Goal: Task Accomplishment & Management: Complete application form

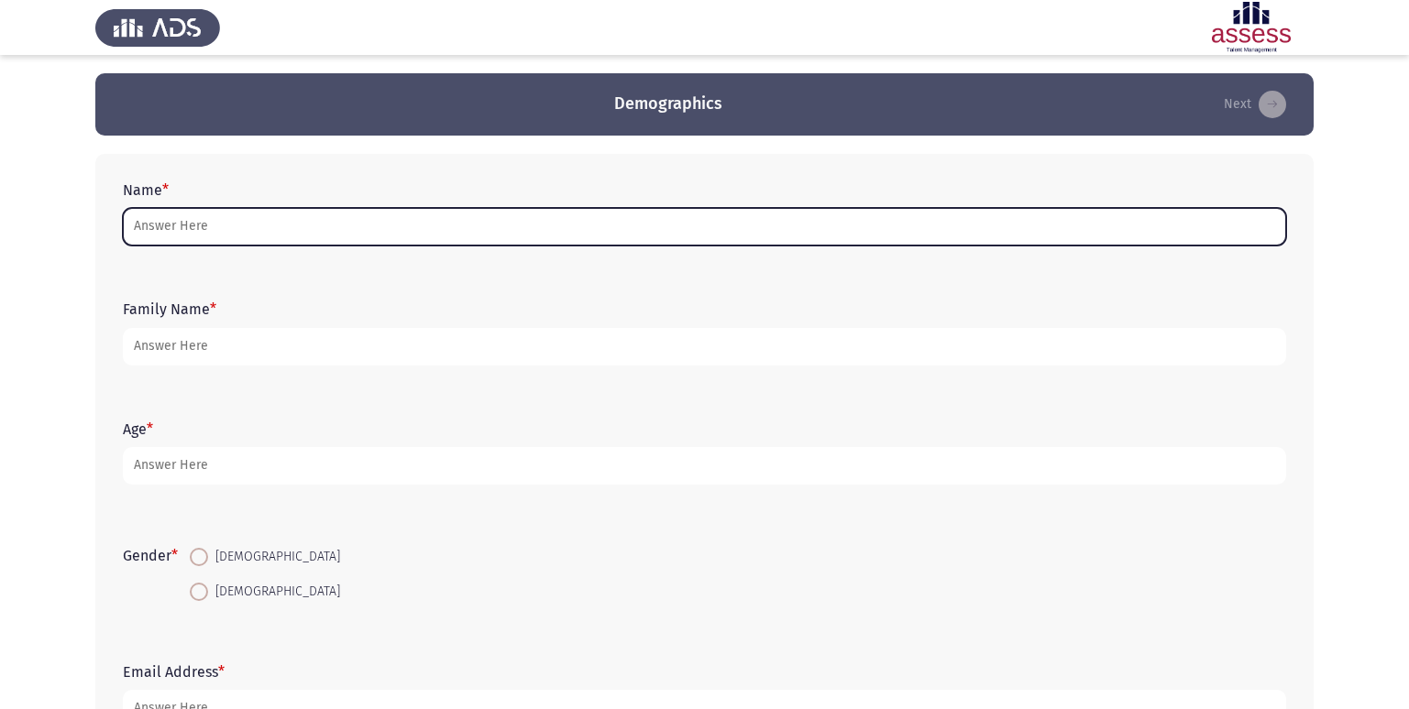
click at [349, 225] on input "Name *" at bounding box center [704, 227] width 1163 height 38
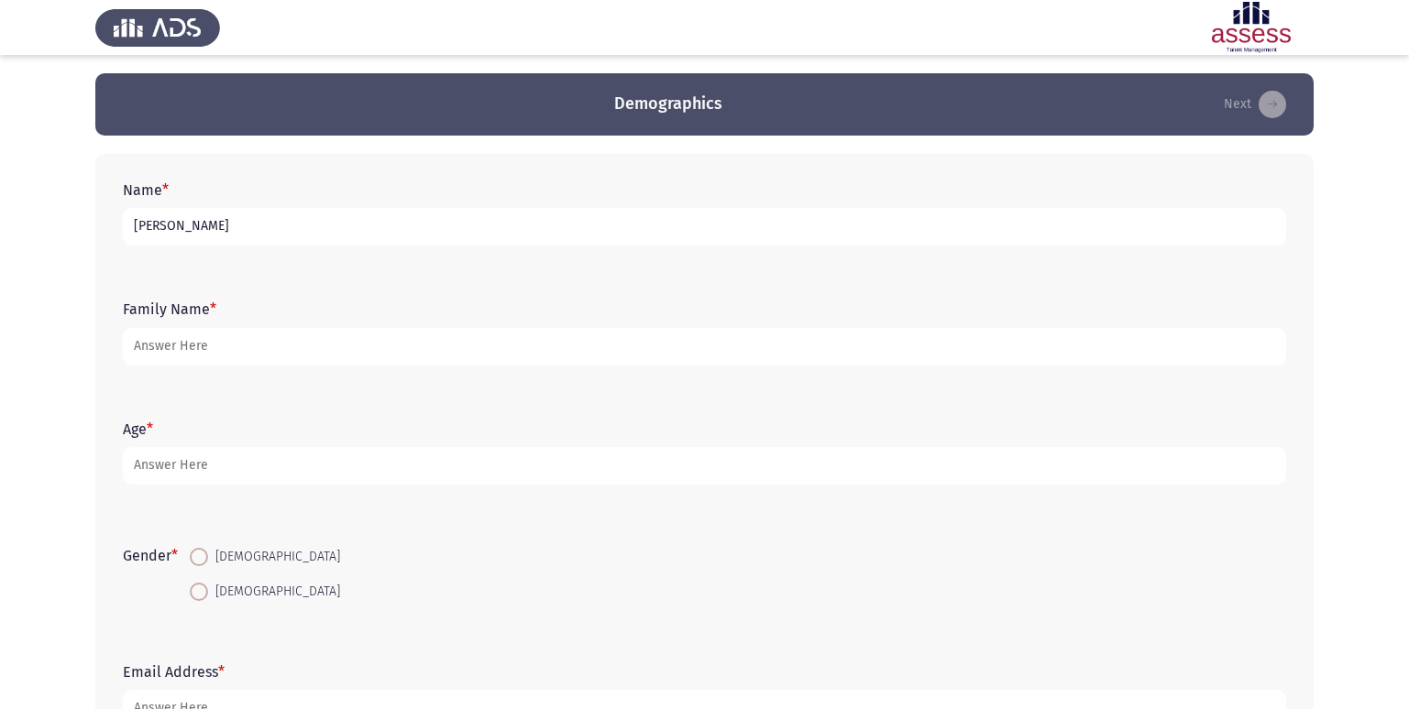
type input "[PERSON_NAME]"
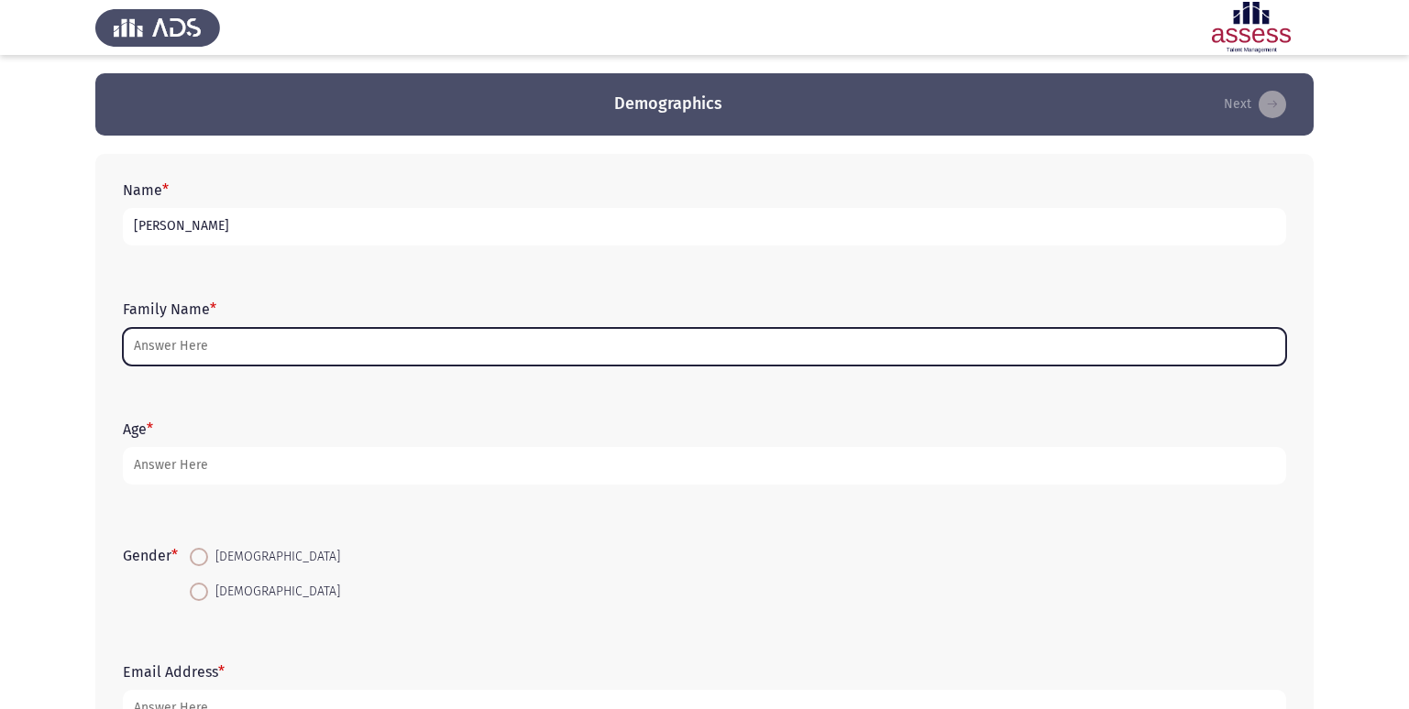
click at [281, 337] on input "Family Name *" at bounding box center [704, 347] width 1163 height 38
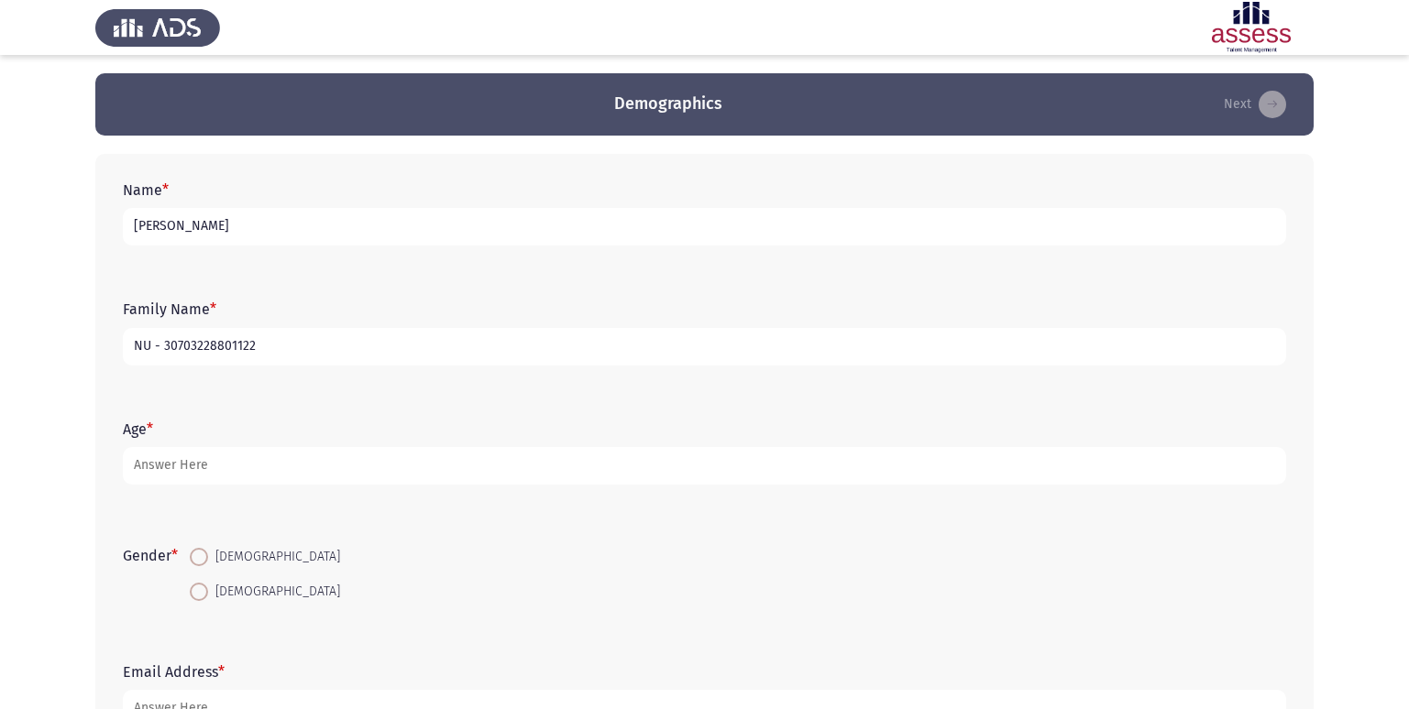
type input "NU - 30703228801122"
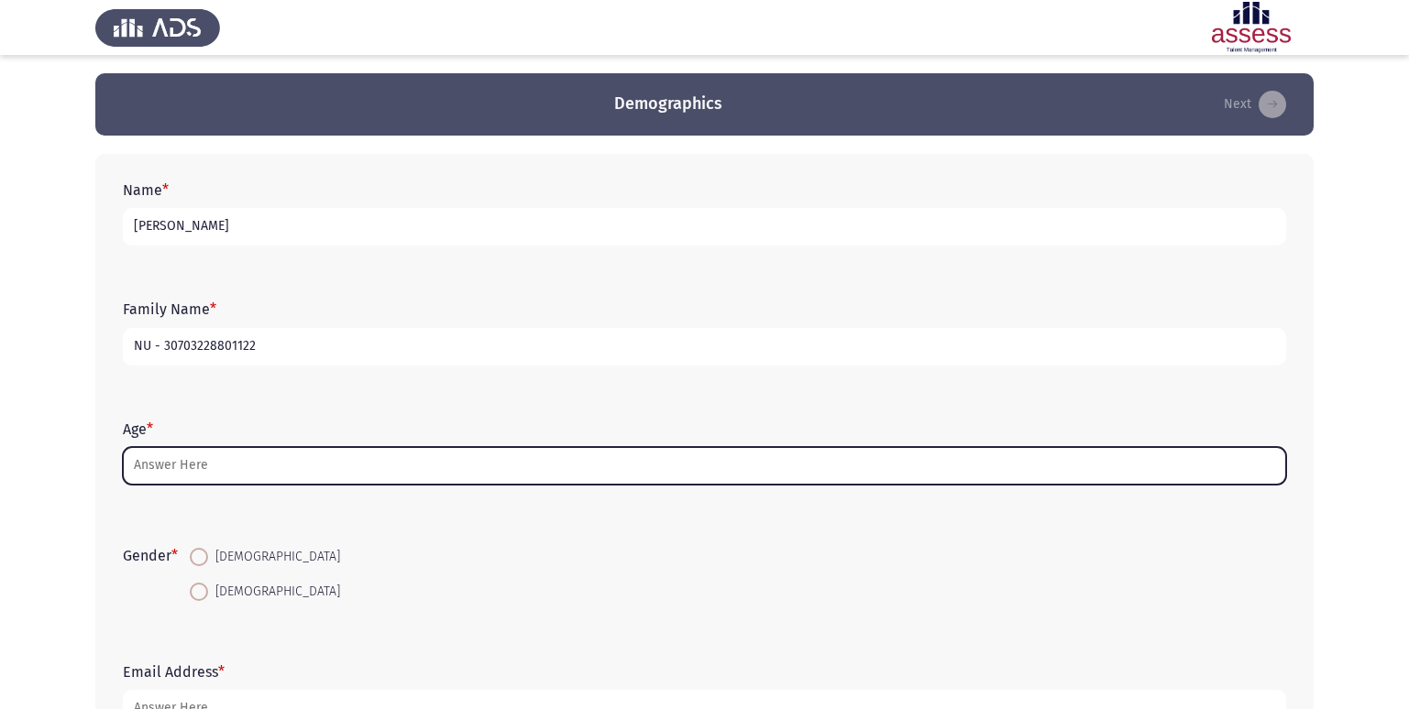
click at [265, 460] on input "Age *" at bounding box center [704, 466] width 1163 height 38
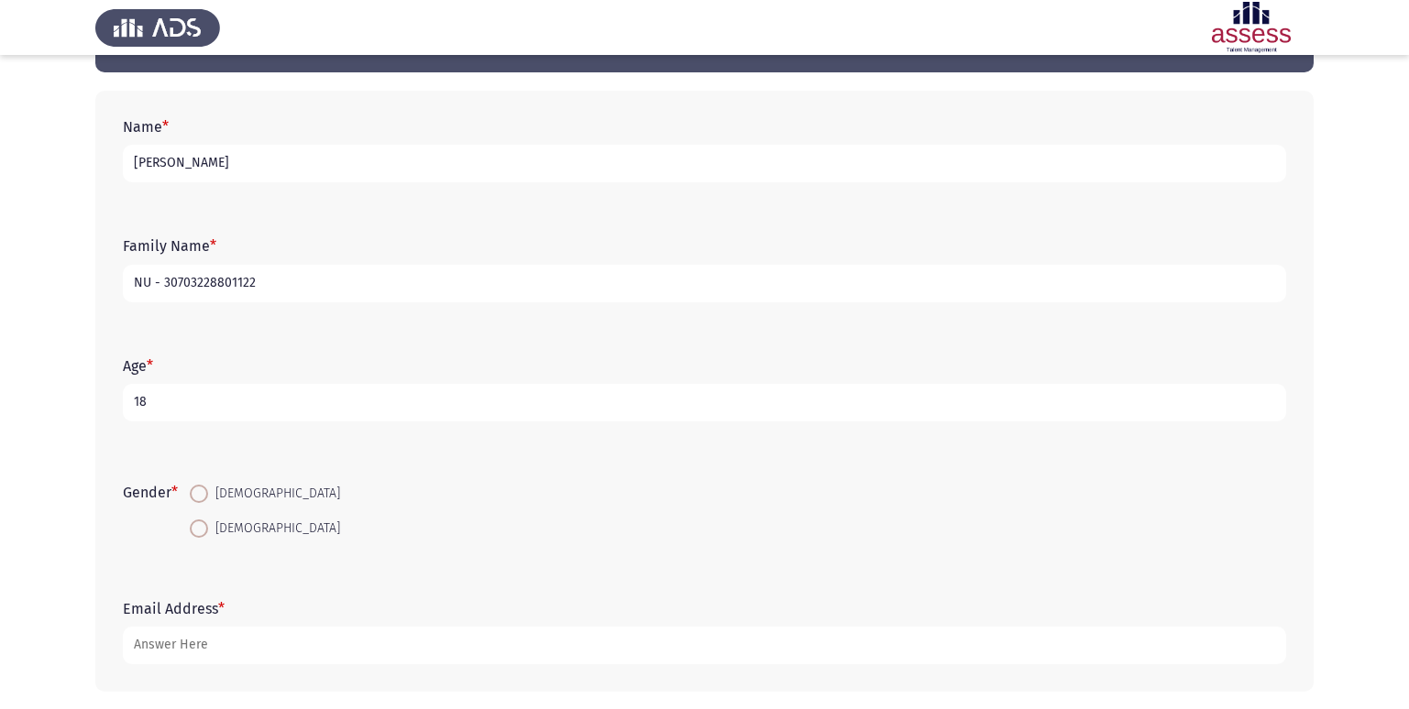
scroll to position [137, 0]
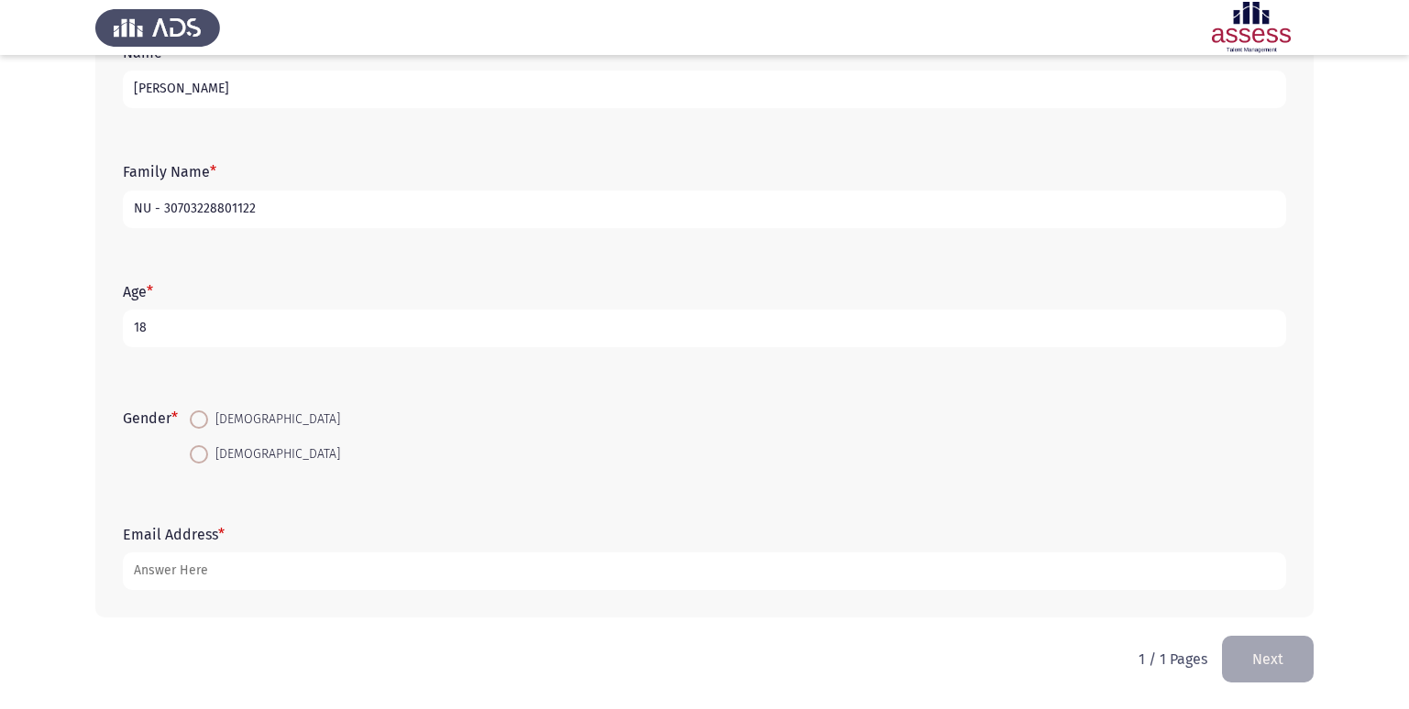
type input "18"
click at [222, 450] on span "[DEMOGRAPHIC_DATA]" at bounding box center [274, 455] width 132 height 22
click at [208, 450] on input "[DEMOGRAPHIC_DATA]" at bounding box center [199, 454] width 18 height 18
radio input "true"
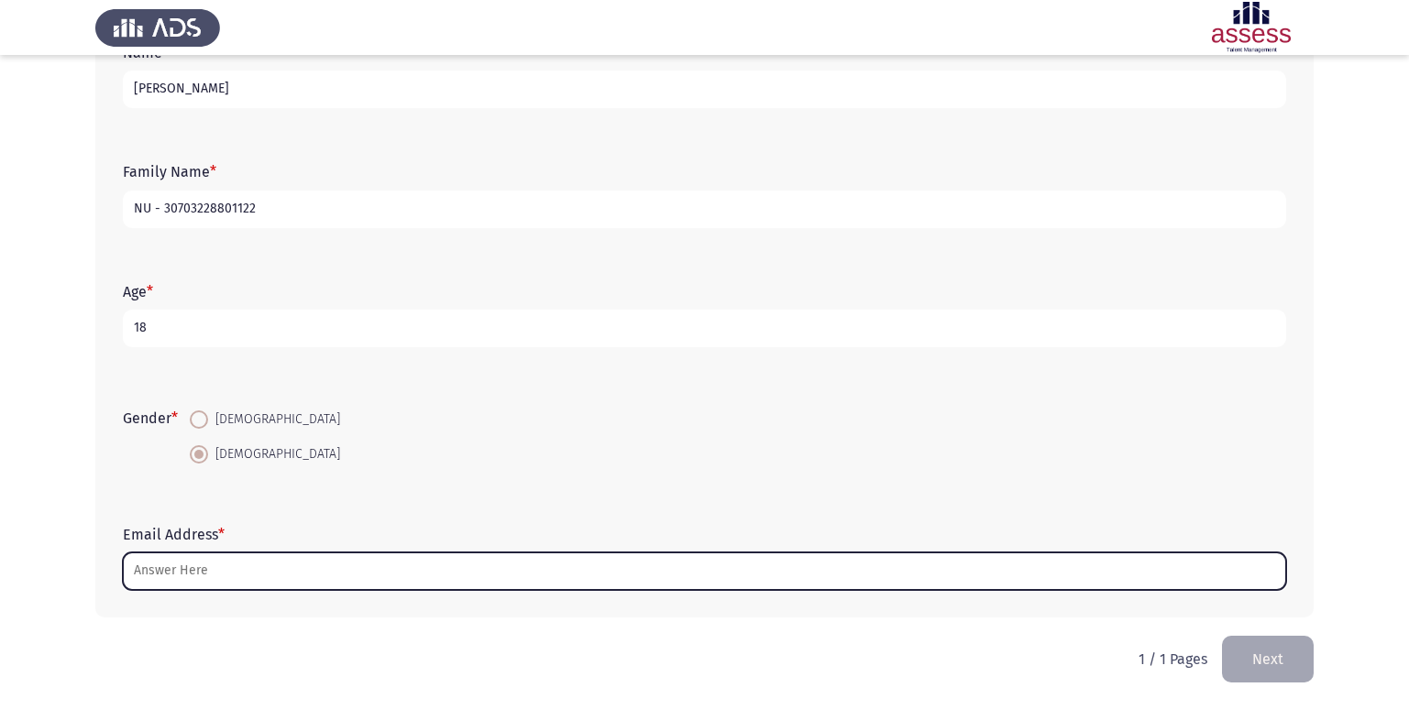
click at [260, 573] on input "Email Address *" at bounding box center [704, 572] width 1163 height 38
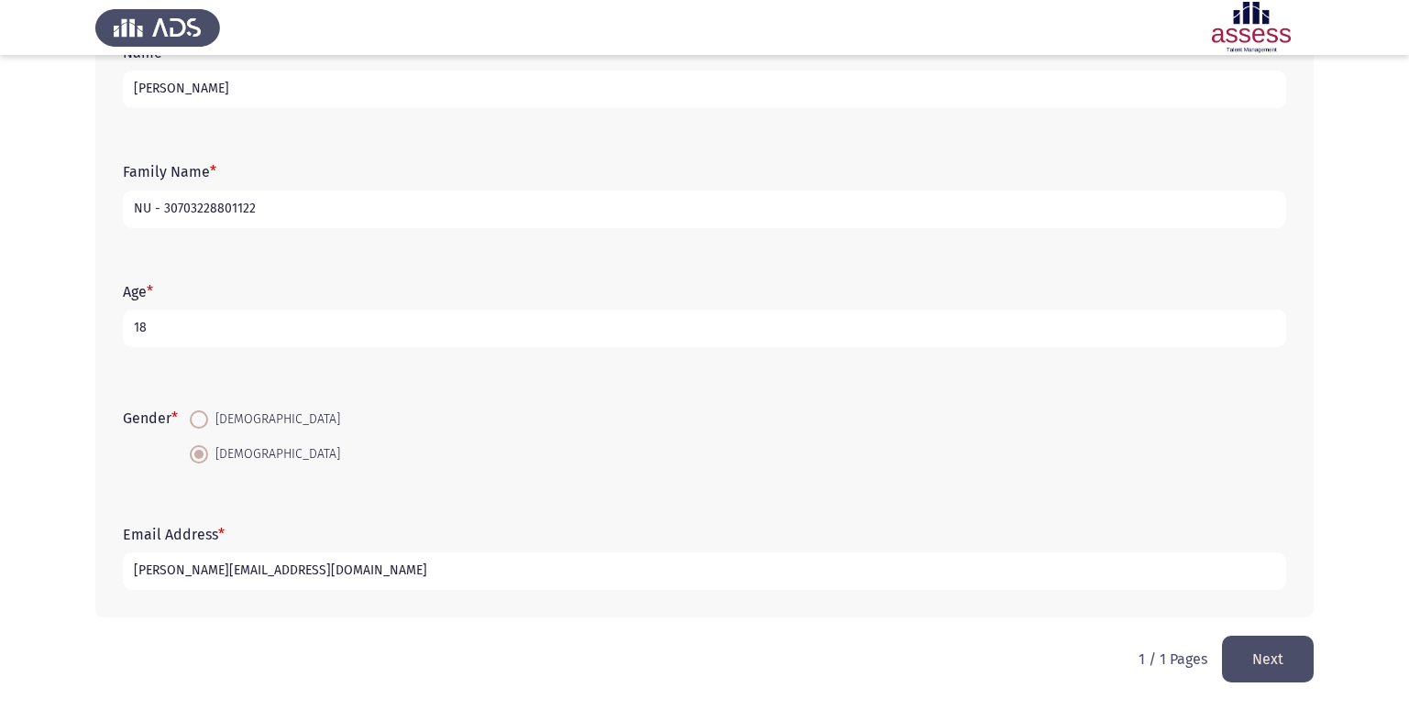
click at [87, 499] on app-assessment-container "Demographics Next Name * [PERSON_NAME] Family Name * NU - 30703228801122 Age * …" at bounding box center [704, 286] width 1409 height 700
click at [192, 573] on input "[PERSON_NAME][EMAIL_ADDRESS][DOMAIN_NAME]" at bounding box center [704, 572] width 1163 height 38
click at [194, 572] on input "[PERSON_NAME][EMAIL_ADDRESS][DOMAIN_NAME]" at bounding box center [704, 572] width 1163 height 38
click at [201, 567] on input "[PERSON_NAME][EMAIL_ADDRESS][DOMAIN_NAME]" at bounding box center [704, 572] width 1163 height 38
type input "[PERSON_NAME][EMAIL_ADDRESS][DOMAIN_NAME]"
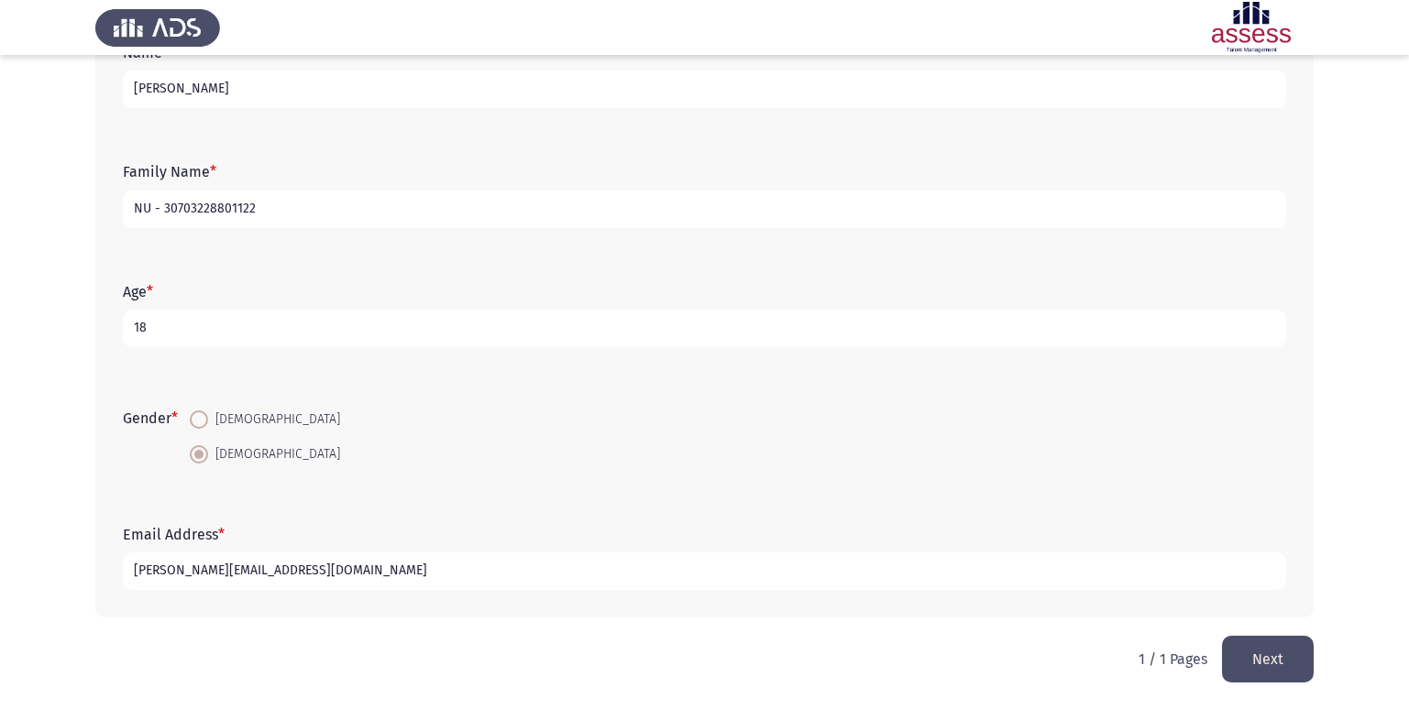
click at [237, 609] on div "Email Address * [PERSON_NAME][EMAIL_ADDRESS][DOMAIN_NAME]" at bounding box center [704, 558] width 1181 height 119
click at [1237, 652] on button "Next" at bounding box center [1268, 659] width 92 height 47
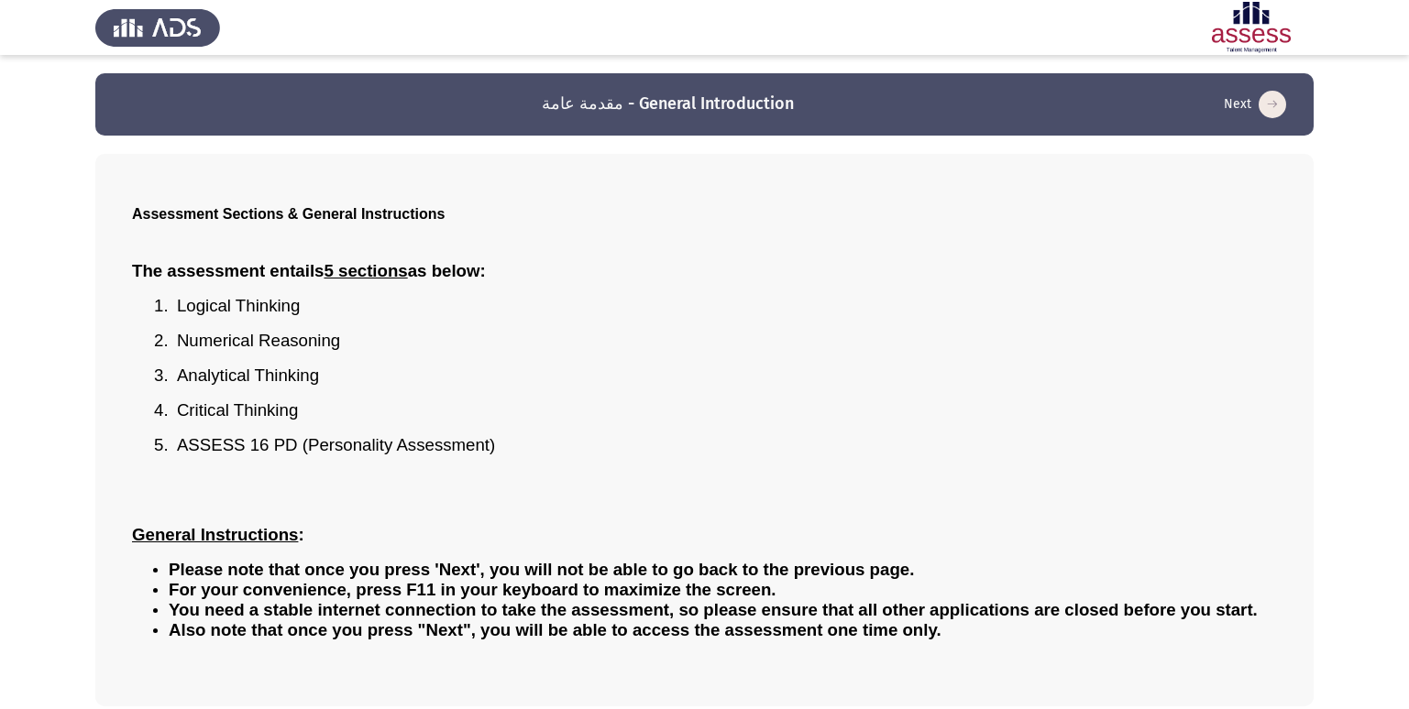
scroll to position [81, 0]
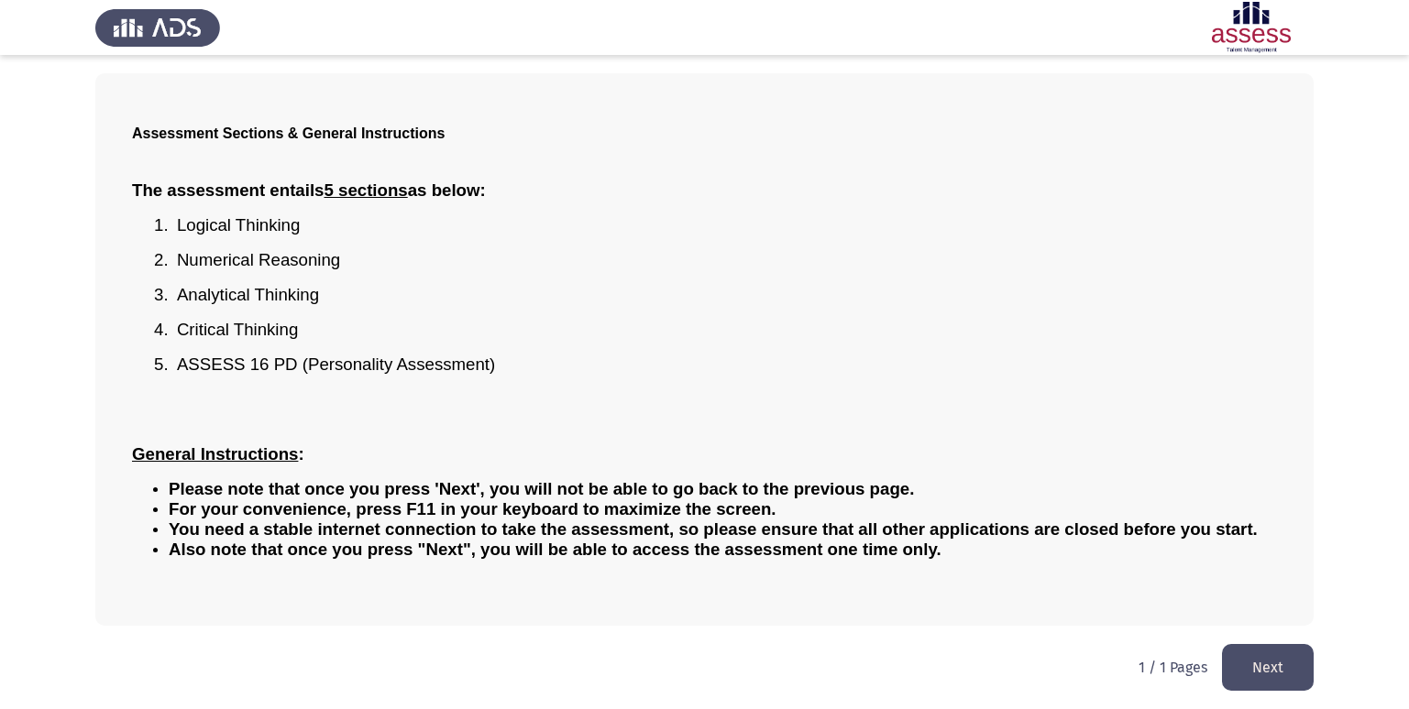
click at [1290, 675] on button "Next" at bounding box center [1268, 667] width 92 height 47
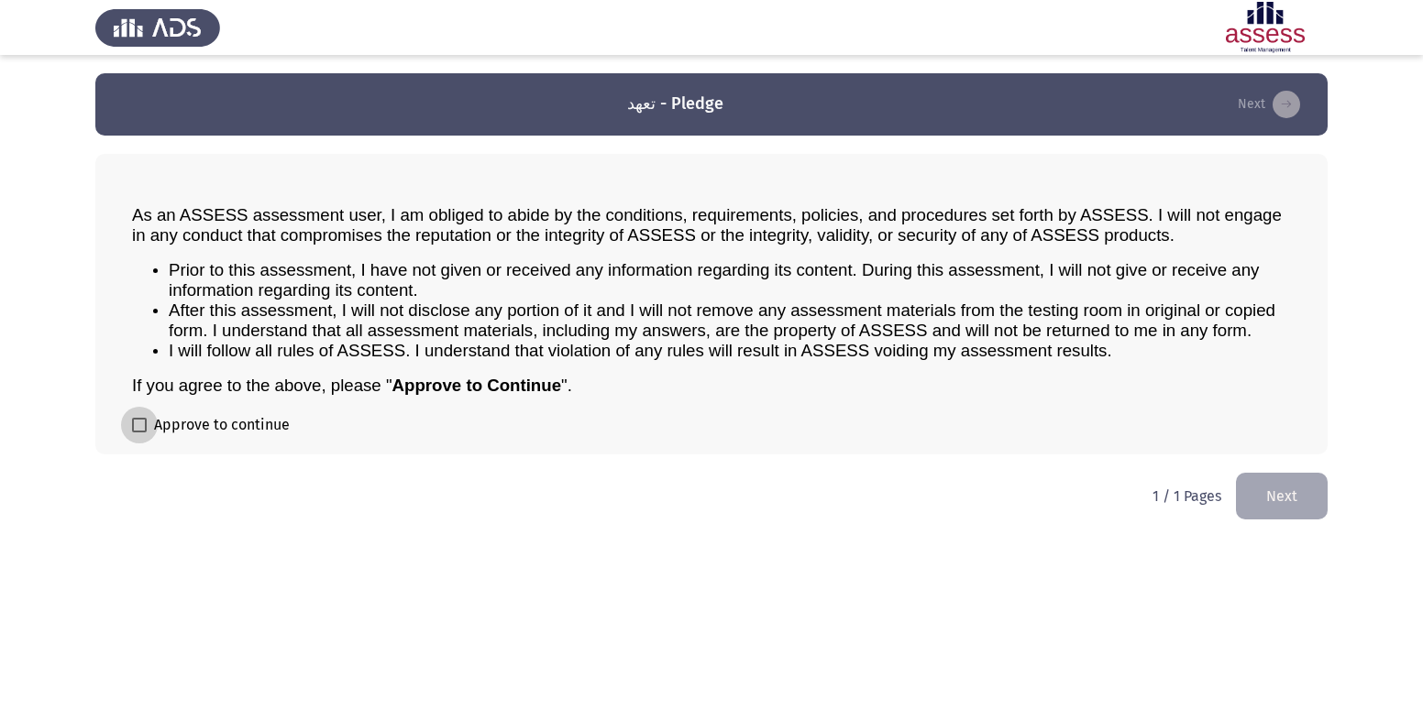
click at [137, 424] on span at bounding box center [139, 425] width 15 height 15
click at [138, 433] on input "Approve to continue" at bounding box center [138, 433] width 1 height 1
checkbox input "true"
click at [1297, 487] on button "Next" at bounding box center [1282, 496] width 92 height 47
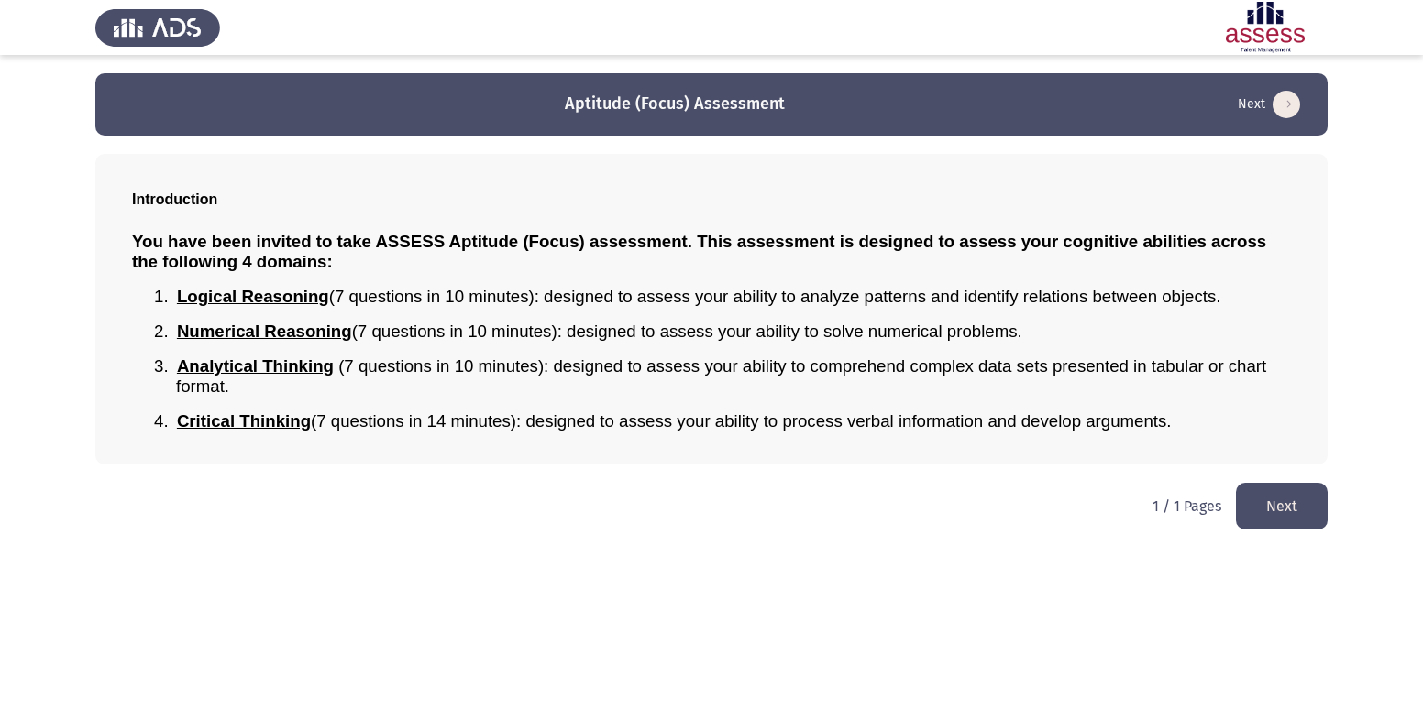
click at [1267, 493] on button "Next" at bounding box center [1282, 506] width 92 height 47
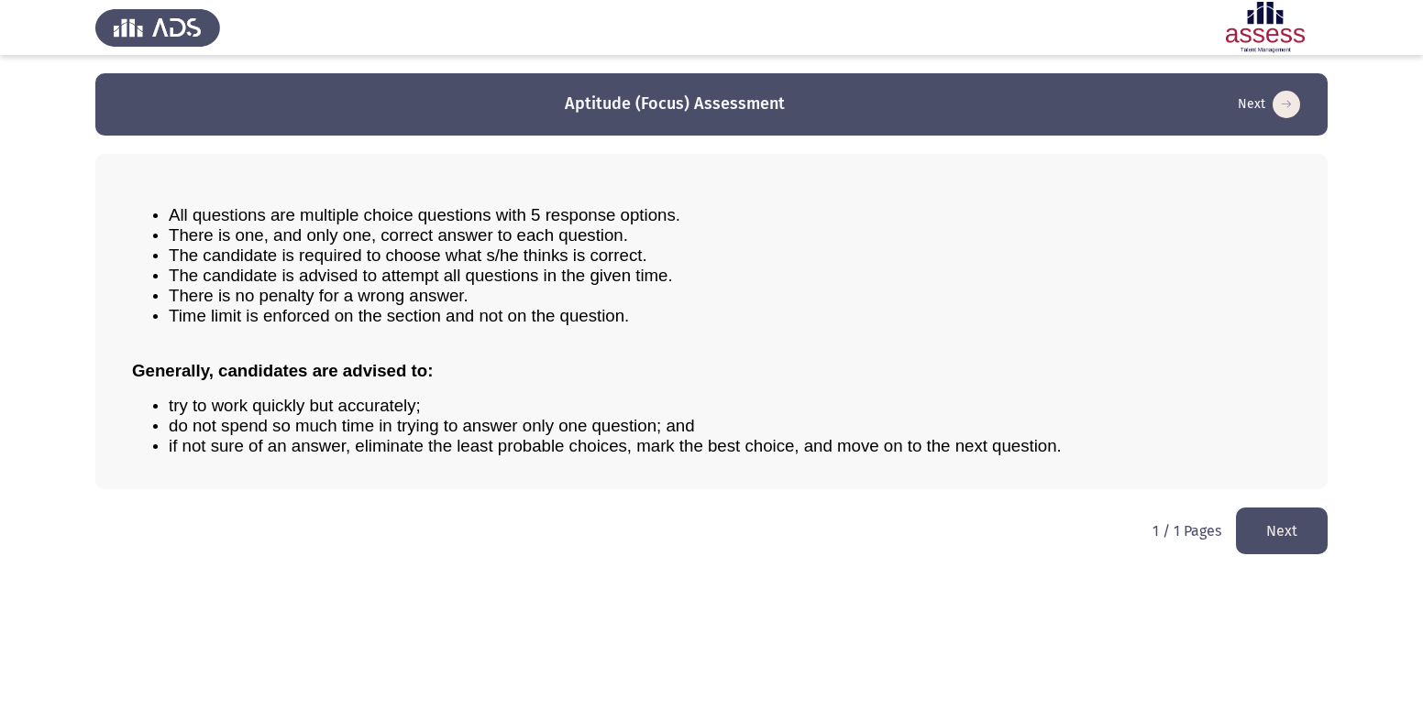
click at [1280, 533] on button "Next" at bounding box center [1282, 531] width 92 height 47
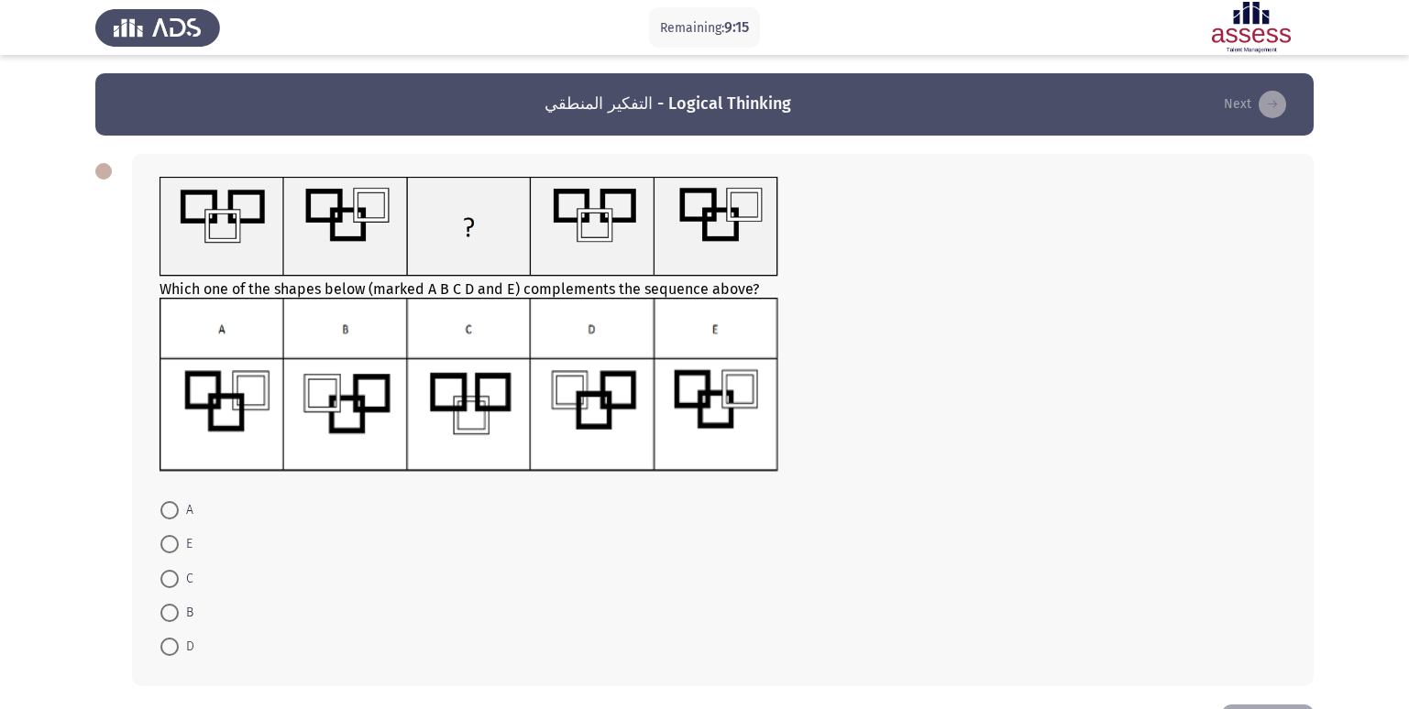
click at [174, 612] on span at bounding box center [169, 613] width 18 height 18
click at [174, 612] on input "B" at bounding box center [169, 613] width 18 height 18
radio input "true"
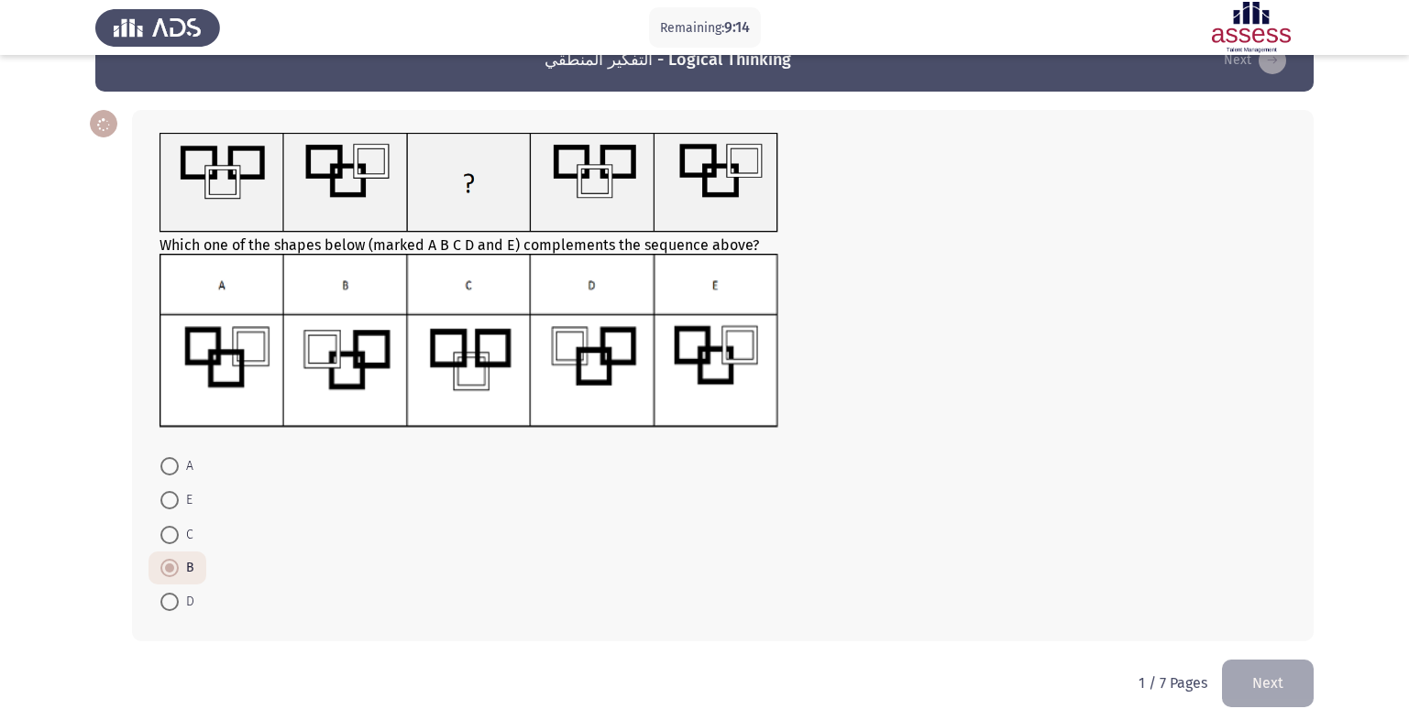
scroll to position [68, 0]
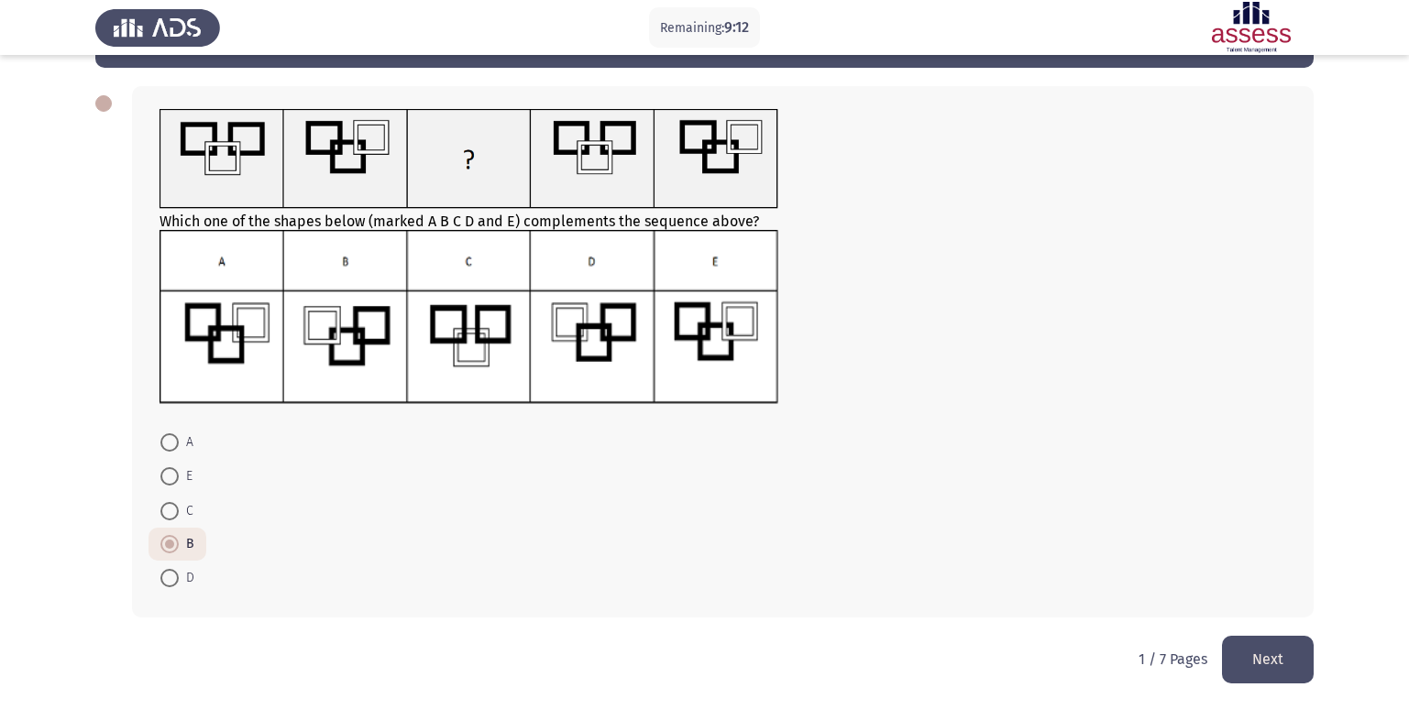
drag, startPoint x: 1277, startPoint y: 646, endPoint x: 1269, endPoint y: 624, distance: 23.5
click at [1273, 637] on button "Next" at bounding box center [1268, 659] width 92 height 47
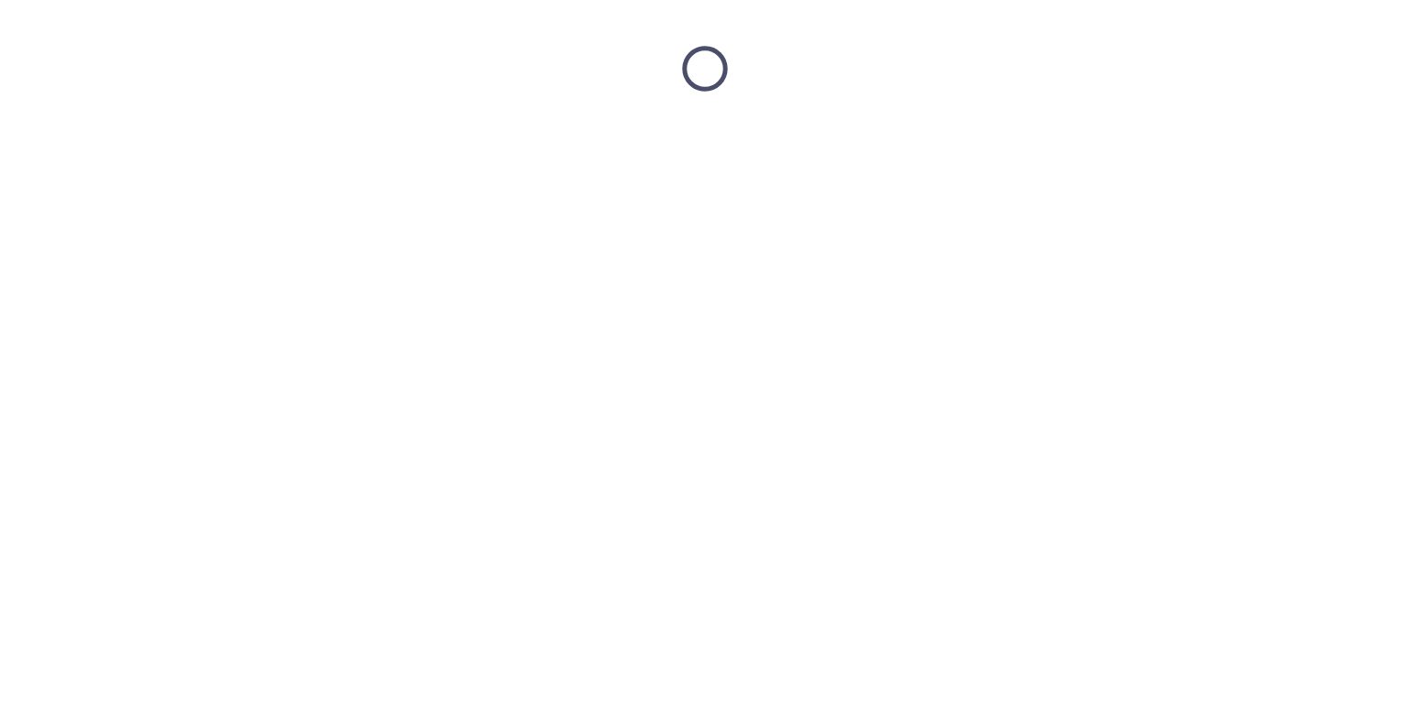
scroll to position [0, 0]
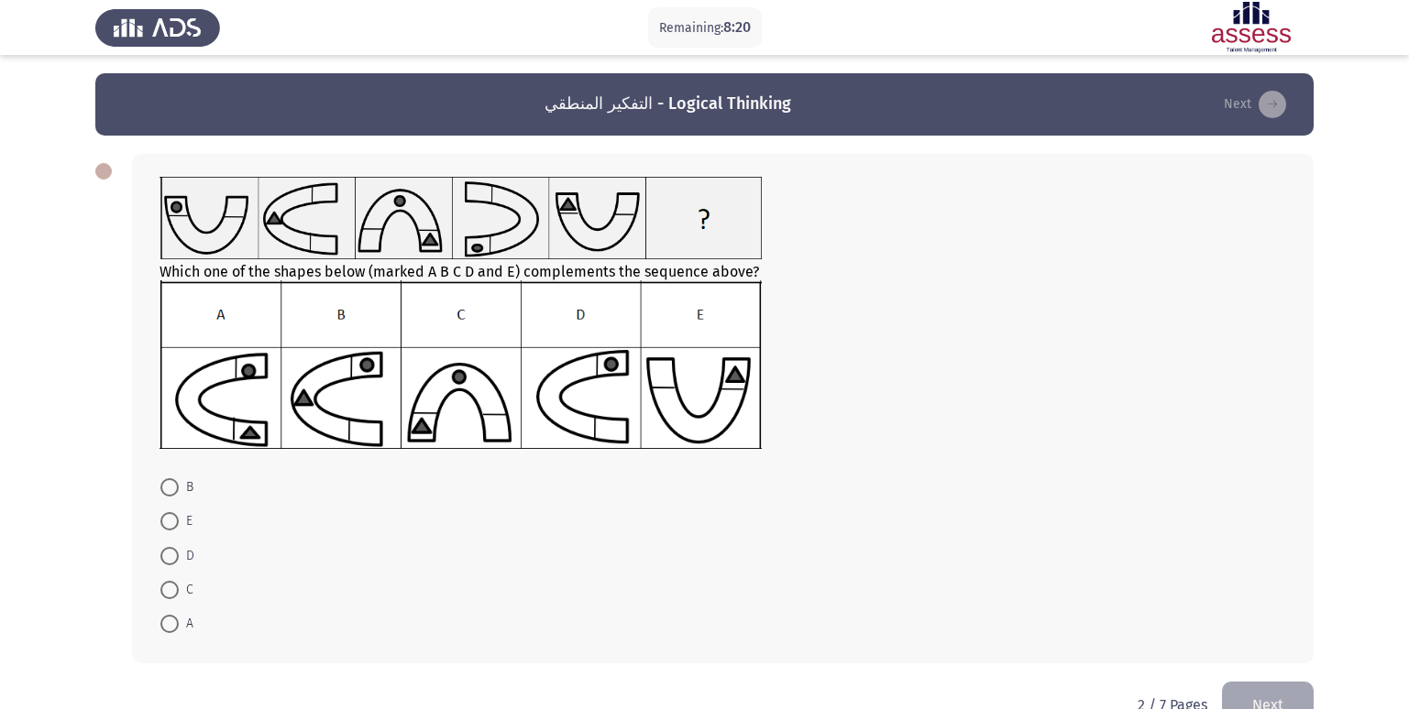
click at [171, 488] on span at bounding box center [169, 487] width 18 height 18
click at [171, 488] on input "B" at bounding box center [169, 487] width 18 height 18
radio input "true"
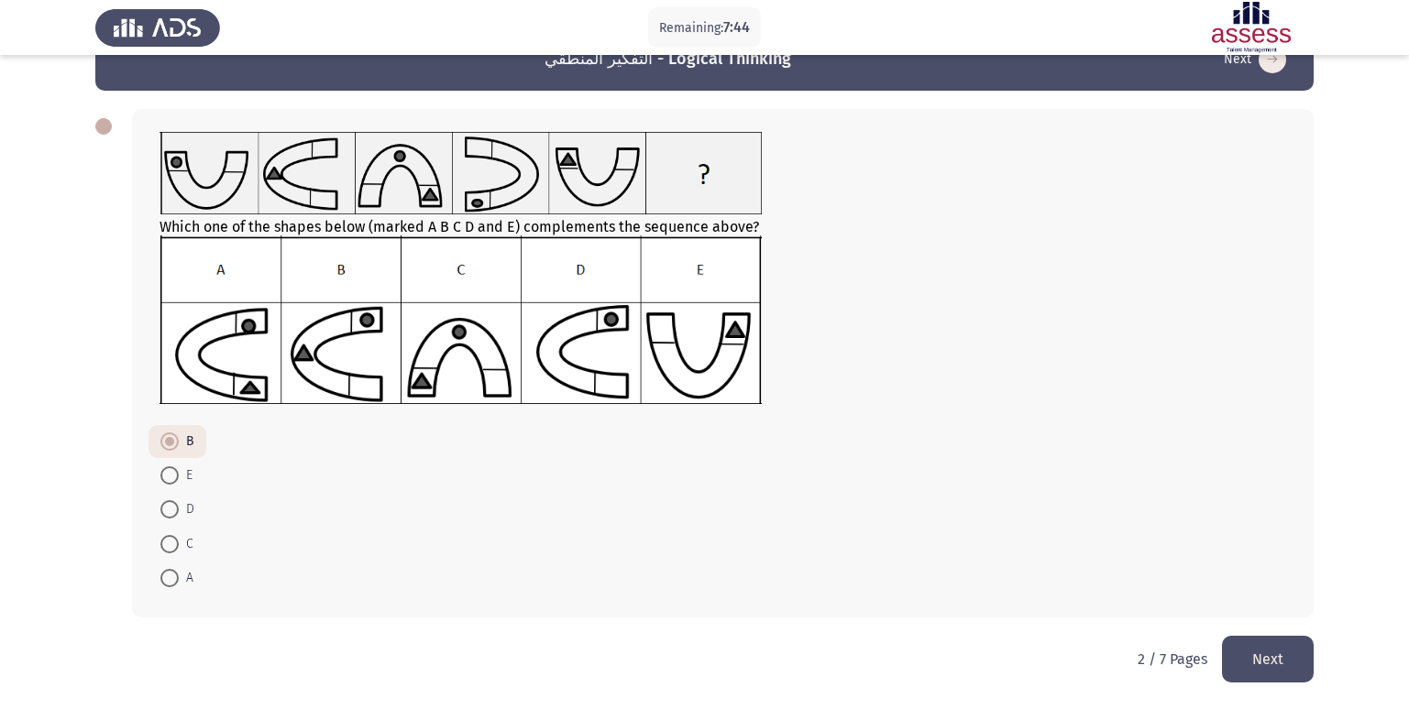
click at [181, 577] on span "A" at bounding box center [186, 578] width 15 height 22
click at [179, 577] on input "A" at bounding box center [169, 578] width 18 height 18
radio input "true"
click at [1262, 656] on button "Next" at bounding box center [1268, 659] width 92 height 47
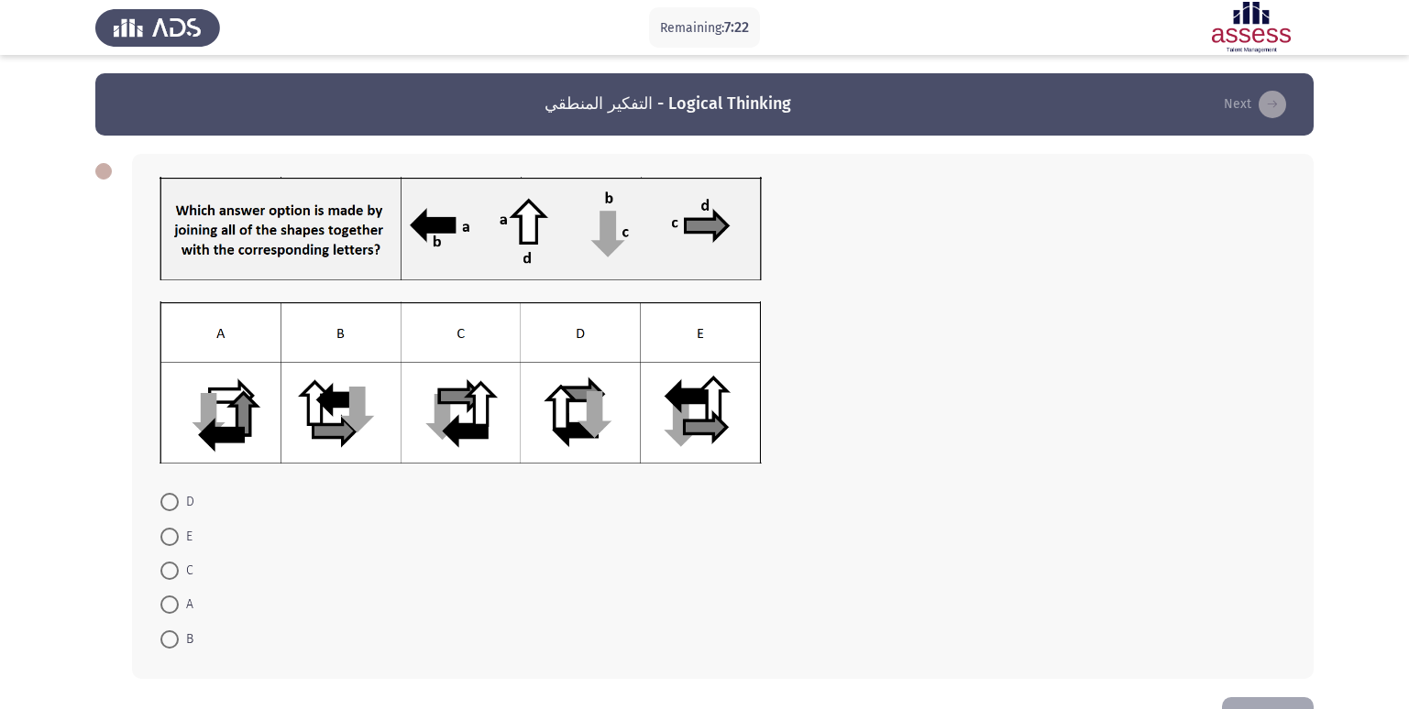
scroll to position [61, 0]
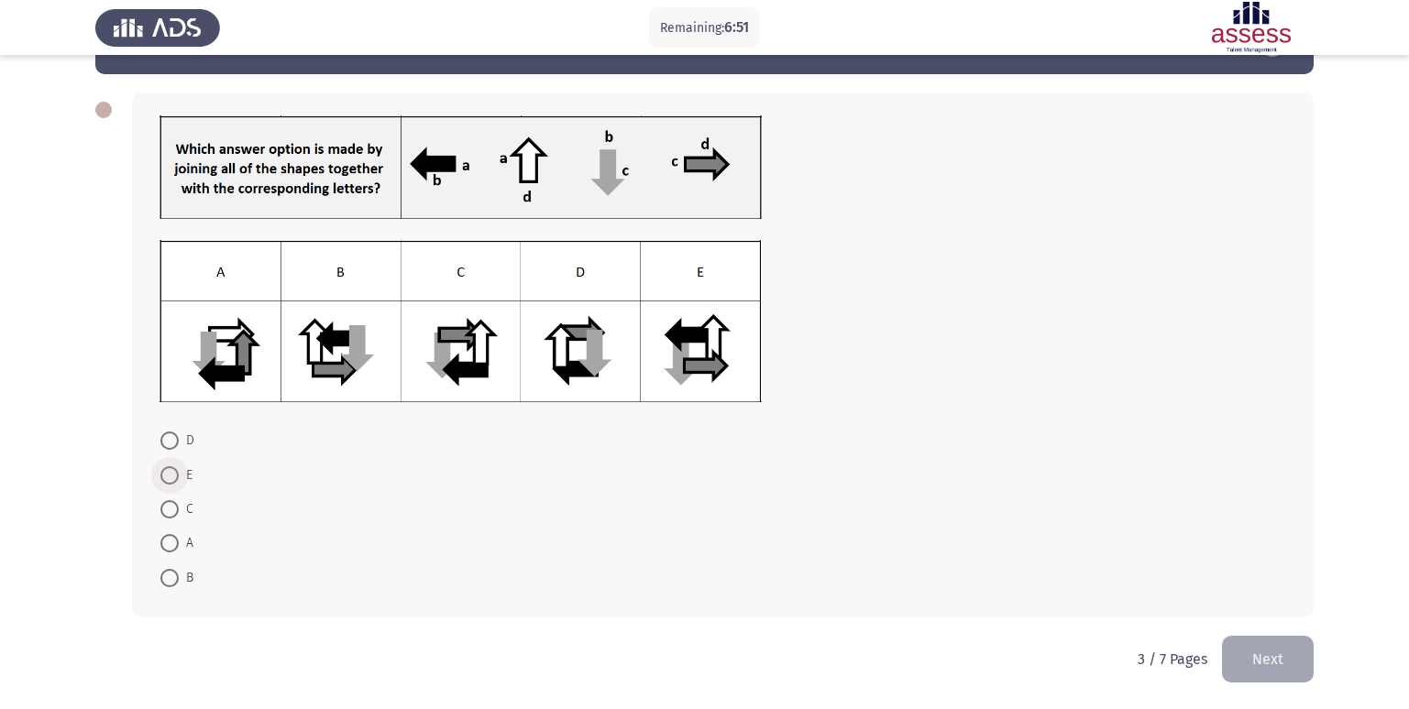
click at [160, 478] on span at bounding box center [169, 476] width 18 height 18
click at [160, 478] on input "E" at bounding box center [169, 476] width 18 height 18
radio input "true"
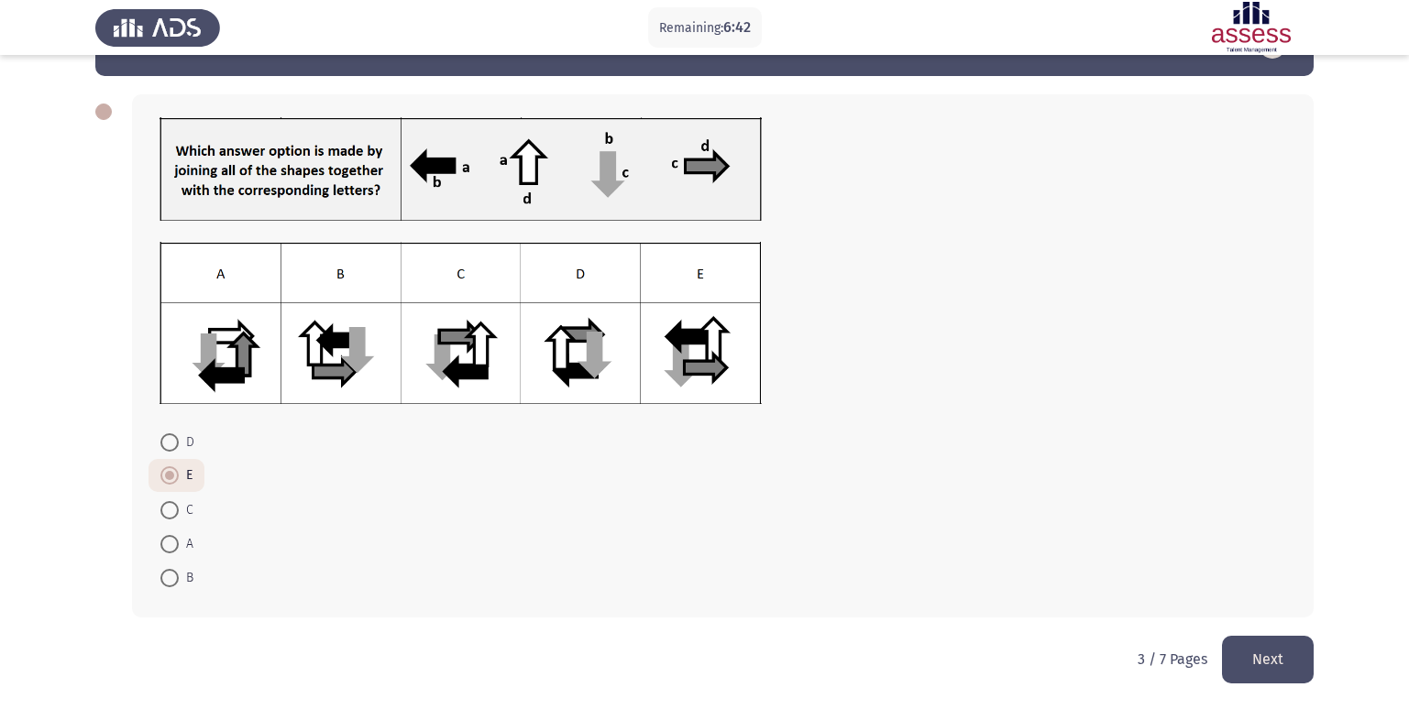
click at [1248, 654] on button "Next" at bounding box center [1268, 659] width 92 height 47
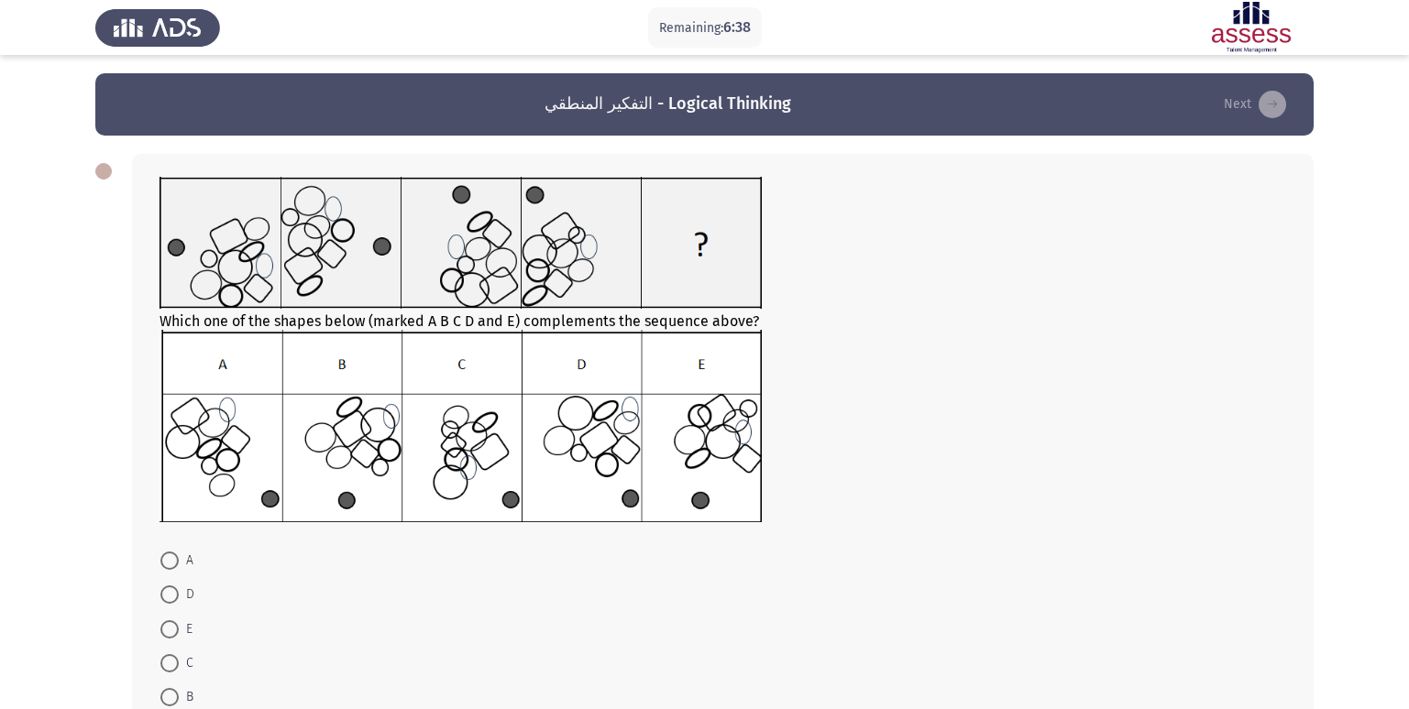
scroll to position [92, 0]
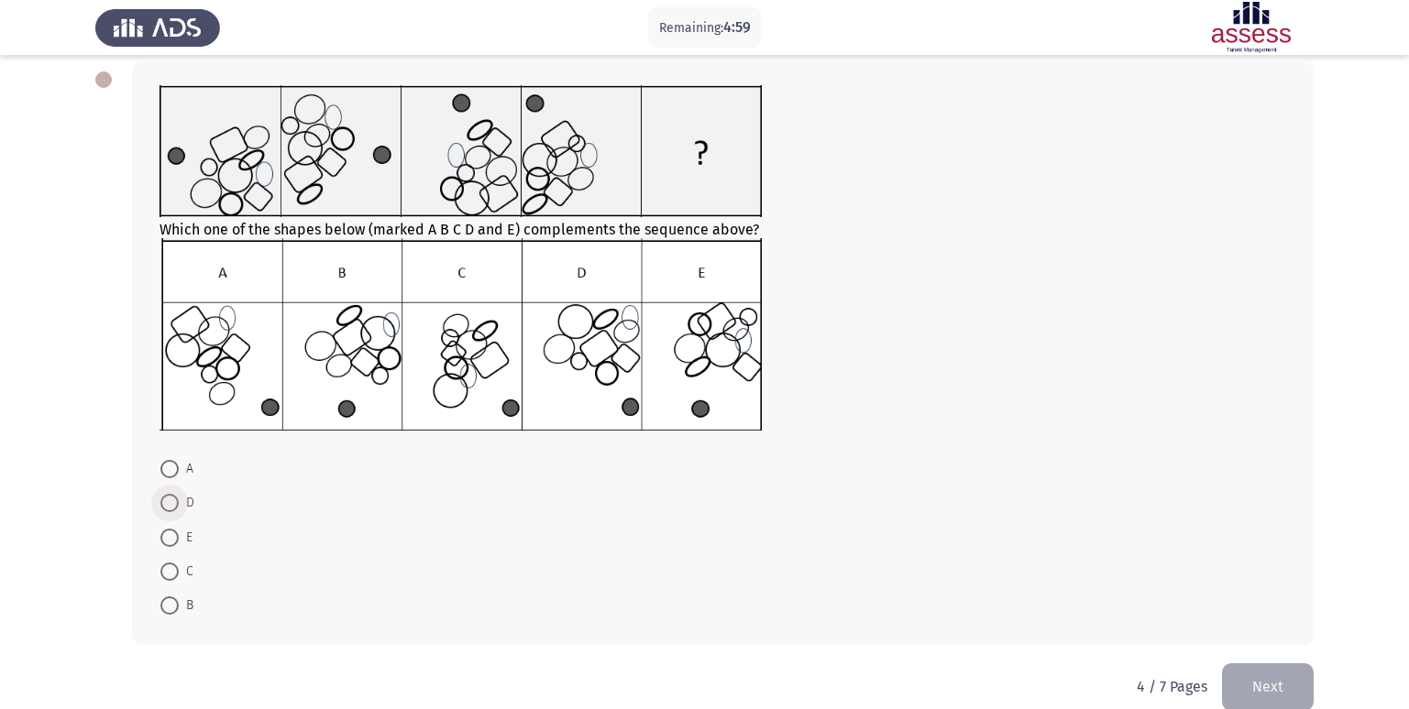
click at [176, 511] on span at bounding box center [169, 503] width 18 height 18
click at [176, 511] on input "D" at bounding box center [169, 503] width 18 height 18
radio input "true"
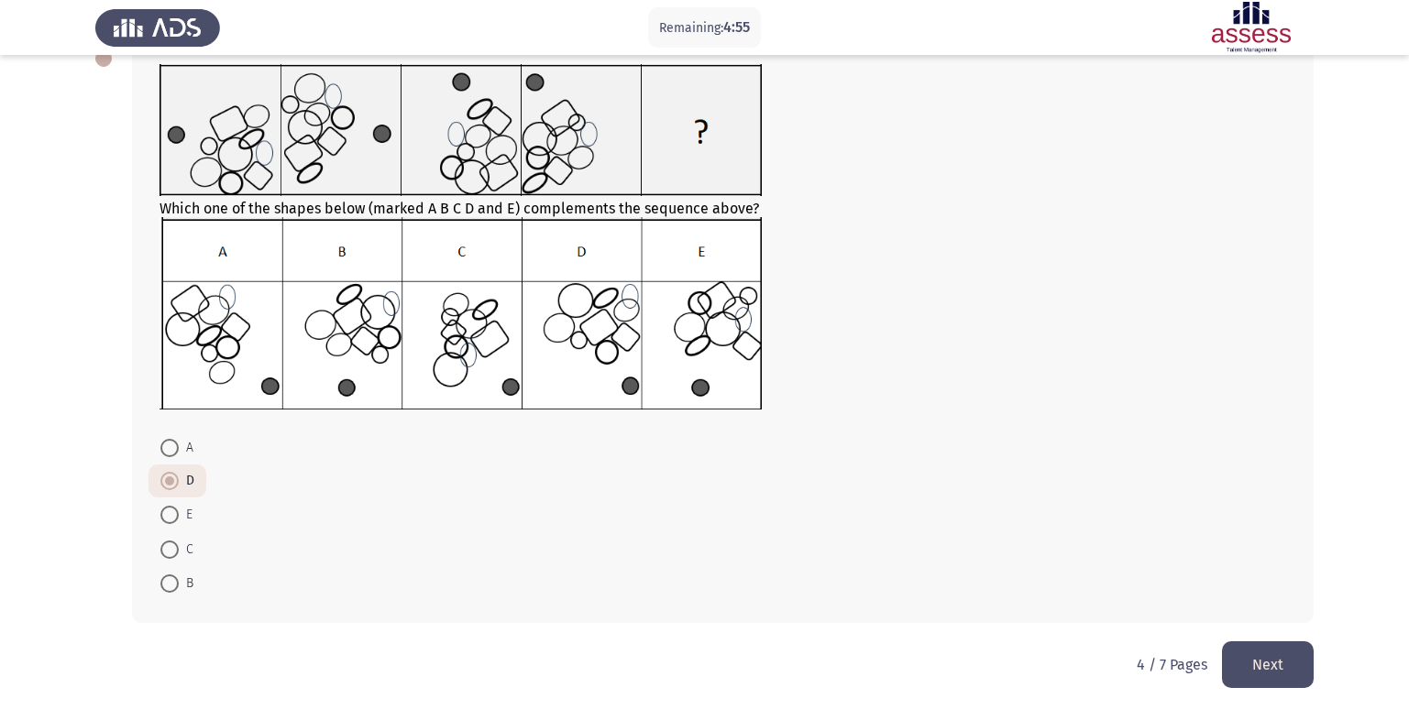
scroll to position [118, 0]
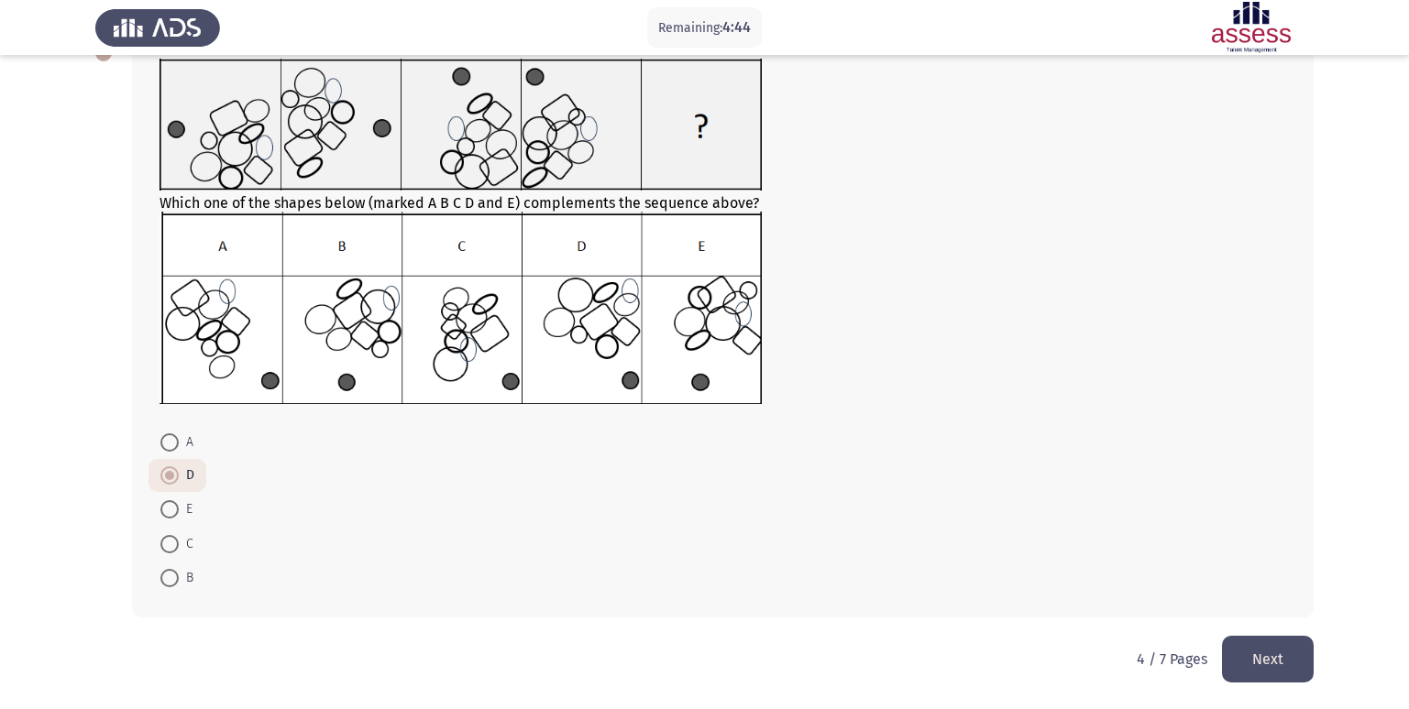
click at [1282, 665] on button "Next" at bounding box center [1268, 659] width 92 height 47
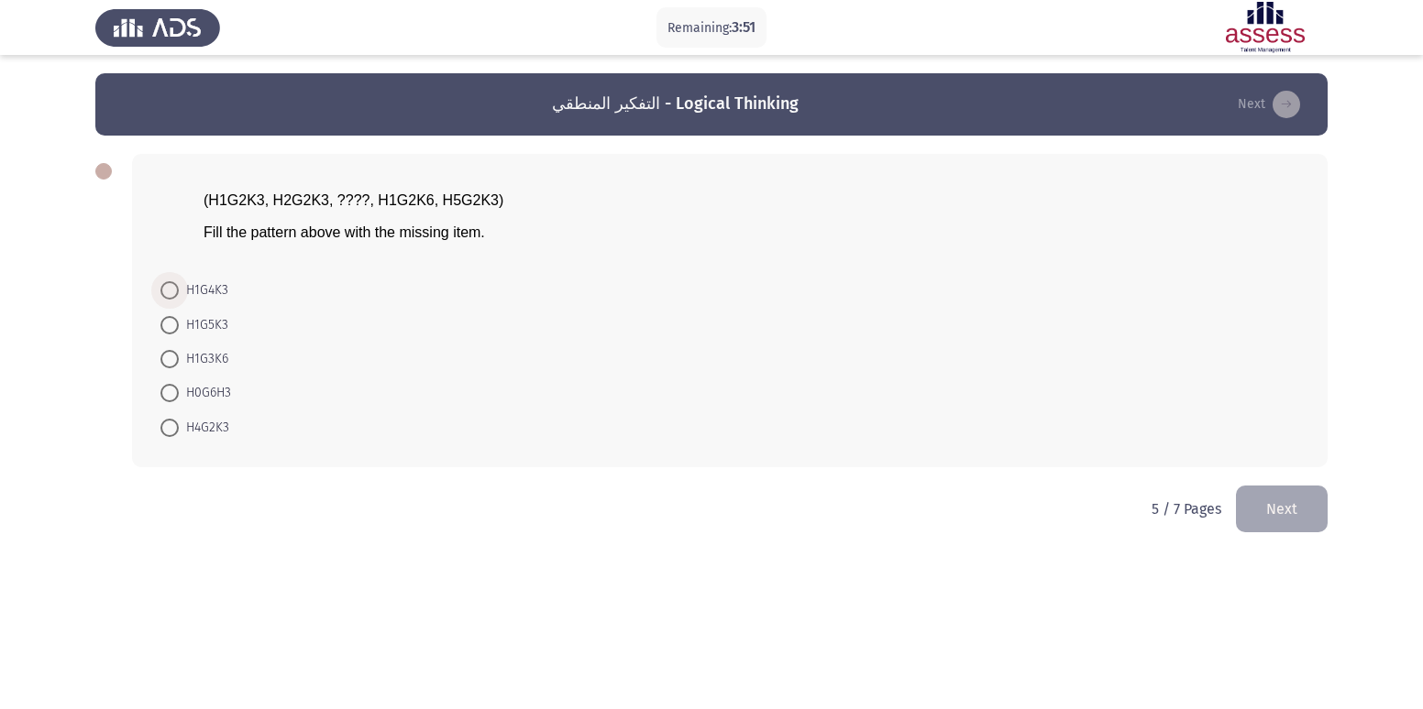
click at [173, 293] on span at bounding box center [169, 290] width 18 height 18
click at [173, 293] on input "H1G4K3" at bounding box center [169, 290] width 18 height 18
radio input "true"
click at [1278, 504] on button "Next" at bounding box center [1282, 507] width 92 height 47
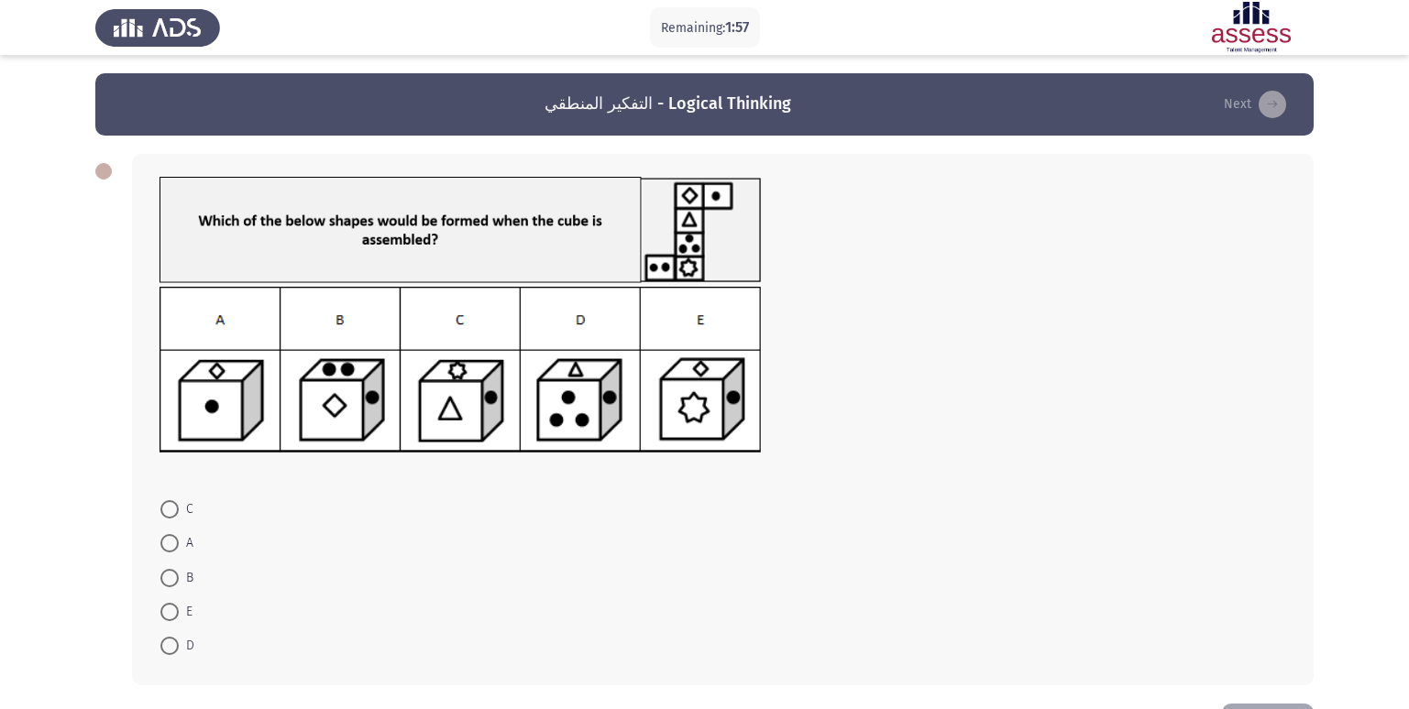
click at [175, 577] on span at bounding box center [169, 578] width 18 height 18
click at [175, 577] on input "B" at bounding box center [169, 578] width 18 height 18
radio input "true"
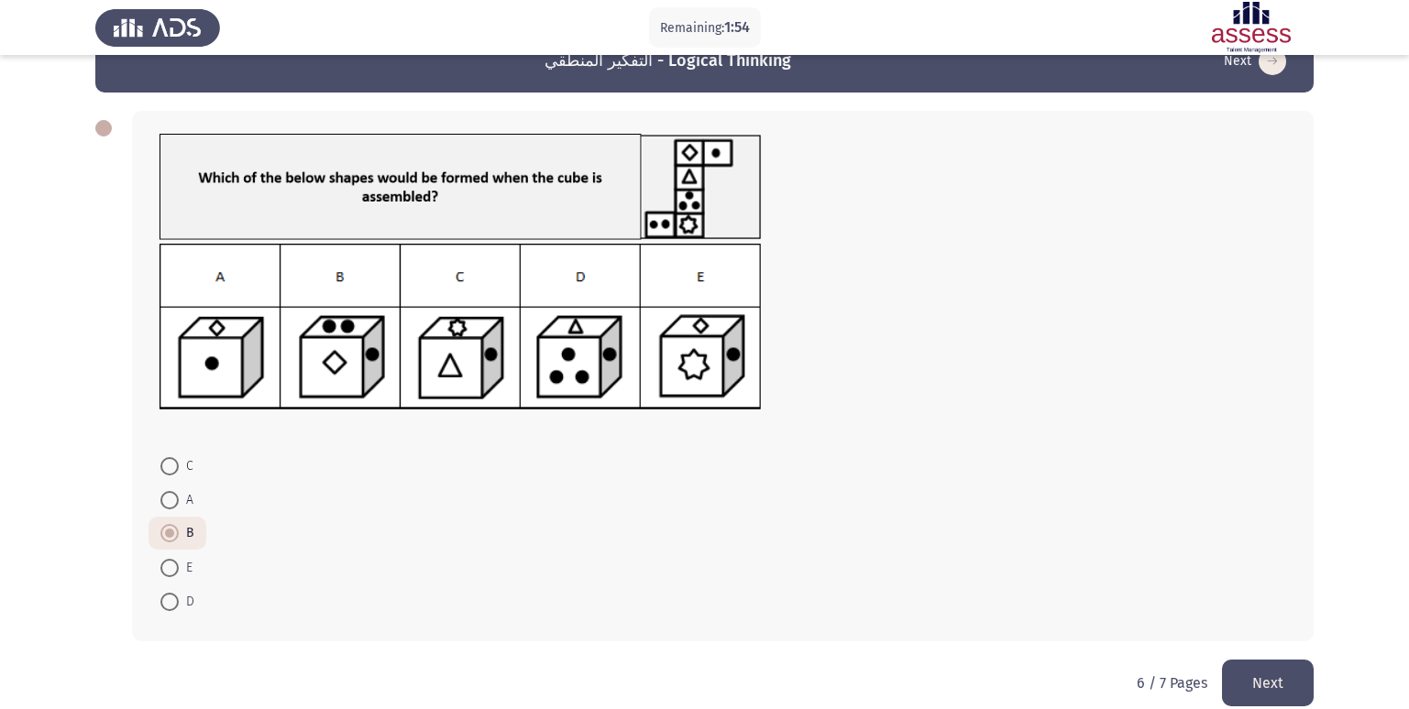
scroll to position [67, 0]
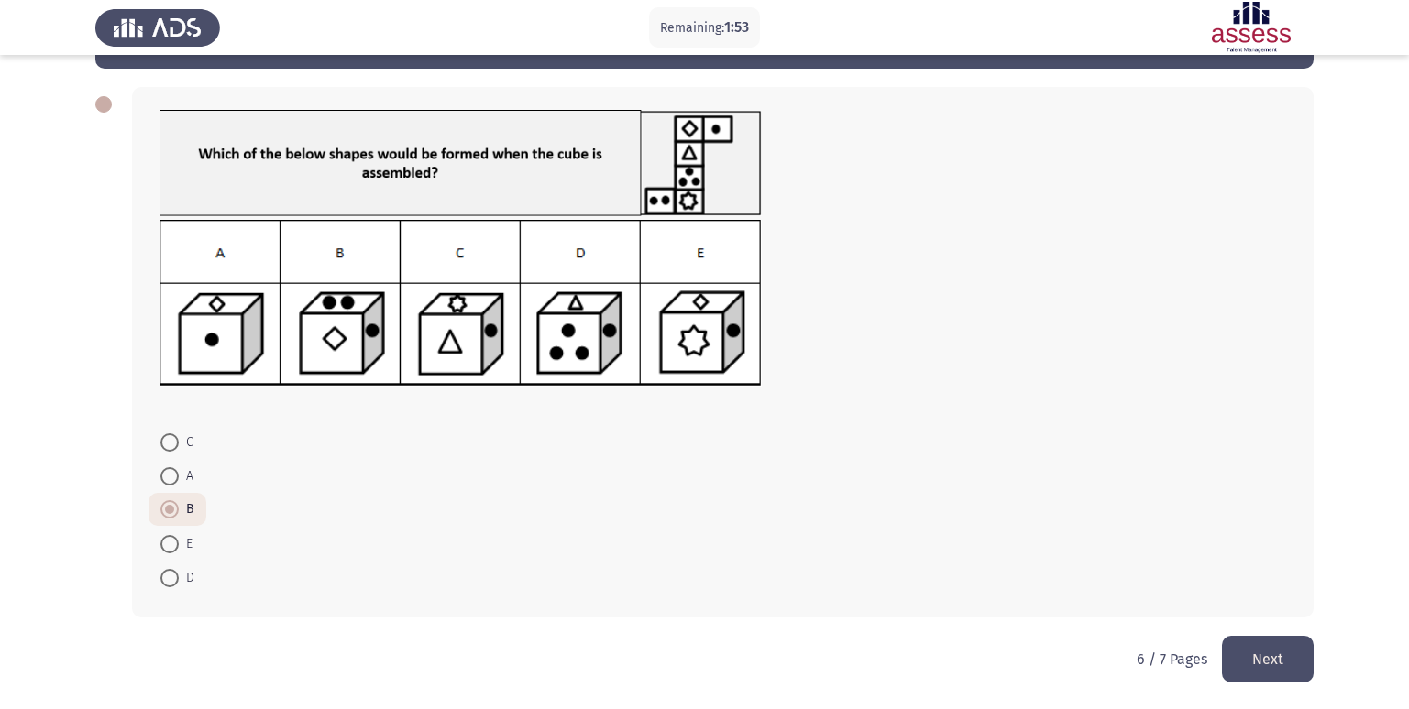
click at [1275, 654] on button "Next" at bounding box center [1268, 659] width 92 height 47
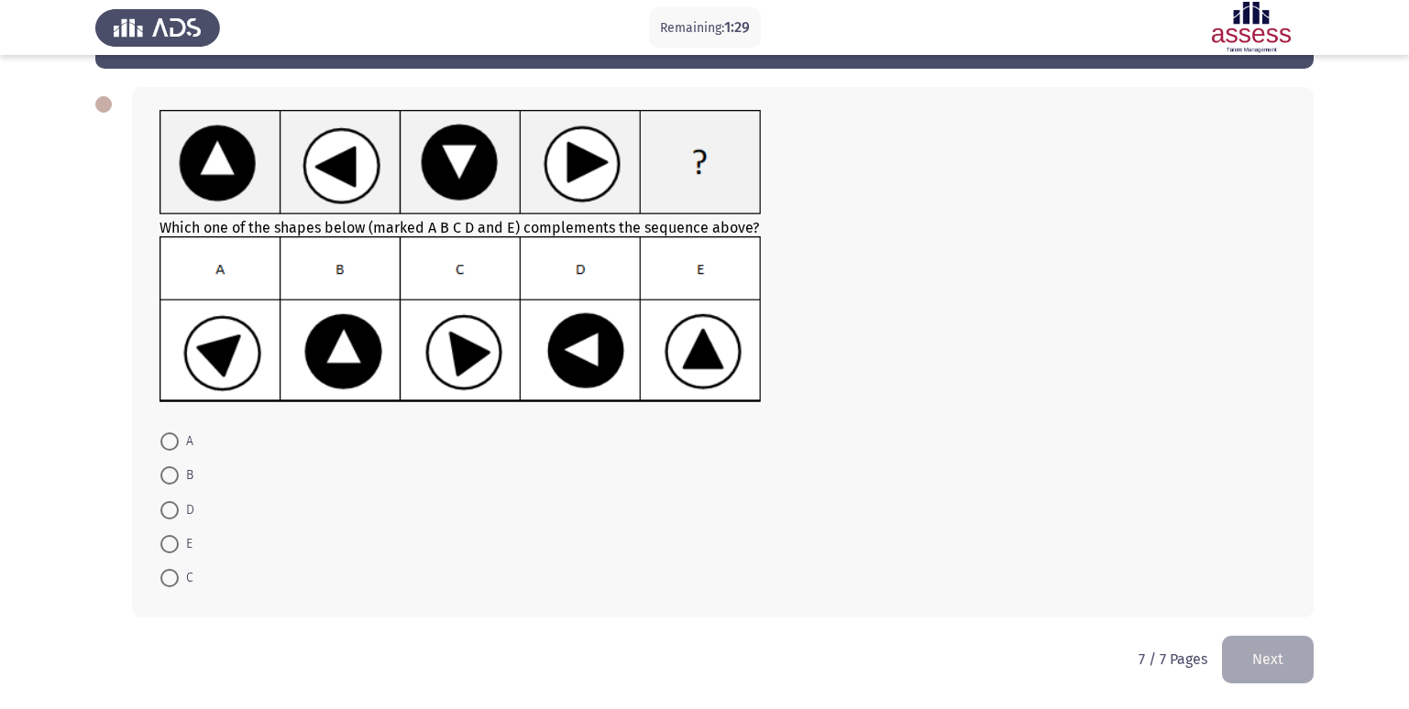
click at [162, 474] on span at bounding box center [169, 476] width 18 height 18
click at [162, 474] on input "B" at bounding box center [169, 476] width 18 height 18
radio input "true"
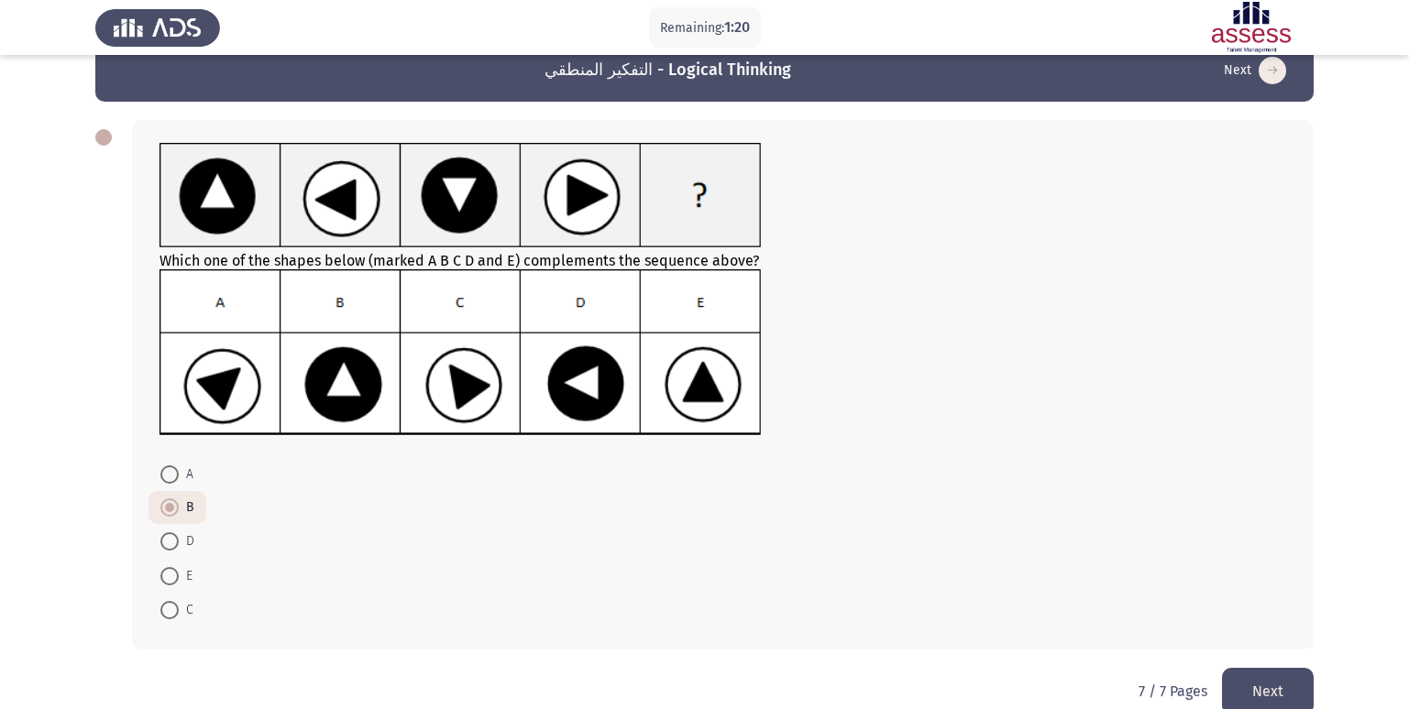
scroll to position [66, 0]
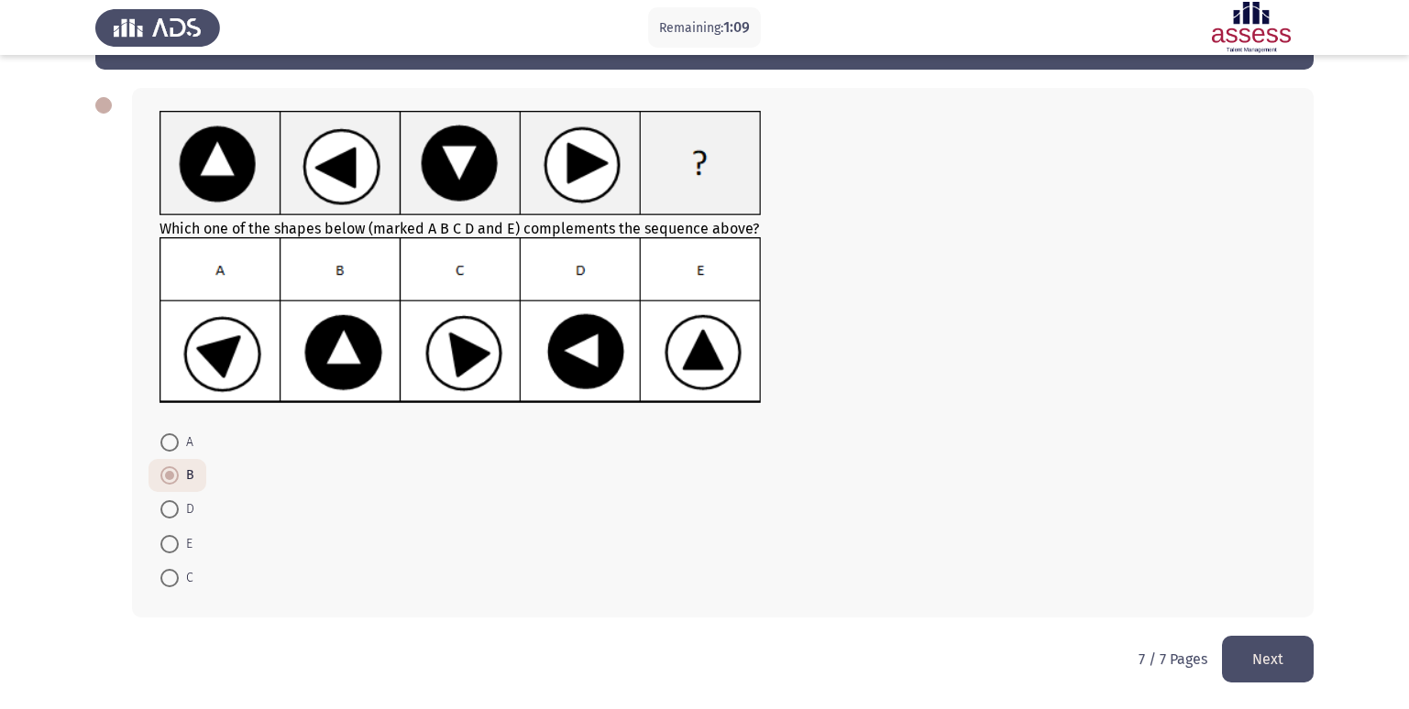
click at [1291, 659] on button "Next" at bounding box center [1268, 659] width 92 height 47
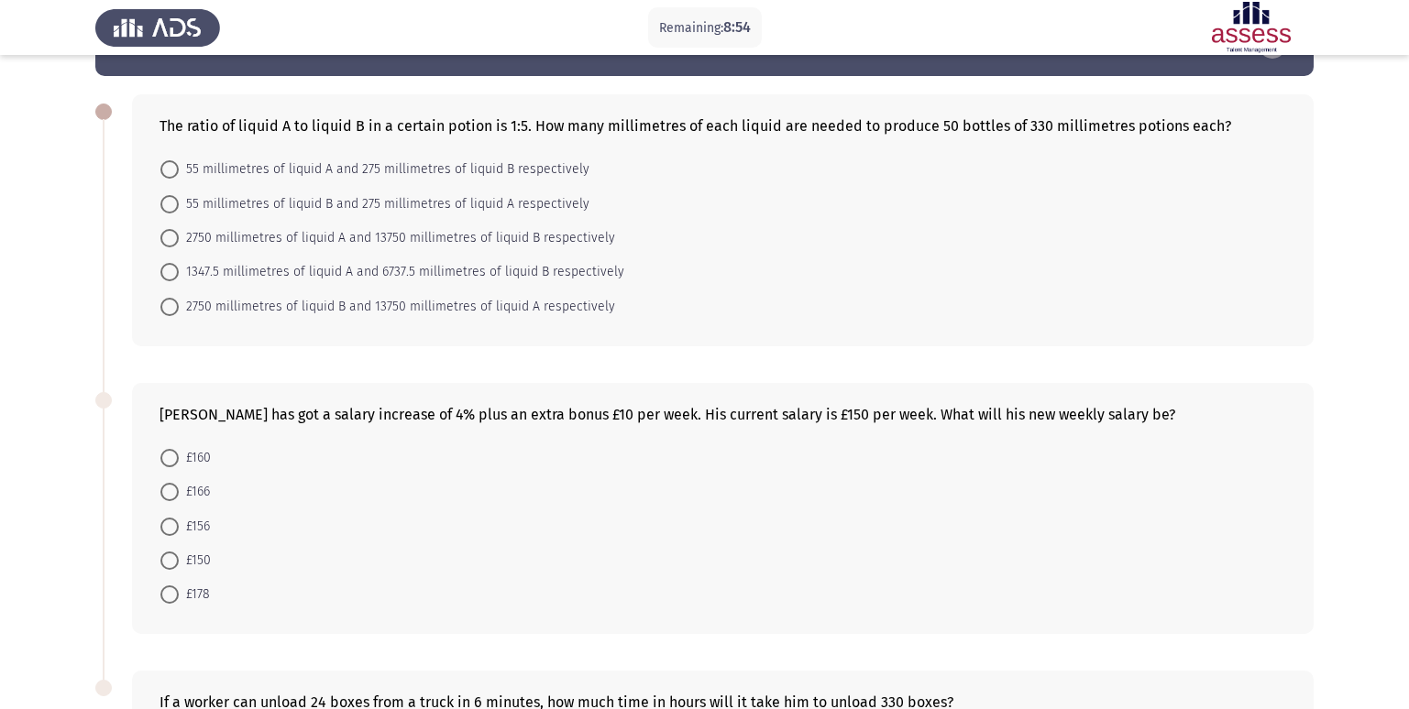
scroll to position [92, 0]
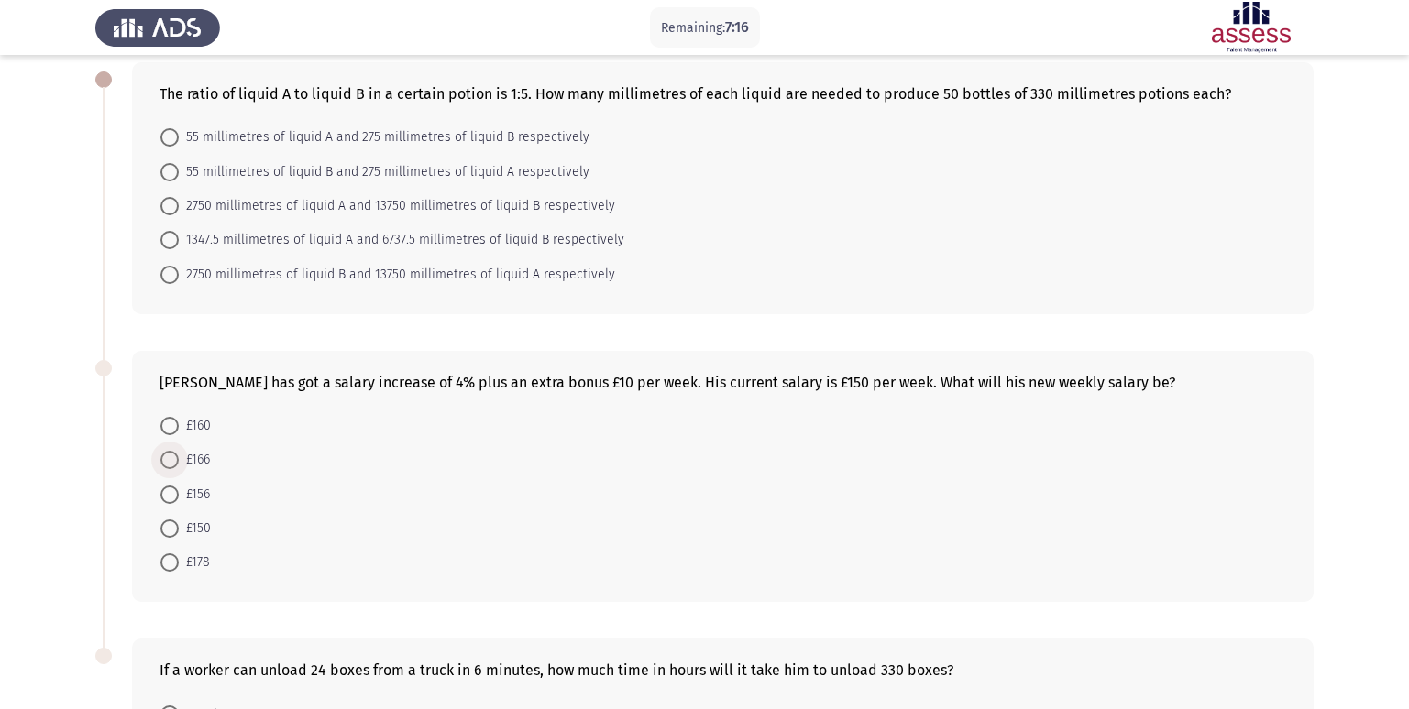
click at [194, 457] on span "£166" at bounding box center [194, 460] width 31 height 22
click at [179, 457] on input "£166" at bounding box center [169, 460] width 18 height 18
radio input "true"
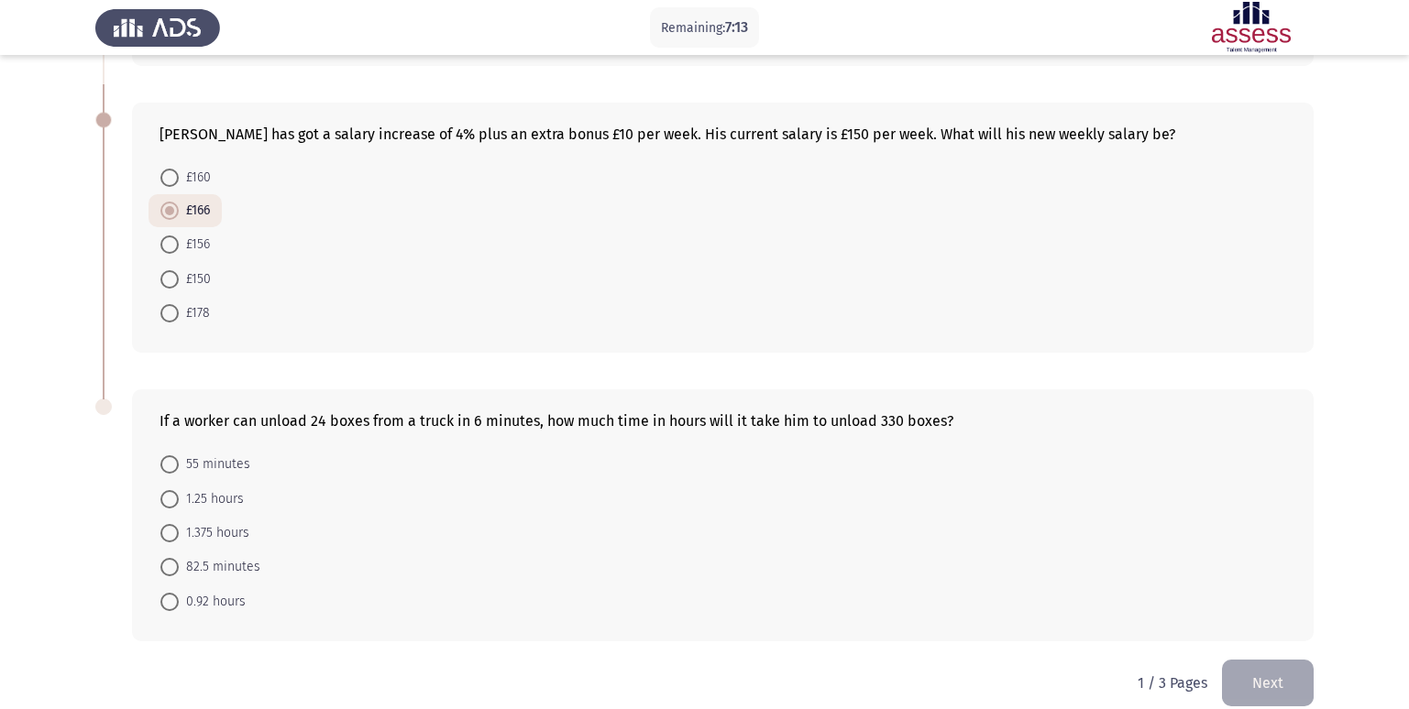
scroll to position [364, 0]
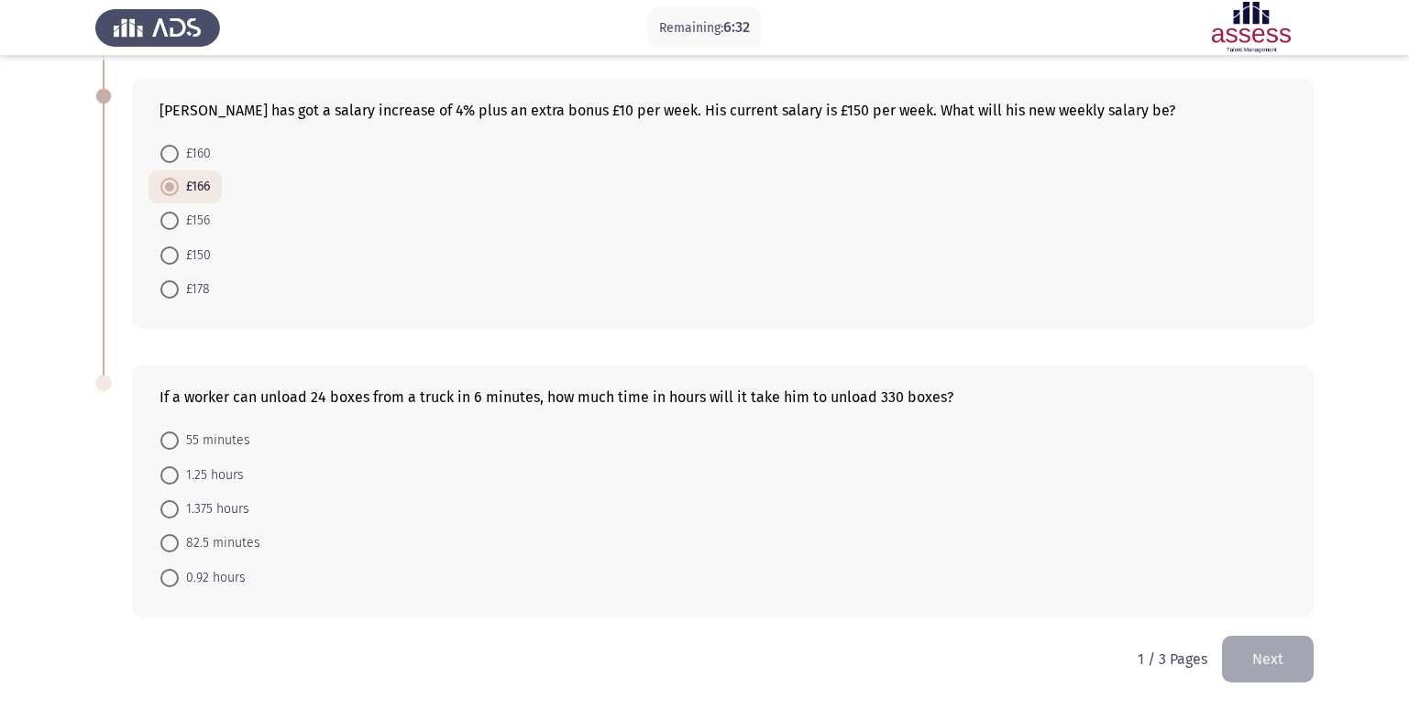
click at [179, 546] on span "82.5 minutes" at bounding box center [220, 544] width 82 height 22
click at [179, 546] on input "82.5 minutes" at bounding box center [169, 543] width 18 height 18
radio input "true"
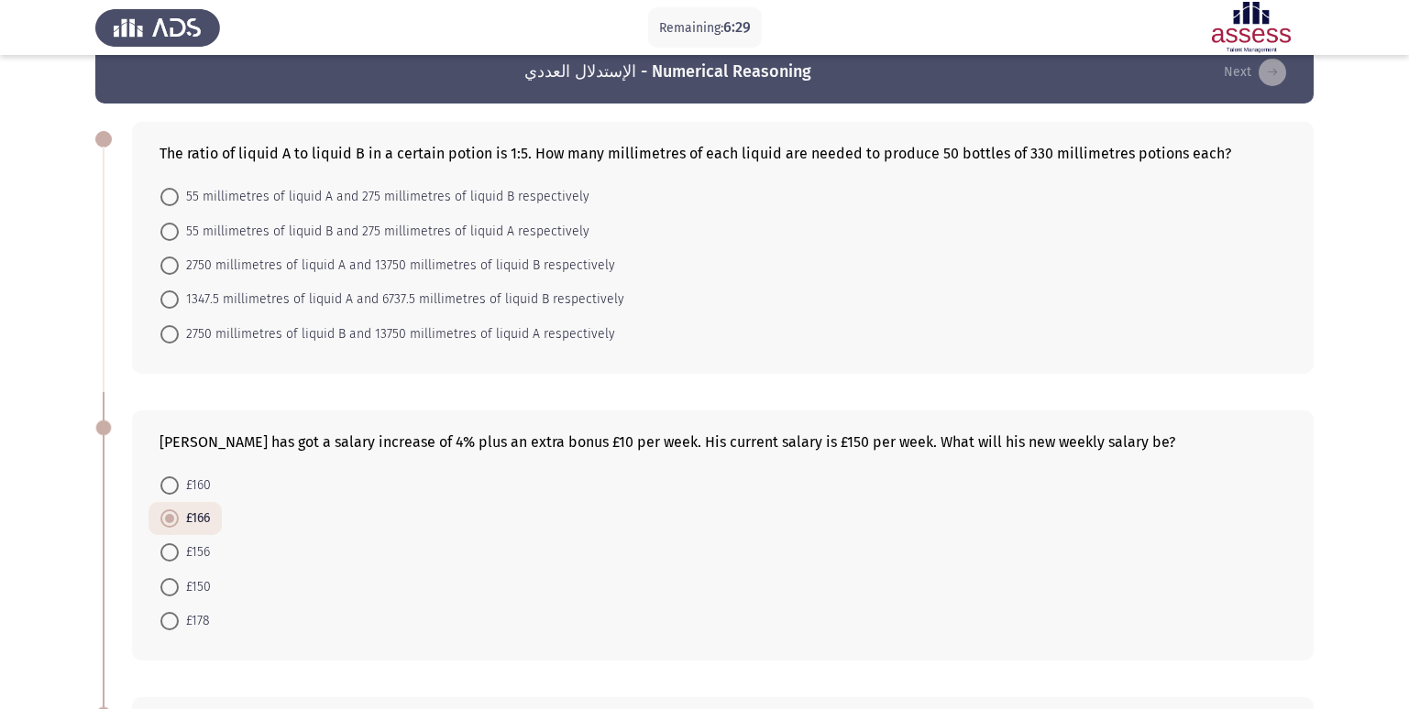
scroll to position [0, 0]
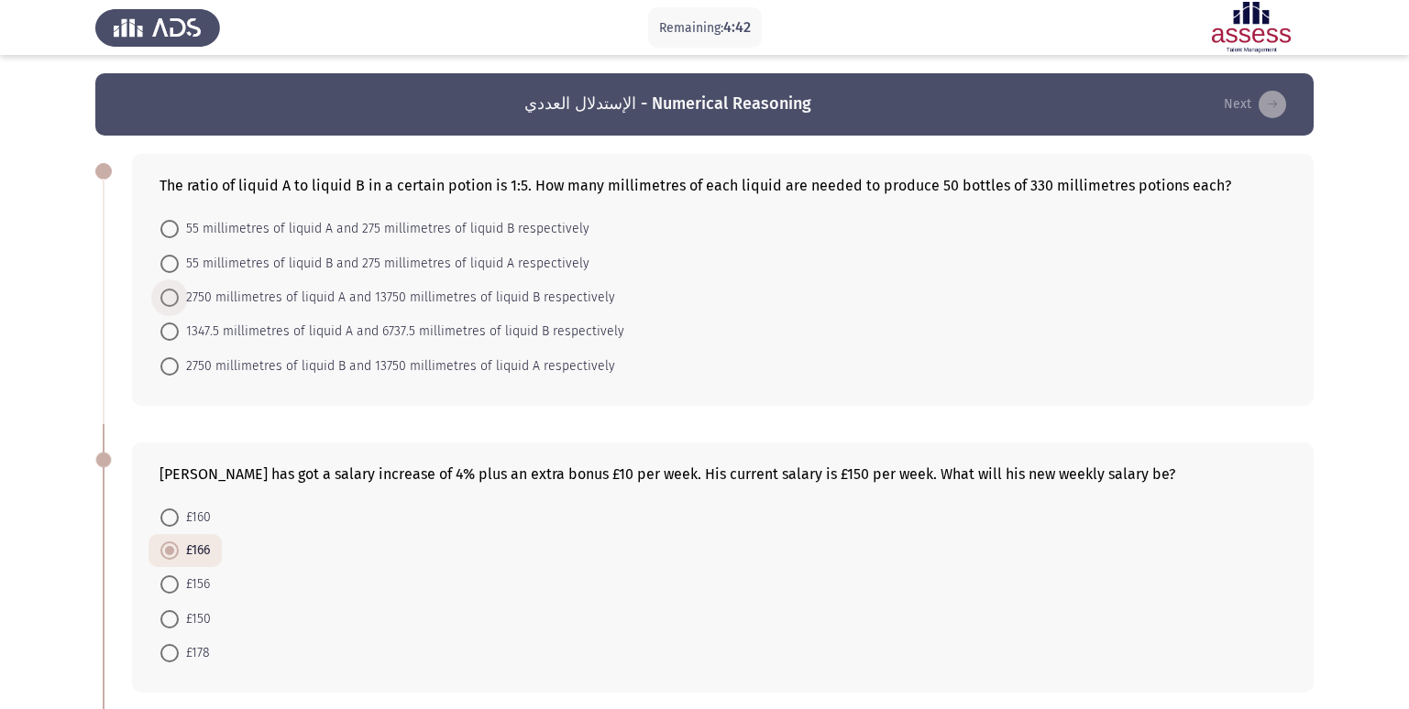
click at [179, 294] on span "2750 millimetres of liquid A and 13750 millimetres of liquid B respectively" at bounding box center [397, 298] width 436 height 22
click at [179, 294] on input "2750 millimetres of liquid A and 13750 millimetres of liquid B respectively" at bounding box center [169, 298] width 18 height 18
radio input "true"
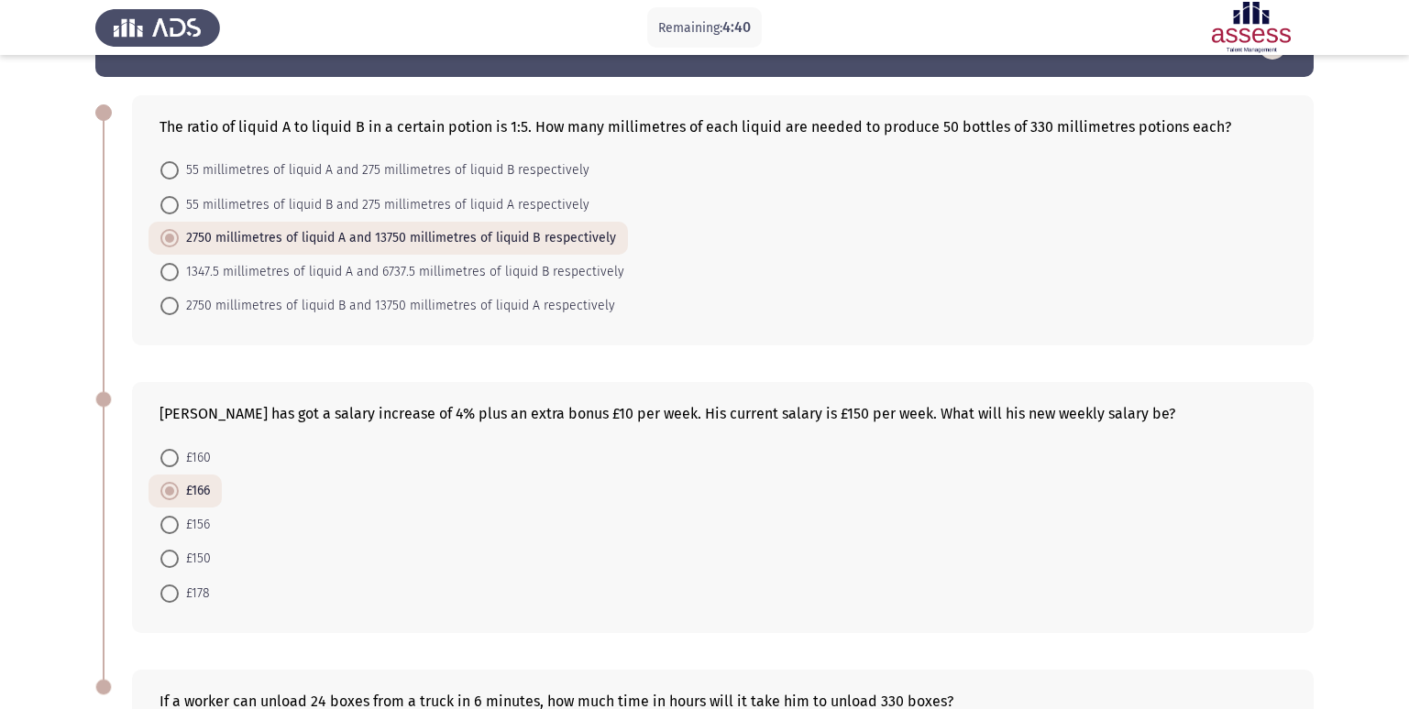
scroll to position [92, 0]
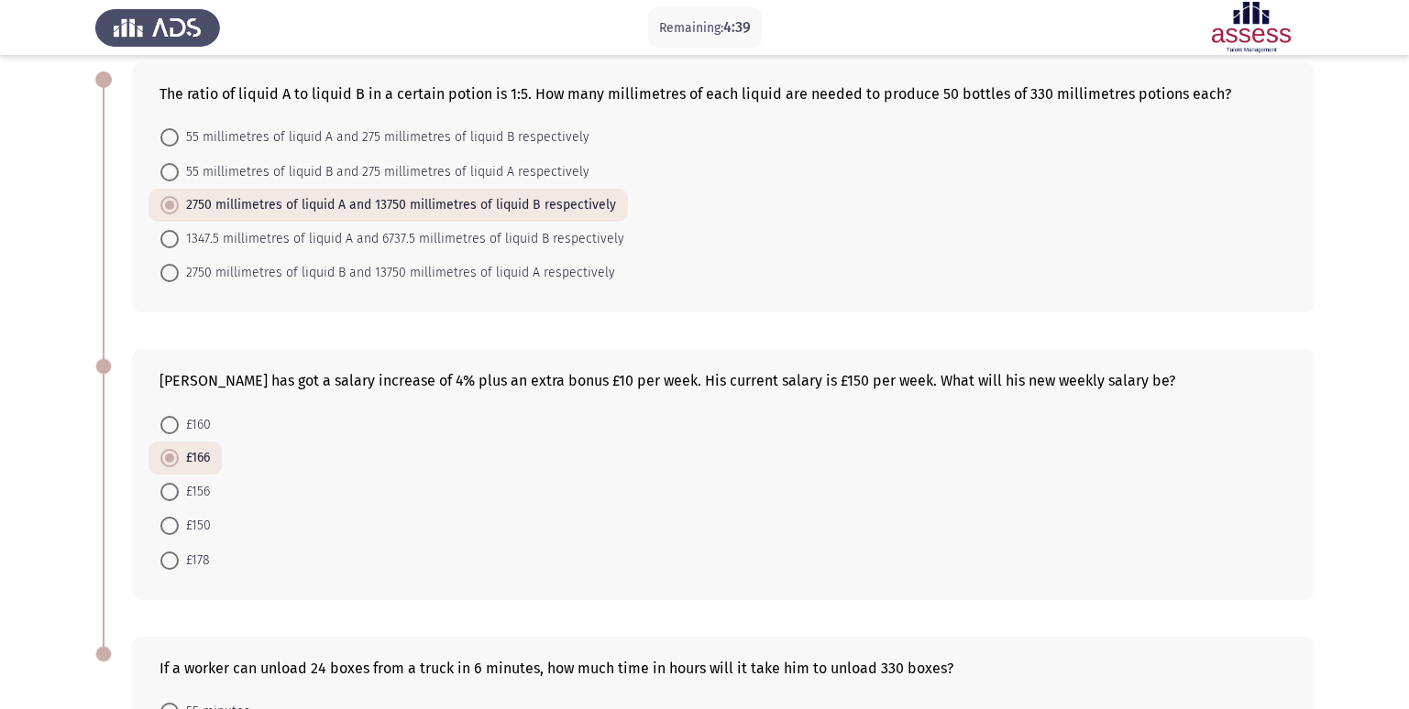
click at [195, 241] on span "1347.5 millimetres of liquid A and 6737.5 millimetres of liquid B respectively" at bounding box center [401, 239] width 445 height 22
click at [179, 241] on input "1347.5 millimetres of liquid A and 6737.5 millimetres of liquid B respectively" at bounding box center [169, 239] width 18 height 18
radio input "true"
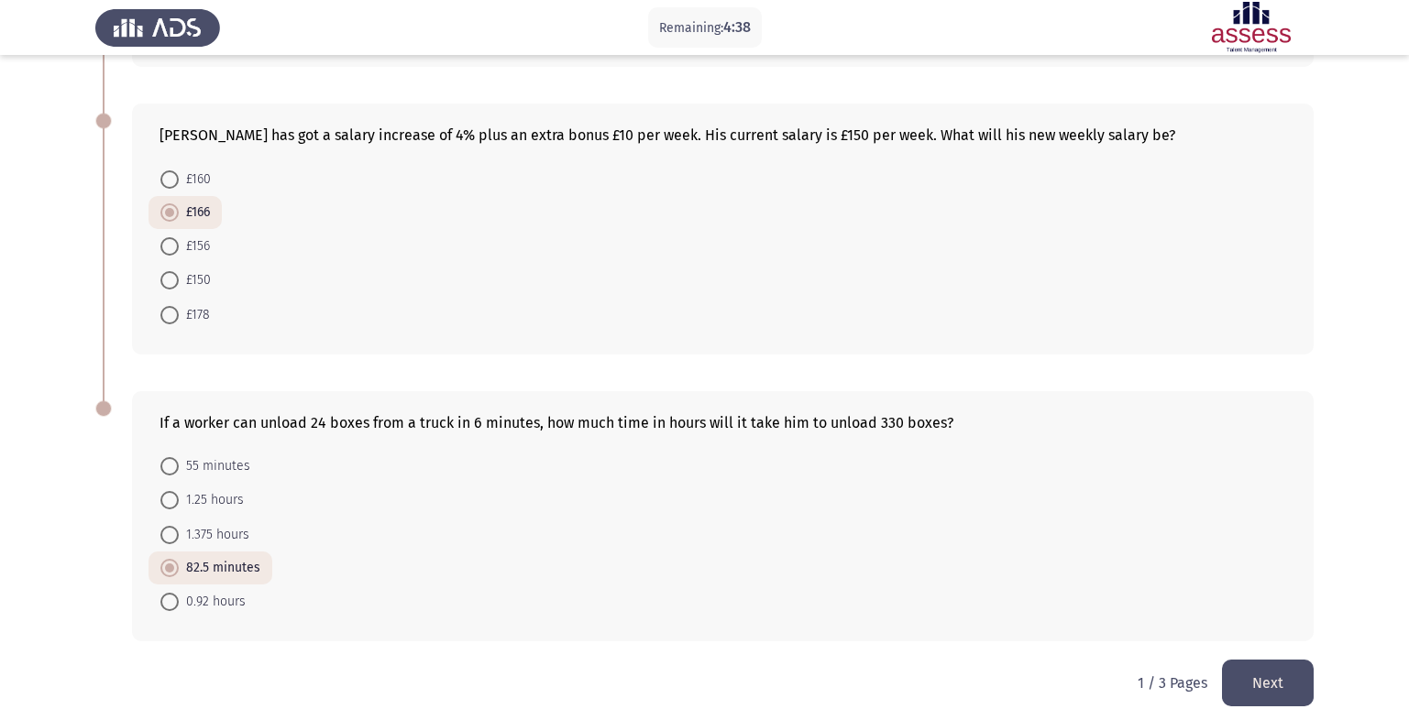
scroll to position [361, 0]
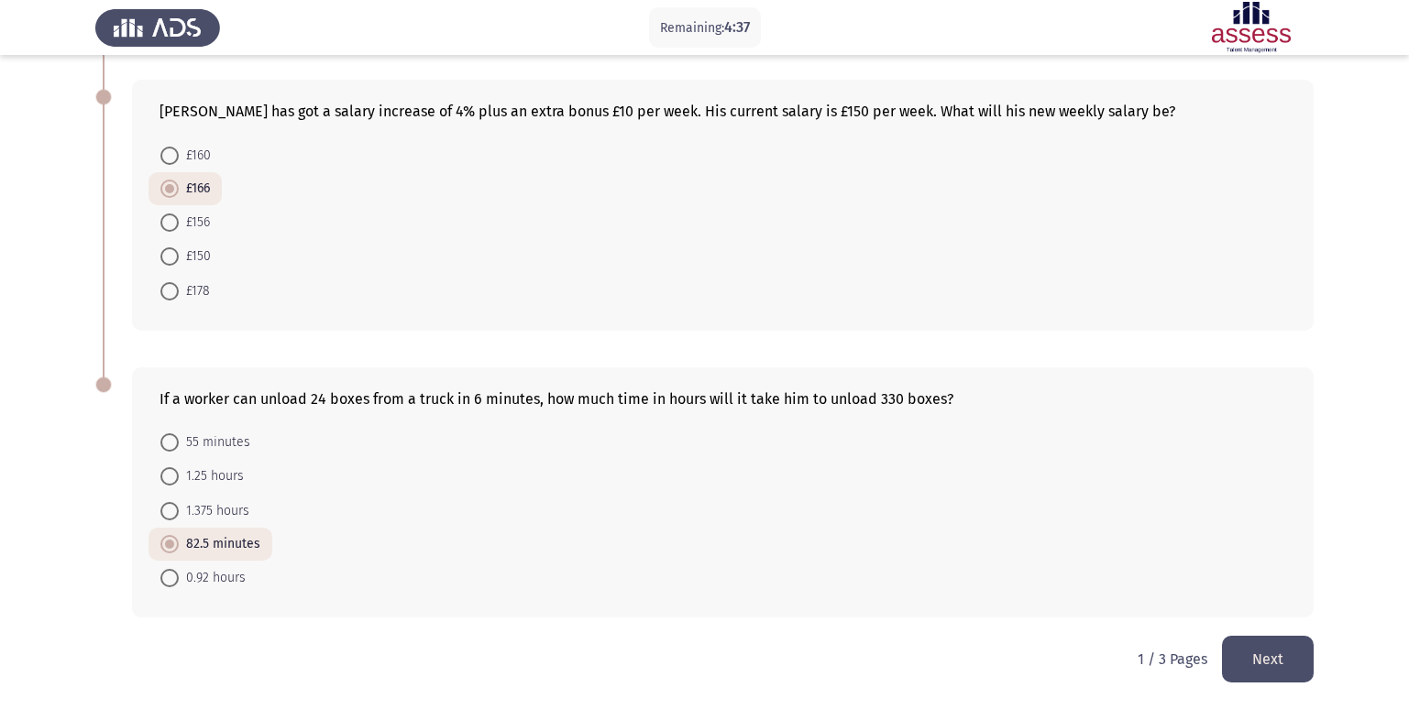
click at [1288, 676] on button "Next" at bounding box center [1268, 659] width 92 height 47
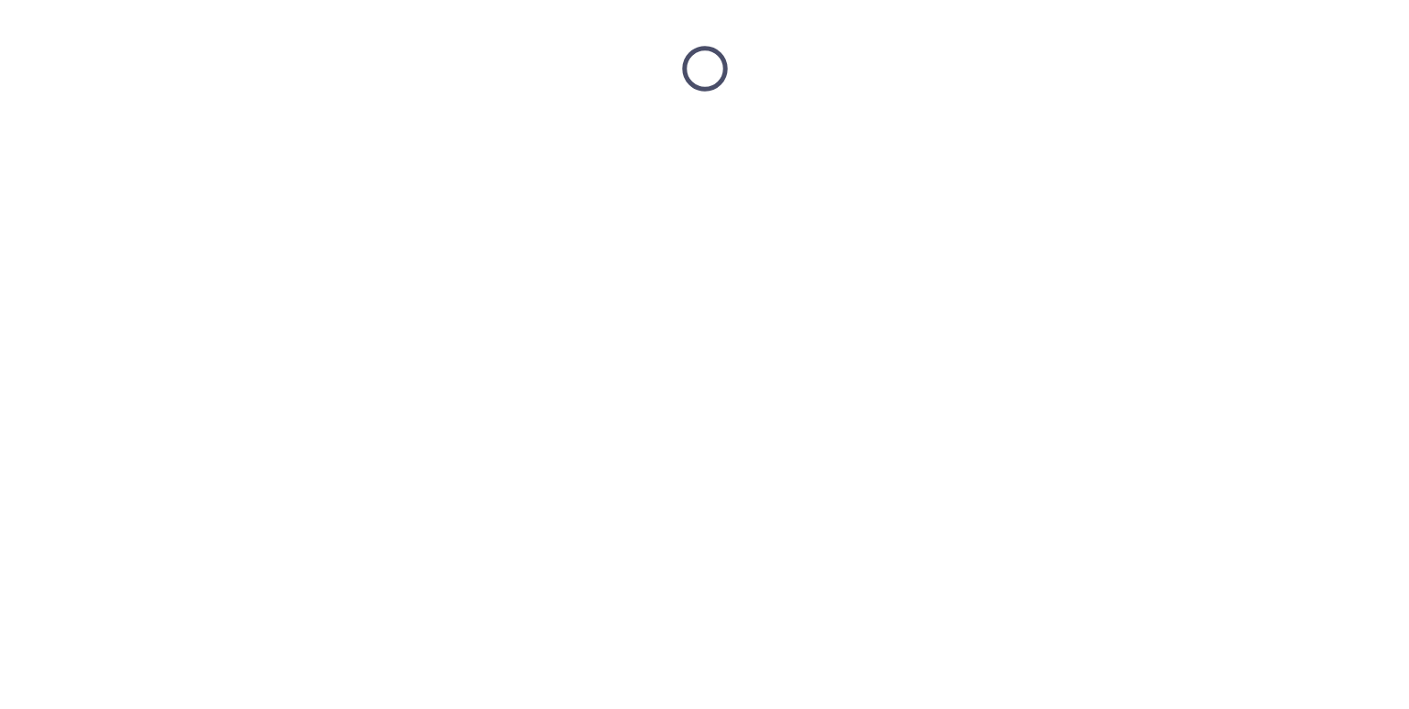
scroll to position [0, 0]
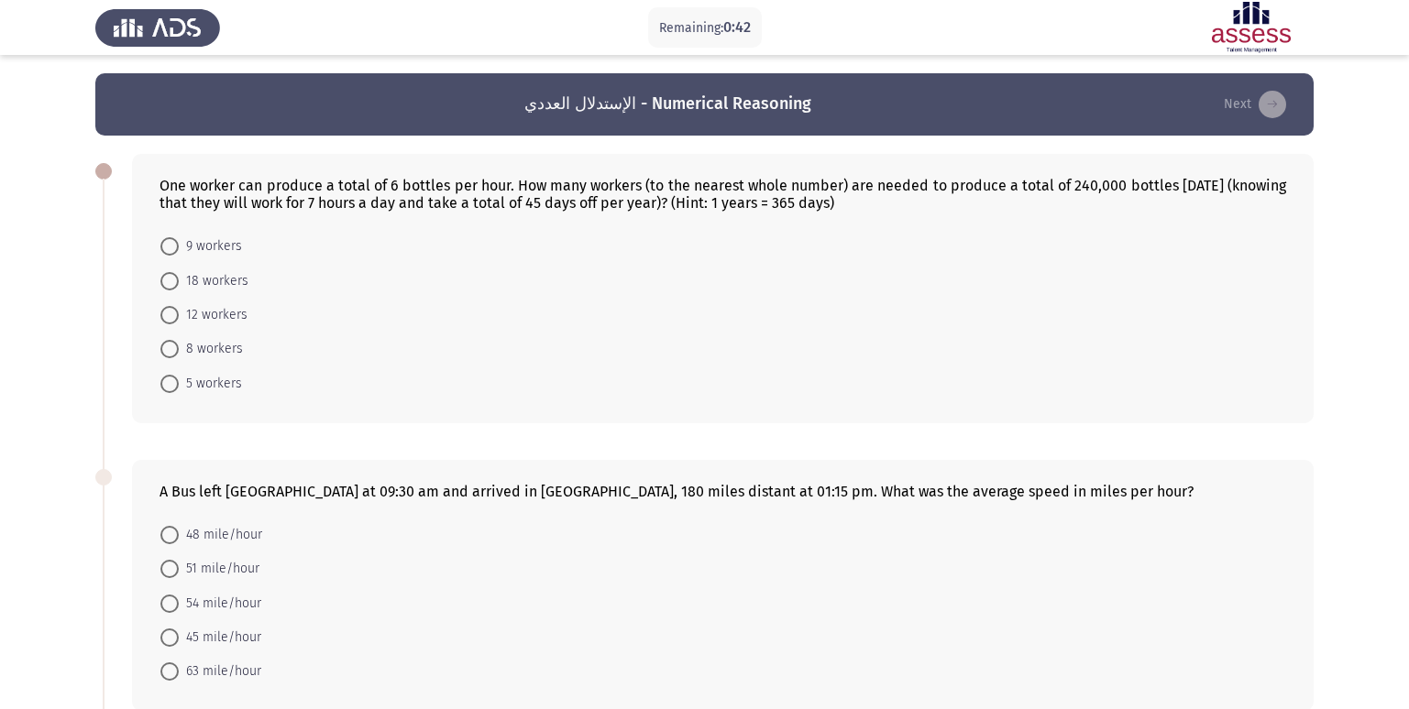
click at [182, 280] on span "18 workers" at bounding box center [214, 281] width 70 height 22
click at [179, 280] on input "18 workers" at bounding box center [169, 281] width 18 height 18
radio input "true"
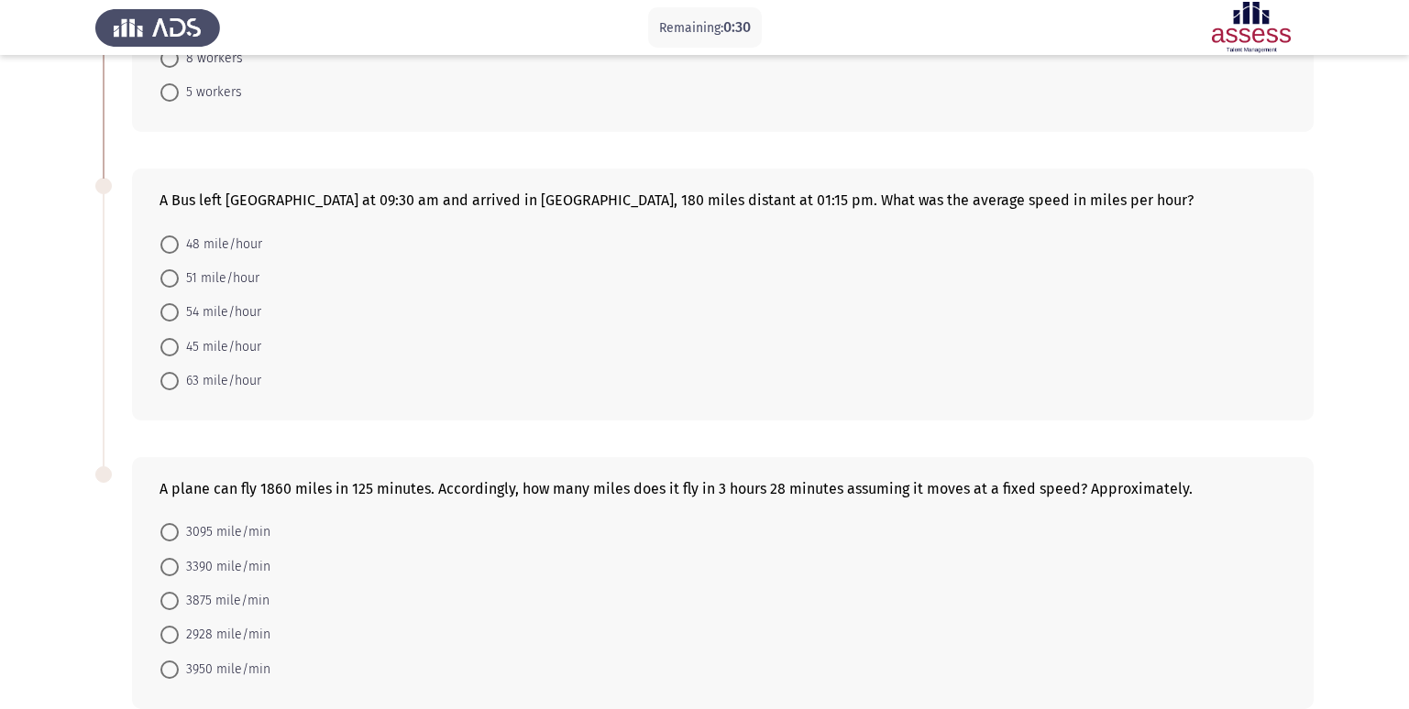
scroll to position [381, 0]
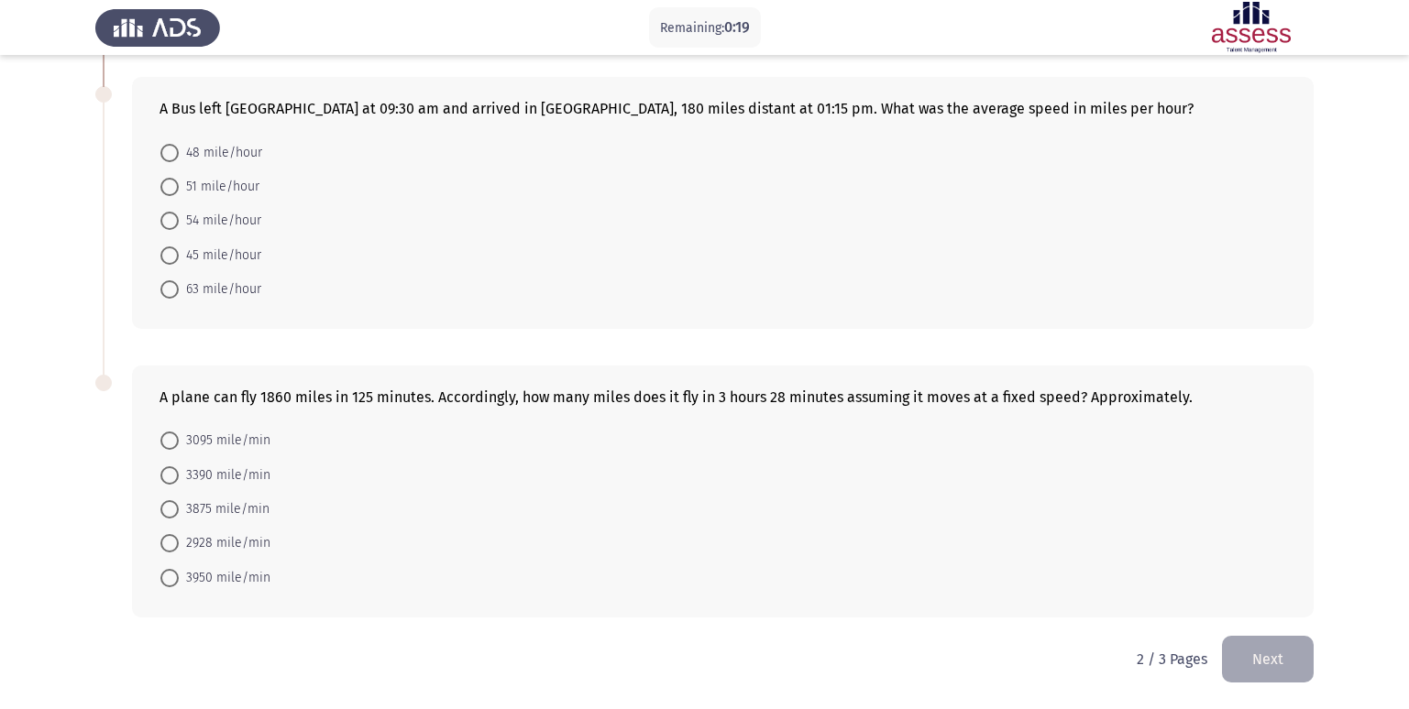
click at [212, 280] on span "63 mile/hour" at bounding box center [220, 290] width 82 height 22
click at [179, 280] on input "63 mile/hour" at bounding box center [169, 289] width 18 height 18
radio input "true"
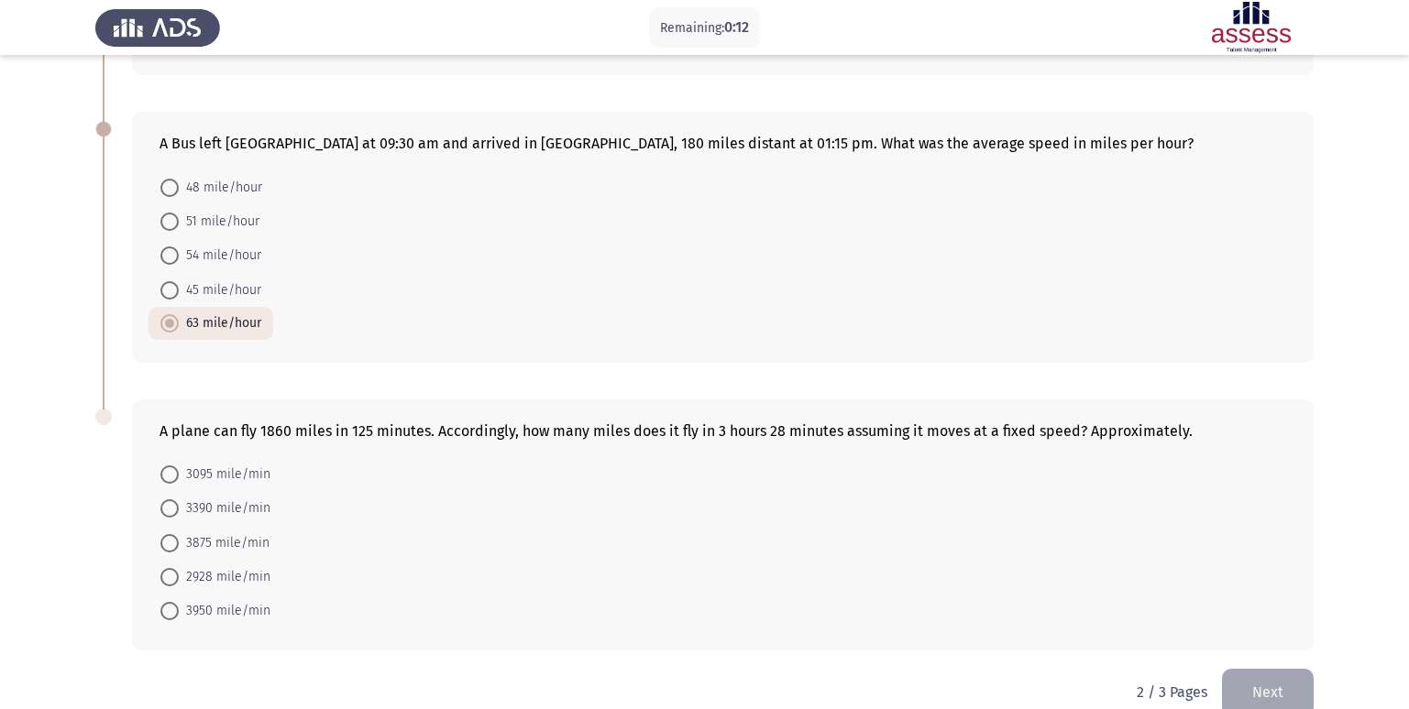
scroll to position [379, 0]
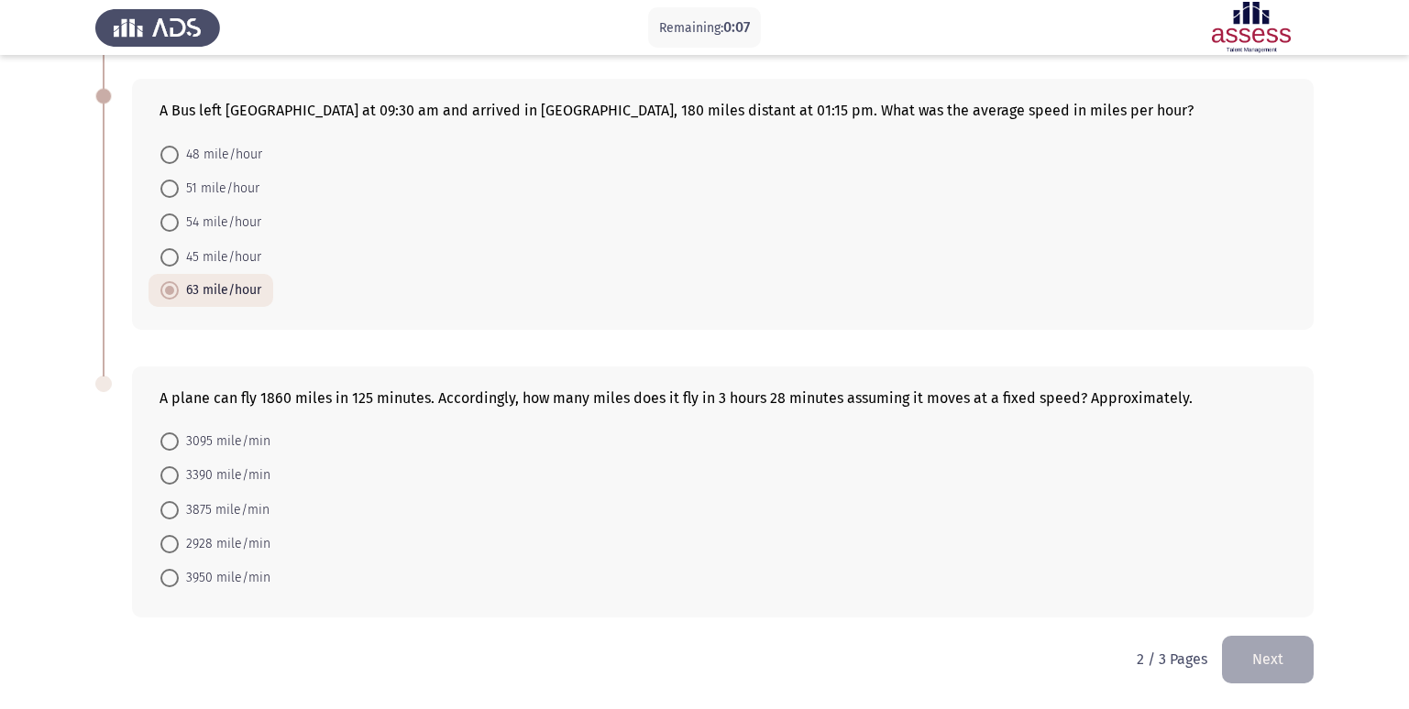
click at [221, 469] on span "3390 mile/min" at bounding box center [225, 476] width 92 height 22
click at [179, 469] on input "3390 mile/min" at bounding box center [169, 476] width 18 height 18
radio input "true"
click at [1269, 665] on button "Next" at bounding box center [1268, 659] width 92 height 47
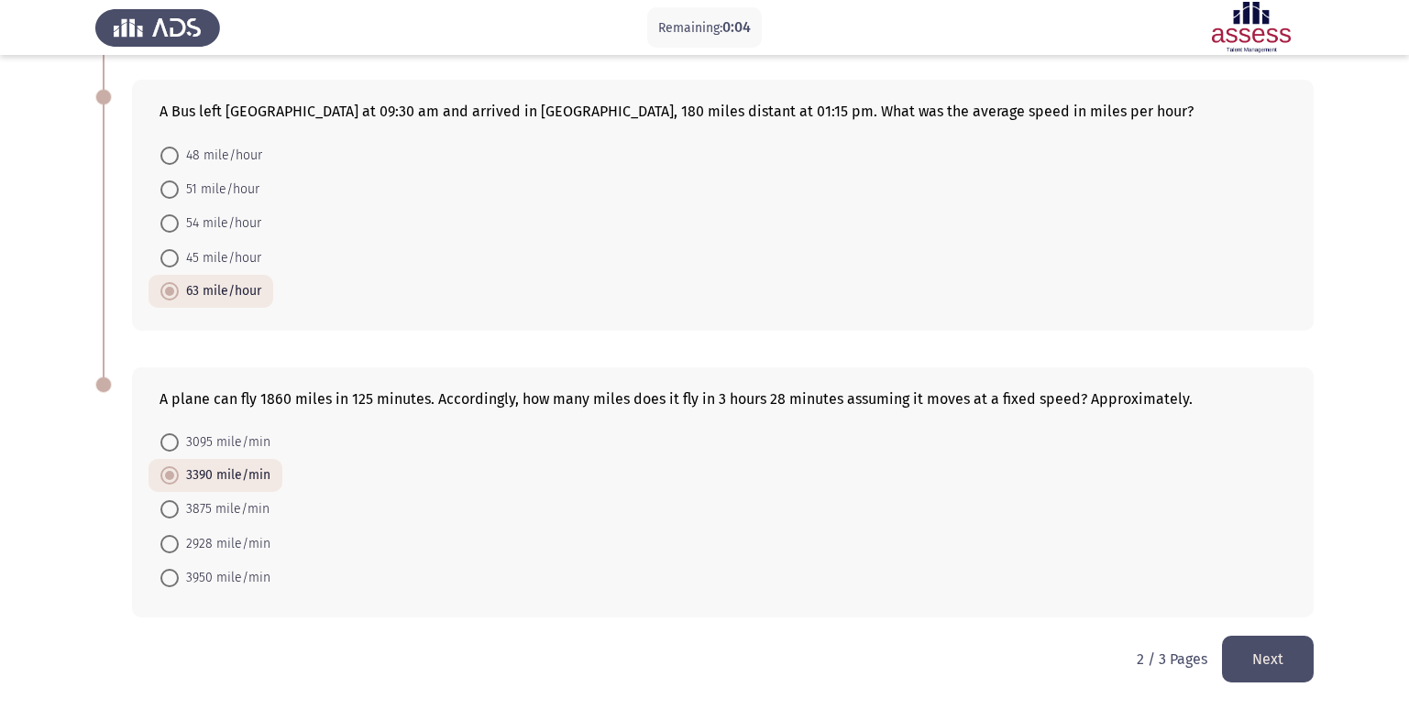
scroll to position [0, 0]
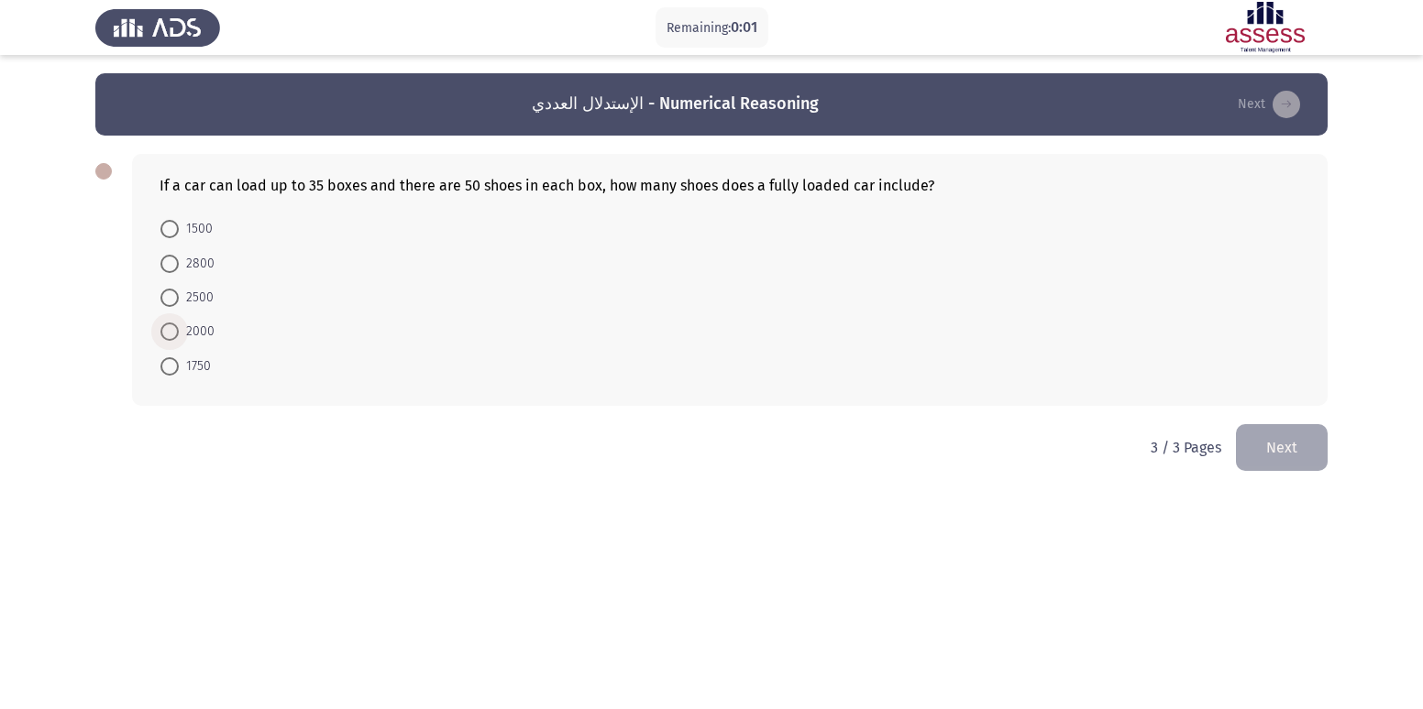
click at [184, 328] on span "2000" at bounding box center [197, 332] width 36 height 22
click at [179, 328] on input "2000" at bounding box center [169, 332] width 18 height 18
radio input "true"
click at [1307, 449] on button "Next" at bounding box center [1282, 446] width 92 height 47
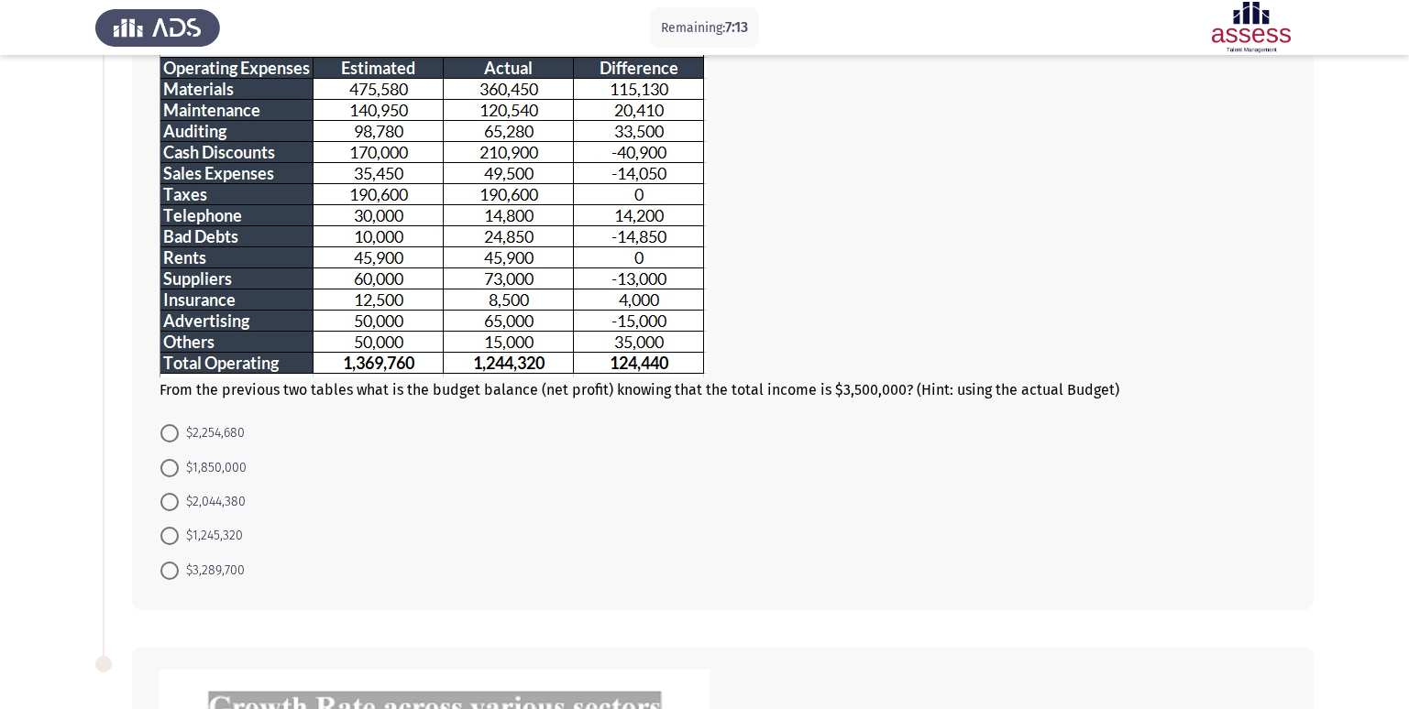
scroll to position [275, 0]
click at [222, 533] on span "$1,245,320" at bounding box center [211, 535] width 64 height 22
click at [179, 533] on input "$1,245,320" at bounding box center [169, 535] width 18 height 18
radio input "true"
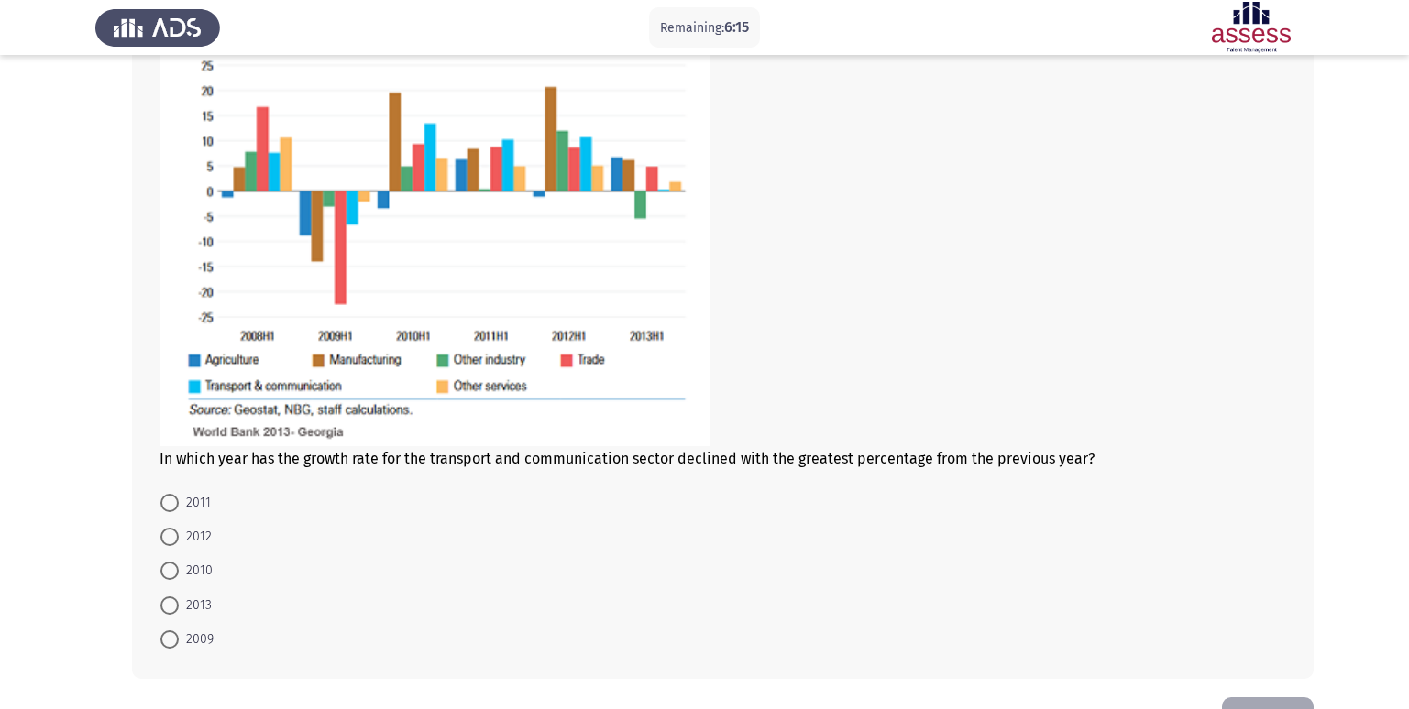
scroll to position [955, 0]
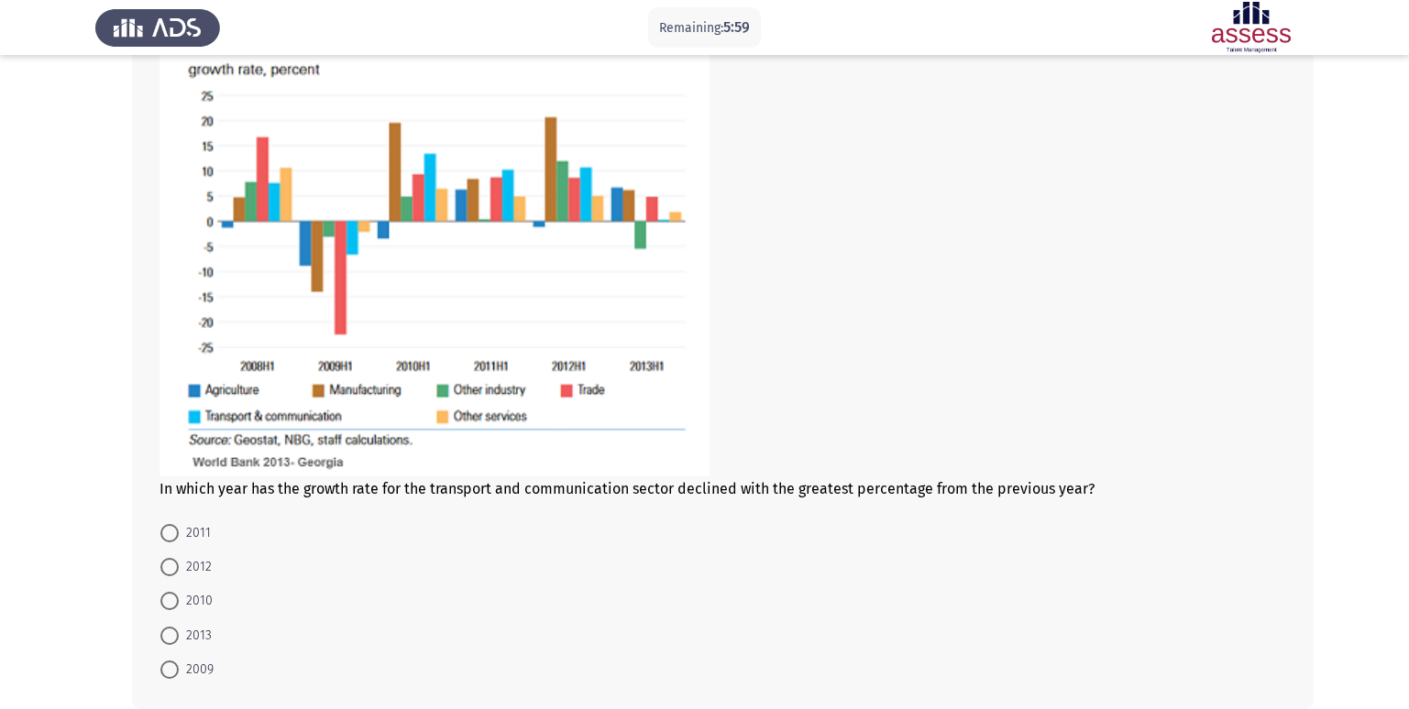
click at [171, 665] on span at bounding box center [169, 670] width 18 height 18
click at [171, 665] on input "2009" at bounding box center [169, 670] width 18 height 18
radio input "true"
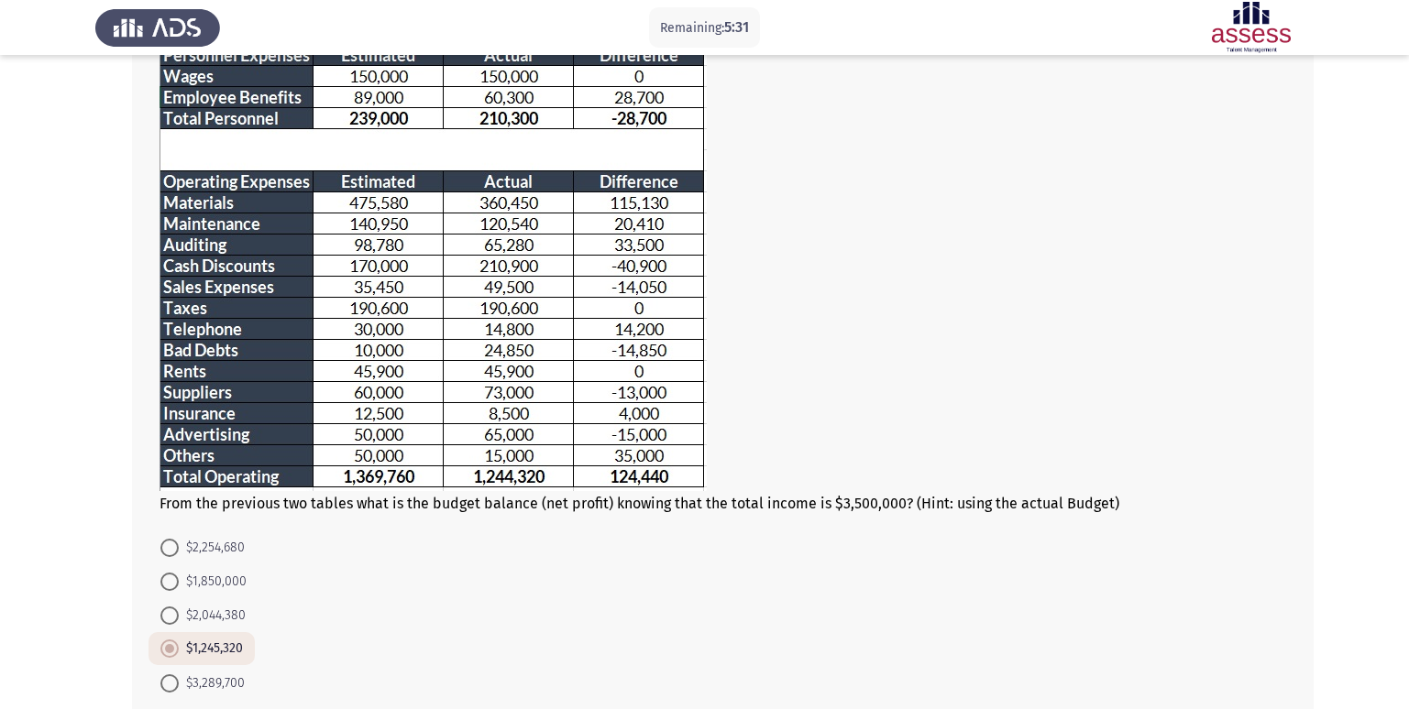
scroll to position [1046, 0]
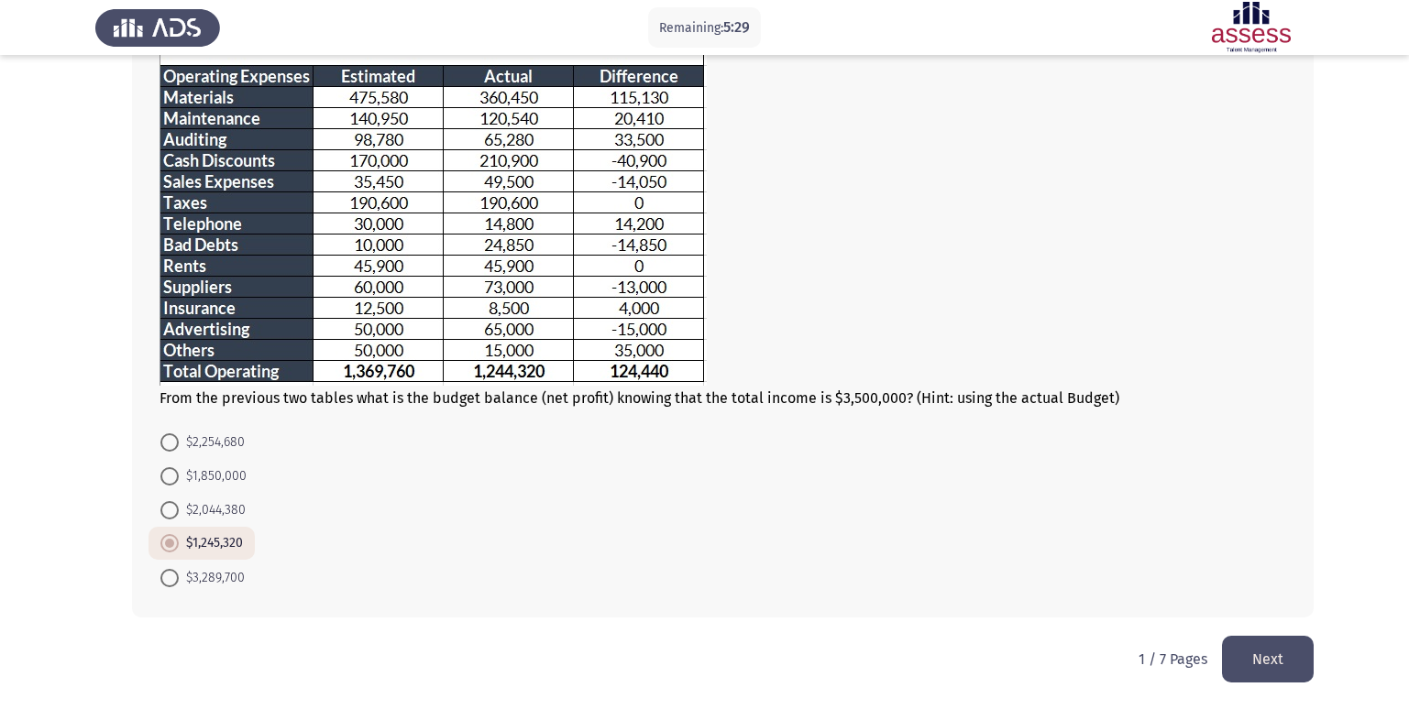
click at [1277, 671] on button "Next" at bounding box center [1268, 659] width 92 height 47
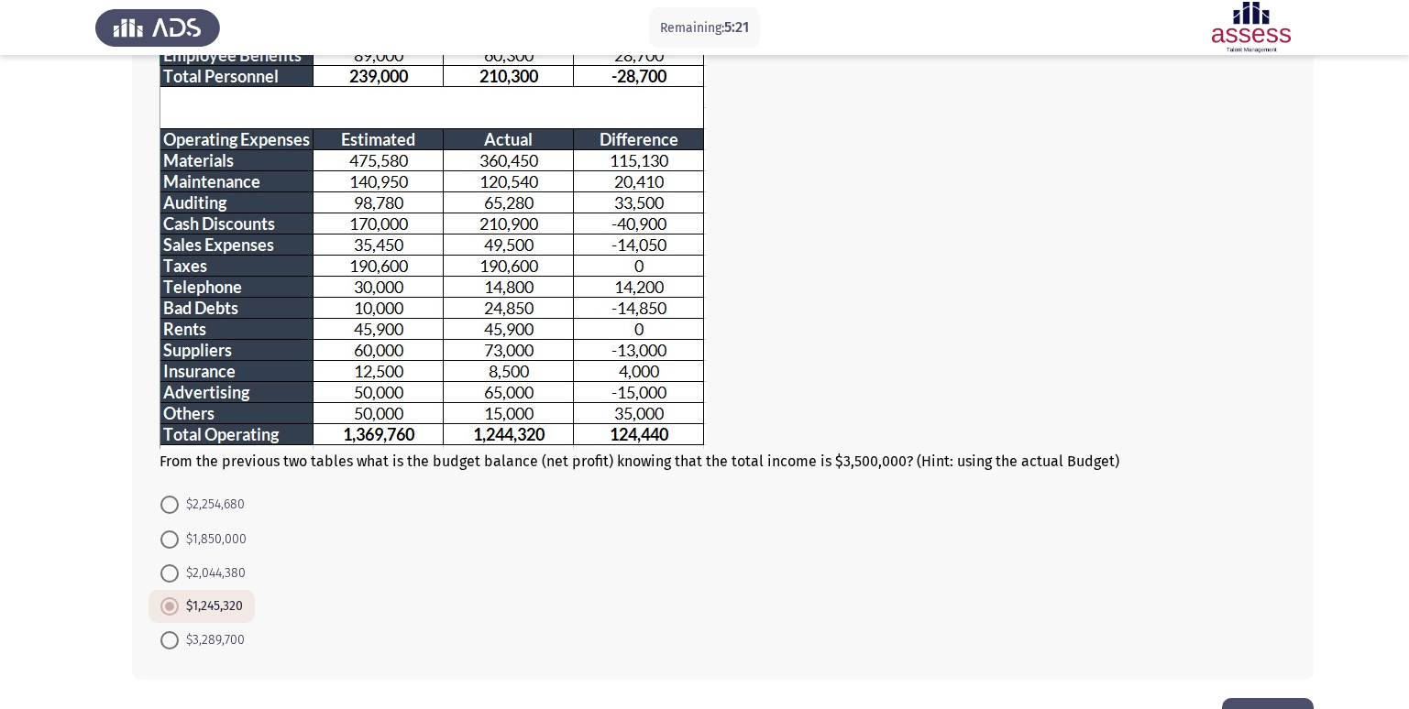
scroll to position [265, 0]
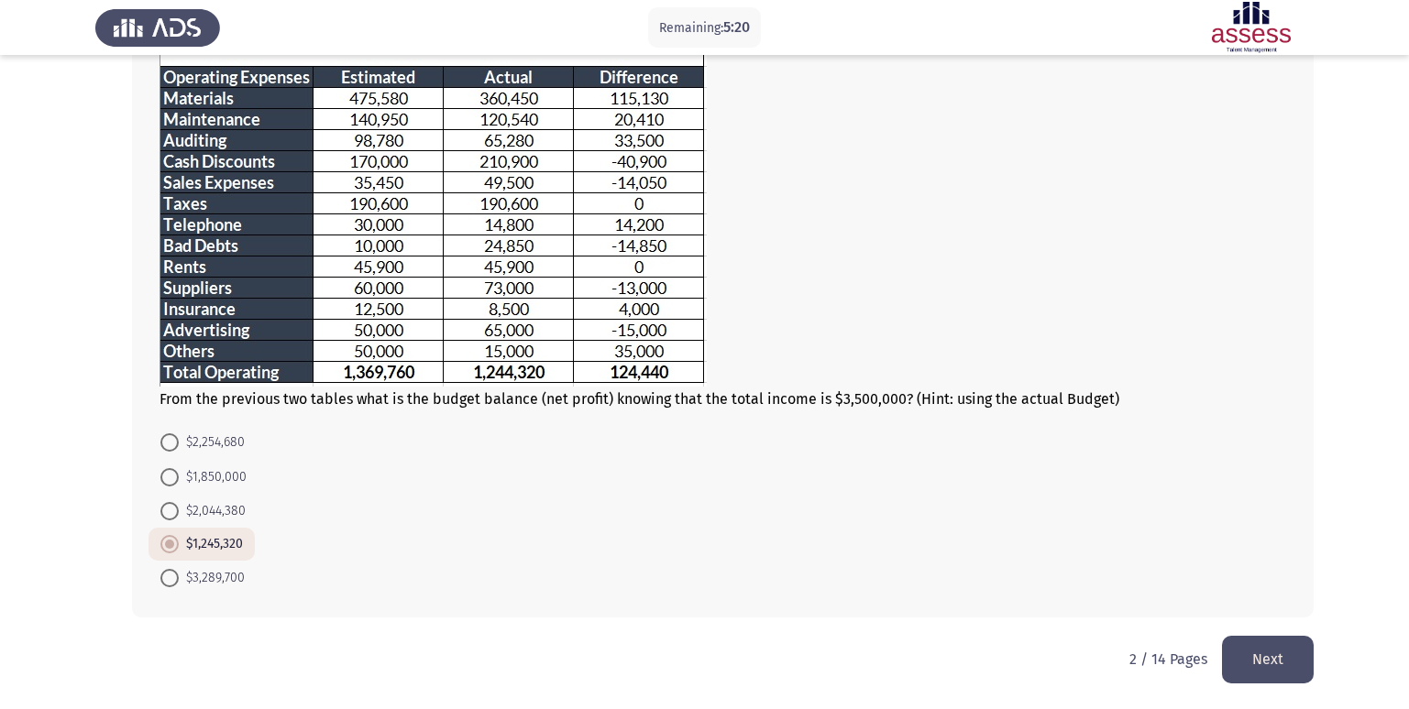
click at [1257, 662] on button "Next" at bounding box center [1268, 659] width 92 height 47
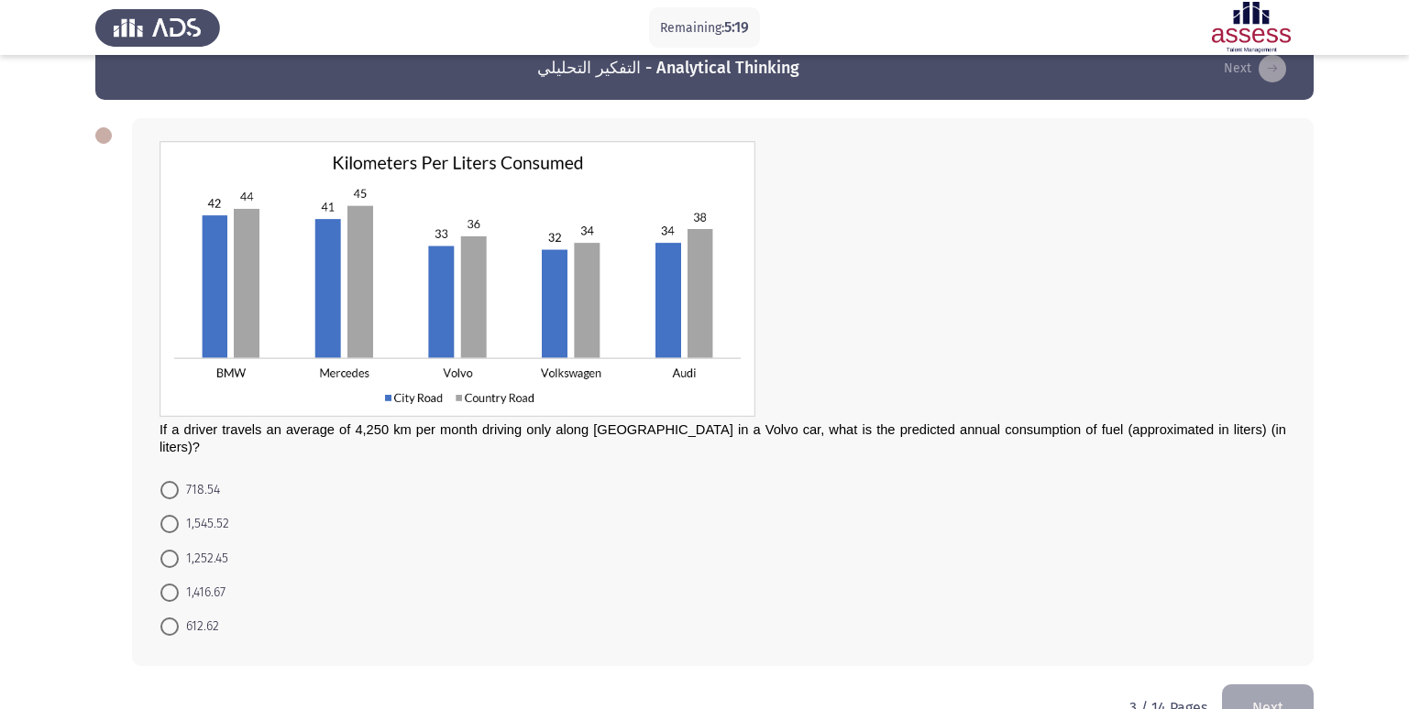
scroll to position [67, 0]
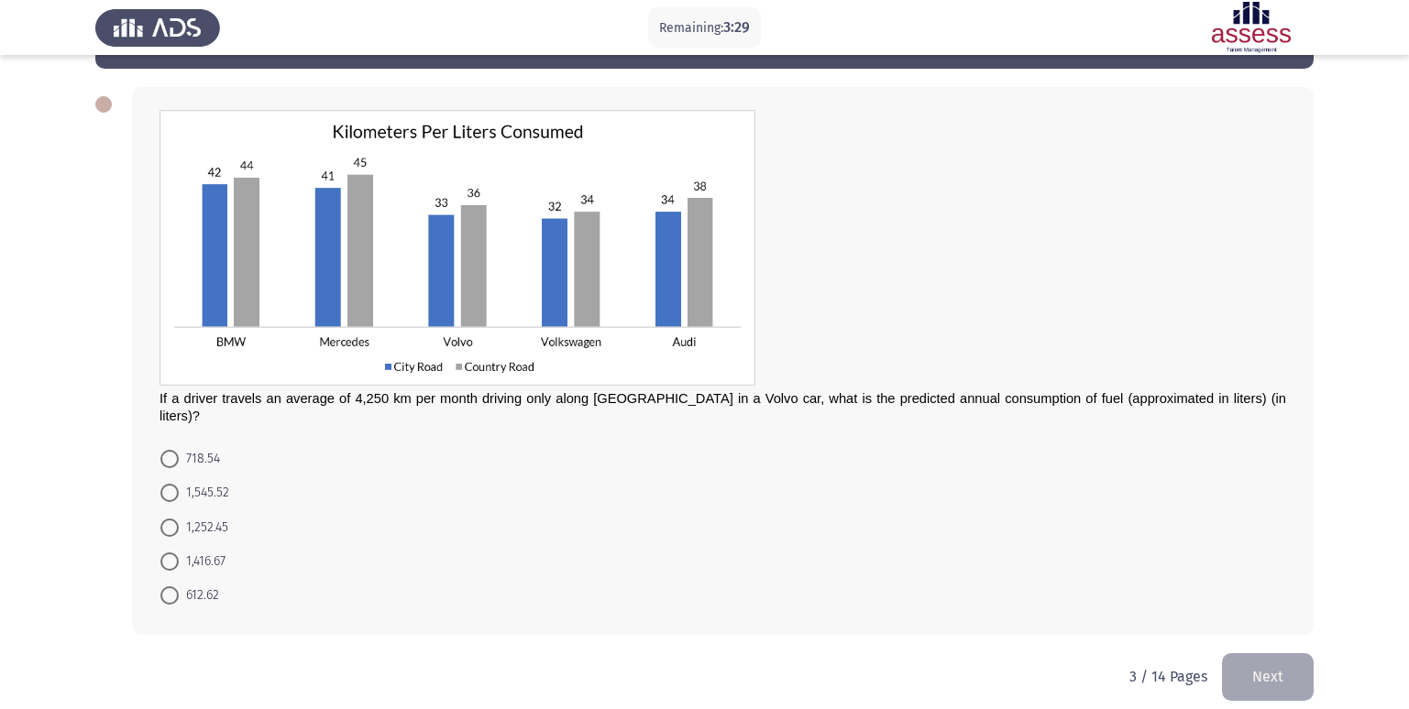
click at [168, 553] on span at bounding box center [169, 562] width 18 height 18
click at [168, 553] on input "1,416.67" at bounding box center [169, 562] width 18 height 18
radio input "true"
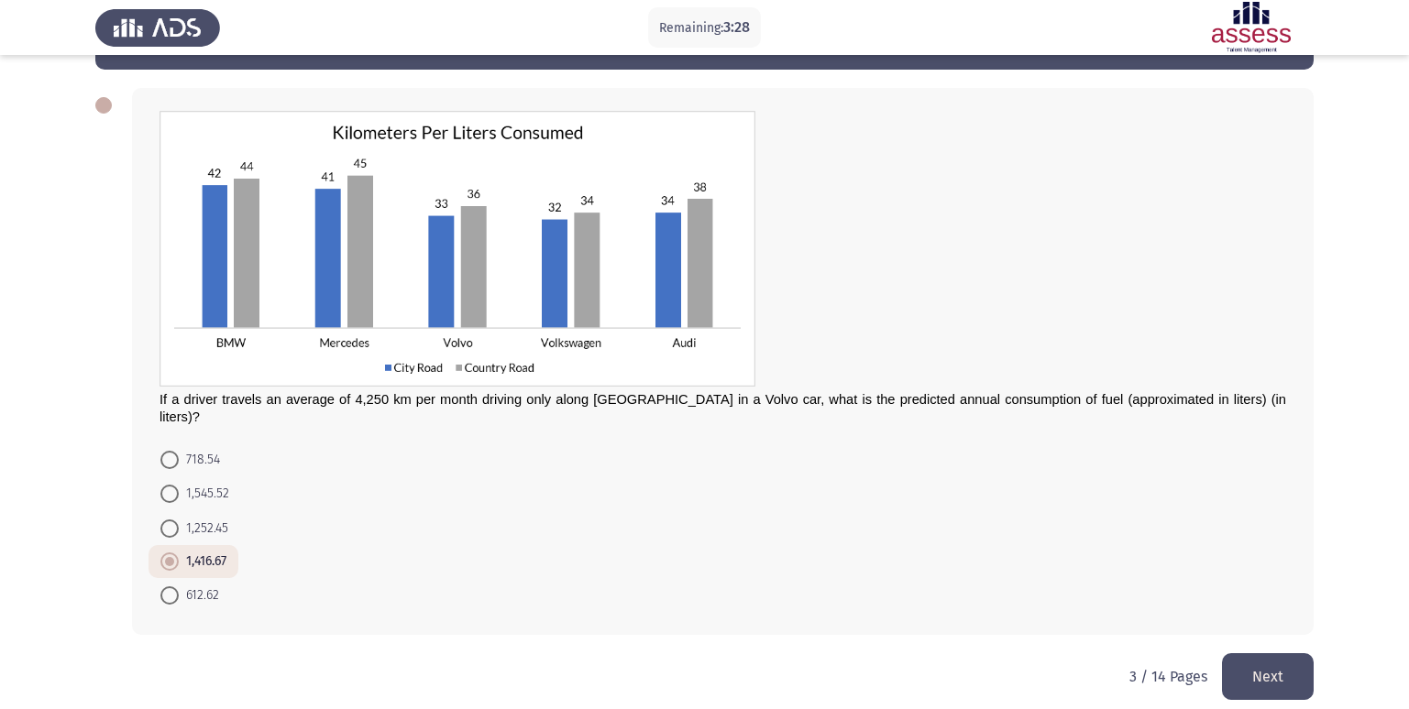
click at [1281, 656] on button "Next" at bounding box center [1268, 677] width 92 height 47
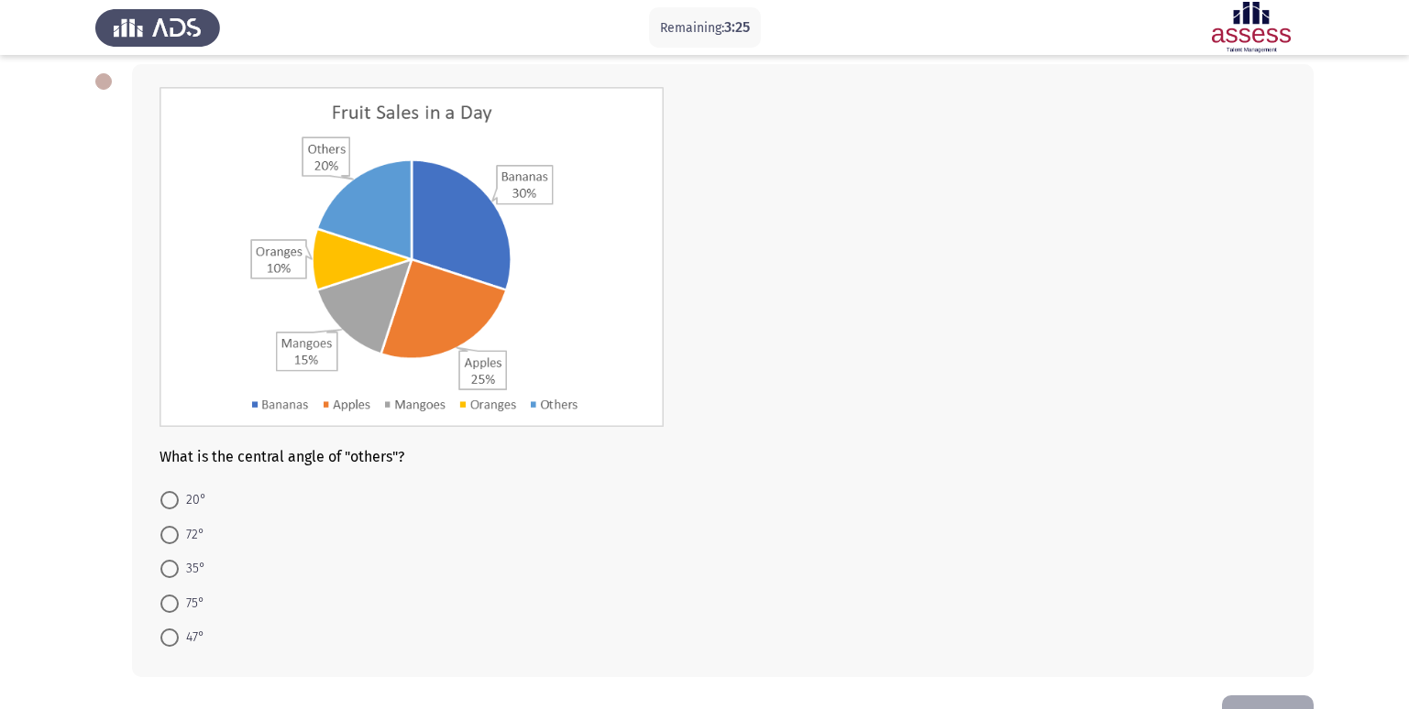
scroll to position [58, 0]
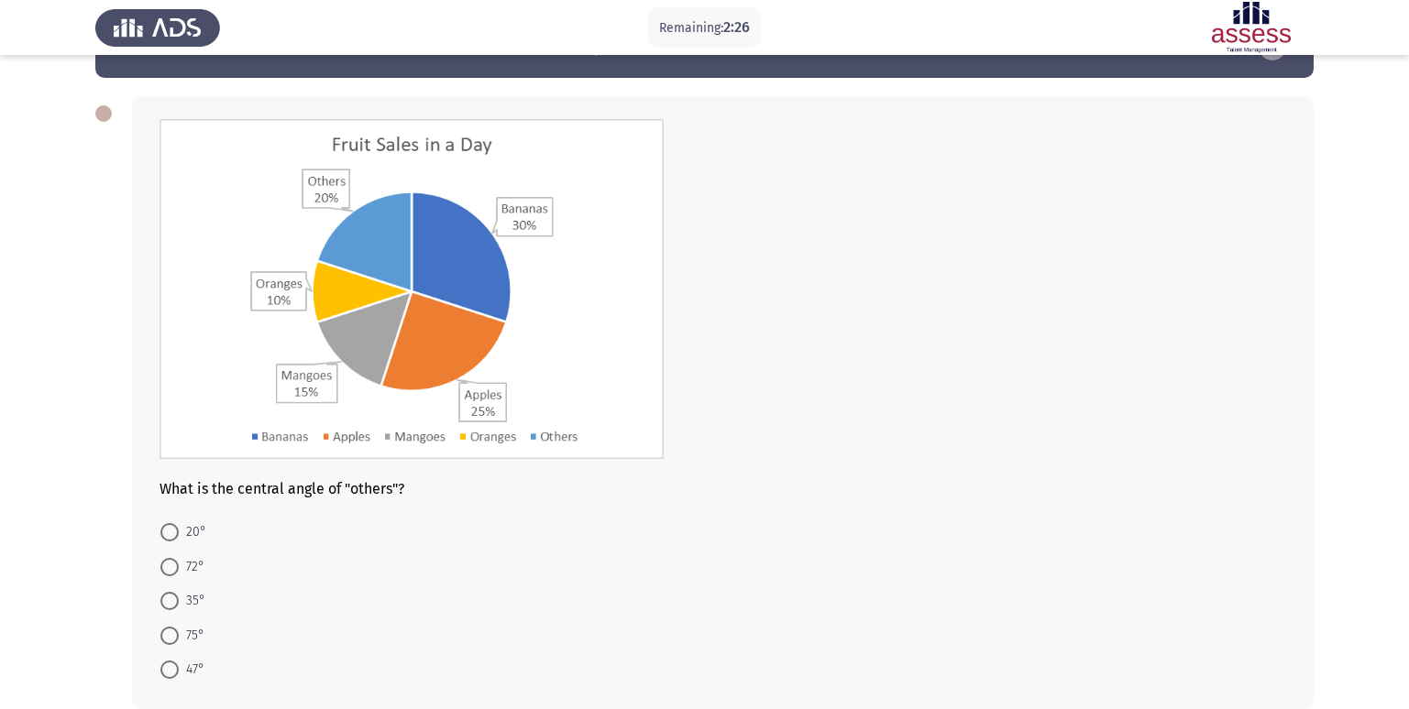
drag, startPoint x: 166, startPoint y: 574, endPoint x: 187, endPoint y: 558, distance: 26.2
click at [166, 574] on span at bounding box center [169, 567] width 18 height 18
click at [166, 574] on input "72°" at bounding box center [169, 567] width 18 height 18
radio input "true"
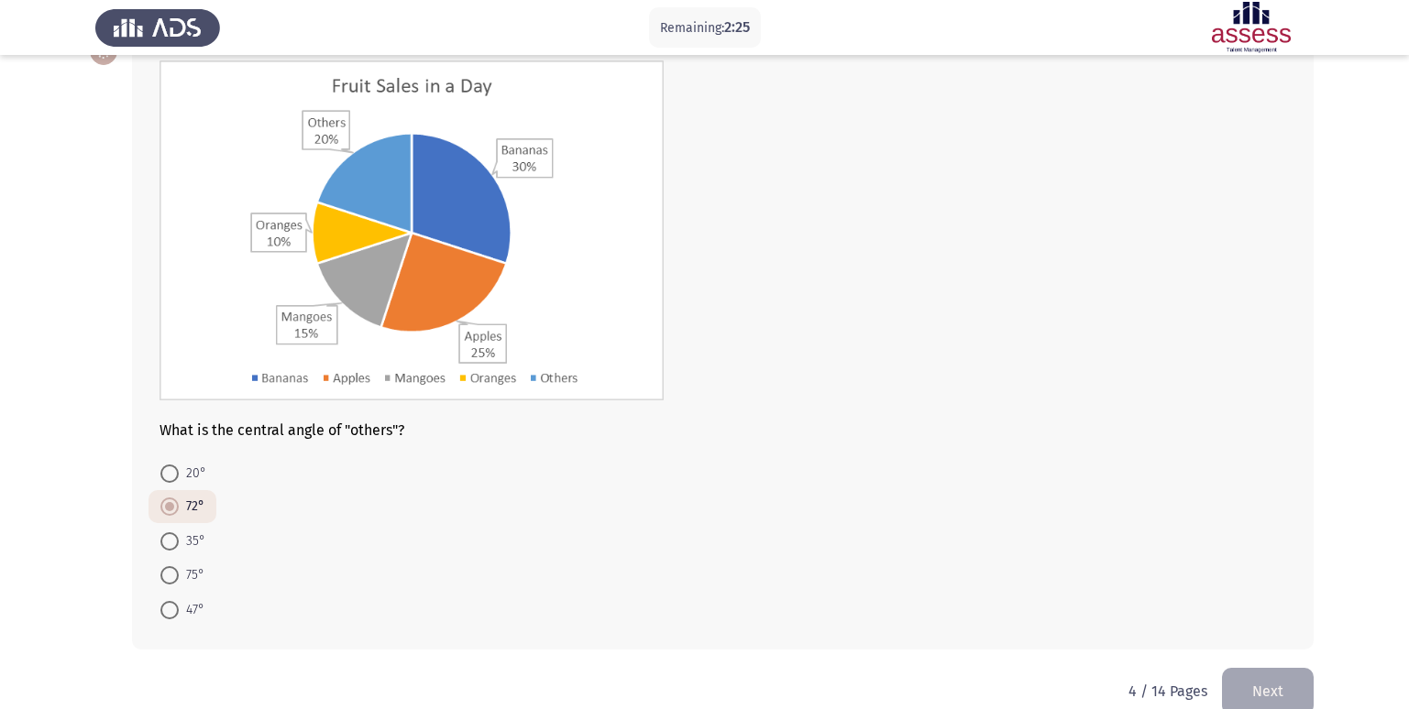
scroll to position [148, 0]
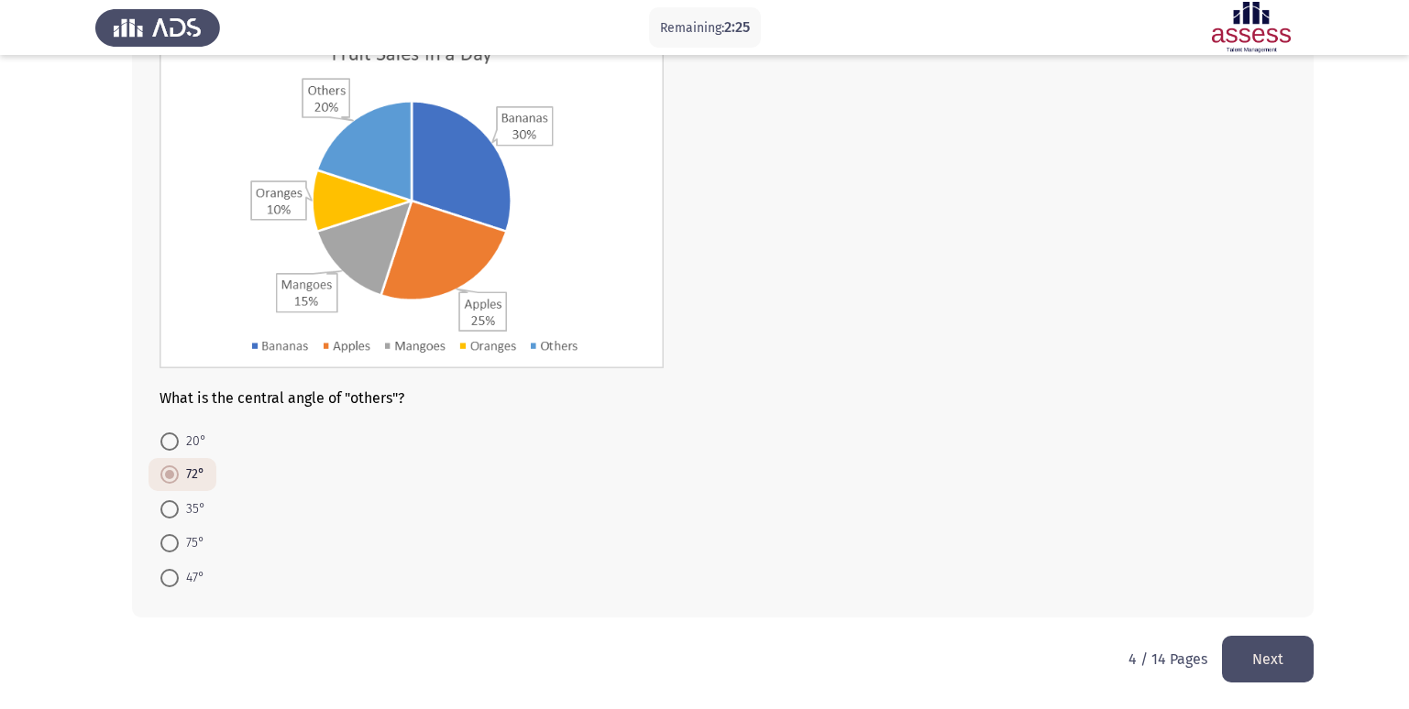
click at [1251, 648] on button "Next" at bounding box center [1268, 659] width 92 height 47
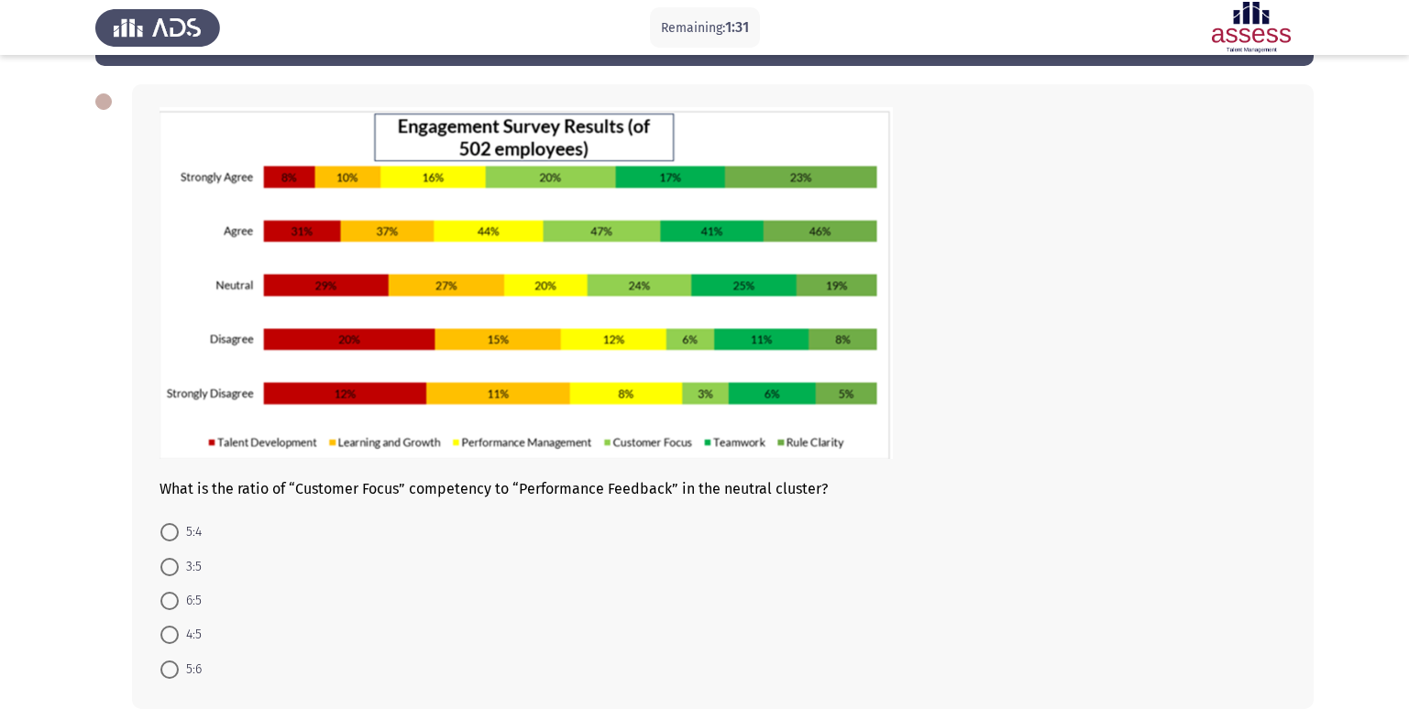
scroll to position [161, 0]
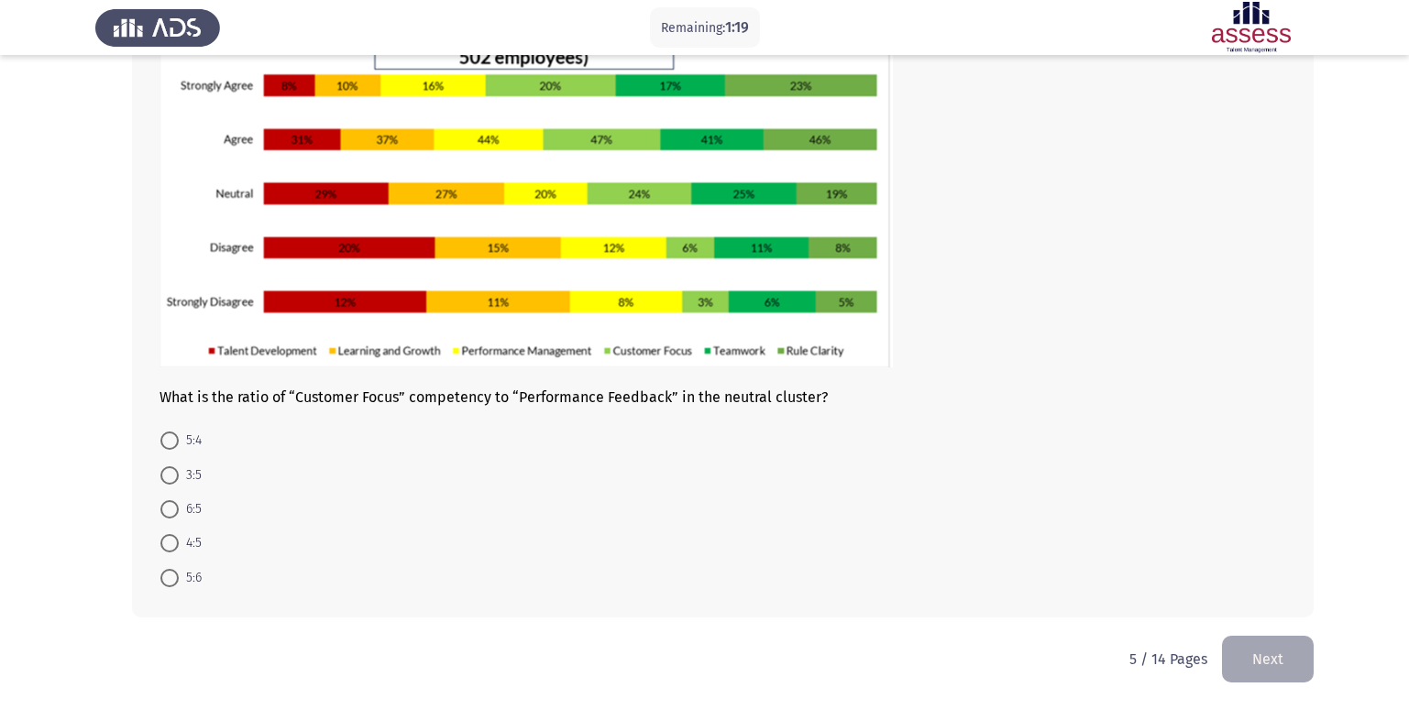
drag, startPoint x: 170, startPoint y: 511, endPoint x: 183, endPoint y: 509, distance: 14.0
click at [170, 511] on span at bounding box center [169, 509] width 18 height 18
click at [170, 511] on input "6:5" at bounding box center [169, 509] width 18 height 18
radio input "true"
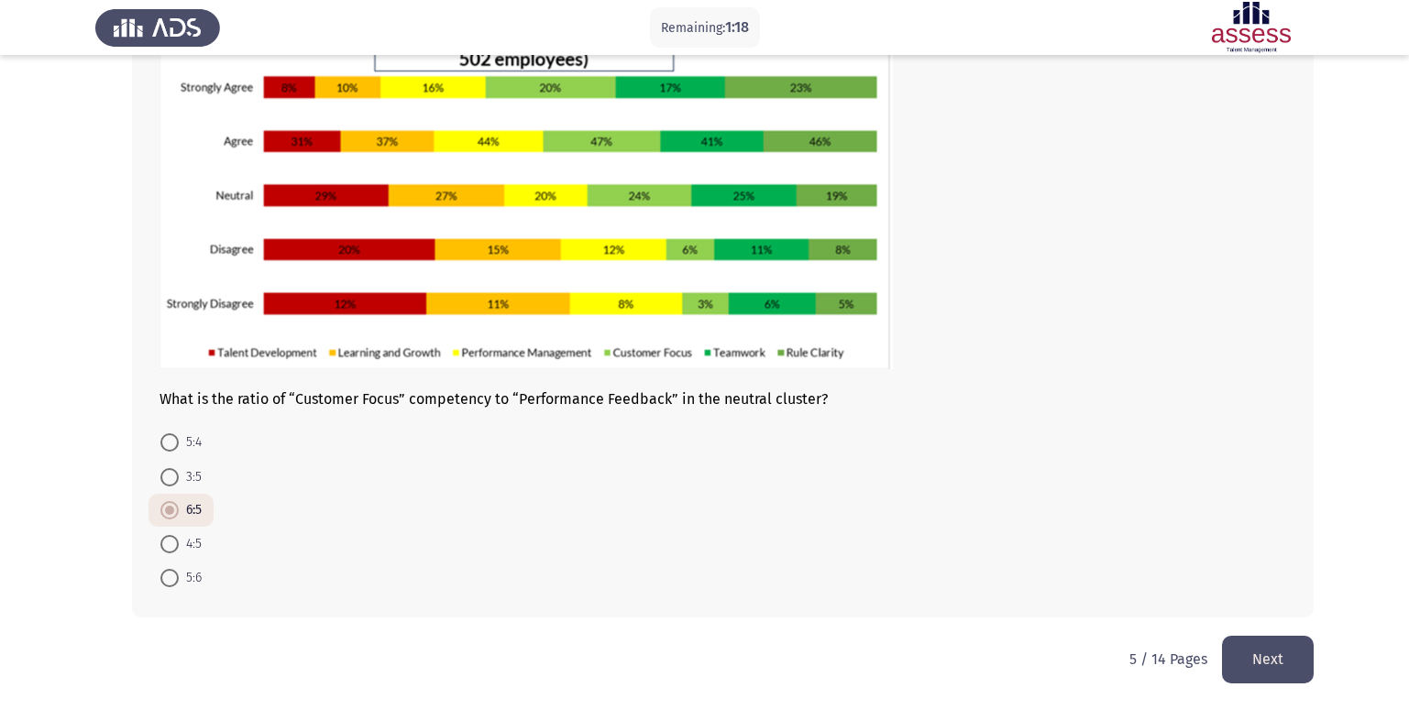
click at [1278, 652] on button "Next" at bounding box center [1268, 659] width 92 height 47
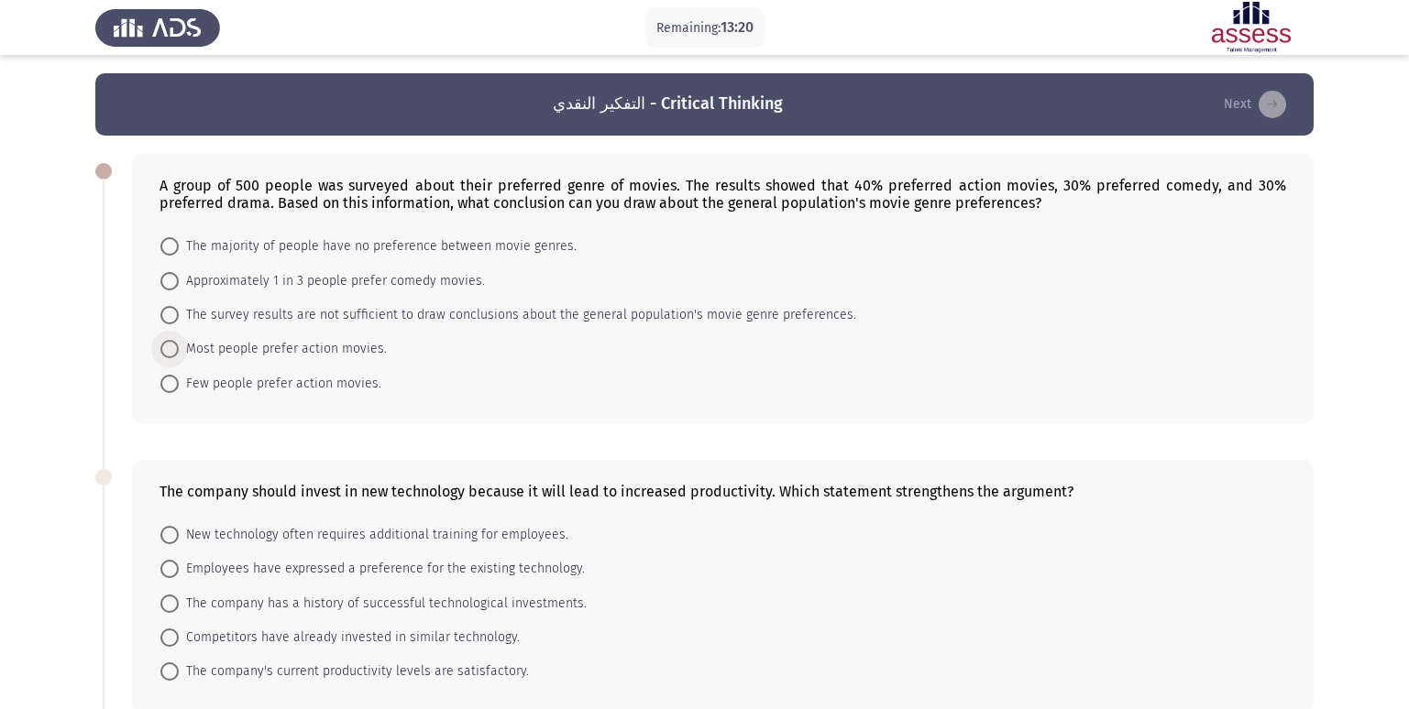
click at [338, 346] on span "Most people prefer action movies." at bounding box center [283, 349] width 208 height 22
click at [179, 346] on input "Most people prefer action movies." at bounding box center [169, 349] width 18 height 18
radio input "true"
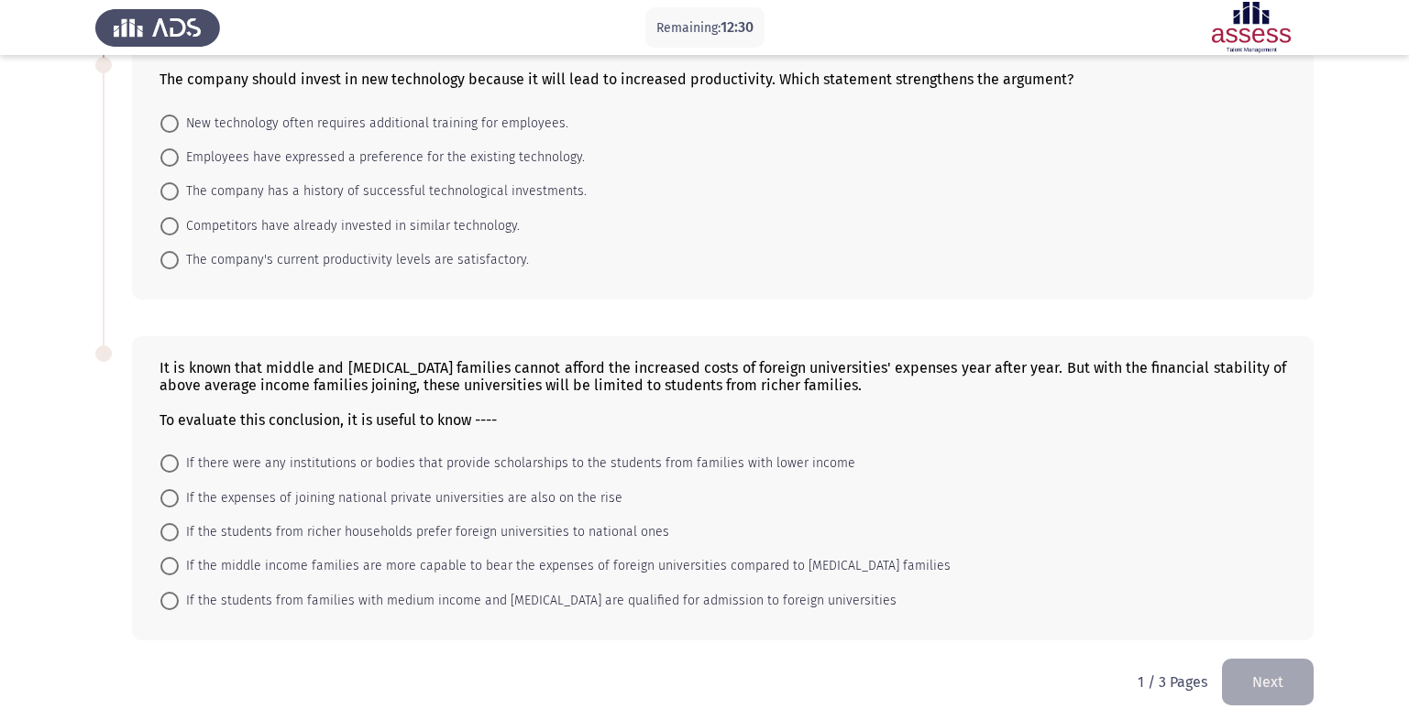
scroll to position [434, 0]
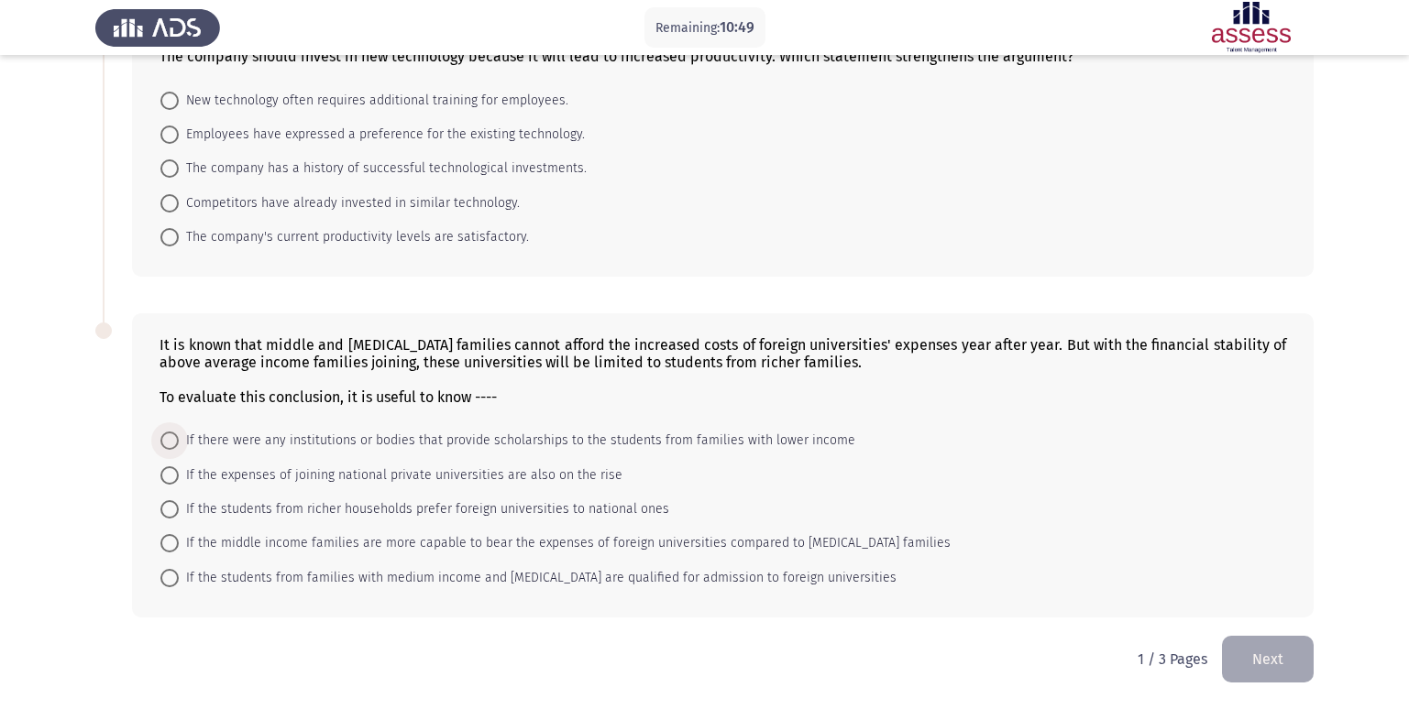
click at [368, 434] on span "If there were any institutions or bodies that provide scholarships to the stude…" at bounding box center [517, 441] width 676 height 22
click at [179, 434] on input "If there were any institutions or bodies that provide scholarships to the stude…" at bounding box center [169, 441] width 18 height 18
radio input "true"
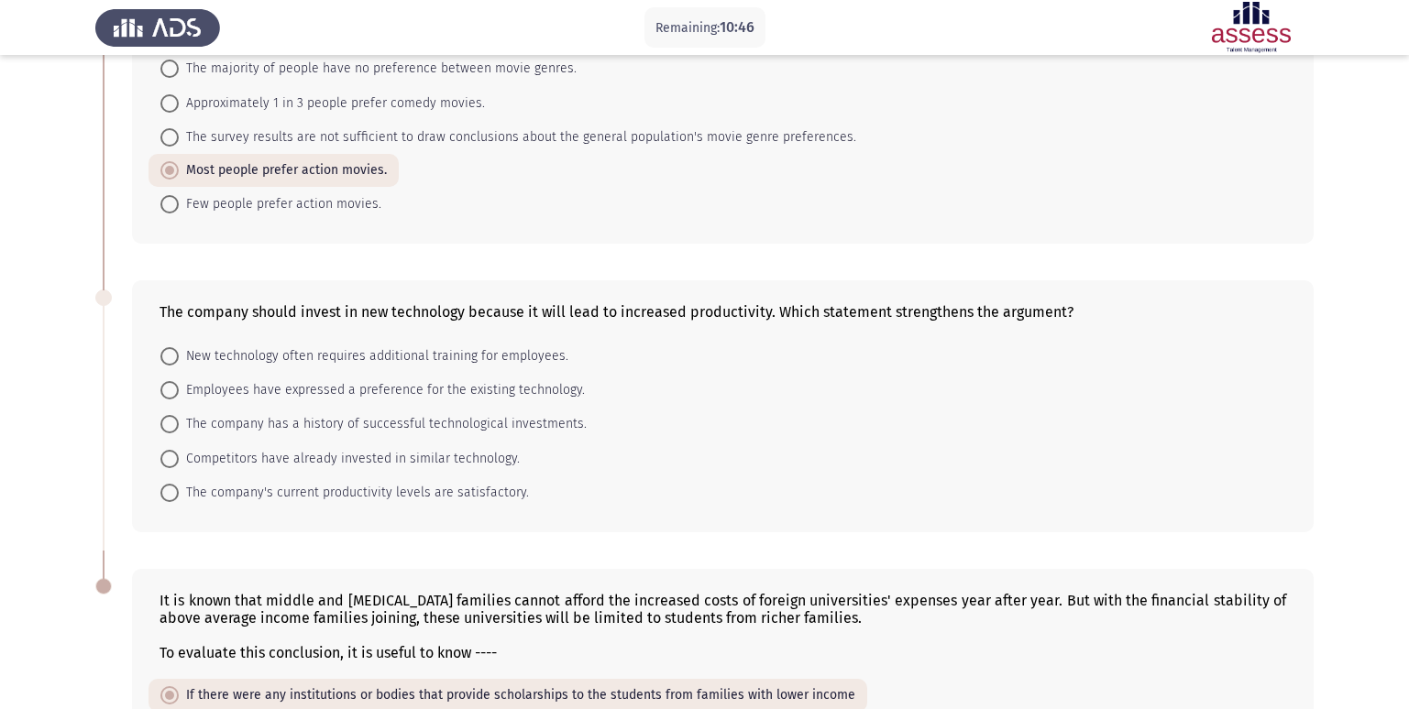
scroll to position [157, 0]
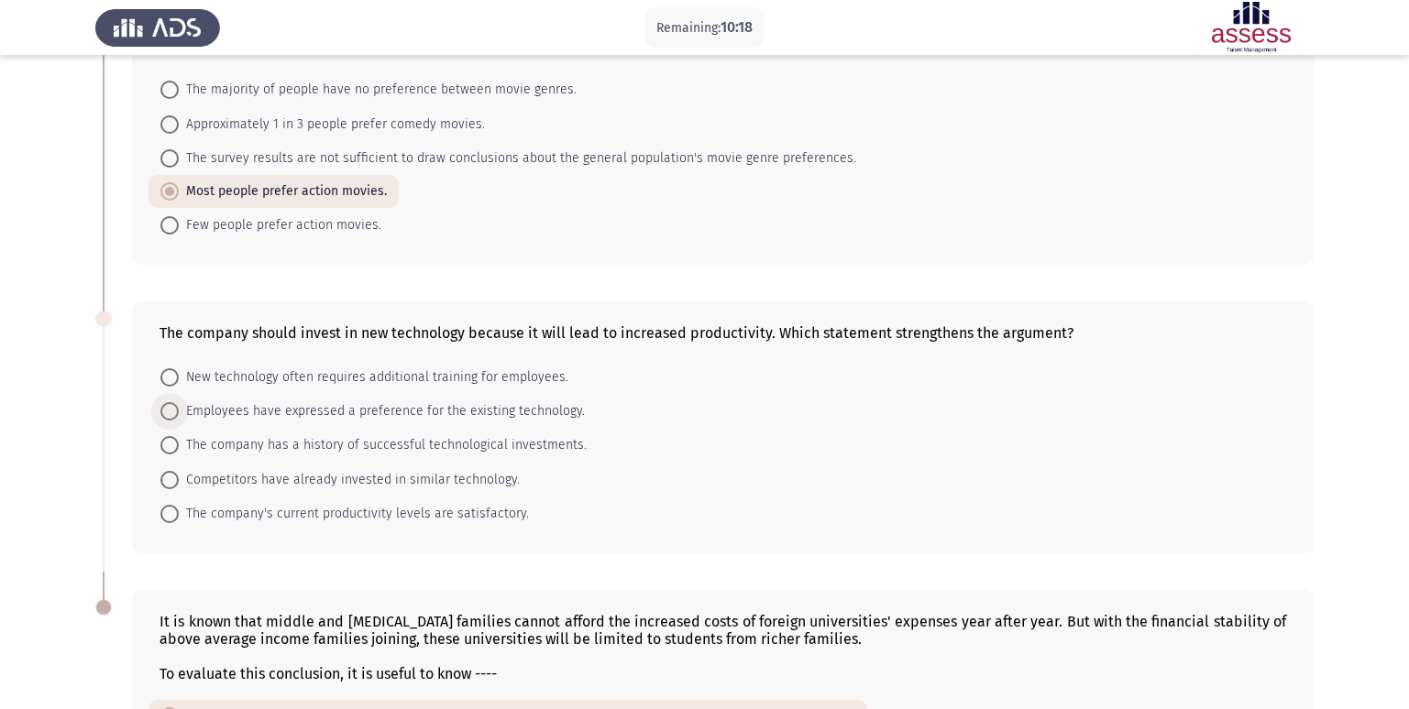
click at [374, 412] on span "Employees have expressed a preference for the existing technology." at bounding box center [382, 412] width 406 height 22
click at [179, 412] on input "Employees have expressed a preference for the existing technology." at bounding box center [169, 411] width 18 height 18
radio input "true"
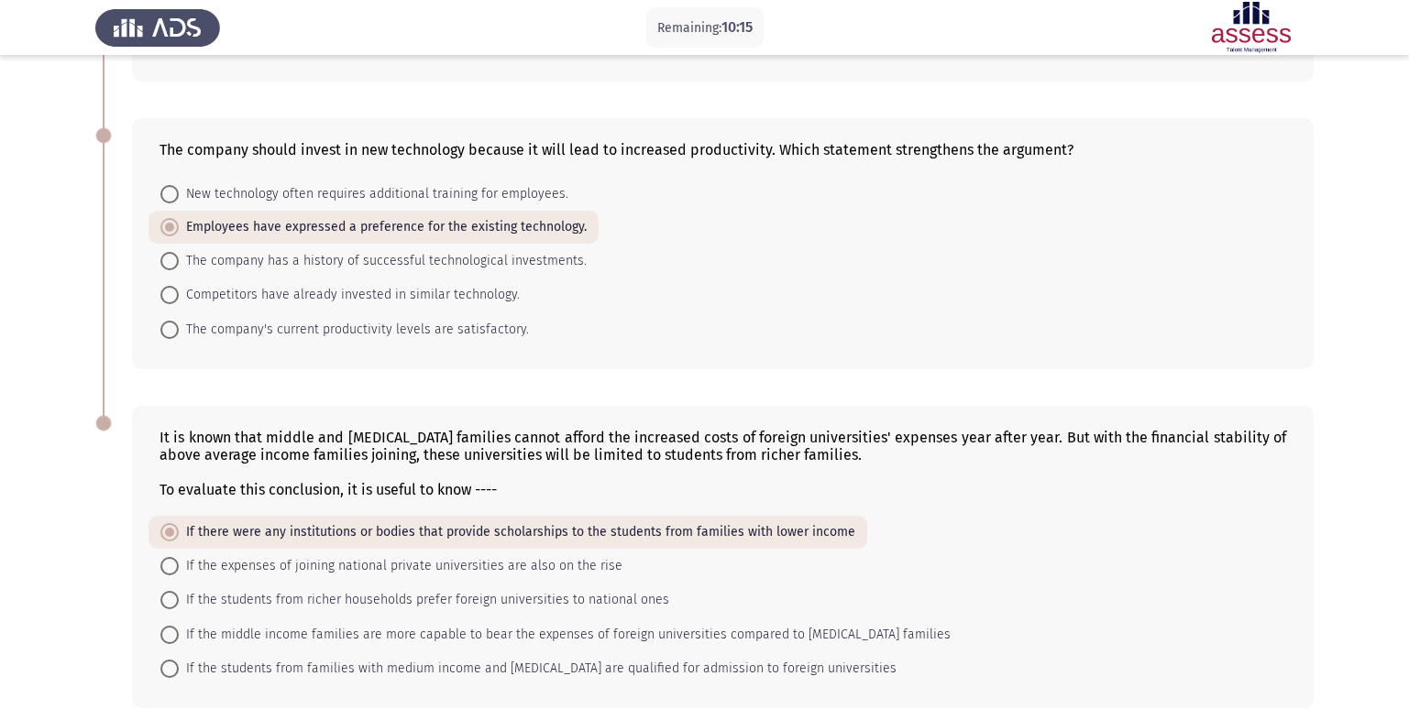
scroll to position [431, 0]
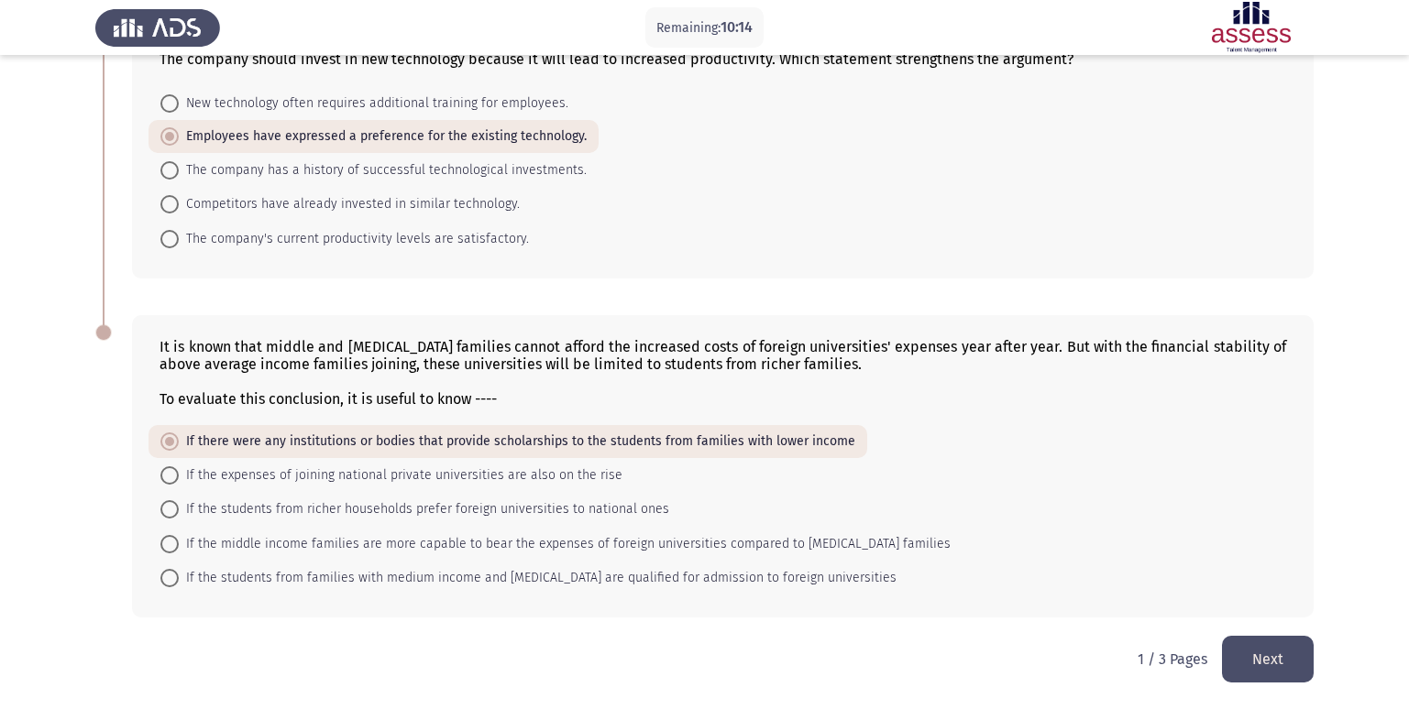
click at [1251, 646] on button "Next" at bounding box center [1268, 659] width 92 height 47
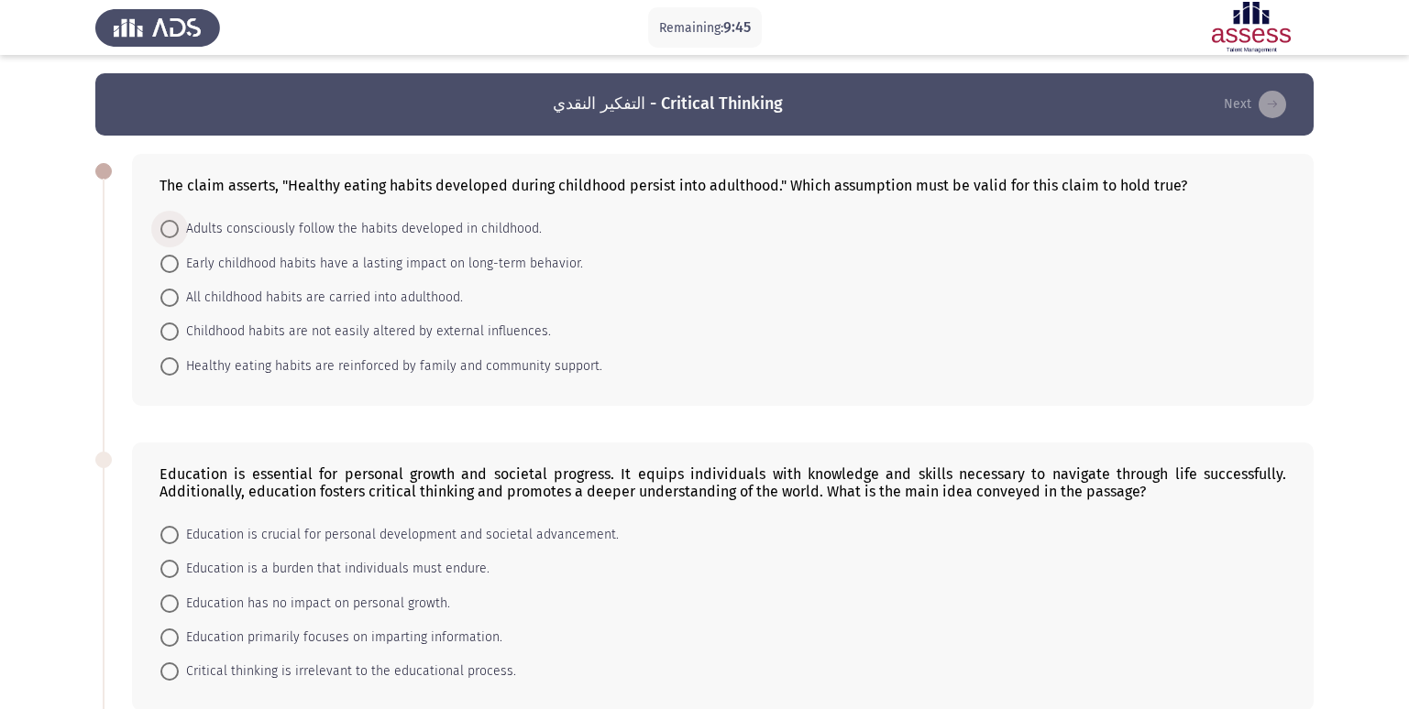
click at [473, 229] on span "Adults consciously follow the habits developed in childhood." at bounding box center [360, 229] width 363 height 22
click at [179, 229] on input "Adults consciously follow the habits developed in childhood." at bounding box center [169, 229] width 18 height 18
radio input "true"
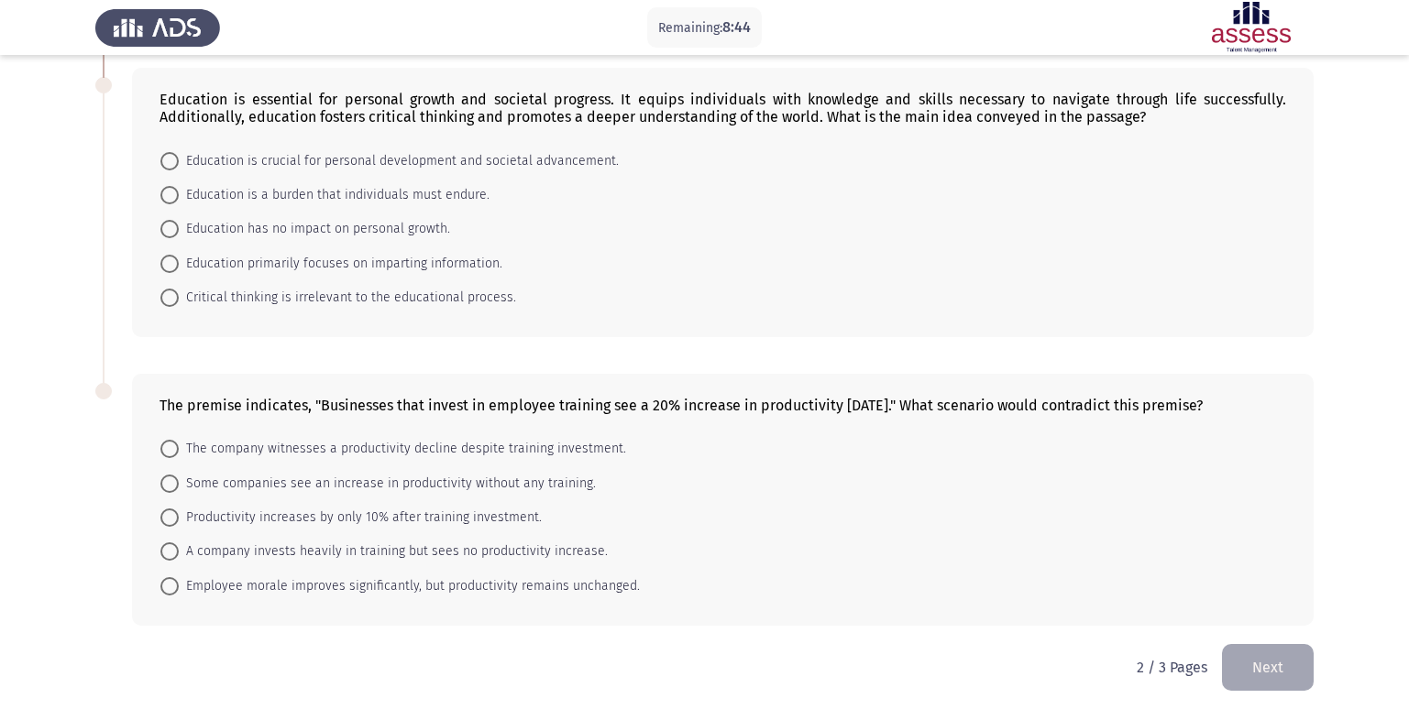
scroll to position [381, 0]
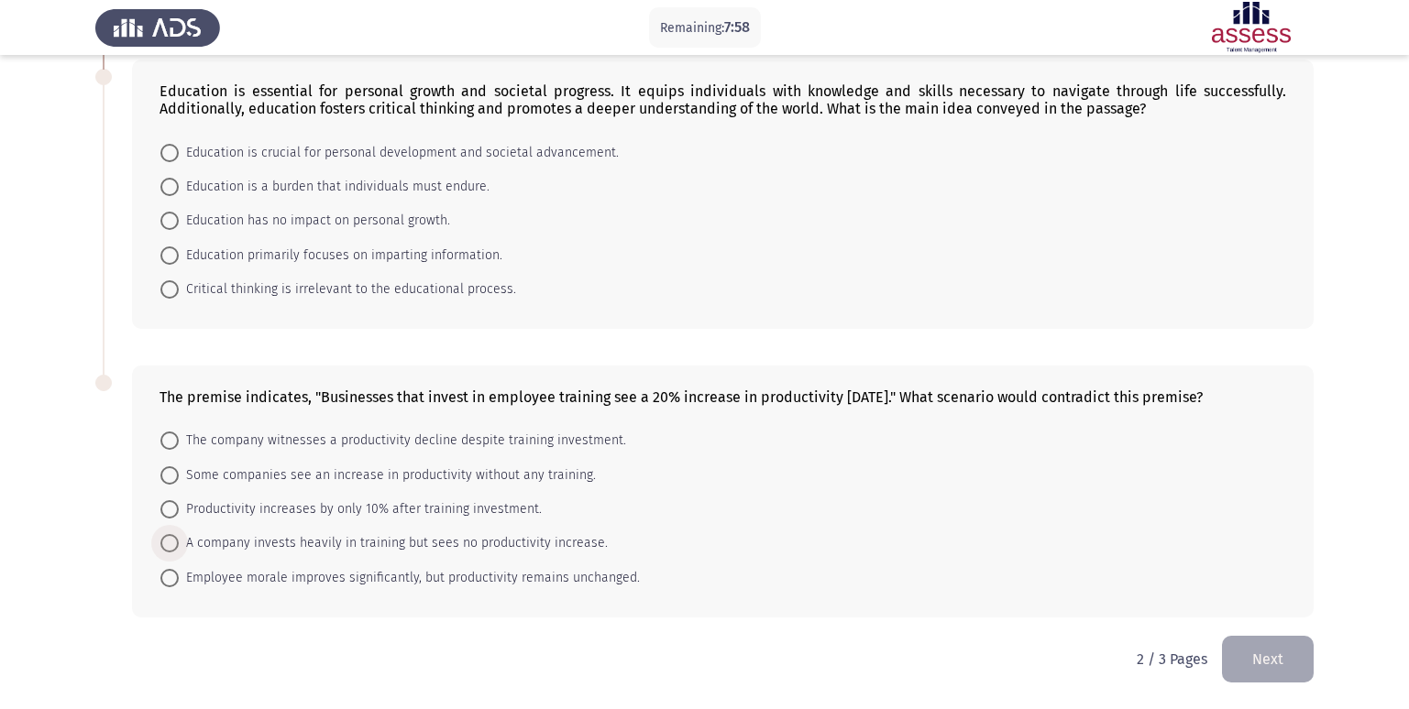
click at [436, 539] on span "A company invests heavily in training but sees no productivity increase." at bounding box center [393, 544] width 429 height 22
click at [179, 539] on input "A company invests heavily in training but sees no productivity increase." at bounding box center [169, 543] width 18 height 18
radio input "true"
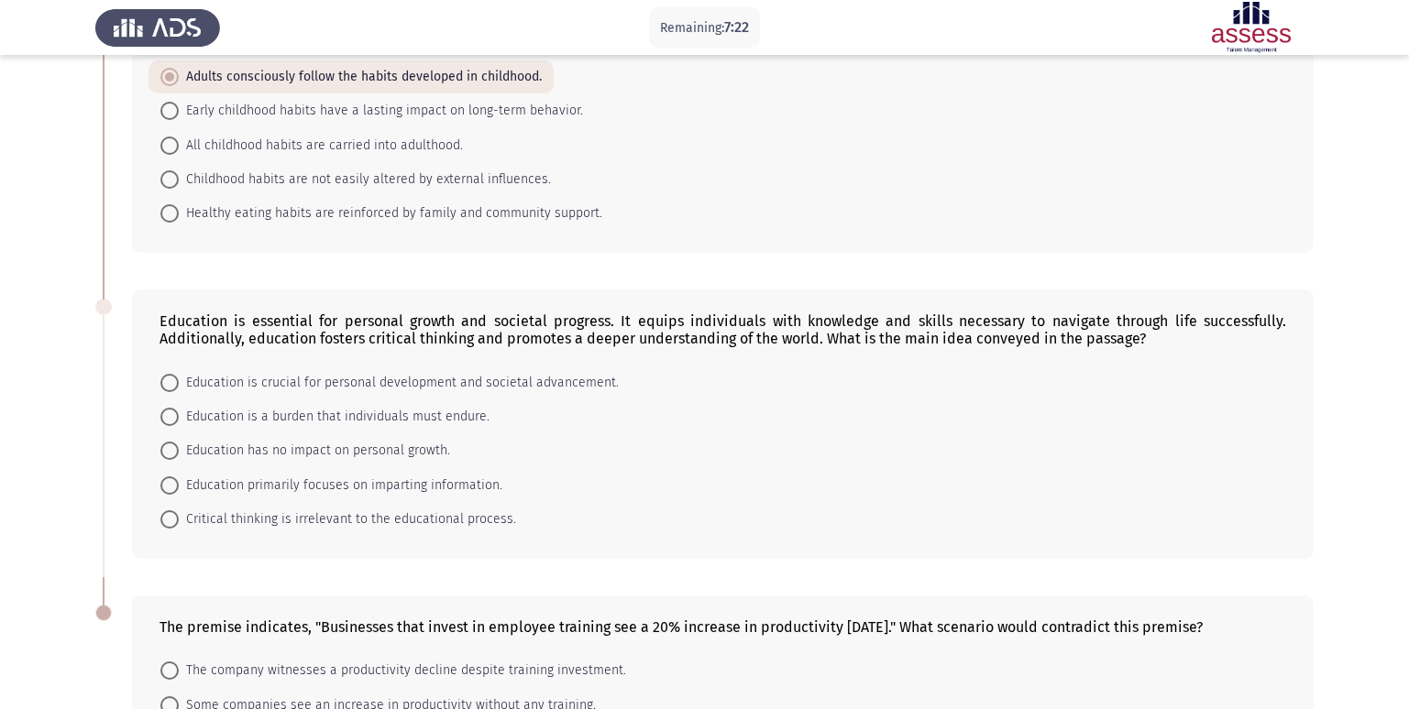
scroll to position [196, 0]
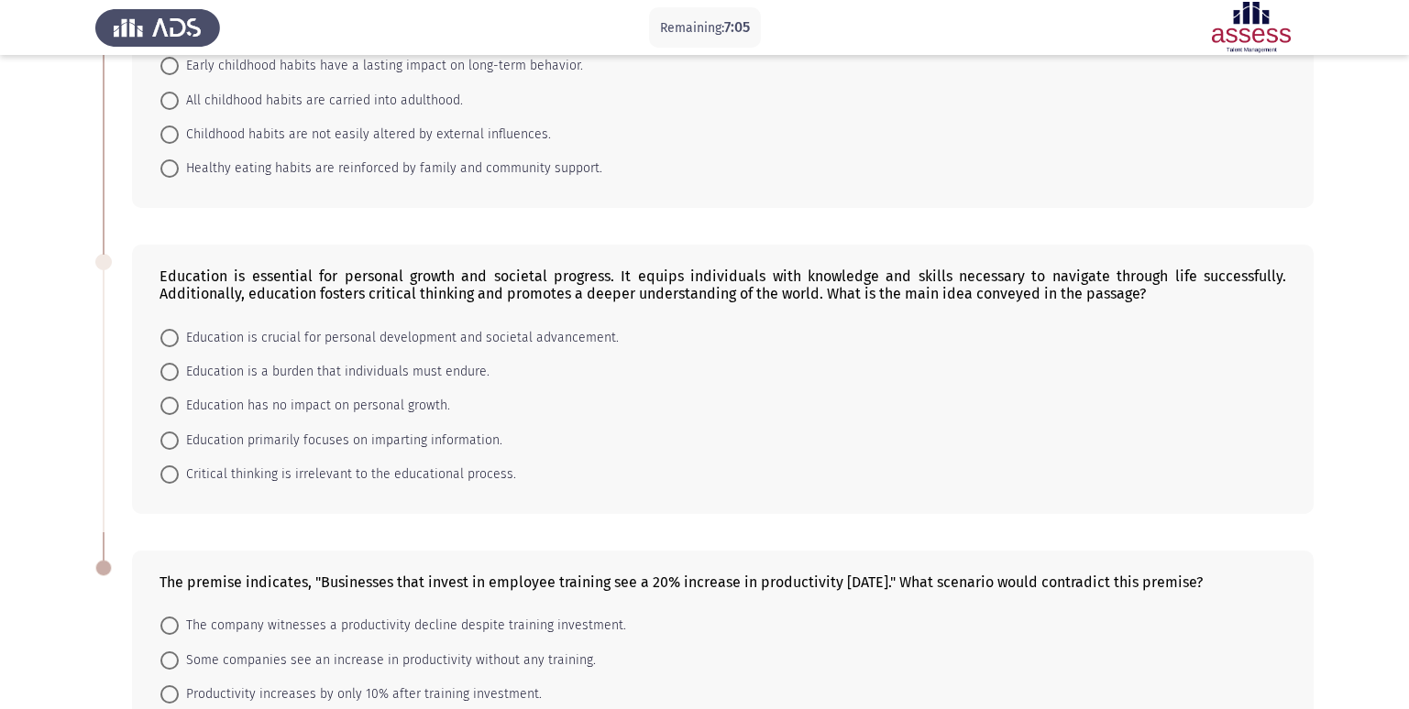
click at [402, 335] on span "Education is crucial for personal development and societal advancement." at bounding box center [399, 338] width 440 height 22
click at [179, 335] on input "Education is crucial for personal development and societal advancement." at bounding box center [169, 338] width 18 height 18
radio input "true"
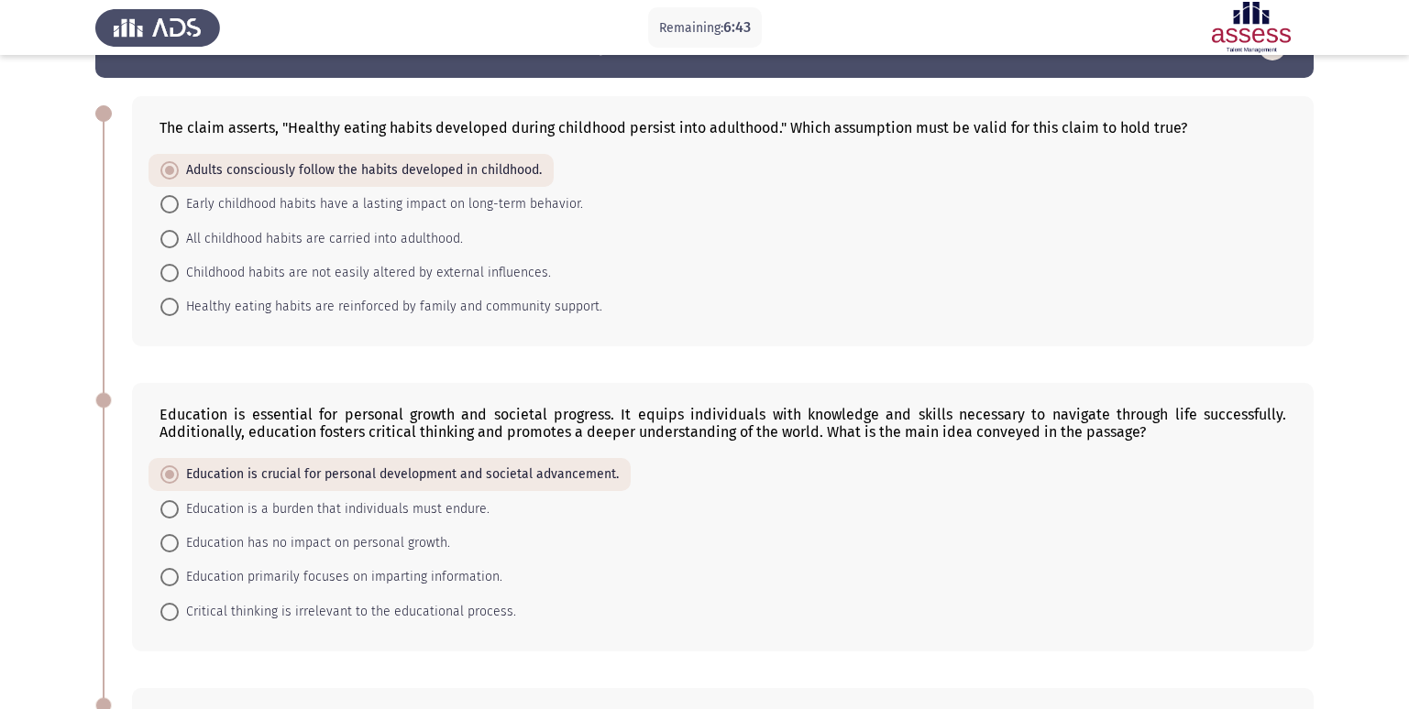
scroll to position [92, 0]
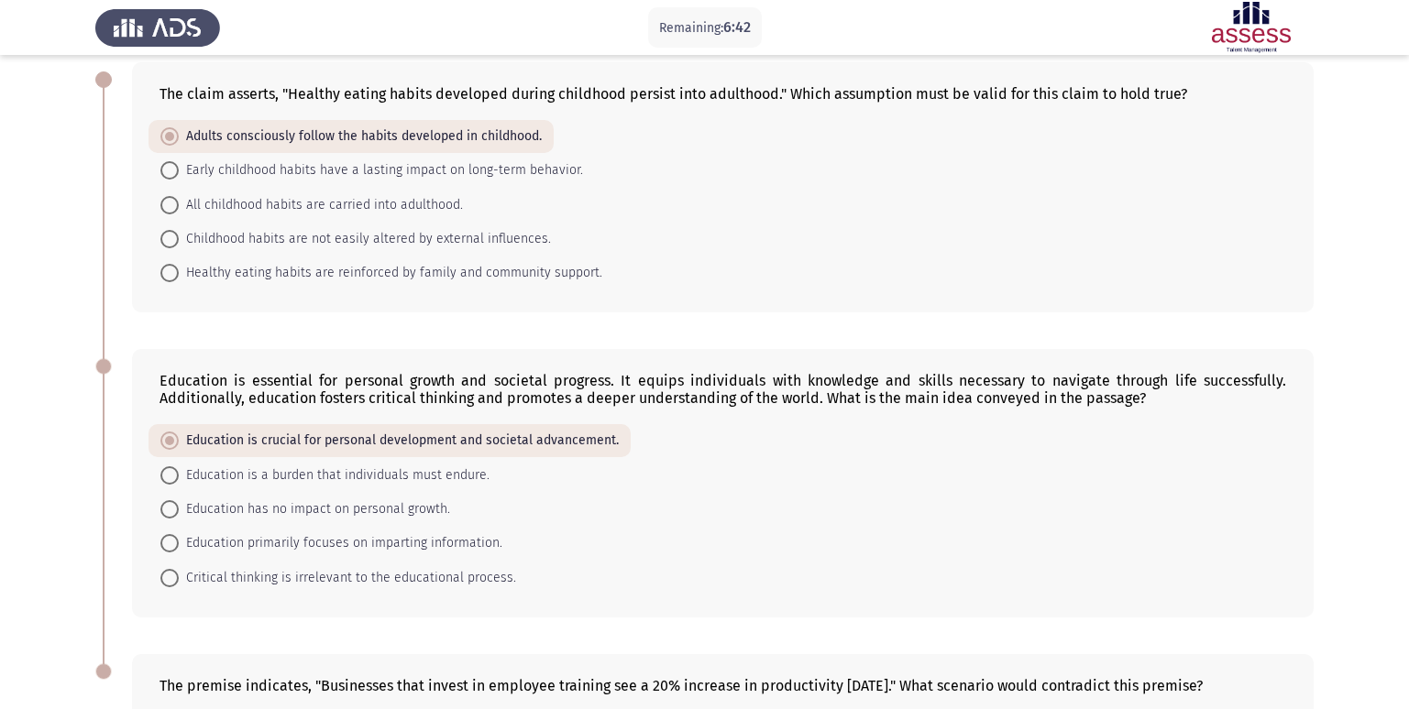
click at [258, 203] on span "All childhood habits are carried into adulthood." at bounding box center [321, 205] width 284 height 22
click at [179, 203] on input "All childhood habits are carried into adulthood." at bounding box center [169, 205] width 18 height 18
radio input "true"
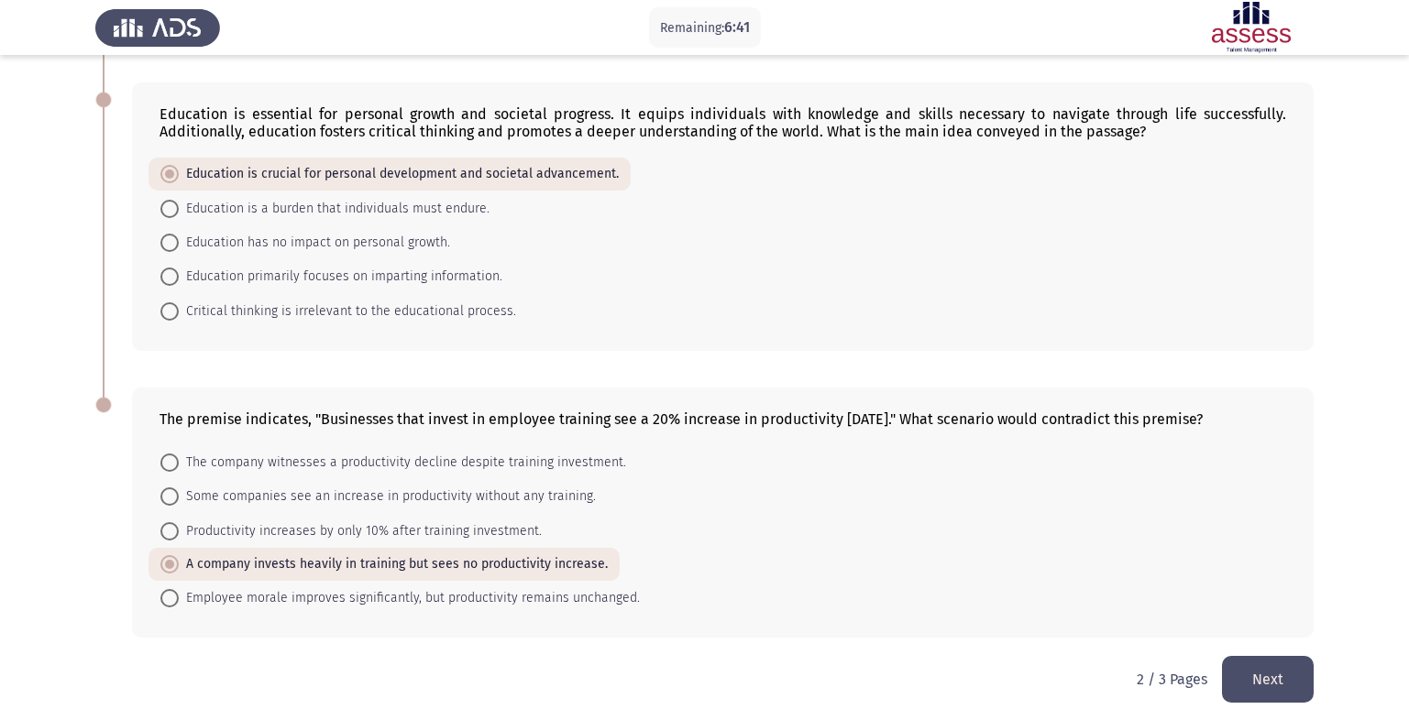
scroll to position [379, 0]
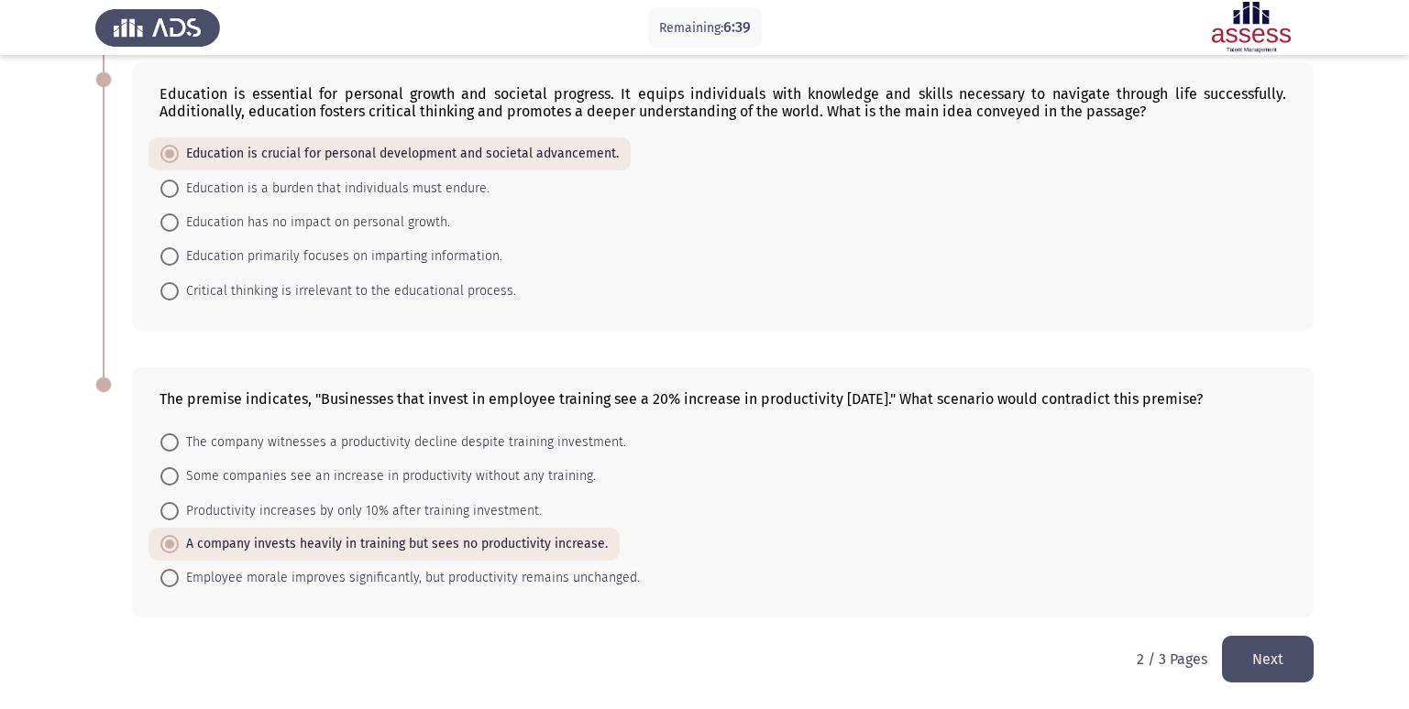
click at [1232, 648] on button "Next" at bounding box center [1268, 659] width 92 height 47
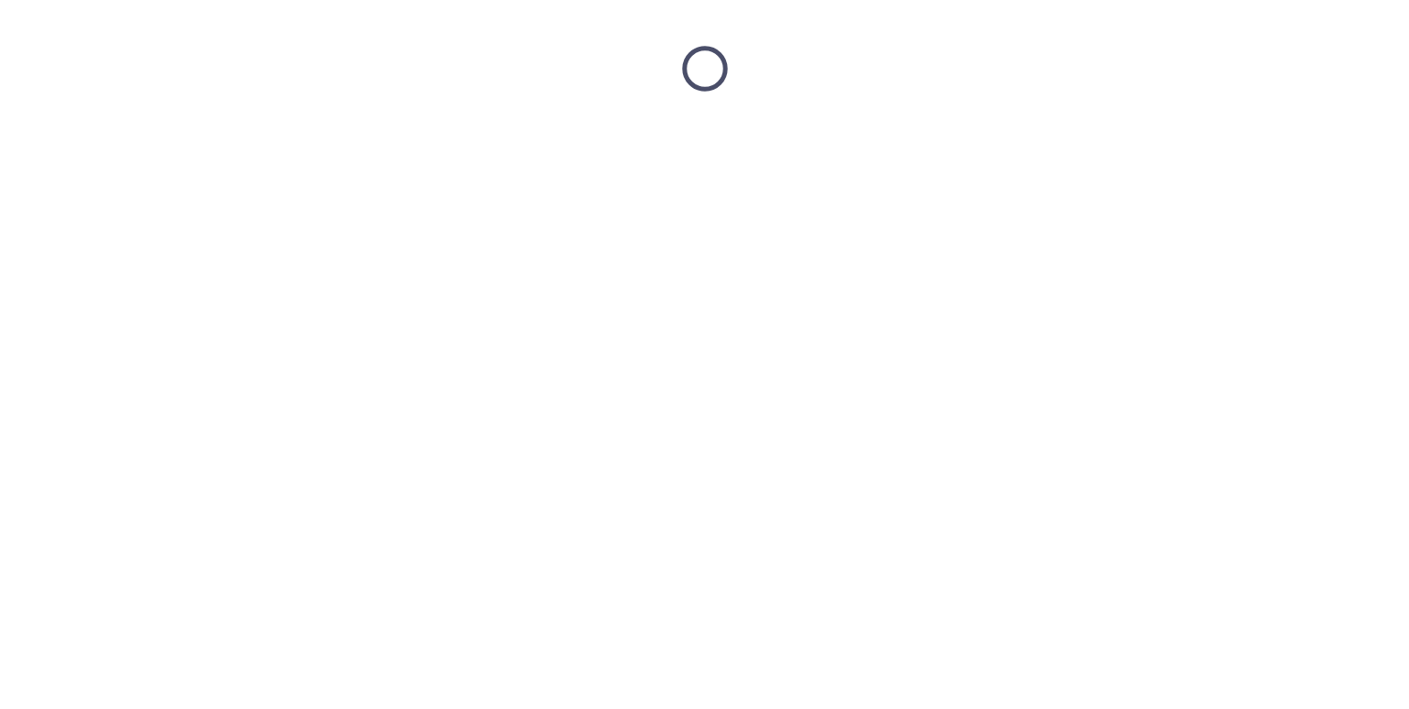
scroll to position [0, 0]
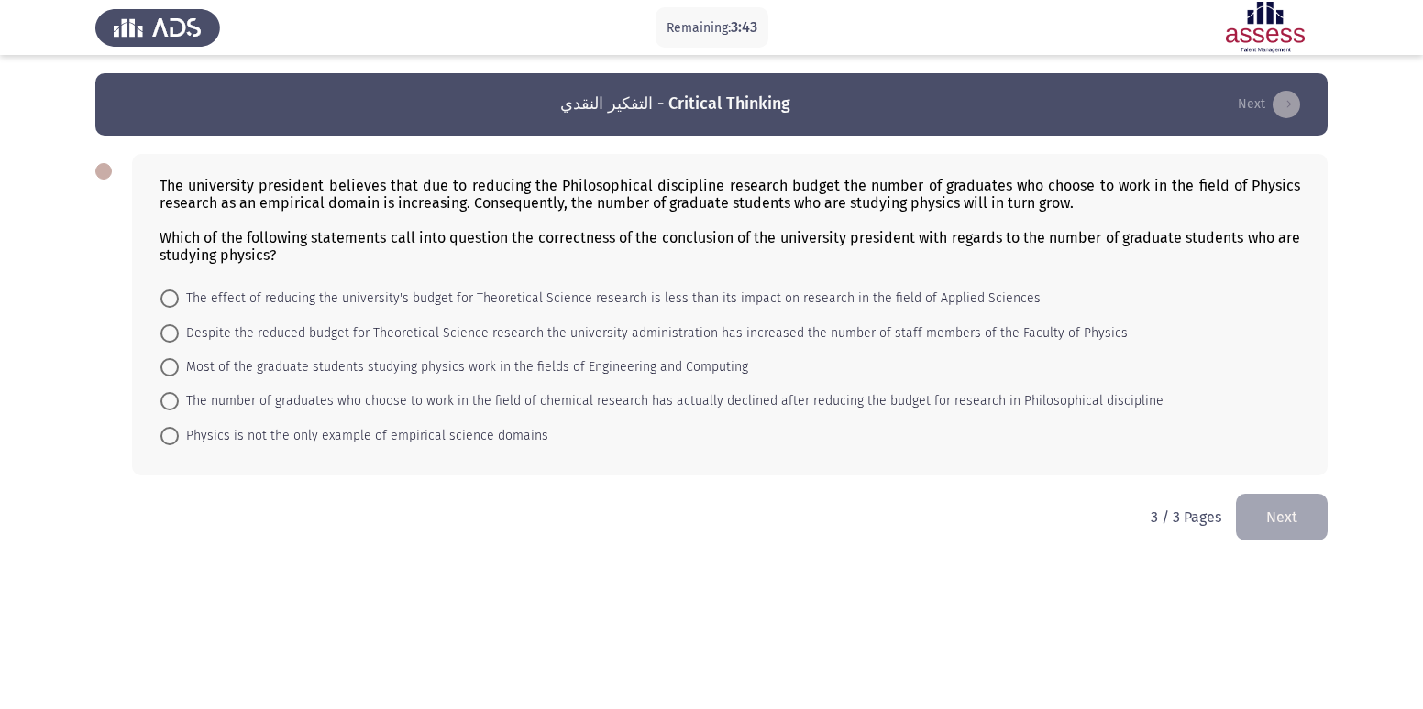
click at [298, 401] on span "The number of graduates who choose to work in the field of chemical research ha…" at bounding box center [671, 401] width 984 height 22
click at [179, 401] on input "The number of graduates who choose to work in the field of chemical research ha…" at bounding box center [169, 401] width 18 height 18
radio input "true"
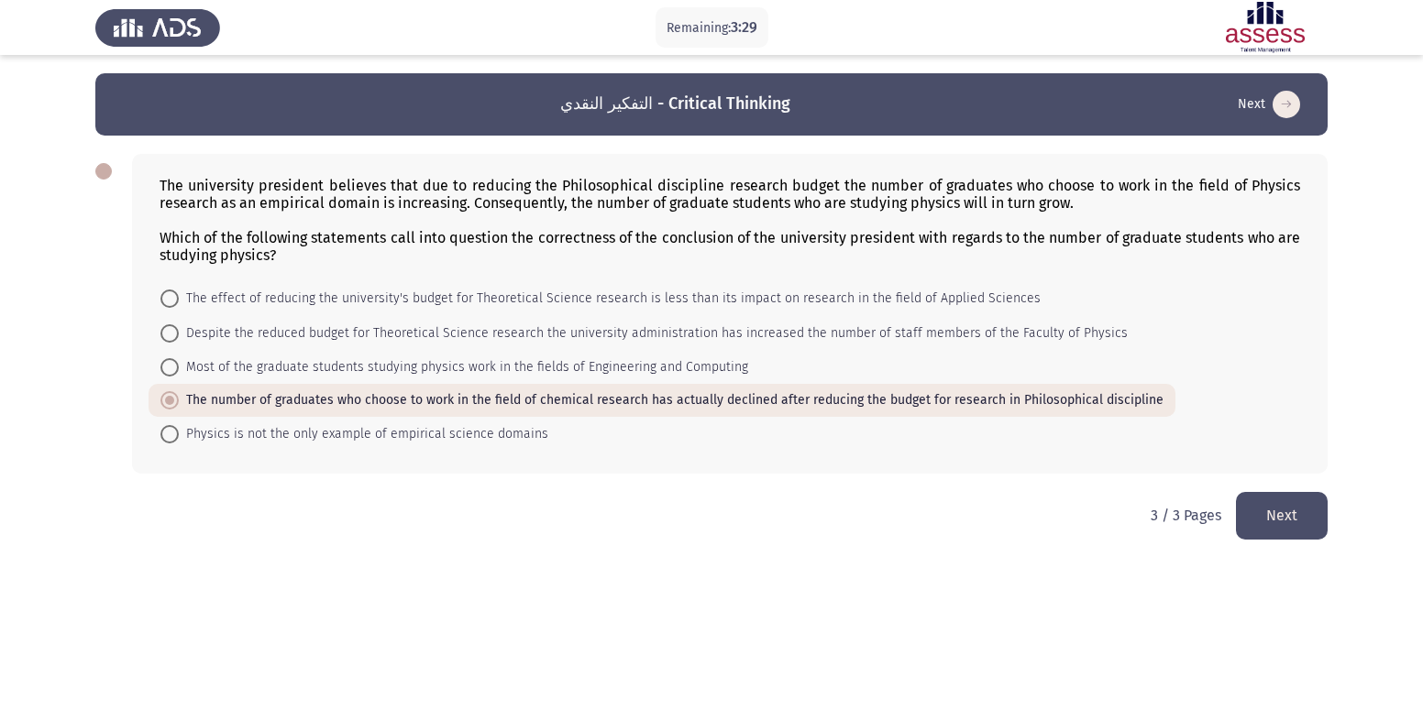
click at [1274, 510] on button "Next" at bounding box center [1282, 515] width 92 height 47
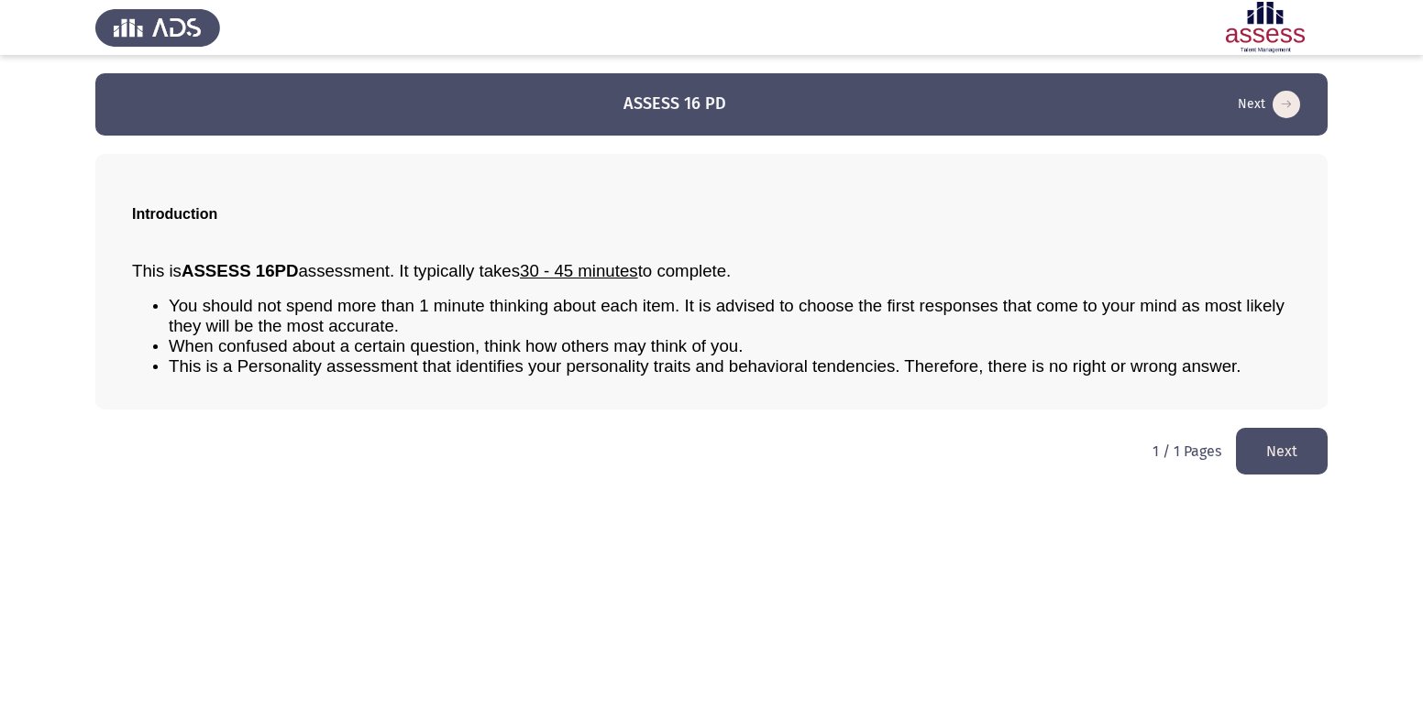
click at [1308, 444] on button "Next" at bounding box center [1282, 451] width 92 height 47
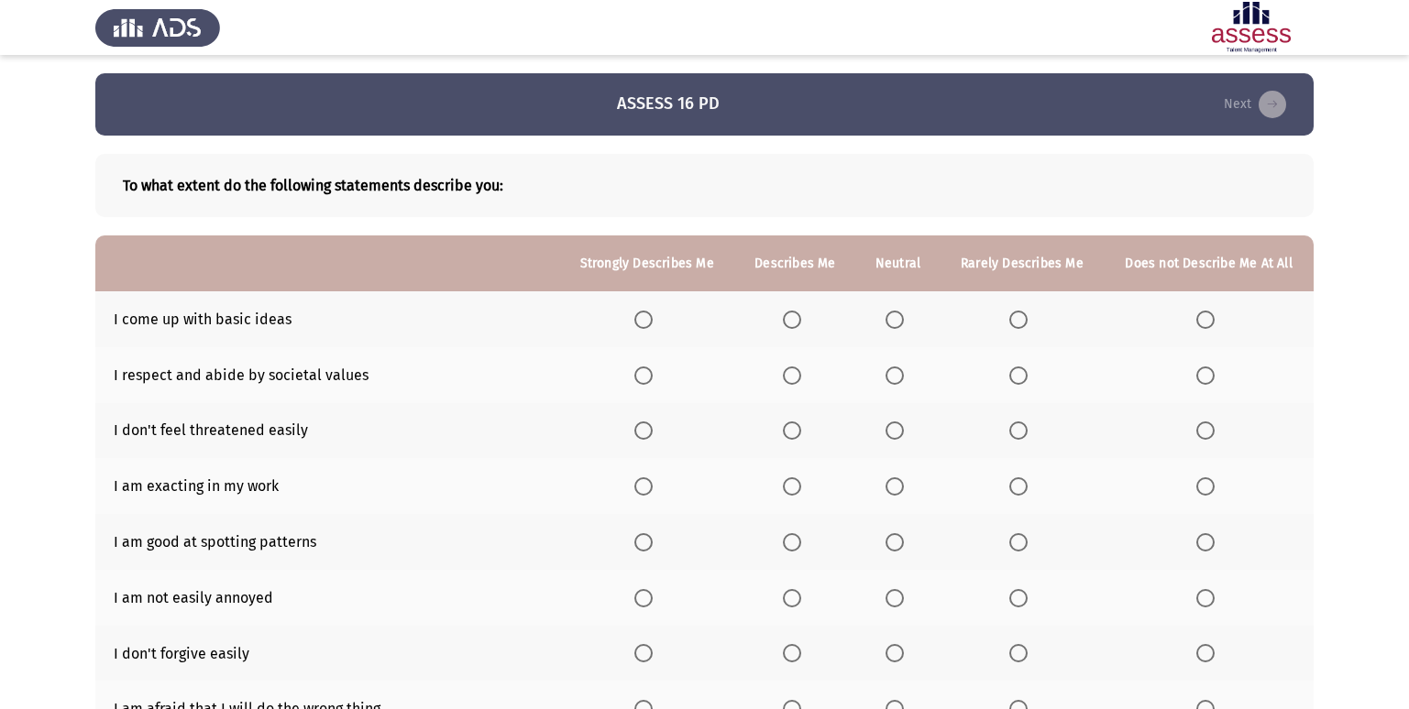
scroll to position [92, 0]
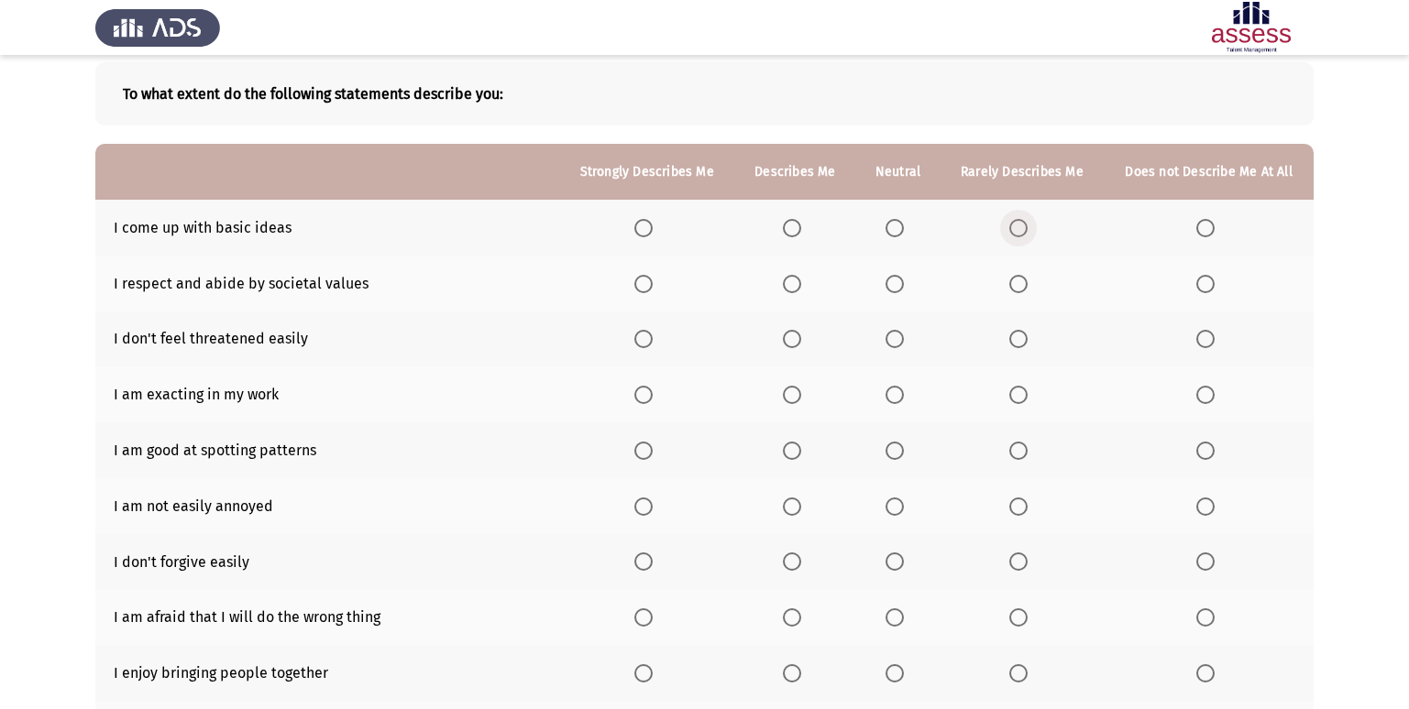
click at [1018, 228] on span "Select an option" at bounding box center [1018, 228] width 0 height 0
click at [1019, 228] on input "Select an option" at bounding box center [1018, 228] width 18 height 18
click at [796, 289] on span "Select an option" at bounding box center [792, 284] width 18 height 18
click at [796, 289] on input "Select an option" at bounding box center [792, 284] width 18 height 18
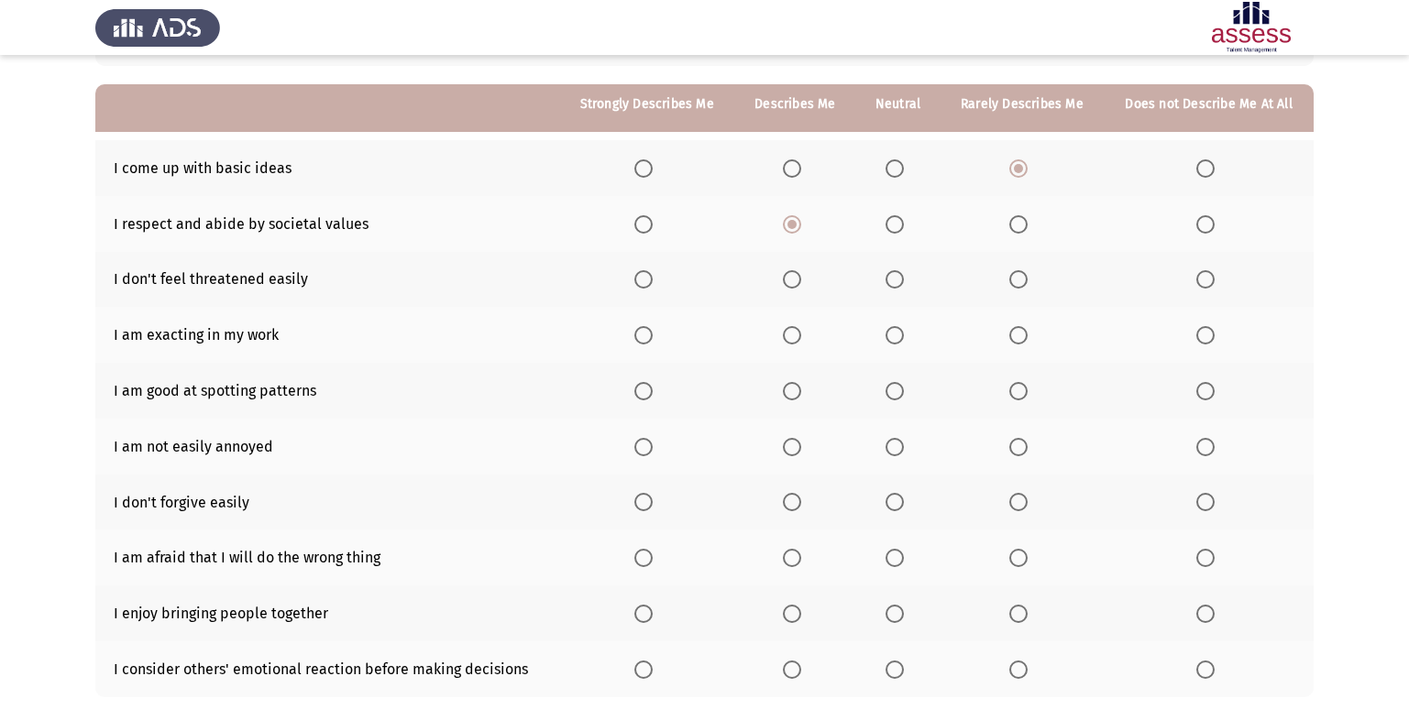
scroll to position [183, 0]
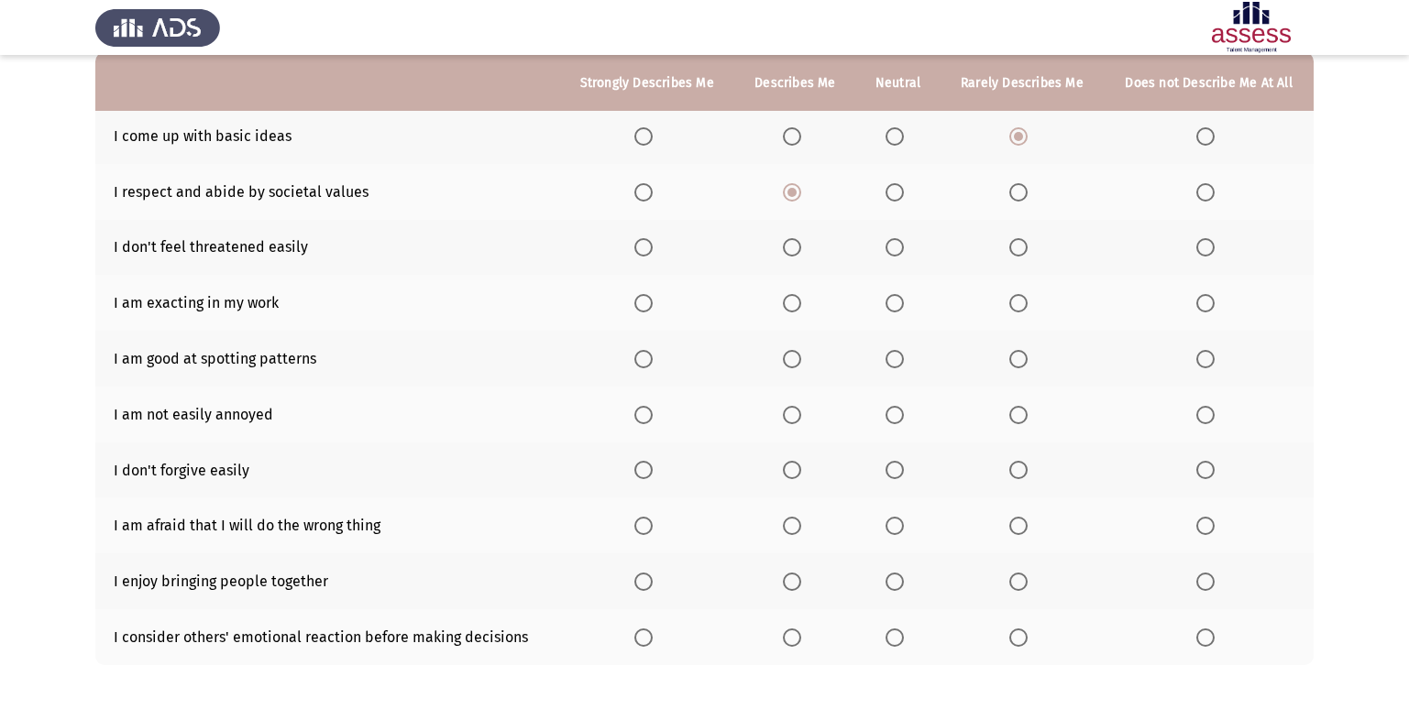
click at [1030, 248] on label "Select an option" at bounding box center [1022, 247] width 26 height 18
click at [1027, 248] on input "Select an option" at bounding box center [1018, 247] width 18 height 18
click at [643, 304] on span "Select an option" at bounding box center [643, 303] width 18 height 18
click at [643, 304] on input "Select an option" at bounding box center [643, 303] width 18 height 18
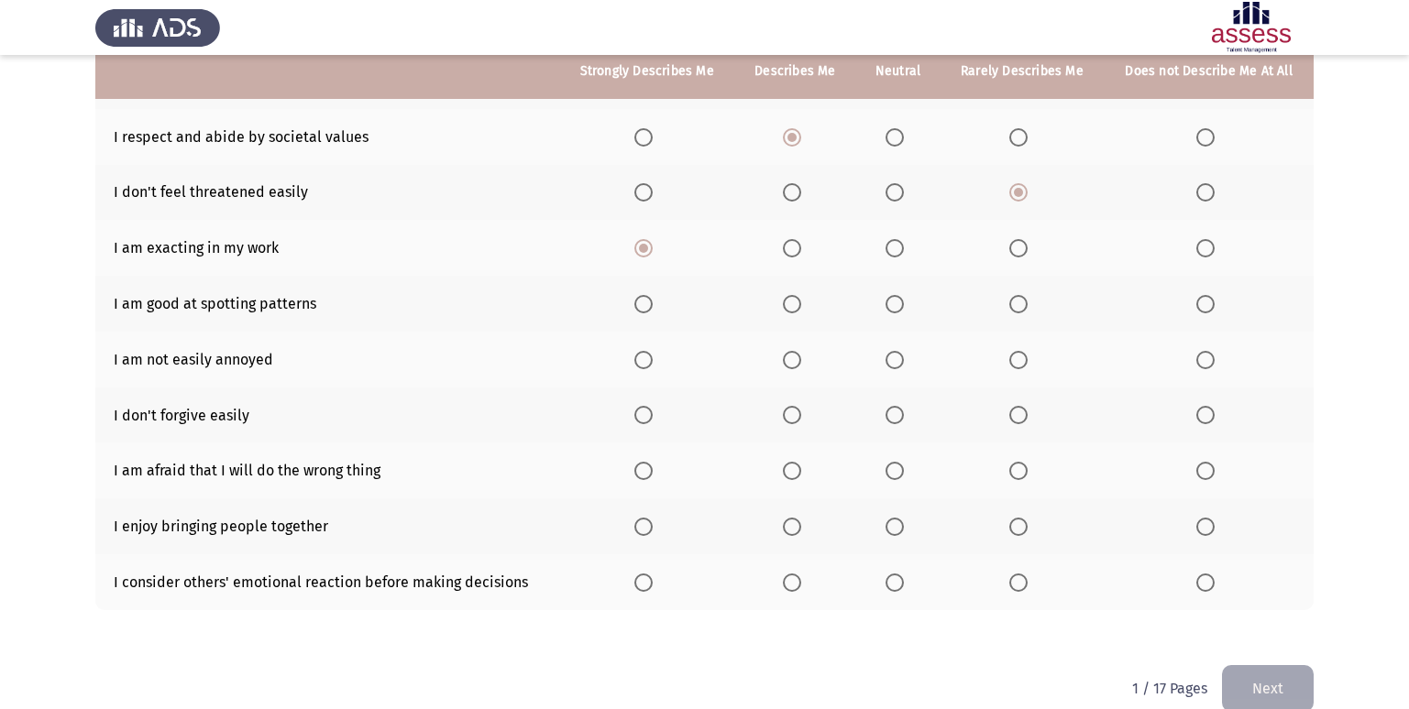
scroll to position [268, 0]
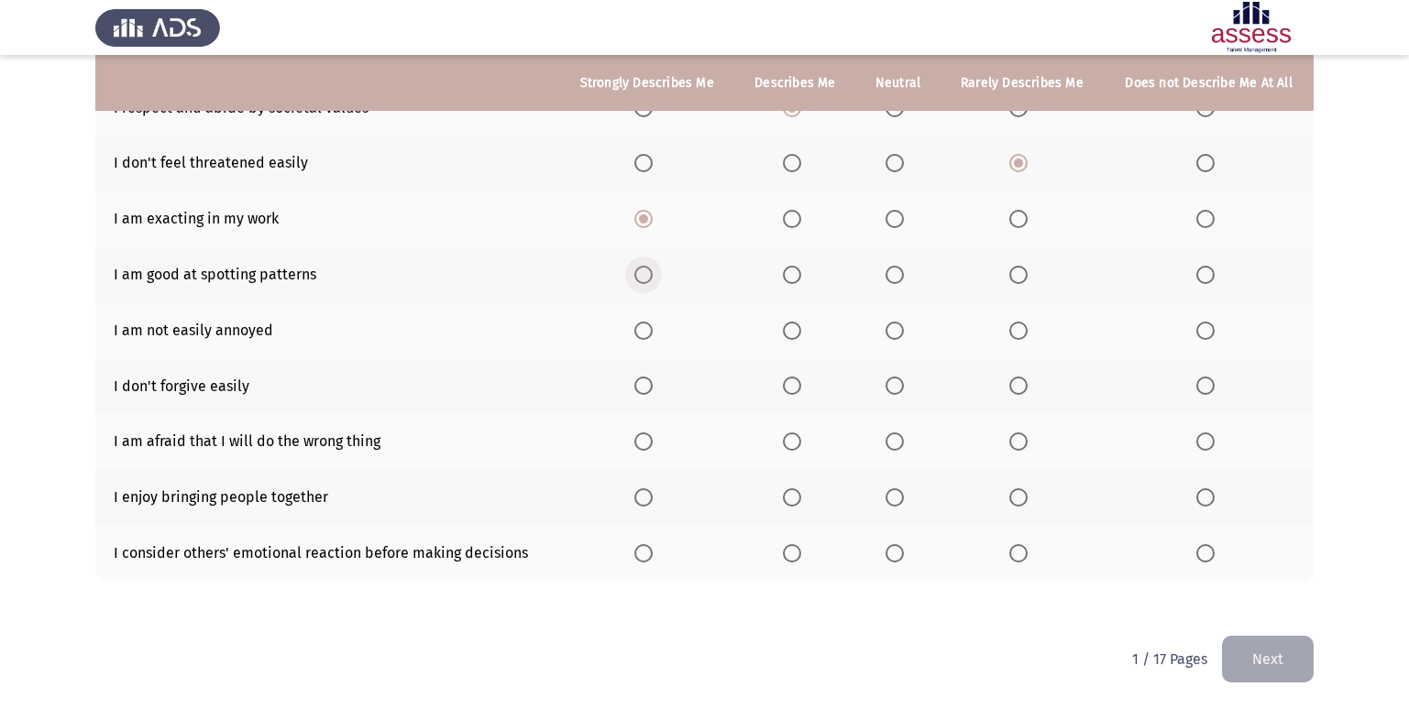
click at [644, 276] on span "Select an option" at bounding box center [643, 275] width 18 height 18
click at [644, 276] on input "Select an option" at bounding box center [643, 275] width 18 height 18
click at [793, 333] on span "Select an option" at bounding box center [792, 331] width 18 height 18
click at [793, 333] on input "Select an option" at bounding box center [792, 331] width 18 height 18
click at [792, 384] on span "Select an option" at bounding box center [792, 386] width 18 height 18
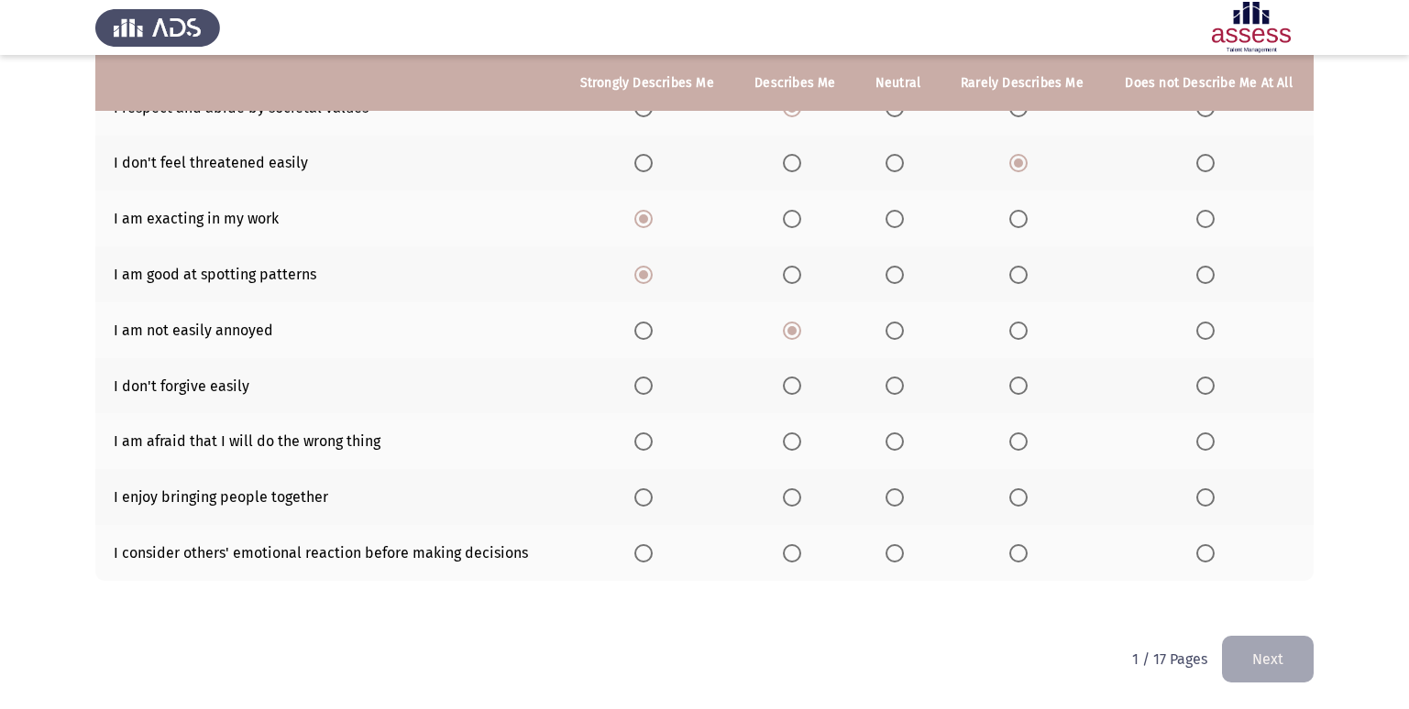
click at [792, 384] on input "Select an option" at bounding box center [792, 386] width 18 height 18
click at [790, 436] on span "Select an option" at bounding box center [792, 442] width 18 height 18
click at [790, 436] on input "Select an option" at bounding box center [792, 442] width 18 height 18
click at [797, 497] on span "Select an option" at bounding box center [792, 498] width 18 height 18
click at [797, 497] on input "Select an option" at bounding box center [792, 498] width 18 height 18
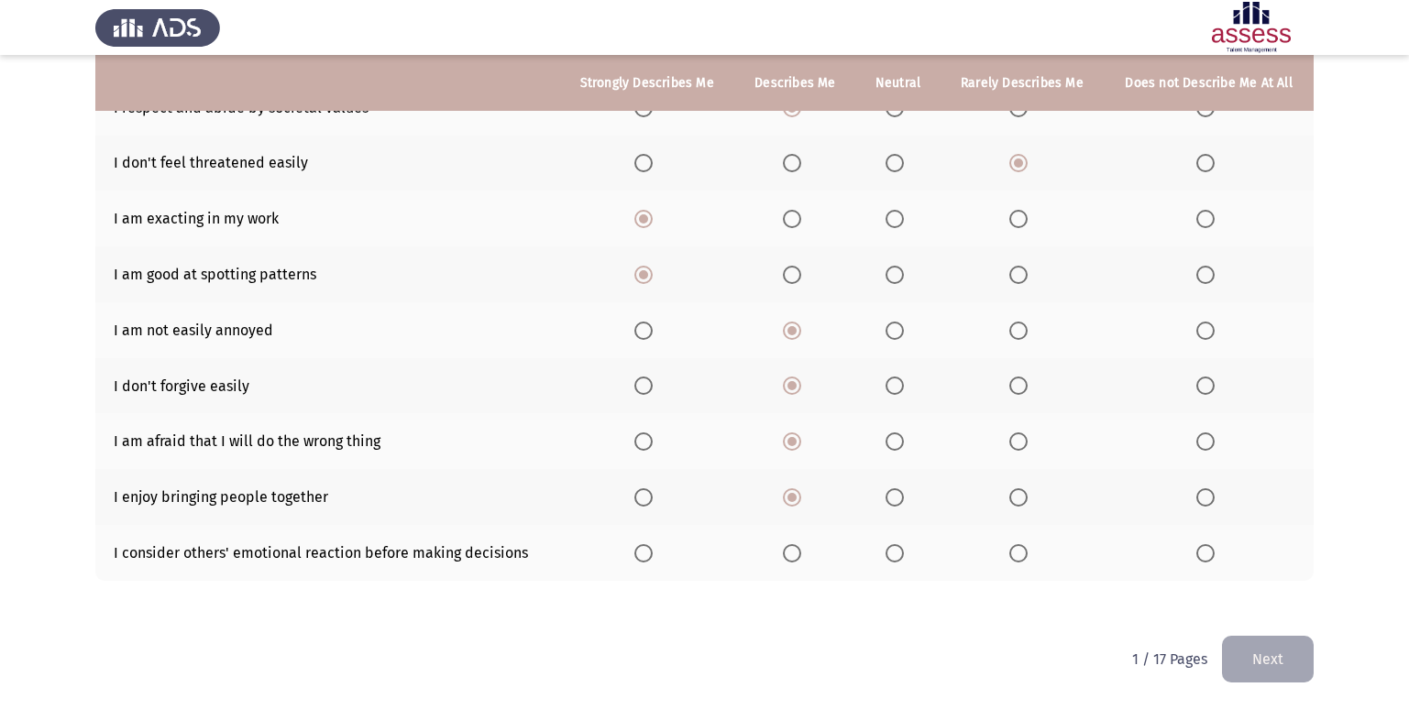
click at [638, 555] on span "Select an option" at bounding box center [643, 553] width 18 height 18
click at [638, 555] on input "Select an option" at bounding box center [643, 553] width 18 height 18
click at [1292, 665] on button "Next" at bounding box center [1268, 659] width 92 height 47
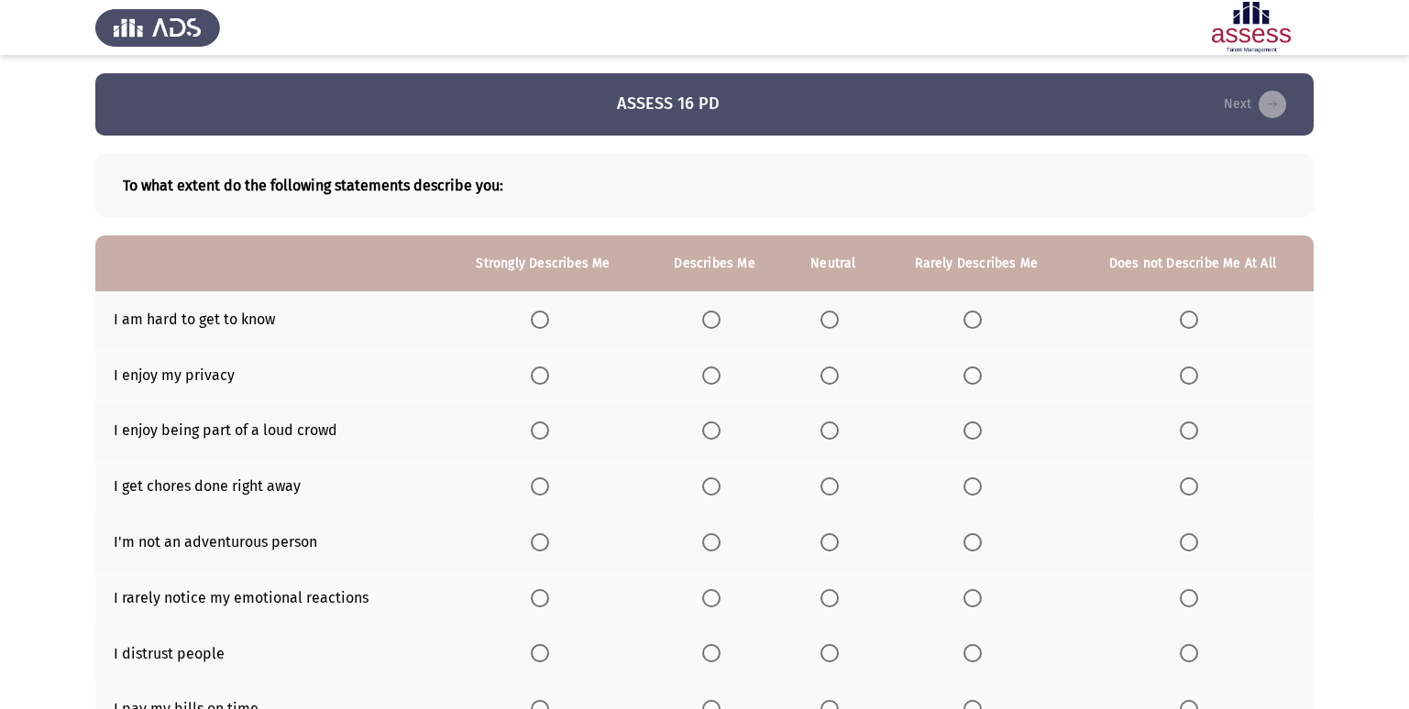
scroll to position [92, 0]
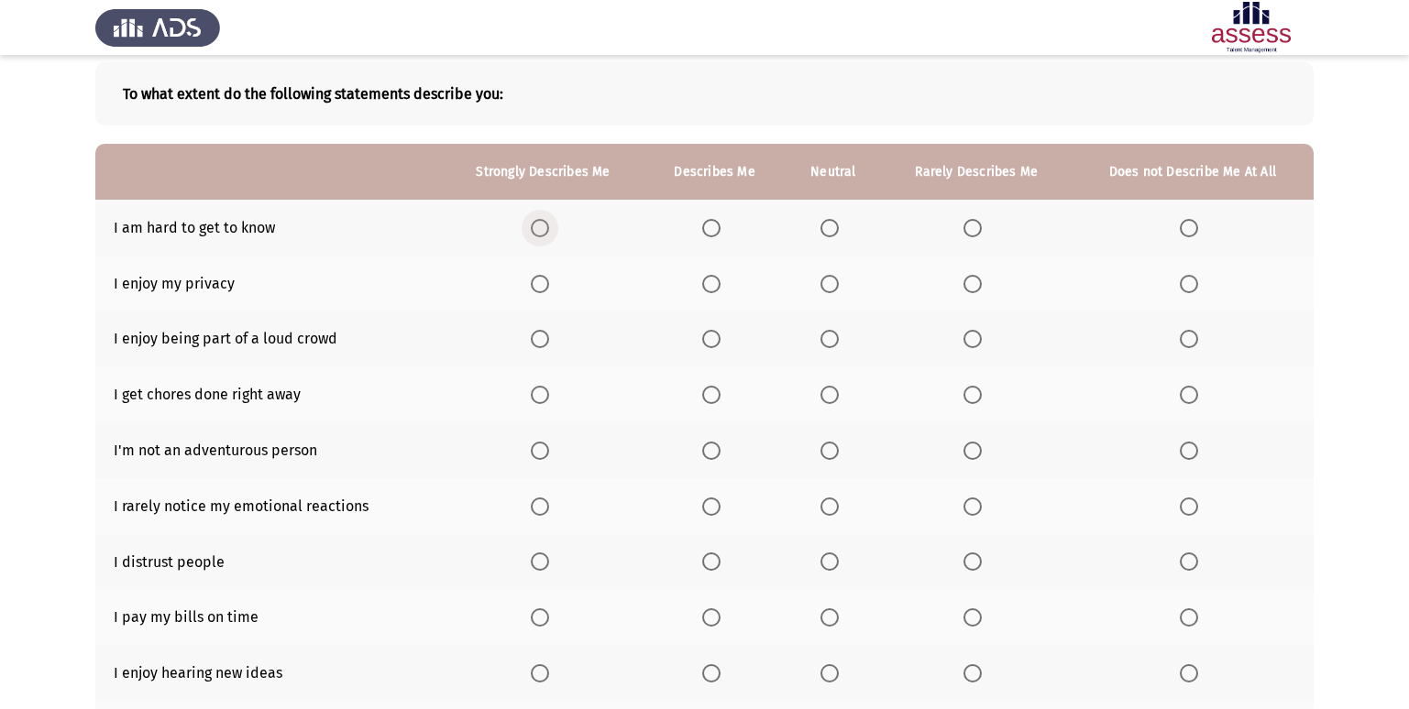
click at [549, 223] on span "Select an option" at bounding box center [540, 228] width 18 height 18
click at [549, 223] on input "Select an option" at bounding box center [540, 228] width 18 height 18
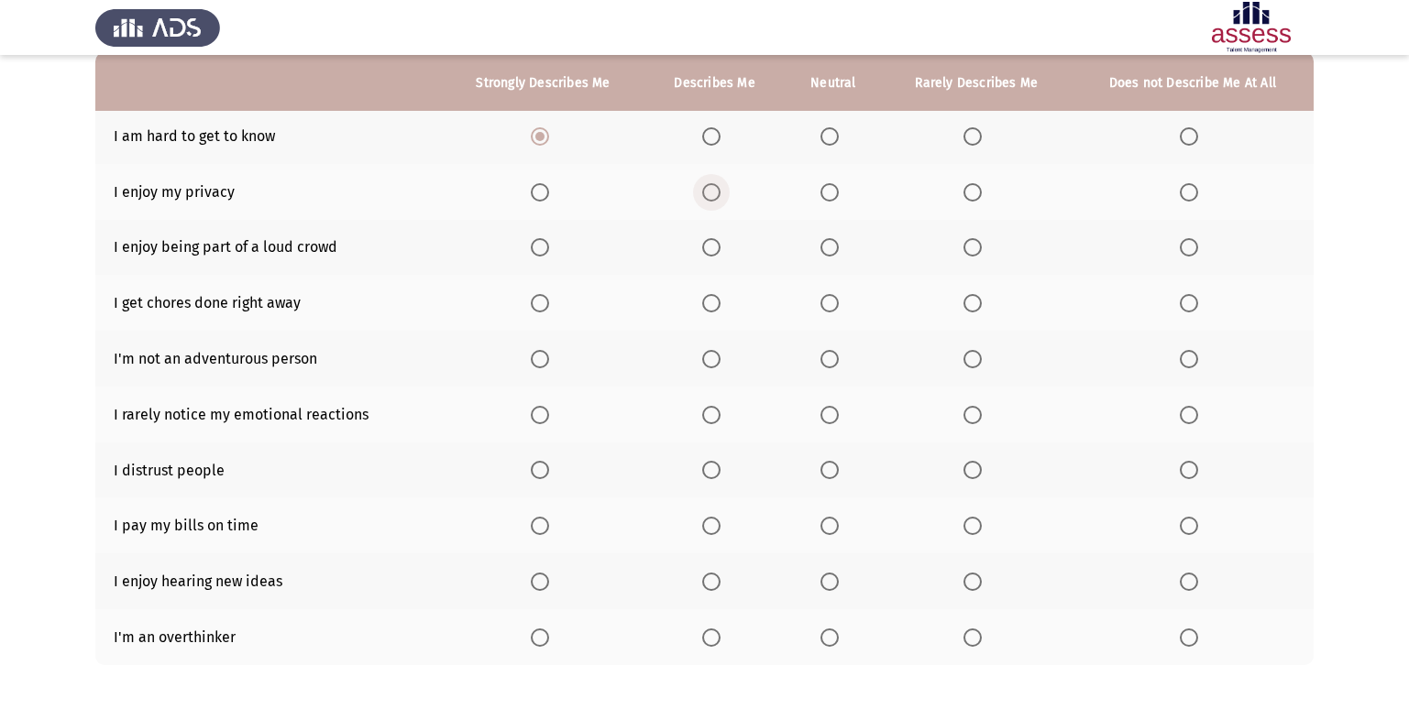
click at [720, 185] on span "Select an option" at bounding box center [711, 192] width 18 height 18
click at [720, 185] on input "Select an option" at bounding box center [711, 192] width 18 height 18
click at [706, 245] on span "Select an option" at bounding box center [711, 247] width 18 height 18
click at [706, 245] on input "Select an option" at bounding box center [711, 247] width 18 height 18
click at [709, 306] on span "Select an option" at bounding box center [711, 303] width 18 height 18
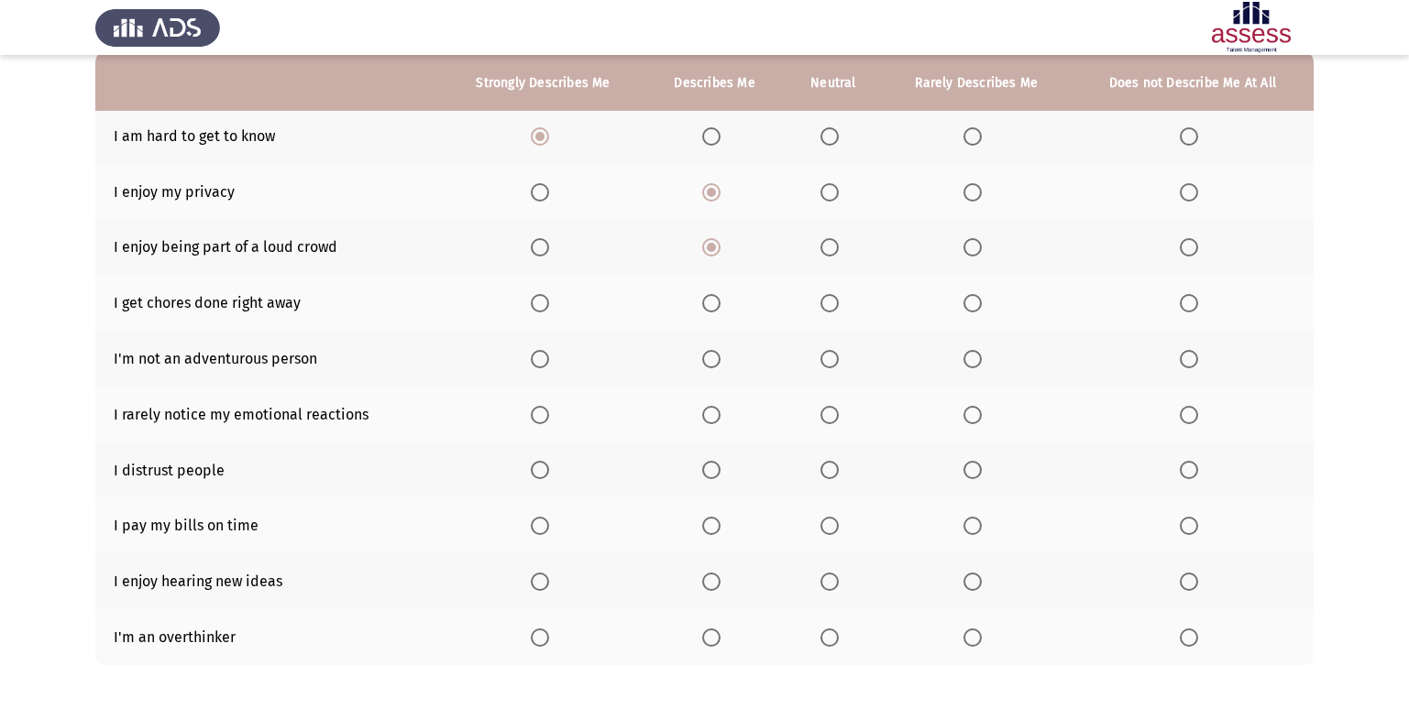
click at [709, 306] on input "Select an option" at bounding box center [711, 303] width 18 height 18
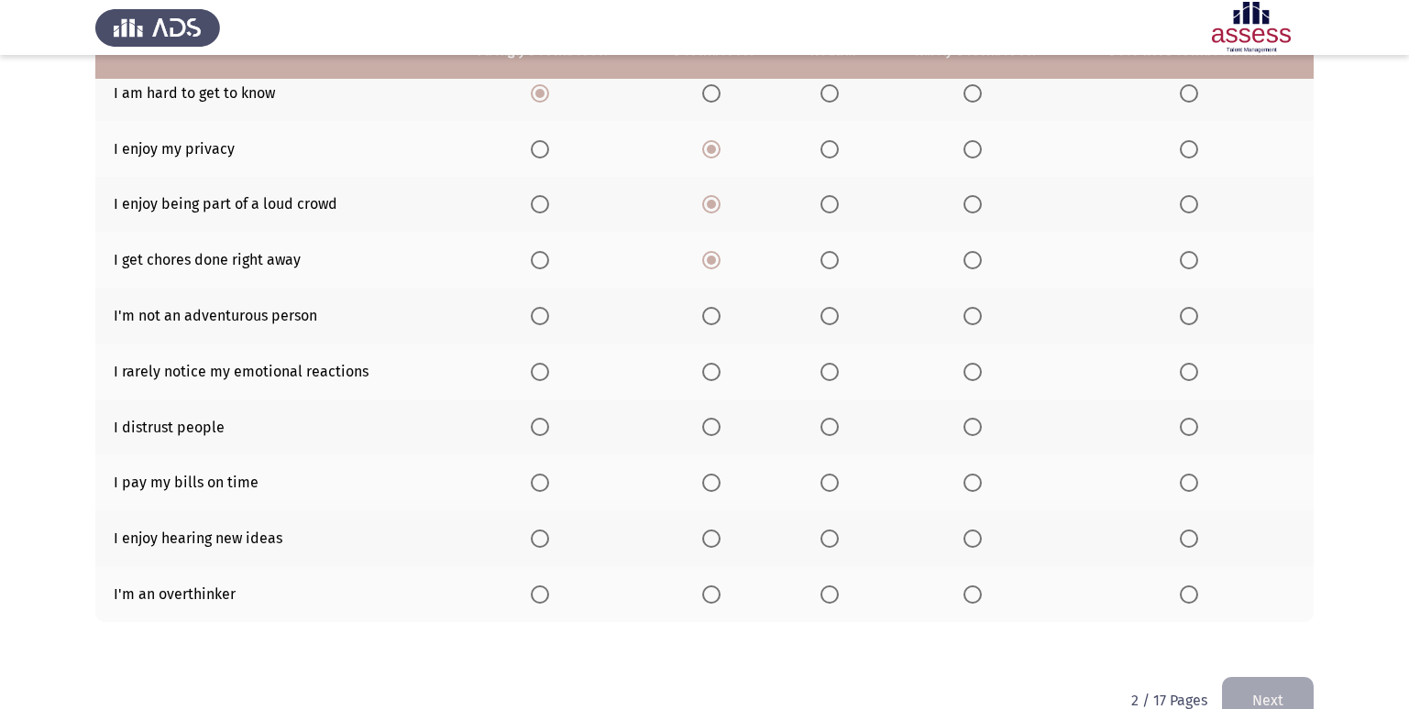
scroll to position [268, 0]
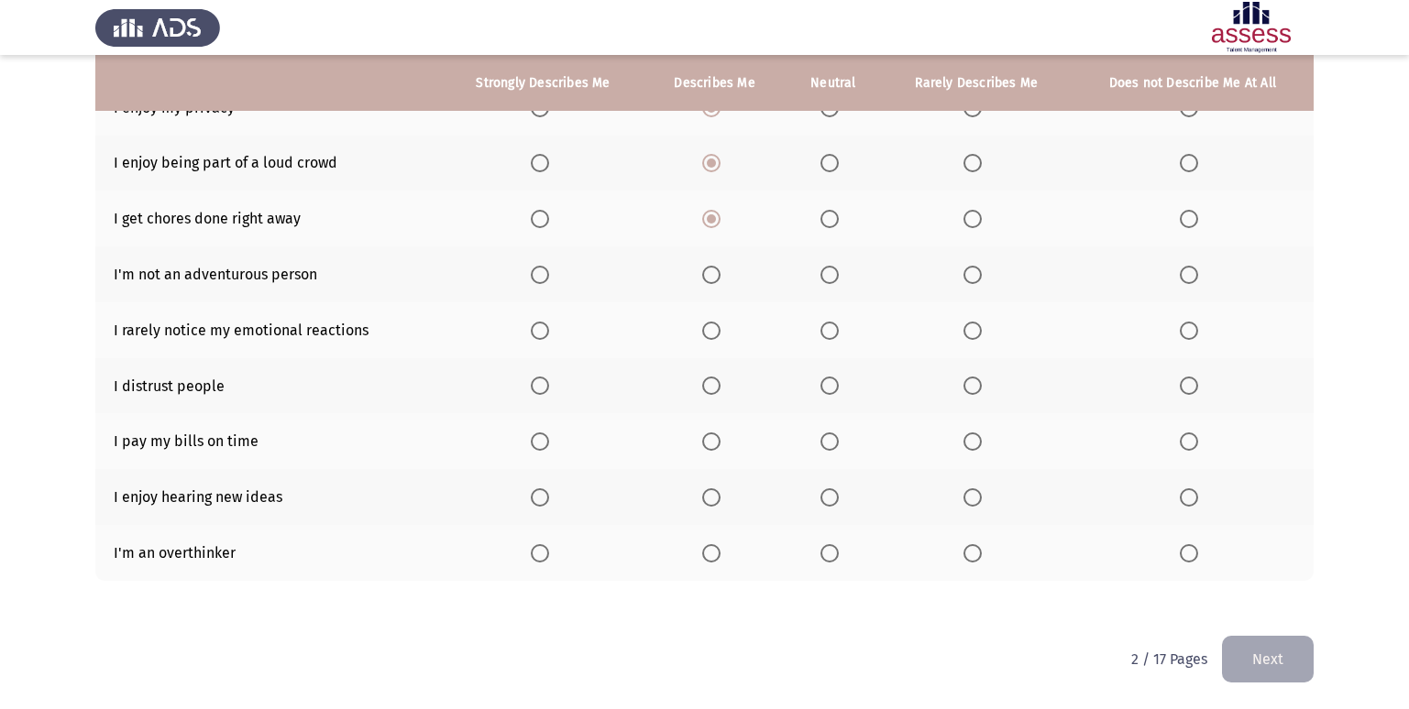
click at [541, 270] on span "Select an option" at bounding box center [540, 275] width 18 height 18
click at [541, 270] on input "Select an option" at bounding box center [540, 275] width 18 height 18
click at [1184, 324] on span "Select an option" at bounding box center [1189, 331] width 18 height 18
click at [1184, 324] on input "Select an option" at bounding box center [1189, 331] width 18 height 18
click at [975, 392] on span "Select an option" at bounding box center [972, 386] width 18 height 18
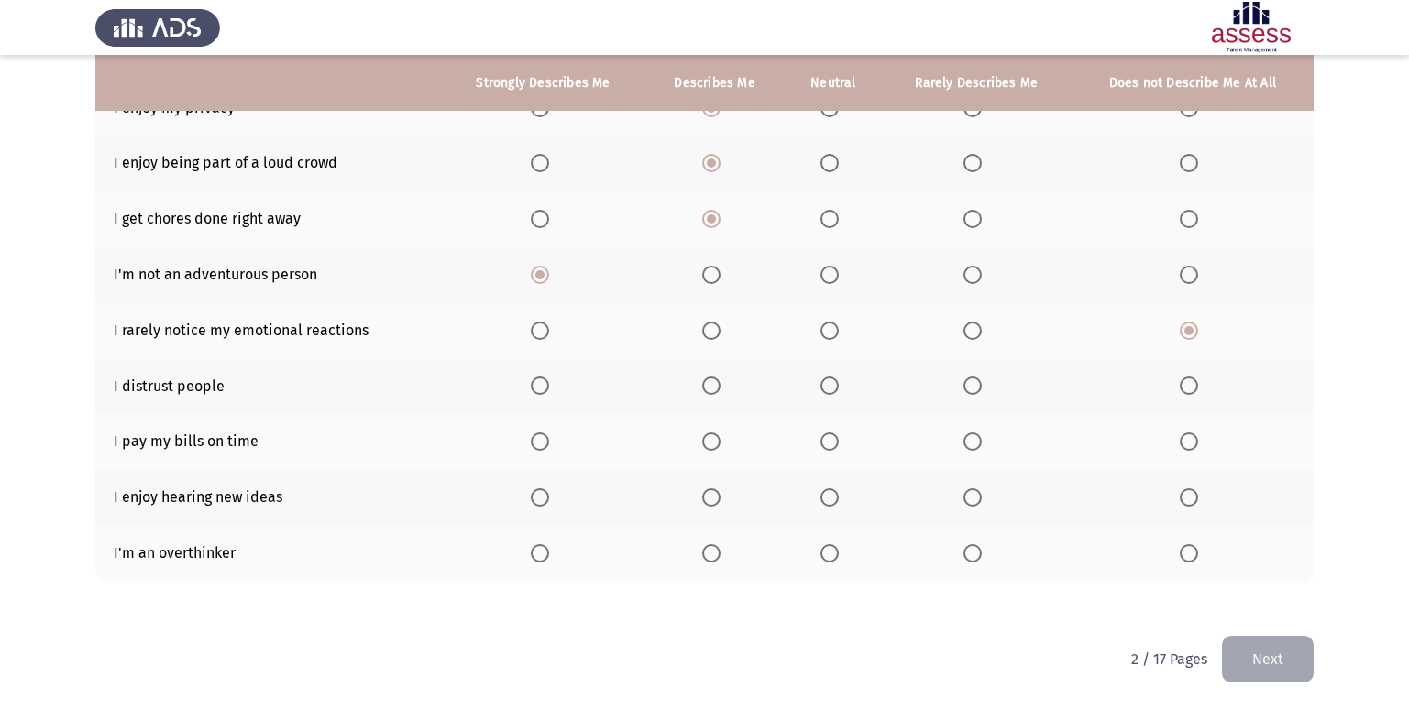
click at [975, 392] on input "Select an option" at bounding box center [972, 386] width 18 height 18
click at [707, 436] on span "Select an option" at bounding box center [711, 442] width 18 height 18
click at [707, 436] on input "Select an option" at bounding box center [711, 442] width 18 height 18
click at [544, 496] on span "Select an option" at bounding box center [540, 498] width 18 height 18
click at [544, 496] on input "Select an option" at bounding box center [540, 498] width 18 height 18
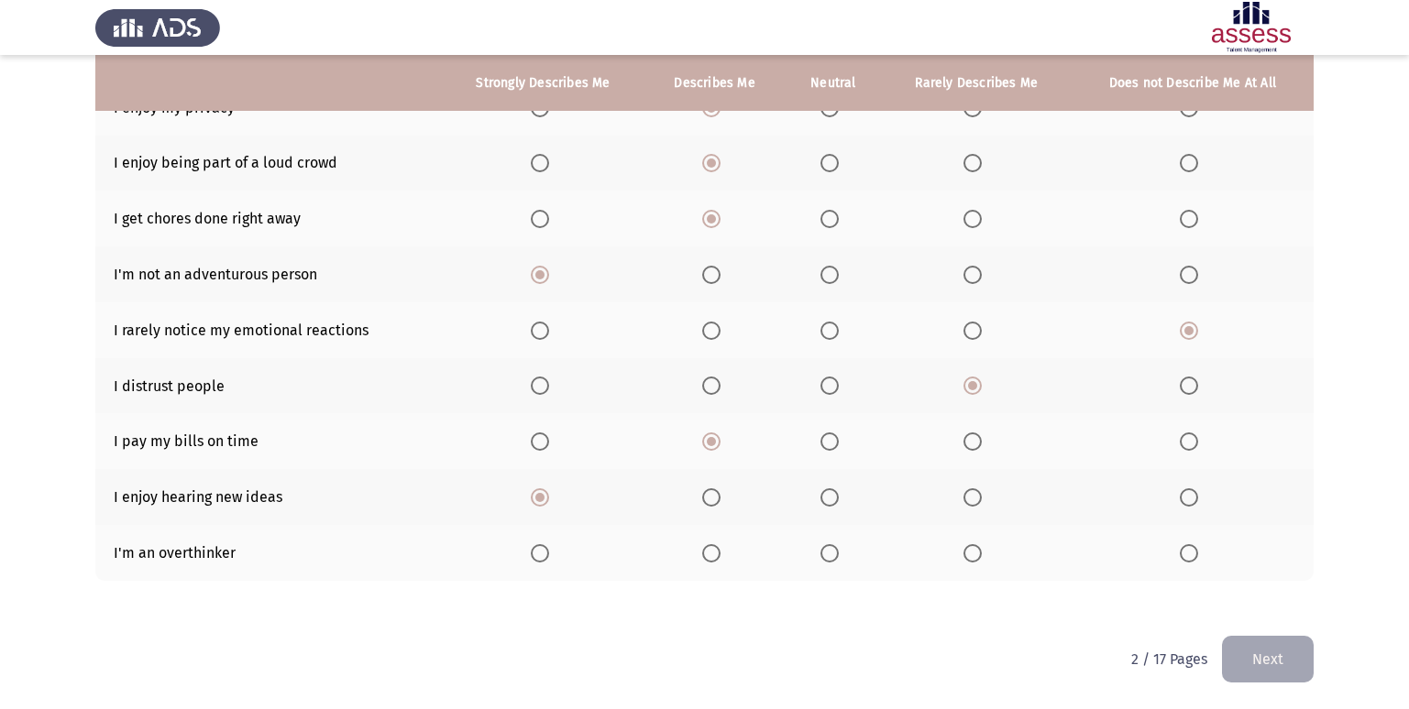
click at [701, 558] on th at bounding box center [714, 553] width 140 height 56
click at [712, 553] on span "Select an option" at bounding box center [711, 553] width 18 height 18
click at [712, 553] on input "Select an option" at bounding box center [711, 553] width 18 height 18
click at [1241, 636] on button "Next" at bounding box center [1268, 659] width 92 height 47
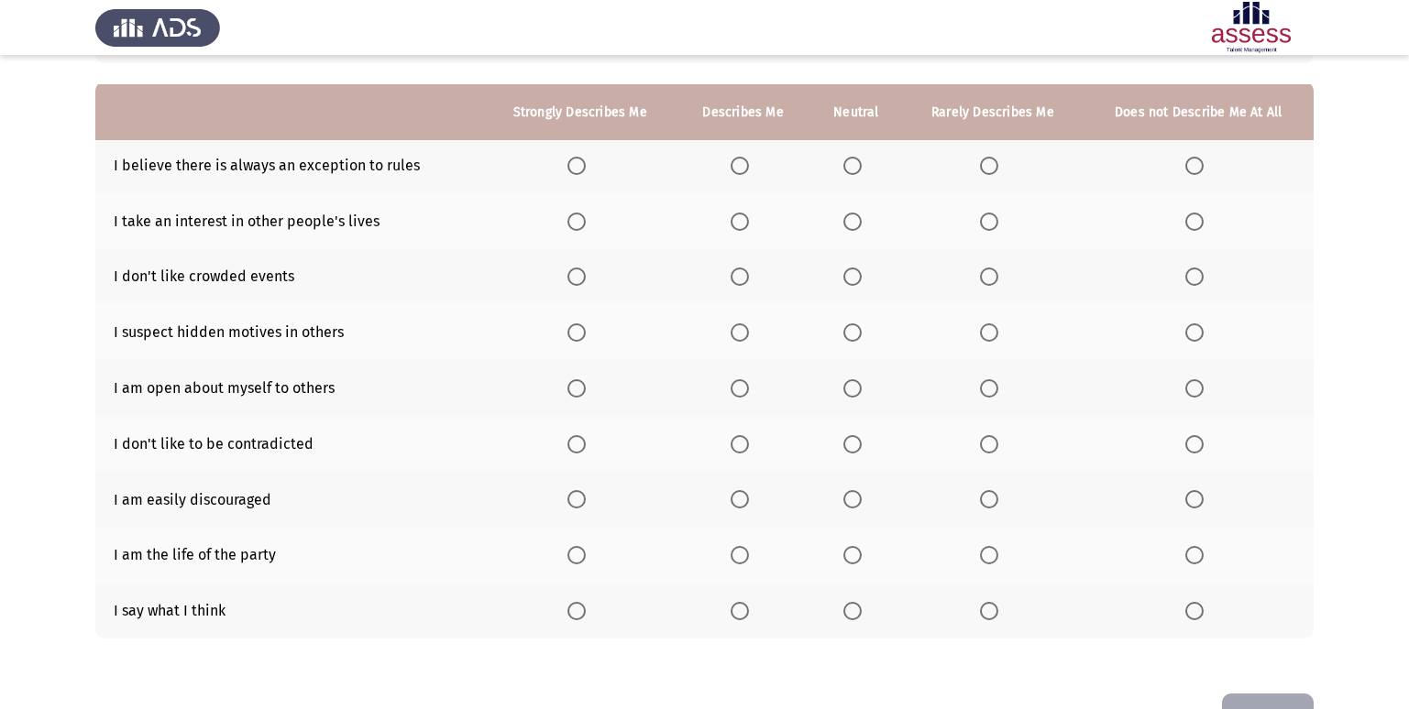
scroll to position [183, 0]
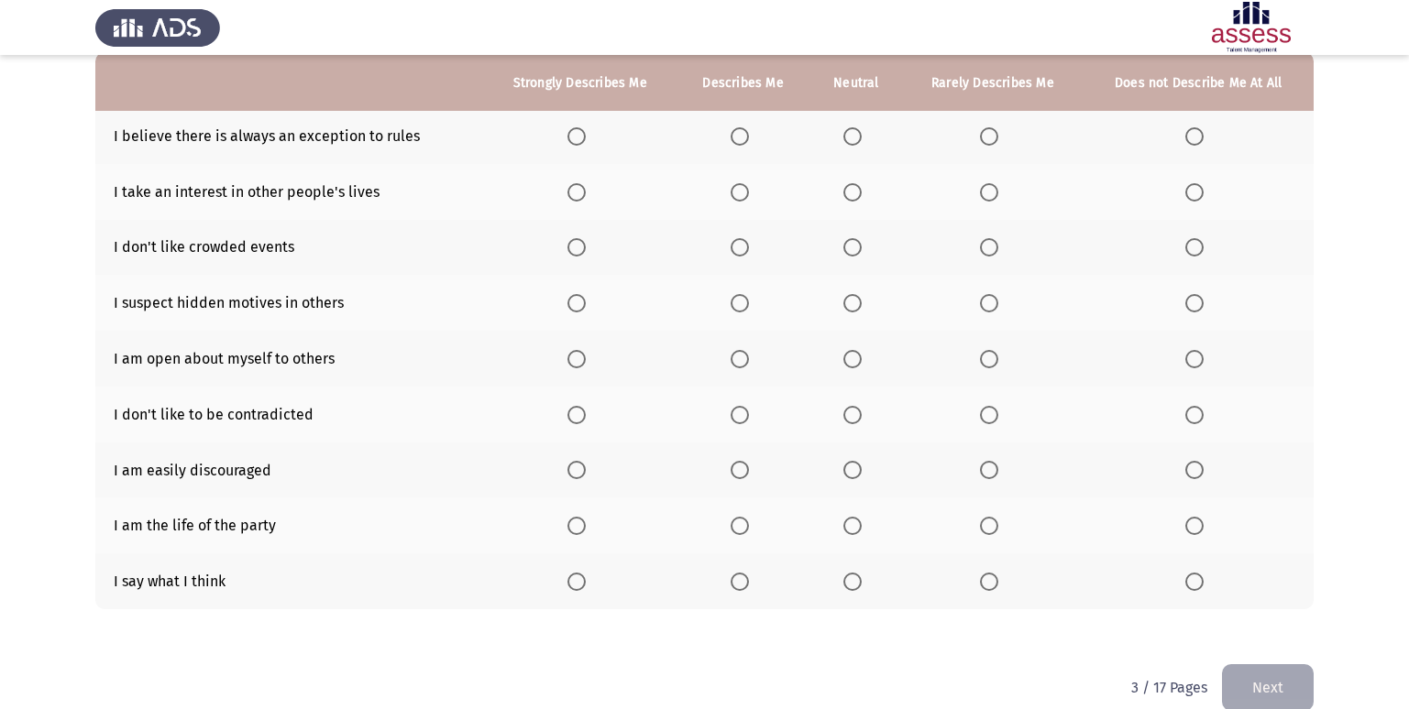
click at [589, 134] on label "Select an option" at bounding box center [580, 136] width 26 height 18
click at [586, 134] on input "Select an option" at bounding box center [576, 136] width 18 height 18
click at [742, 132] on span "Select an option" at bounding box center [740, 136] width 18 height 18
click at [742, 132] on input "Select an option" at bounding box center [740, 136] width 18 height 18
click at [993, 188] on span "Select an option" at bounding box center [989, 192] width 18 height 18
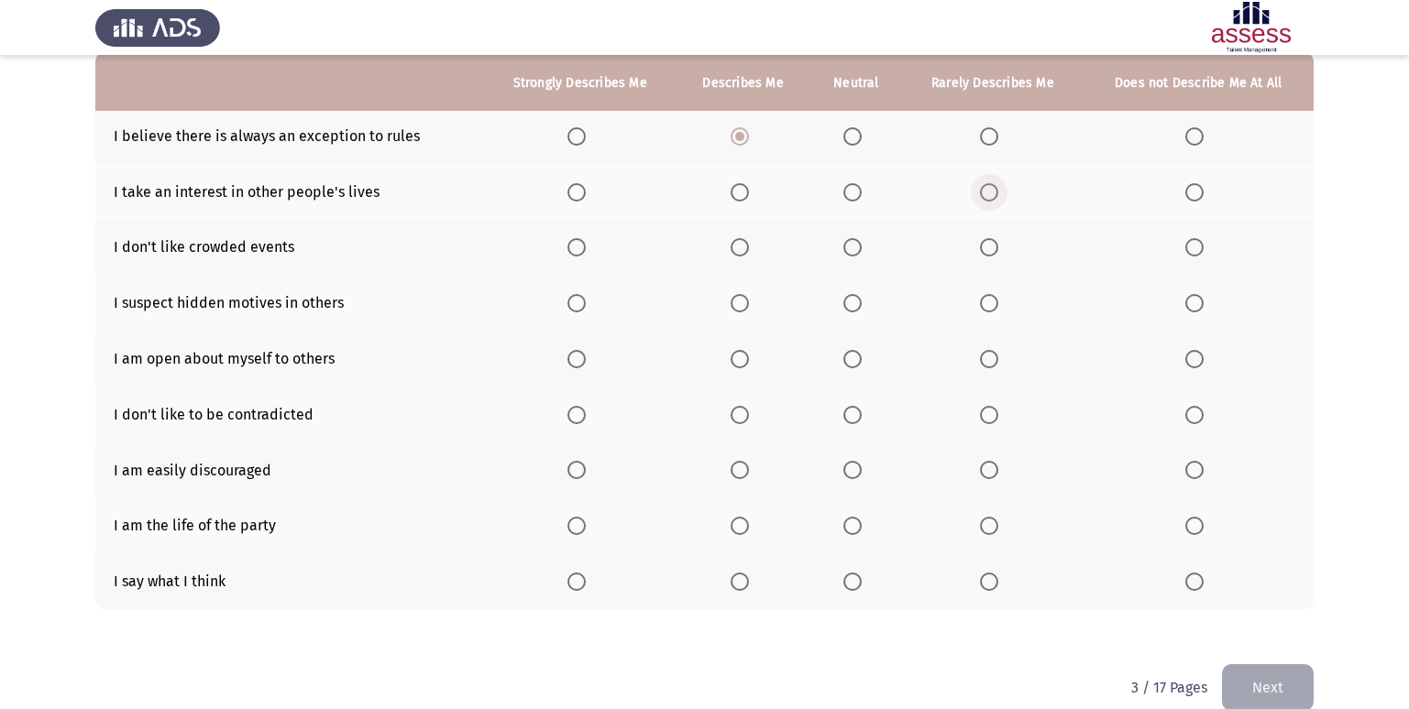
click at [993, 188] on input "Select an option" at bounding box center [989, 192] width 18 height 18
click at [736, 249] on span "Select an option" at bounding box center [740, 247] width 18 height 18
click at [736, 249] on input "Select an option" at bounding box center [740, 247] width 18 height 18
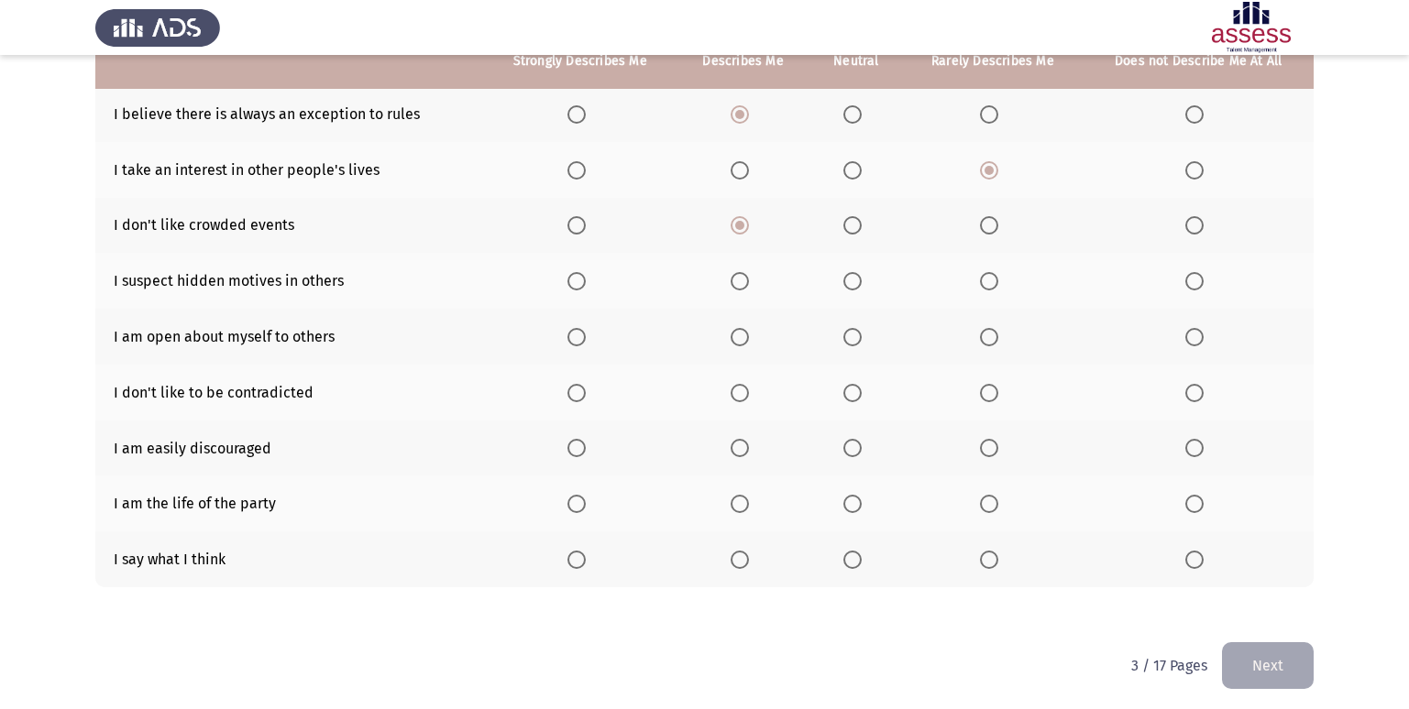
scroll to position [212, 0]
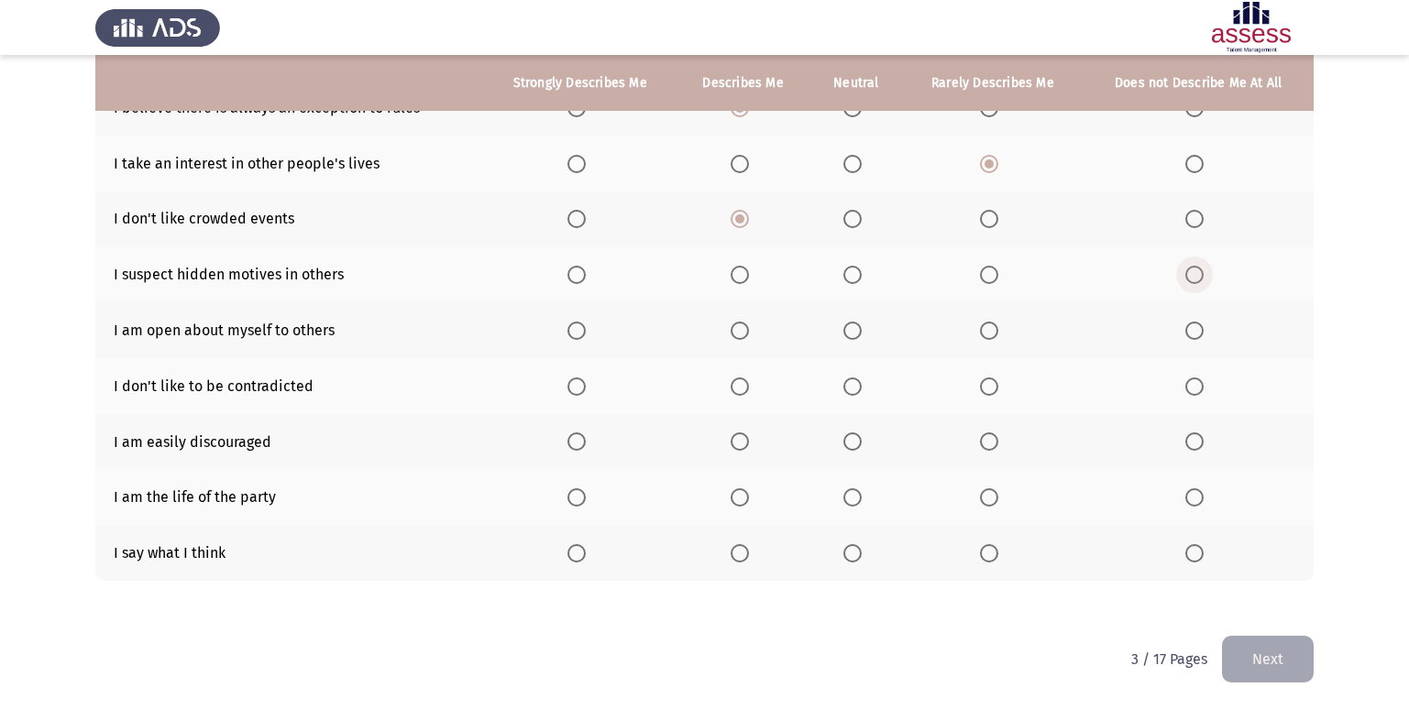
click at [1194, 275] on span "Select an option" at bounding box center [1194, 275] width 0 height 0
click at [1194, 275] on input "Select an option" at bounding box center [1194, 275] width 18 height 18
click at [845, 338] on span "Select an option" at bounding box center [852, 331] width 18 height 18
click at [845, 338] on input "Select an option" at bounding box center [852, 331] width 18 height 18
click at [855, 389] on span "Select an option" at bounding box center [852, 387] width 18 height 18
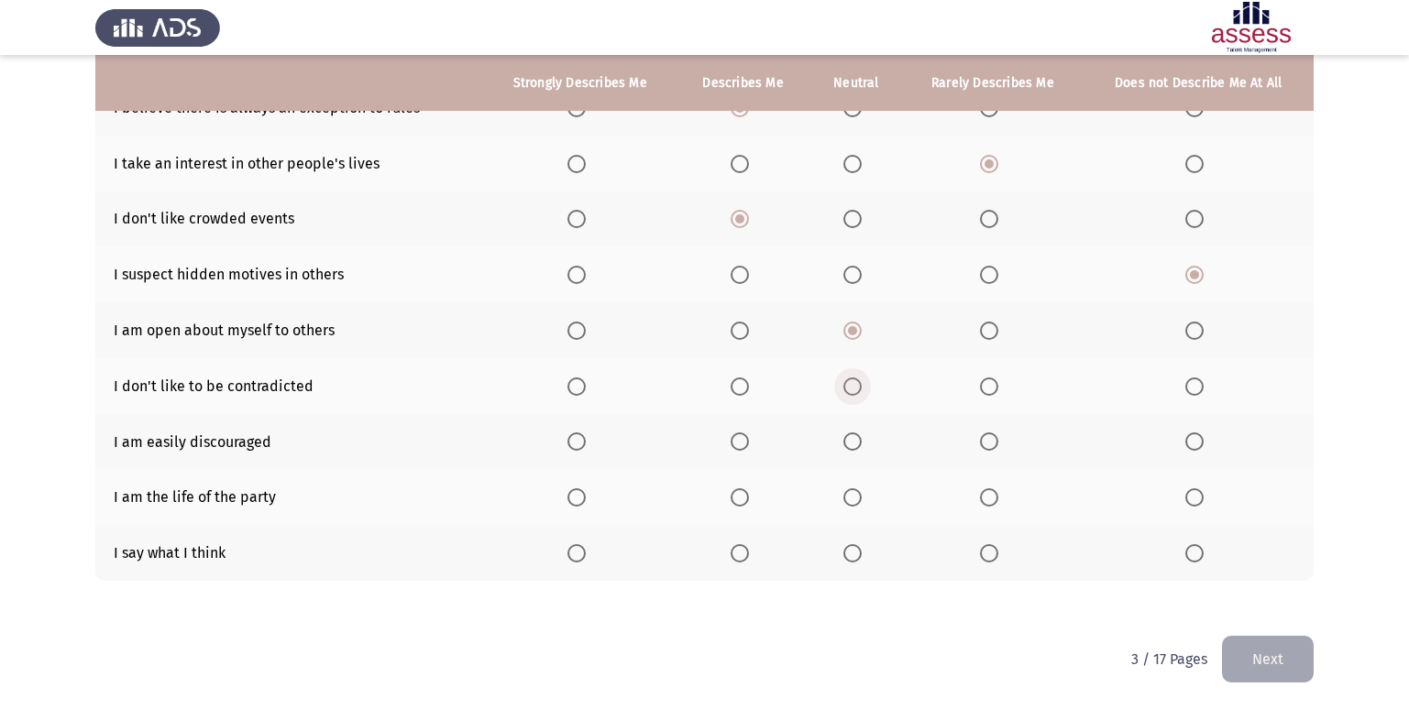
click at [855, 389] on input "Select an option" at bounding box center [852, 387] width 18 height 18
click at [992, 436] on span "Select an option" at bounding box center [989, 442] width 18 height 18
click at [992, 436] on input "Select an option" at bounding box center [989, 442] width 18 height 18
click at [749, 500] on label "Select an option" at bounding box center [744, 498] width 26 height 18
click at [749, 500] on input "Select an option" at bounding box center [740, 498] width 18 height 18
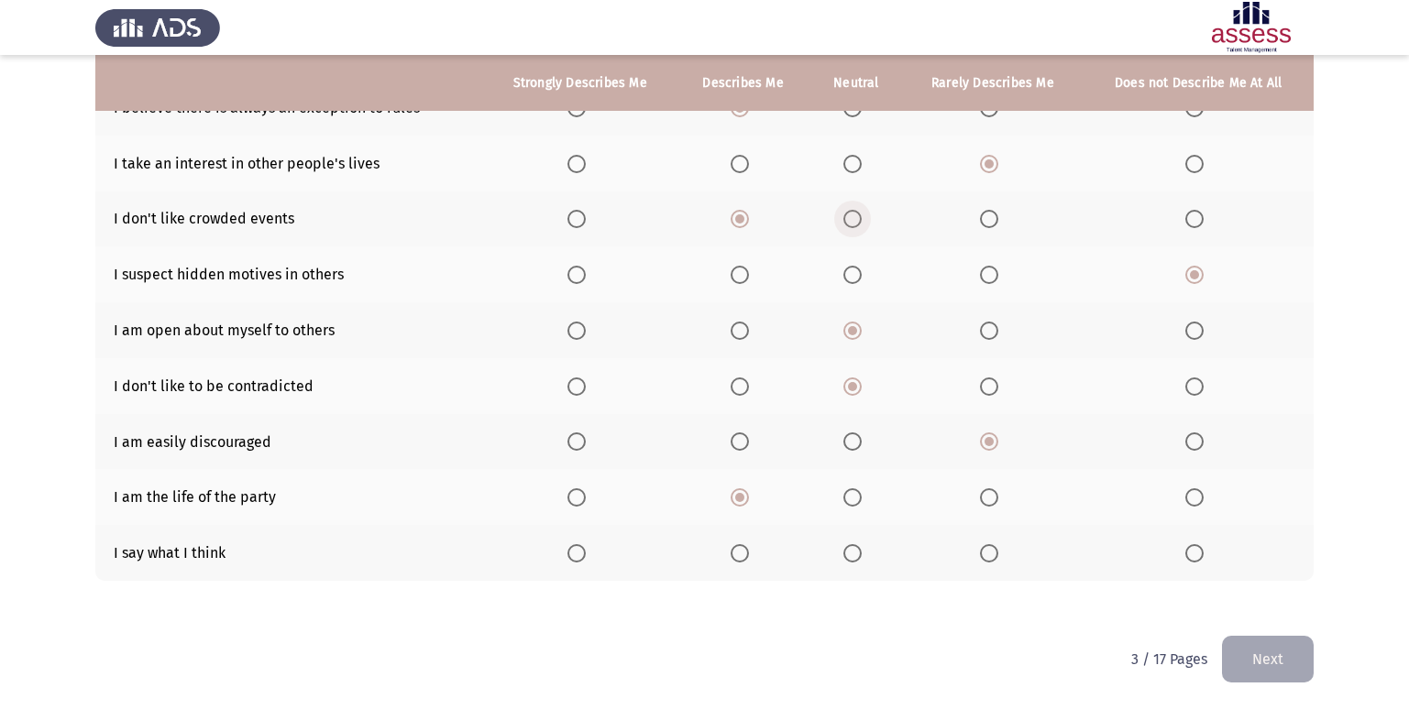
click at [862, 223] on span "Select an option" at bounding box center [852, 219] width 18 height 18
click at [862, 223] on input "Select an option" at bounding box center [852, 219] width 18 height 18
click at [590, 563] on th at bounding box center [579, 553] width 193 height 56
click at [590, 563] on label "Select an option" at bounding box center [580, 553] width 26 height 18
click at [586, 563] on input "Select an option" at bounding box center [576, 553] width 18 height 18
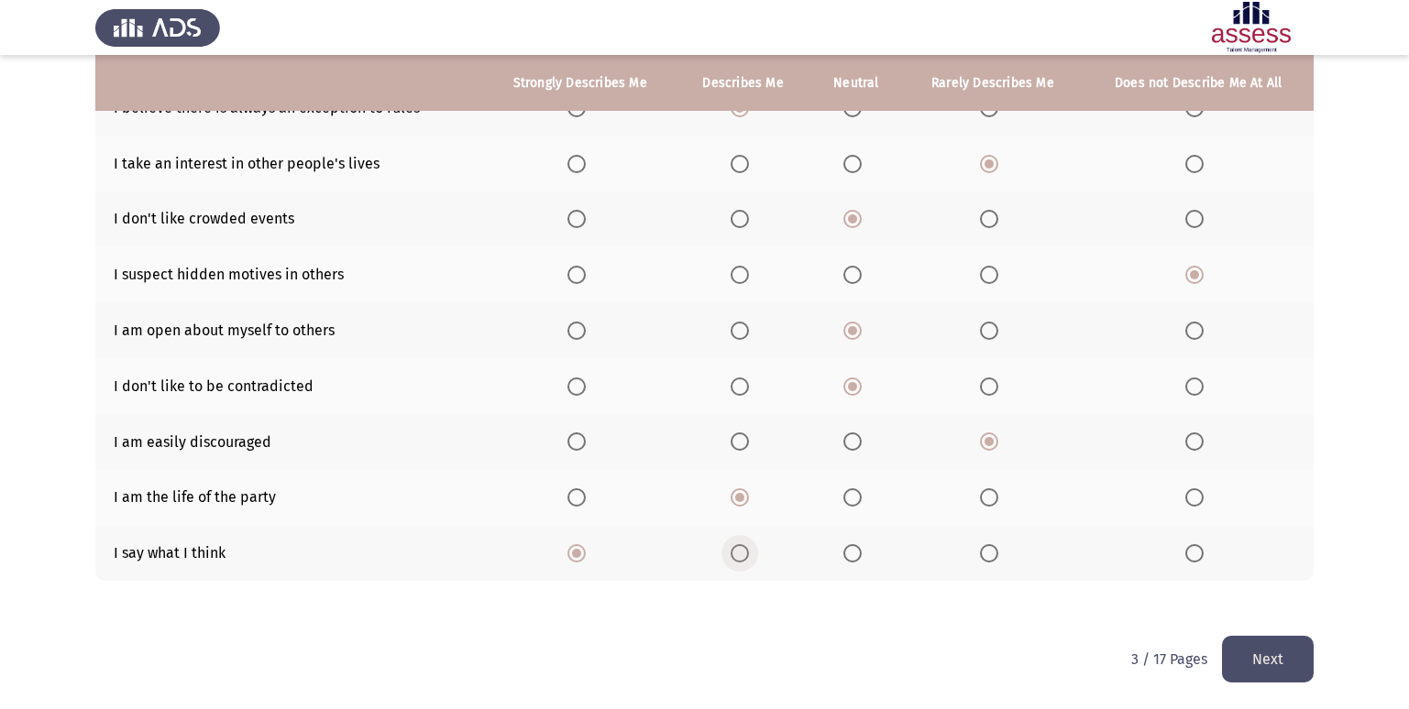
click at [735, 551] on span "Select an option" at bounding box center [740, 553] width 18 height 18
click at [735, 551] on input "Select an option" at bounding box center [740, 553] width 18 height 18
click at [586, 548] on span "Select an option" at bounding box center [576, 553] width 18 height 18
click at [586, 548] on input "Select an option" at bounding box center [576, 553] width 18 height 18
click at [848, 498] on span "Select an option" at bounding box center [852, 498] width 18 height 18
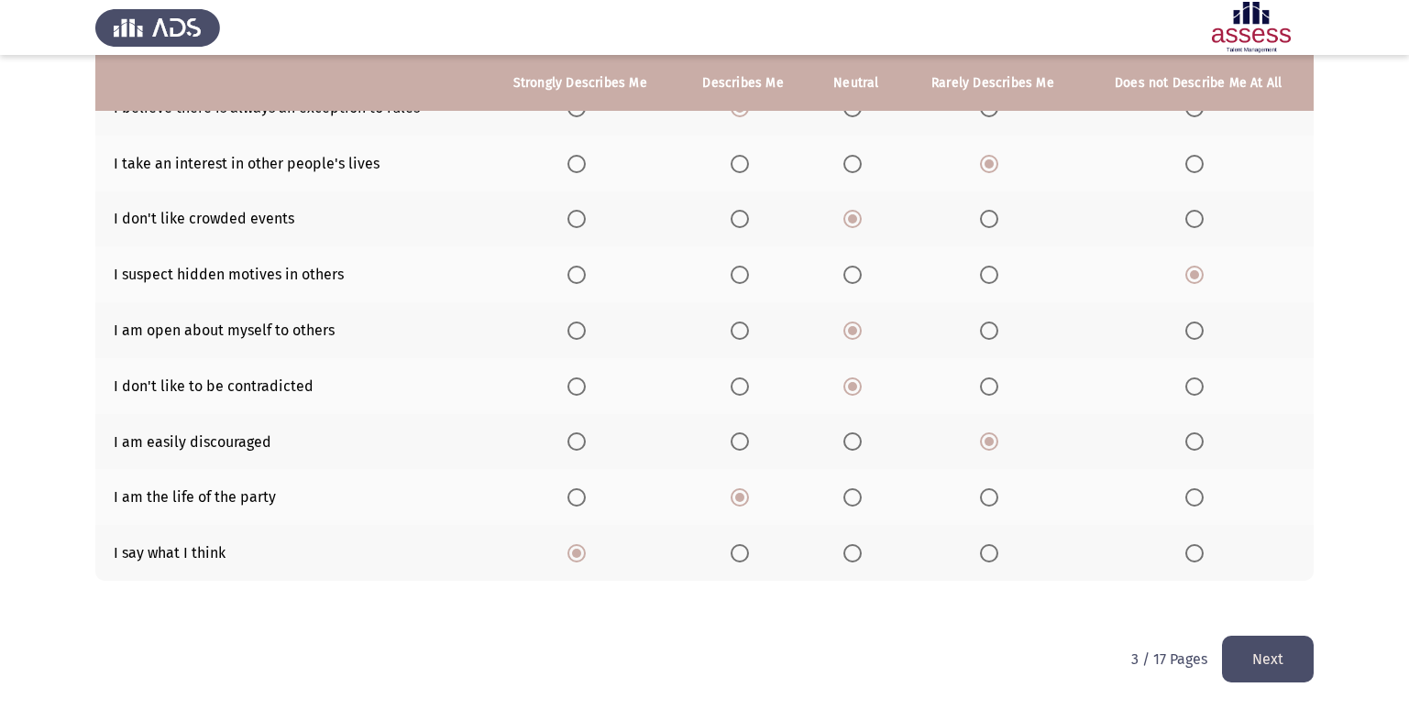
click at [848, 498] on input "Select an option" at bounding box center [852, 498] width 18 height 18
click at [1291, 643] on button "Next" at bounding box center [1268, 659] width 92 height 47
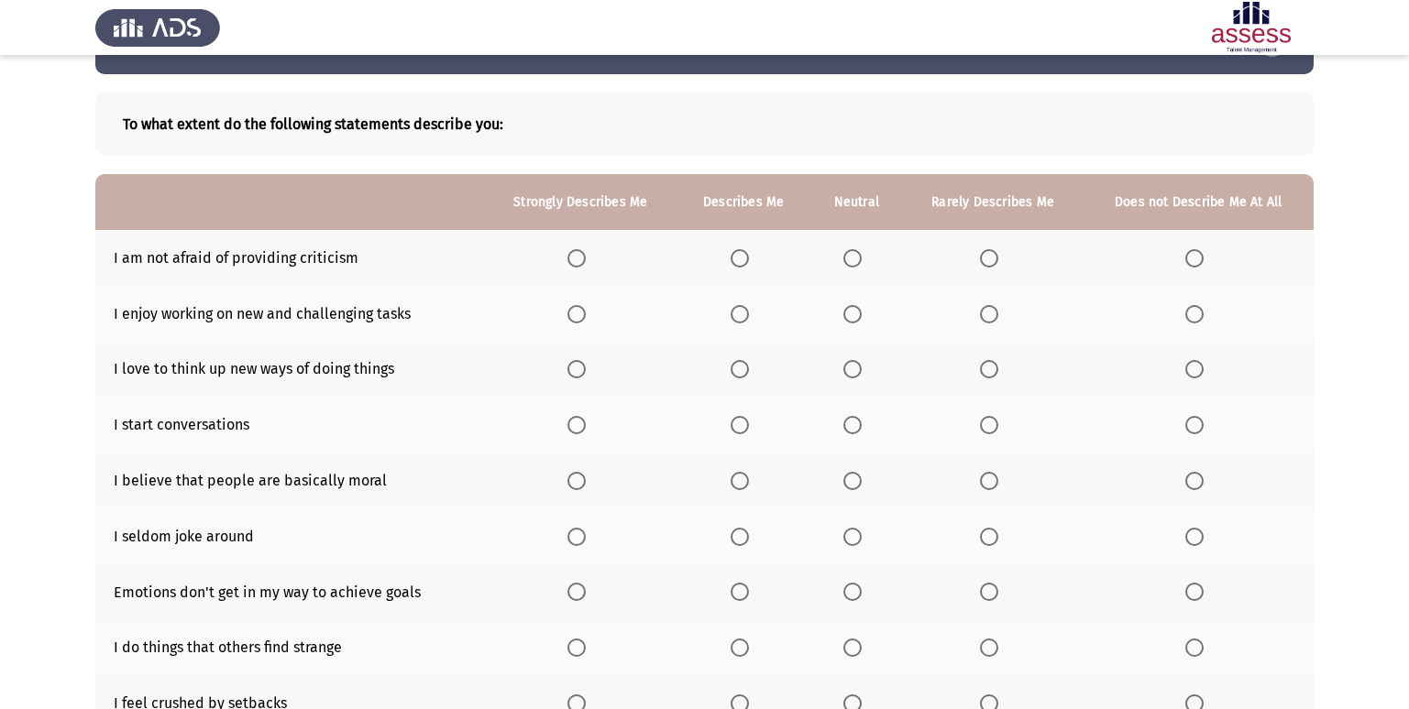
scroll to position [92, 0]
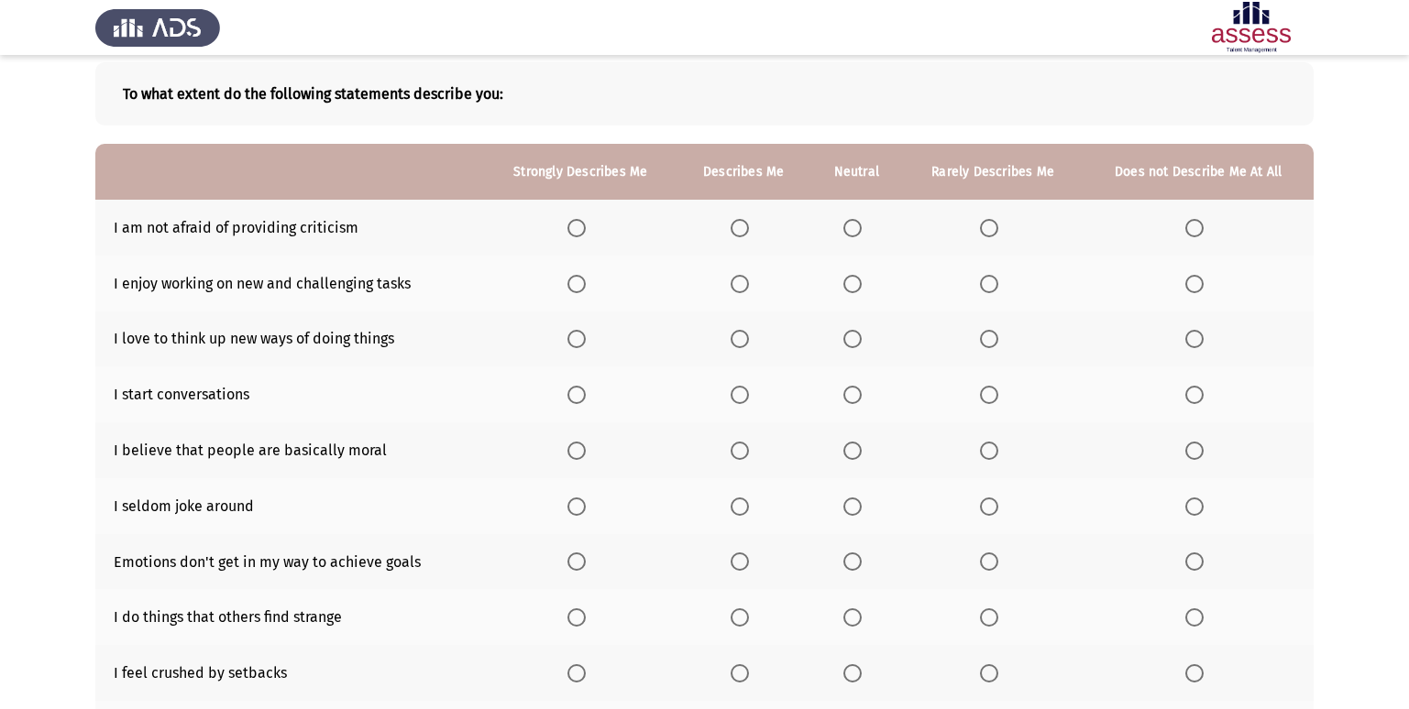
click at [583, 228] on span "Select an option" at bounding box center [576, 228] width 18 height 18
click at [583, 228] on input "Select an option" at bounding box center [576, 228] width 18 height 18
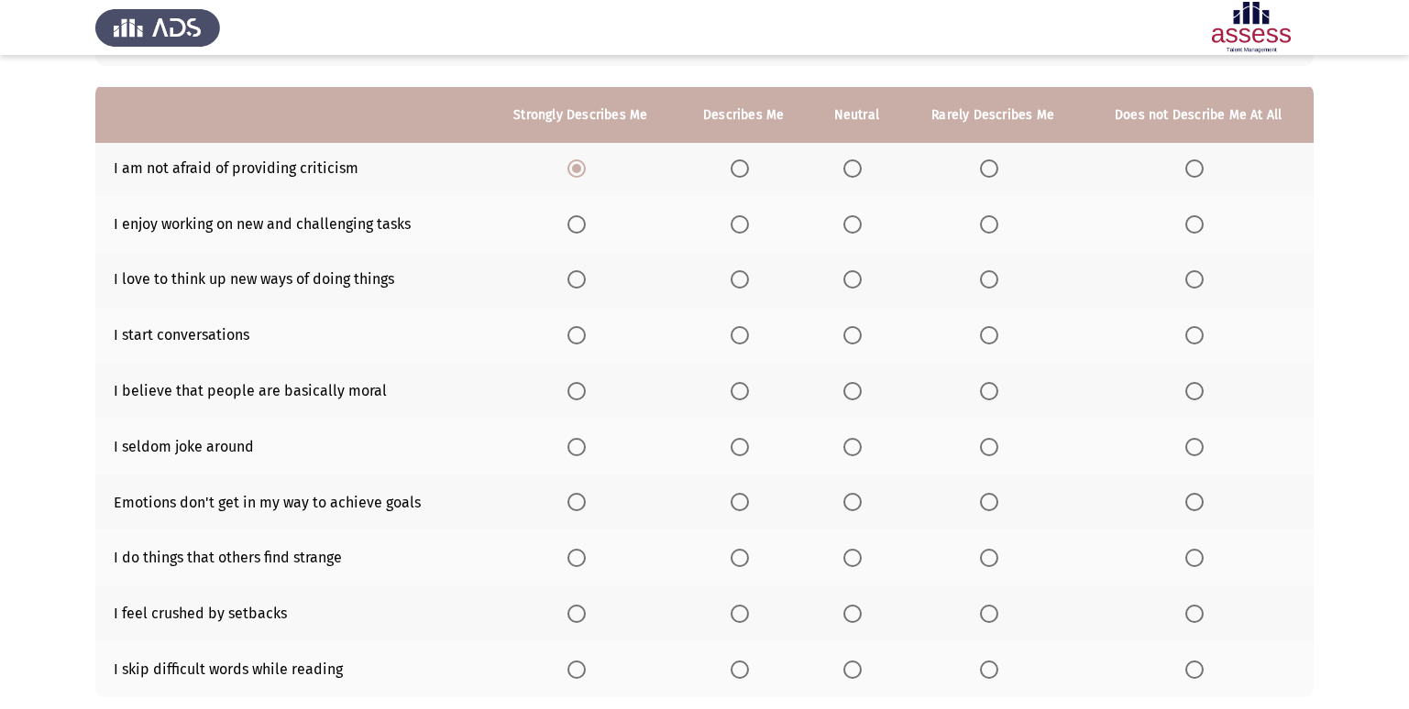
scroll to position [183, 0]
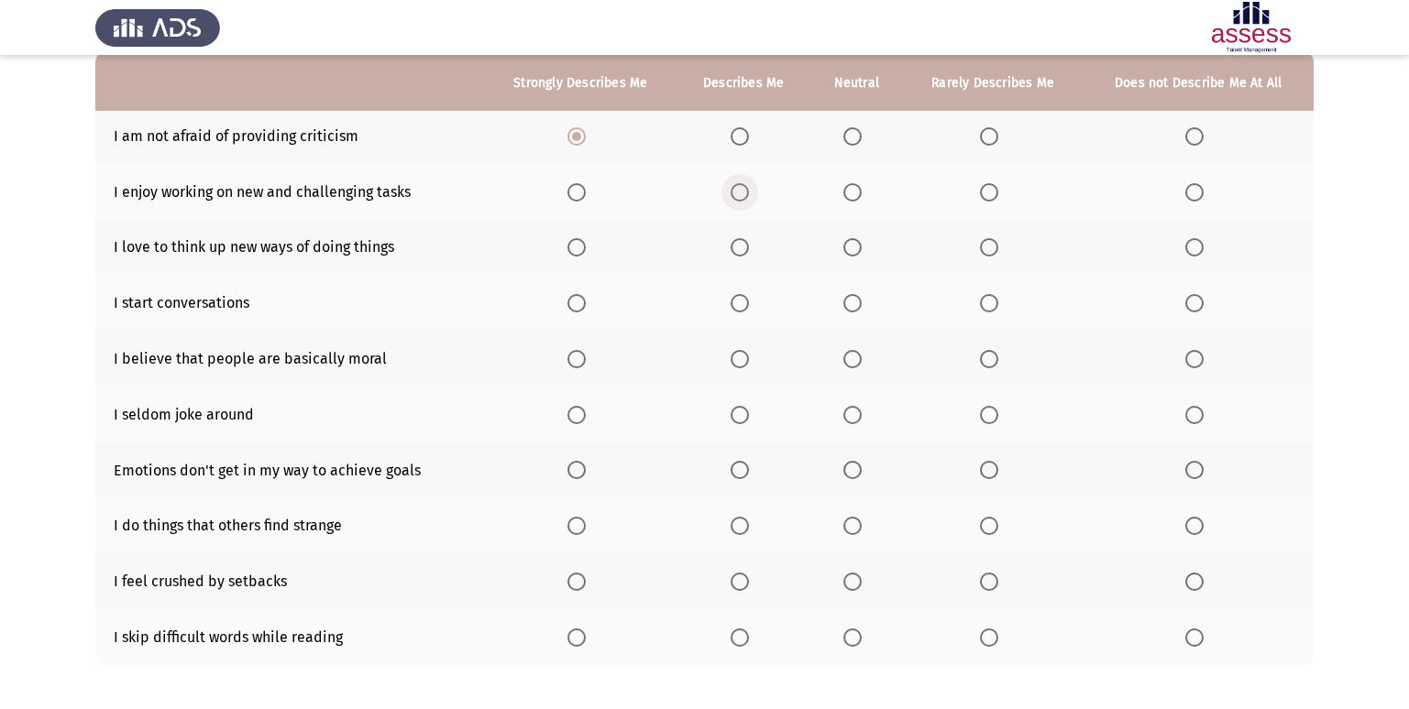
click at [749, 186] on span "Select an option" at bounding box center [740, 192] width 18 height 18
click at [749, 186] on input "Select an option" at bounding box center [740, 192] width 18 height 18
click at [753, 250] on label "Select an option" at bounding box center [744, 247] width 26 height 18
click at [749, 250] on input "Select an option" at bounding box center [740, 247] width 18 height 18
click at [579, 238] on span "Select an option" at bounding box center [576, 247] width 18 height 18
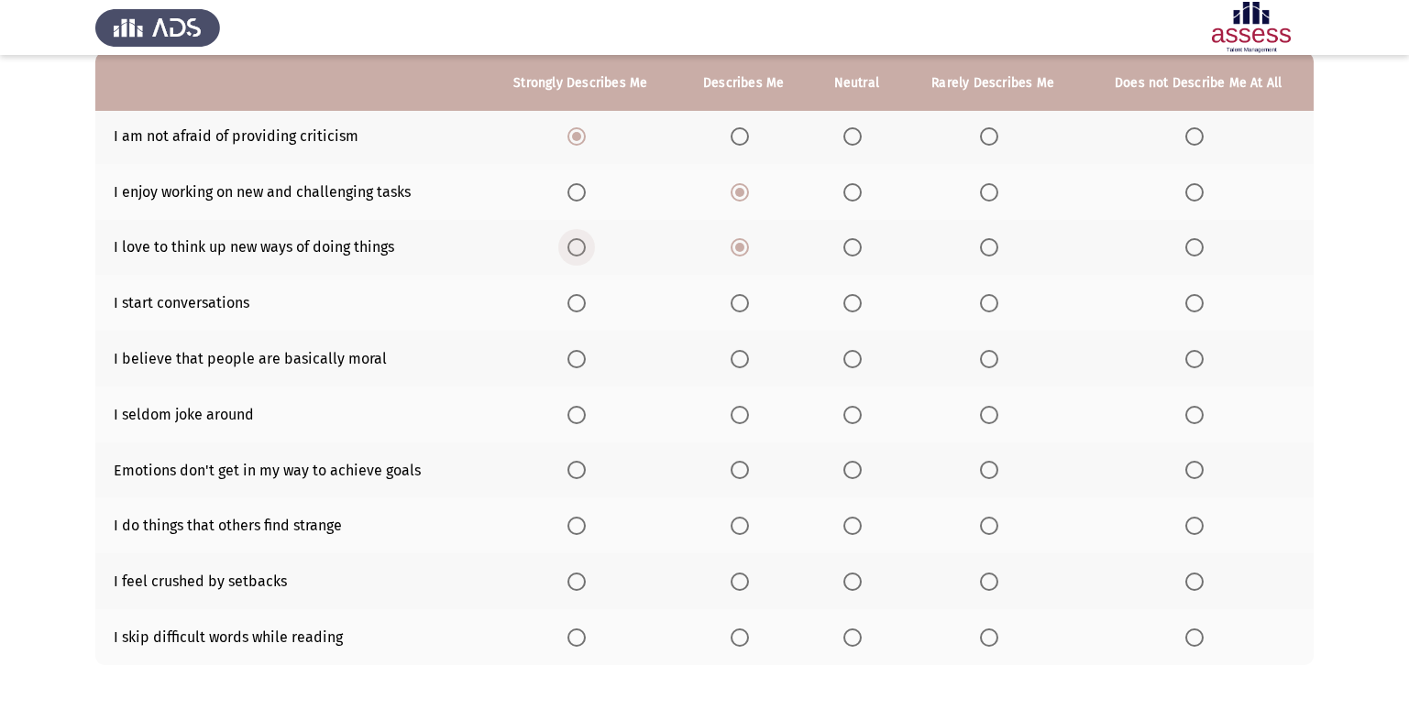
click at [579, 238] on input "Select an option" at bounding box center [576, 247] width 18 height 18
click at [997, 313] on th at bounding box center [993, 303] width 181 height 56
click at [990, 300] on span "Select an option" at bounding box center [989, 303] width 18 height 18
click at [990, 300] on input "Select an option" at bounding box center [989, 303] width 18 height 18
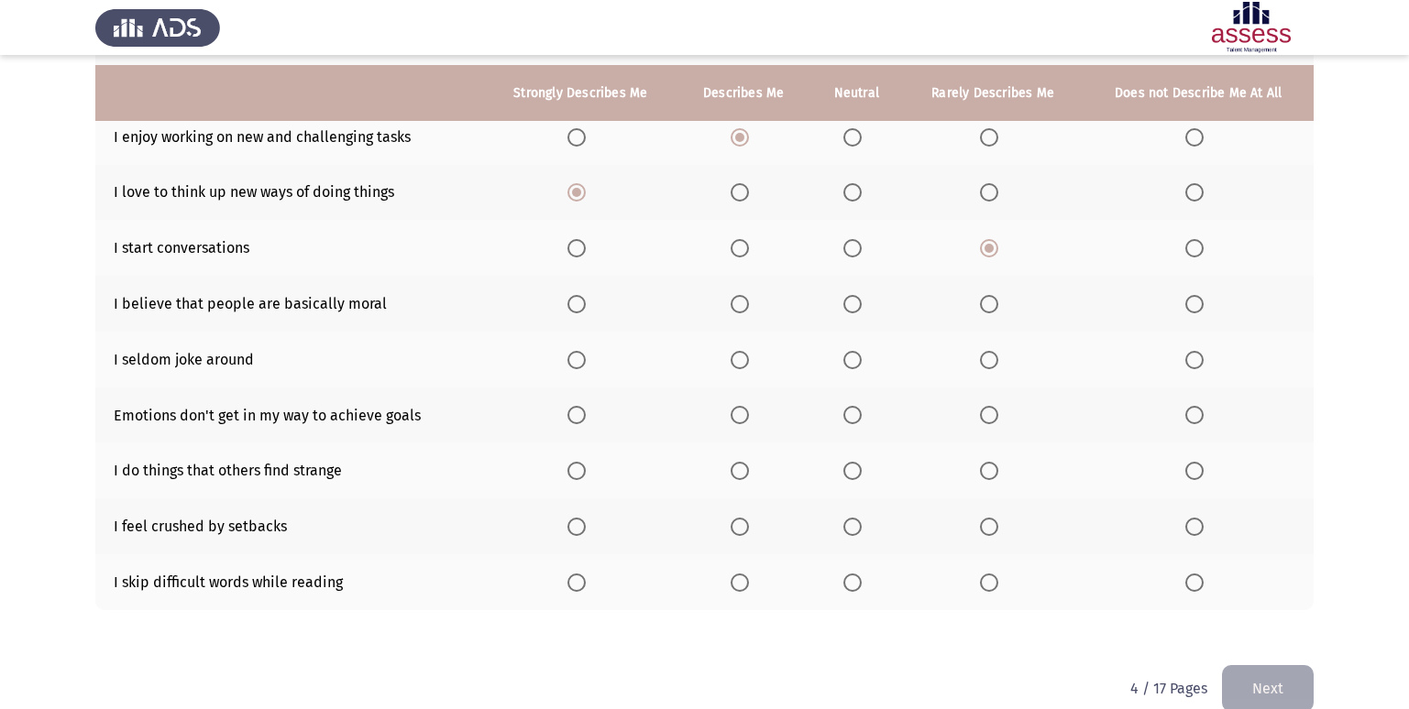
scroll to position [268, 0]
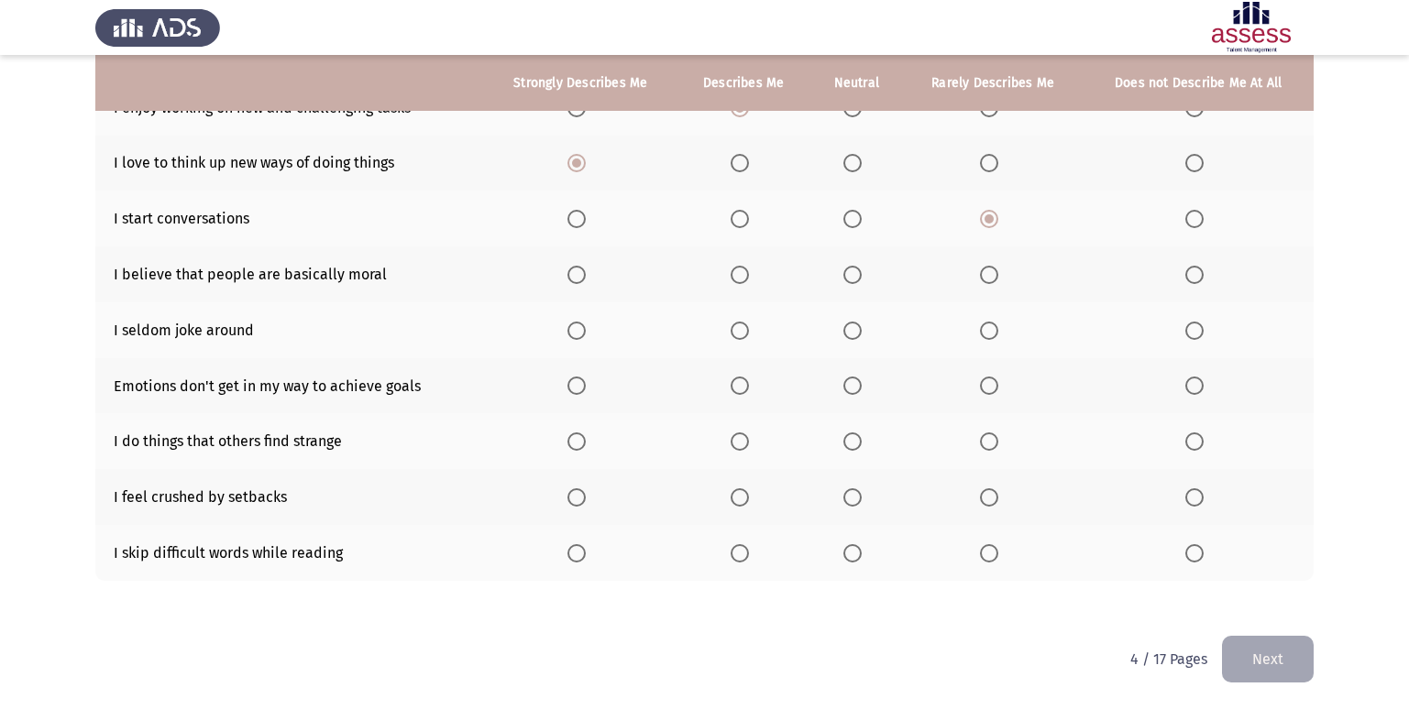
click at [865, 269] on label "Select an option" at bounding box center [856, 275] width 26 height 18
click at [862, 269] on input "Select an option" at bounding box center [852, 275] width 18 height 18
click at [985, 339] on span "Select an option" at bounding box center [989, 331] width 18 height 18
click at [985, 339] on input "Select an option" at bounding box center [989, 331] width 18 height 18
click at [843, 326] on th at bounding box center [856, 330] width 93 height 56
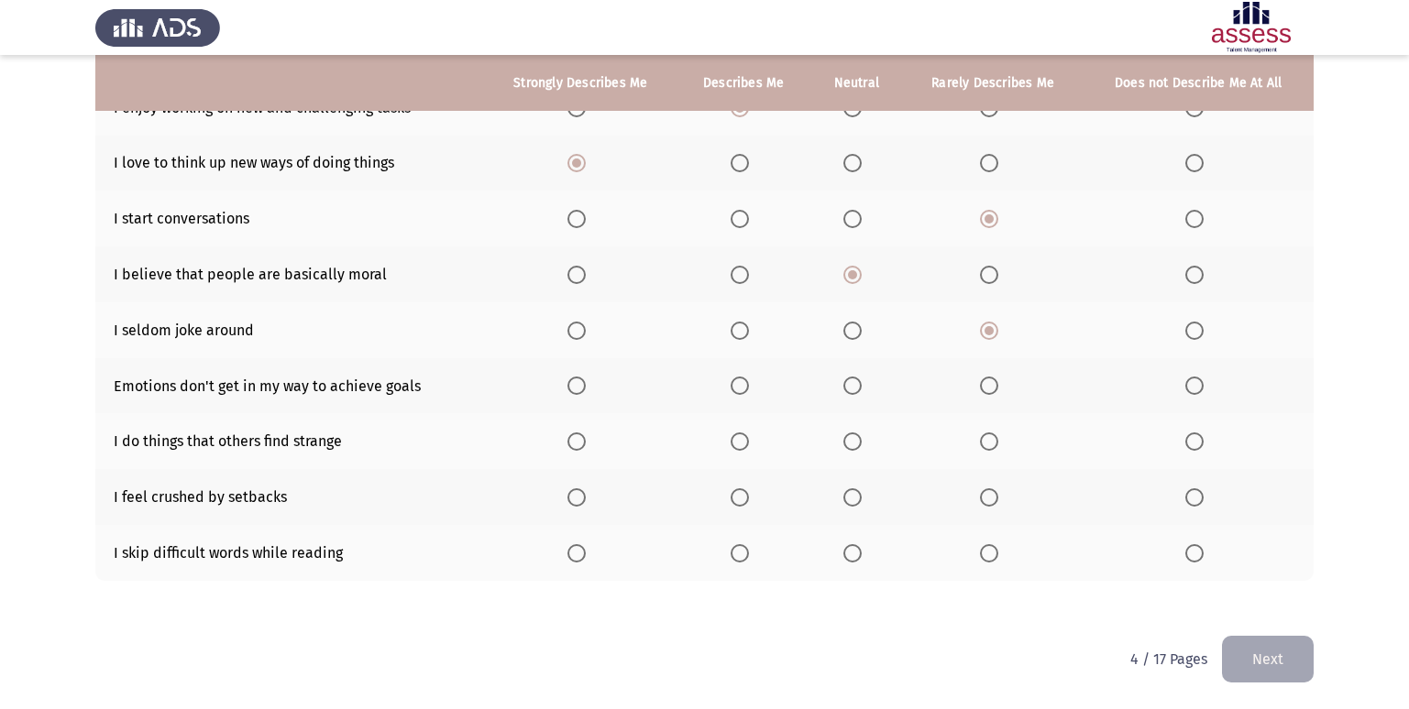
click at [848, 329] on span "Select an option" at bounding box center [852, 331] width 18 height 18
click at [848, 329] on input "Select an option" at bounding box center [852, 331] width 18 height 18
click at [983, 388] on span "Select an option" at bounding box center [989, 386] width 18 height 18
click at [983, 388] on input "Select an option" at bounding box center [989, 386] width 18 height 18
click at [746, 388] on span "Select an option" at bounding box center [740, 386] width 18 height 18
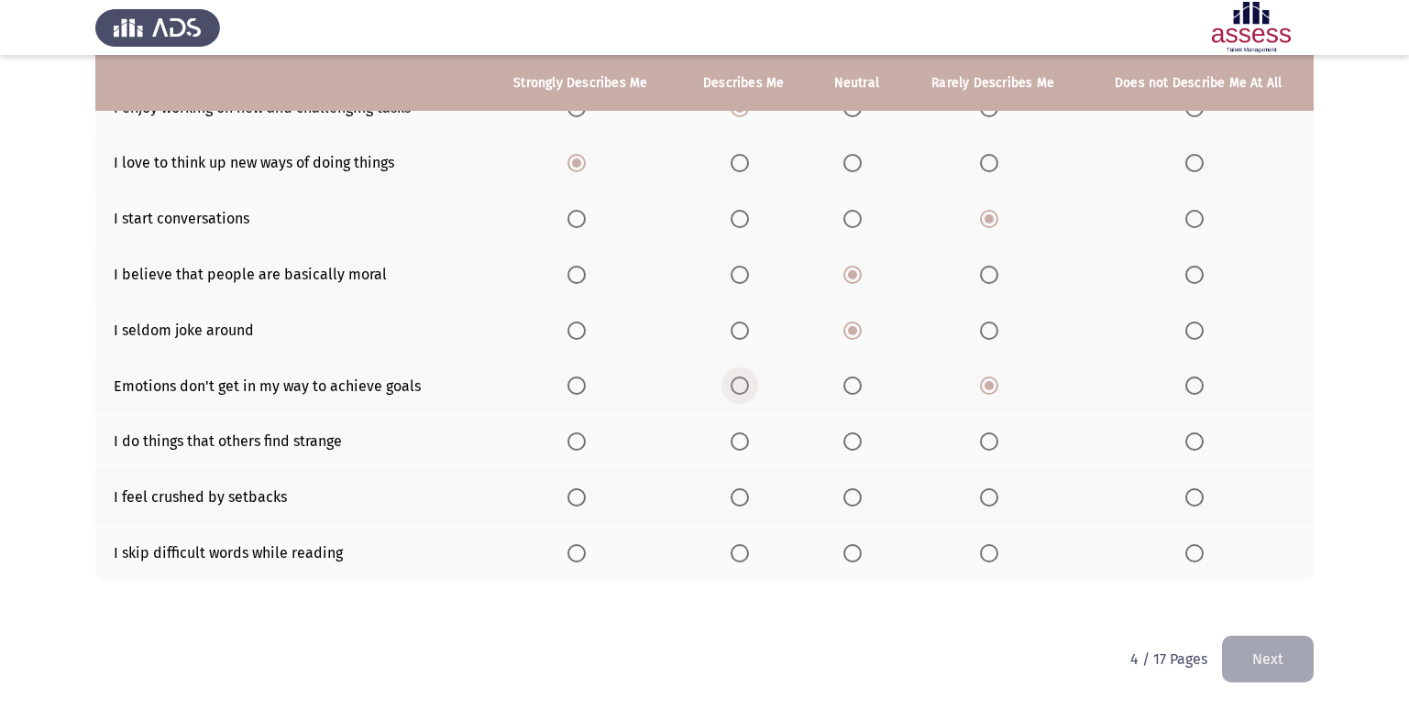
click at [746, 388] on input "Select an option" at bounding box center [740, 386] width 18 height 18
click at [1192, 433] on span "Select an option" at bounding box center [1194, 442] width 18 height 18
click at [1192, 433] on input "Select an option" at bounding box center [1194, 442] width 18 height 18
click at [862, 497] on span "Select an option" at bounding box center [852, 498] width 18 height 18
click at [862, 497] on input "Select an option" at bounding box center [852, 498] width 18 height 18
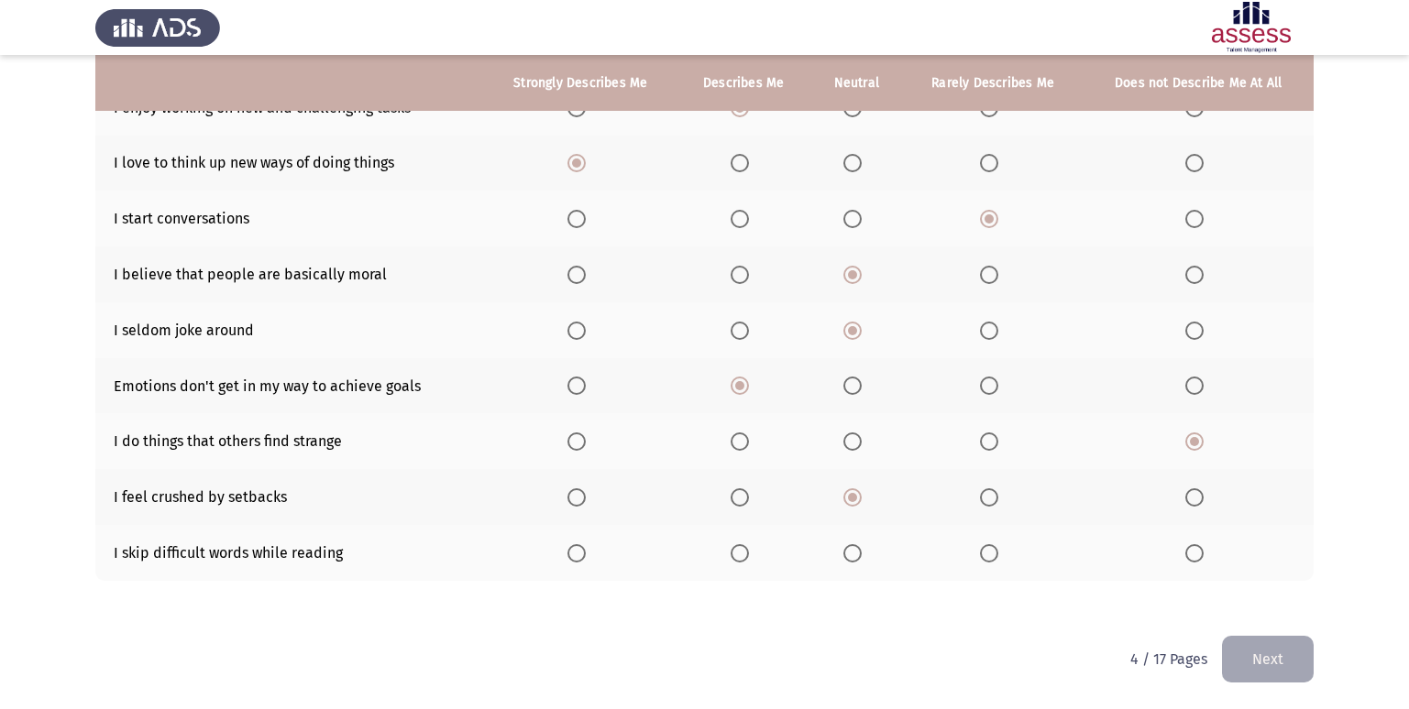
click at [988, 555] on span "Select an option" at bounding box center [989, 553] width 18 height 18
click at [988, 555] on input "Select an option" at bounding box center [989, 553] width 18 height 18
click at [1301, 667] on button "Next" at bounding box center [1268, 659] width 92 height 47
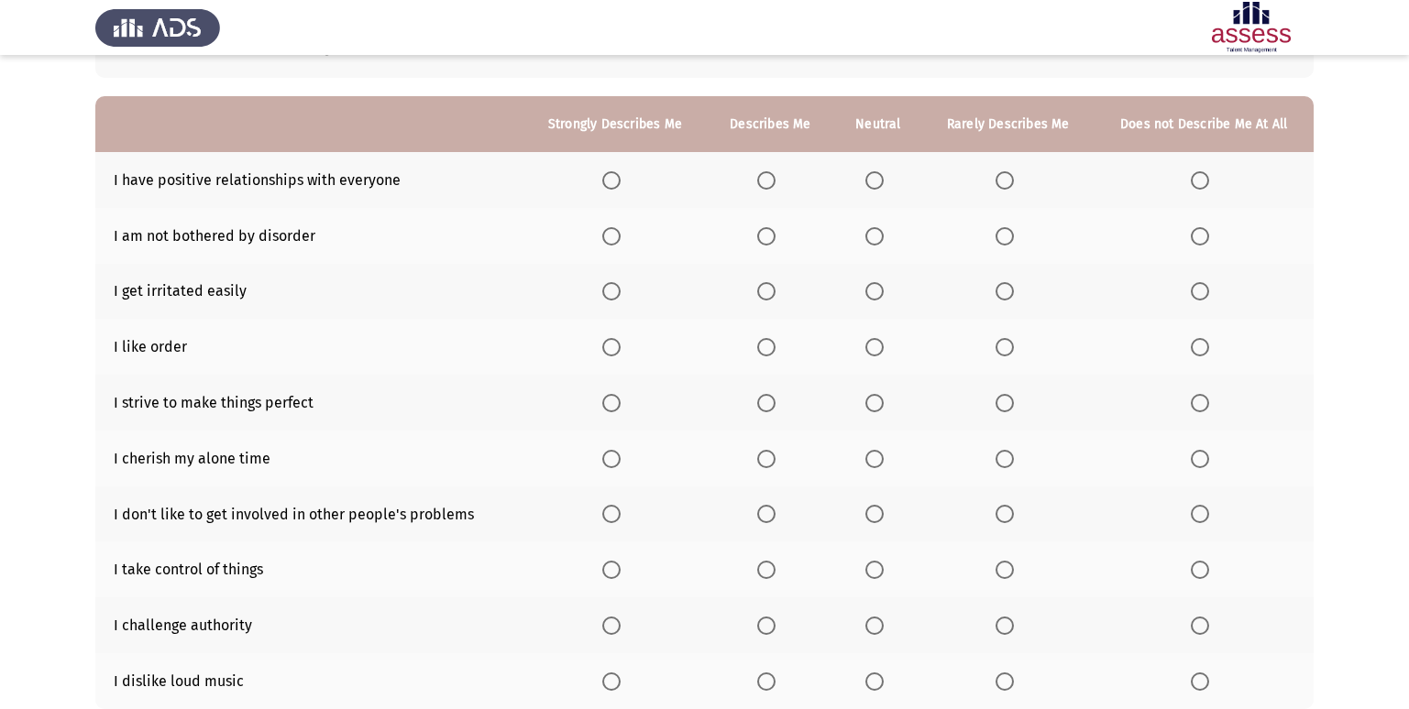
scroll to position [183, 0]
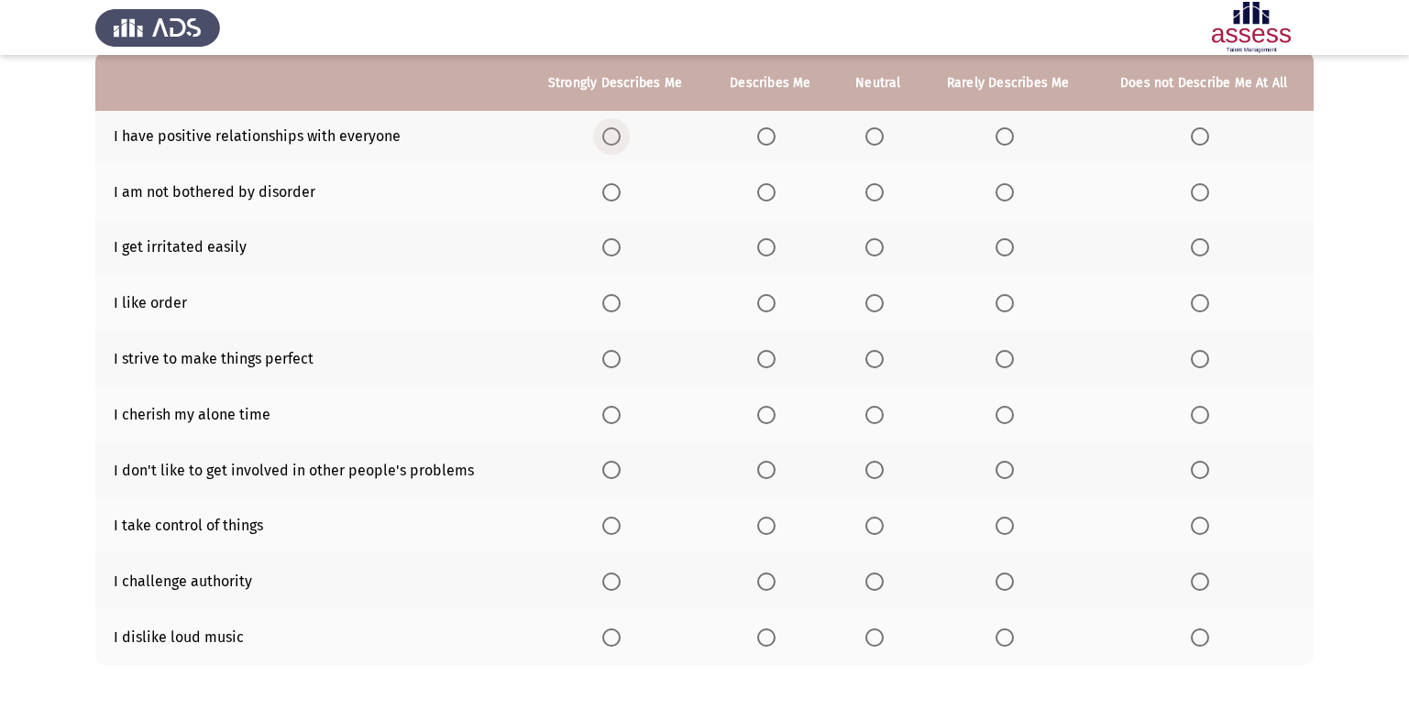
click at [618, 133] on span "Select an option" at bounding box center [611, 136] width 18 height 18
click at [618, 133] on input "Select an option" at bounding box center [611, 136] width 18 height 18
click at [612, 196] on span "Select an option" at bounding box center [611, 192] width 18 height 18
click at [612, 196] on input "Select an option" at bounding box center [611, 192] width 18 height 18
click at [1011, 241] on span "Select an option" at bounding box center [1004, 247] width 18 height 18
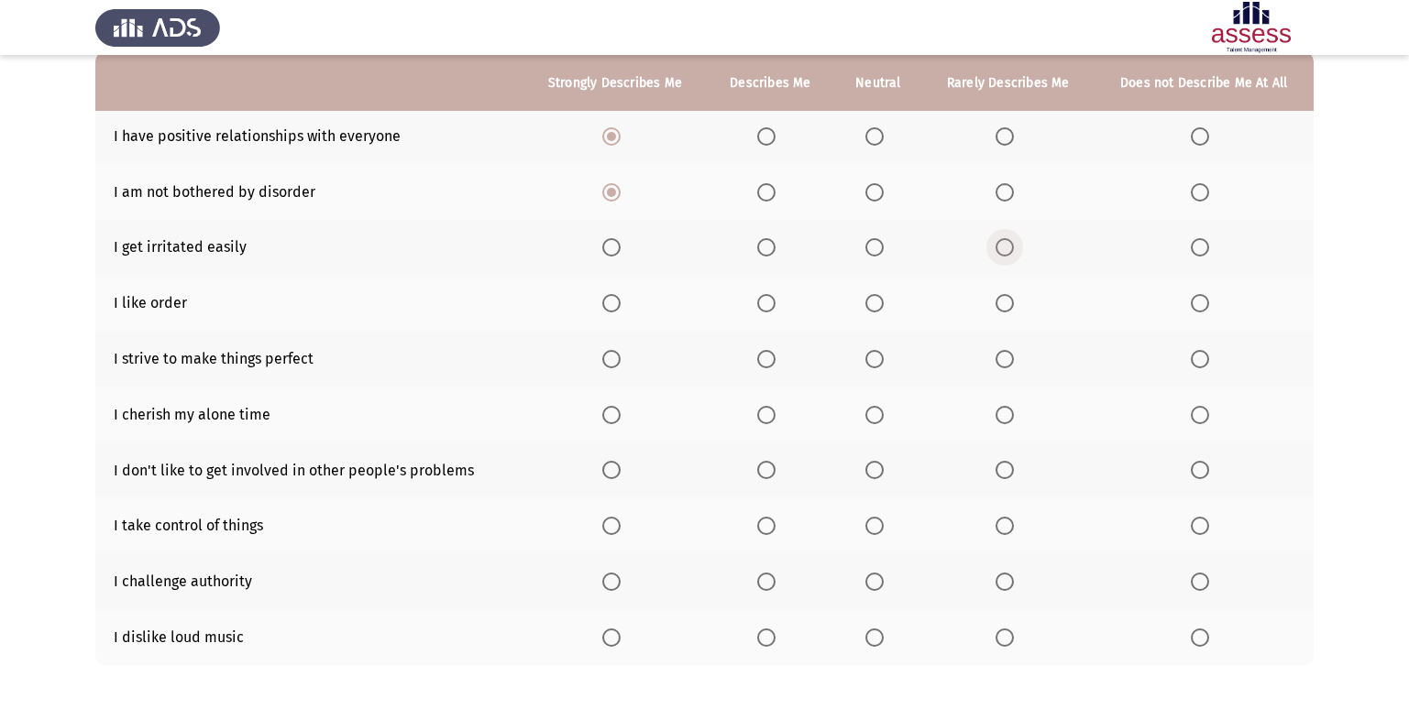
click at [1011, 241] on input "Select an option" at bounding box center [1004, 247] width 18 height 18
click at [770, 307] on span "Select an option" at bounding box center [766, 303] width 18 height 18
click at [770, 307] on input "Select an option" at bounding box center [766, 303] width 18 height 18
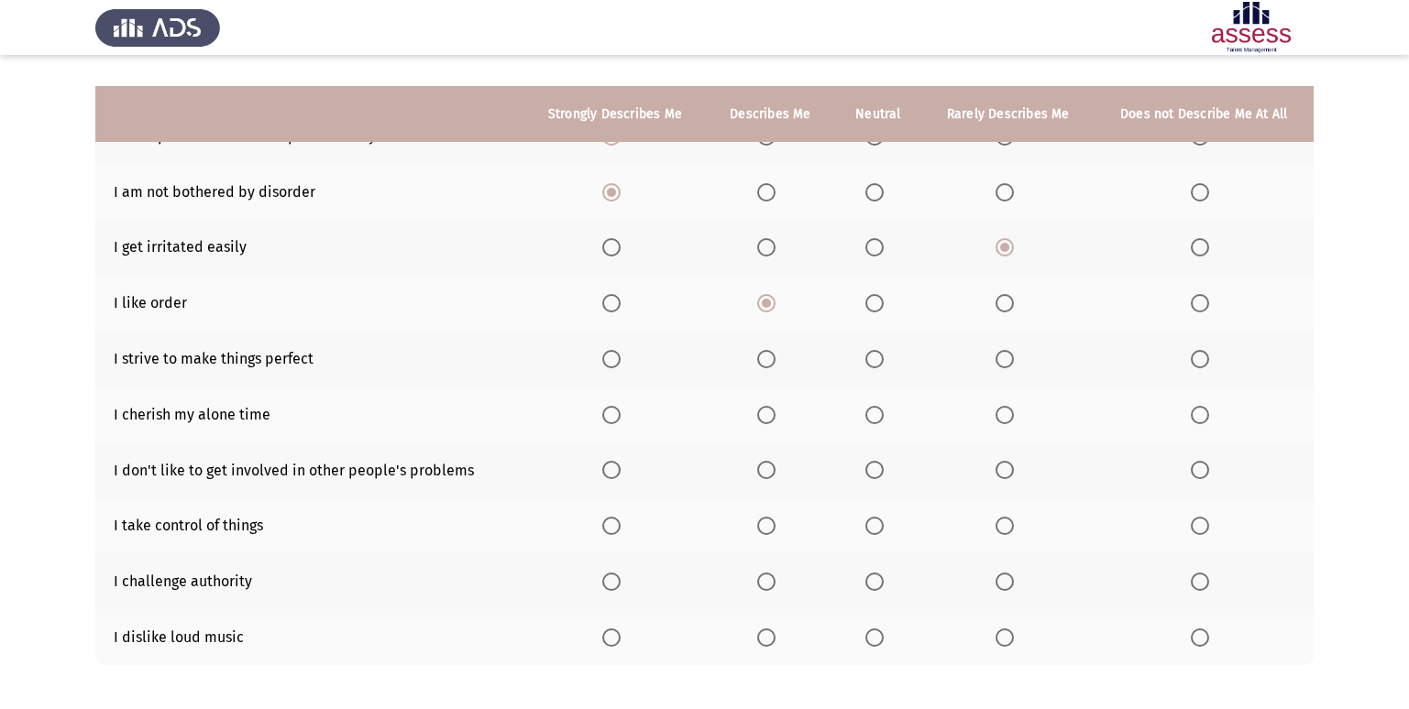
scroll to position [268, 0]
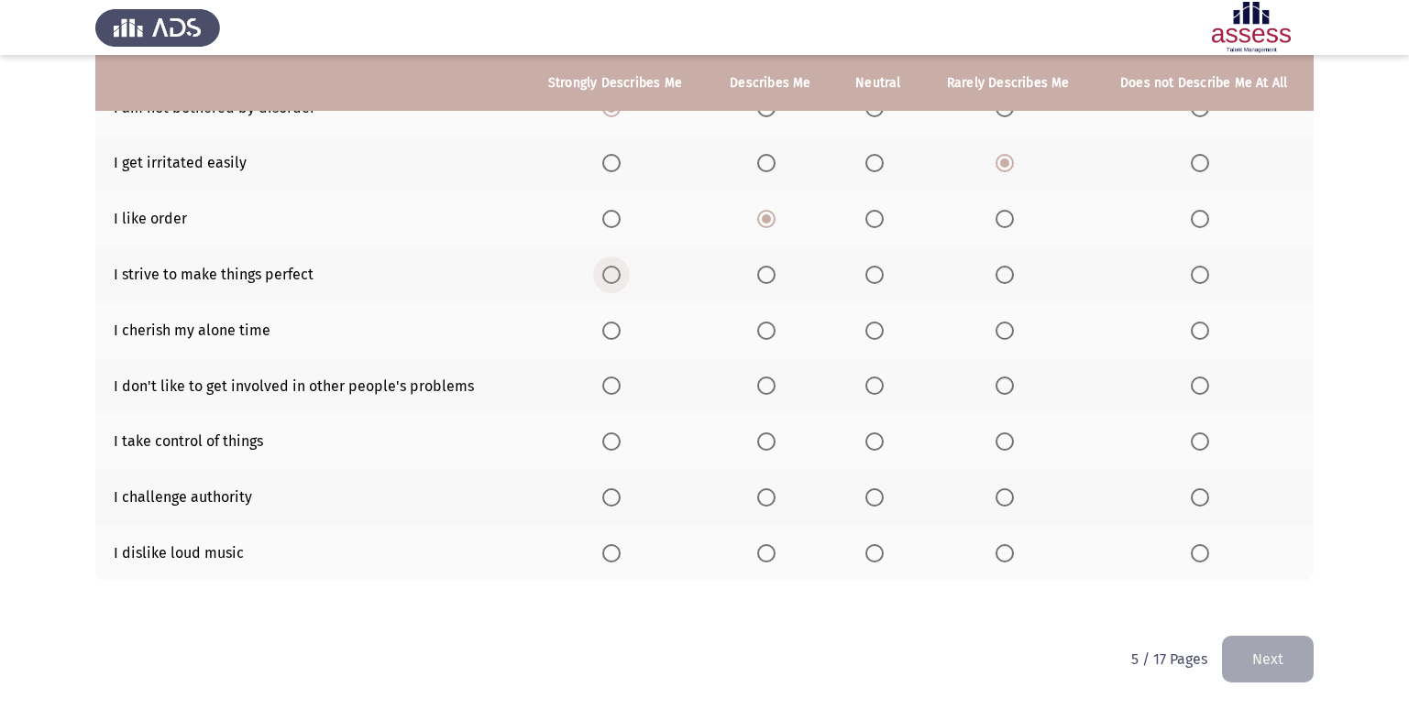
click at [612, 270] on span "Select an option" at bounding box center [611, 275] width 18 height 18
click at [612, 270] on input "Select an option" at bounding box center [611, 275] width 18 height 18
click at [615, 333] on span "Select an option" at bounding box center [611, 331] width 18 height 18
click at [615, 333] on input "Select an option" at bounding box center [611, 331] width 18 height 18
click at [622, 383] on label "Select an option" at bounding box center [615, 386] width 26 height 18
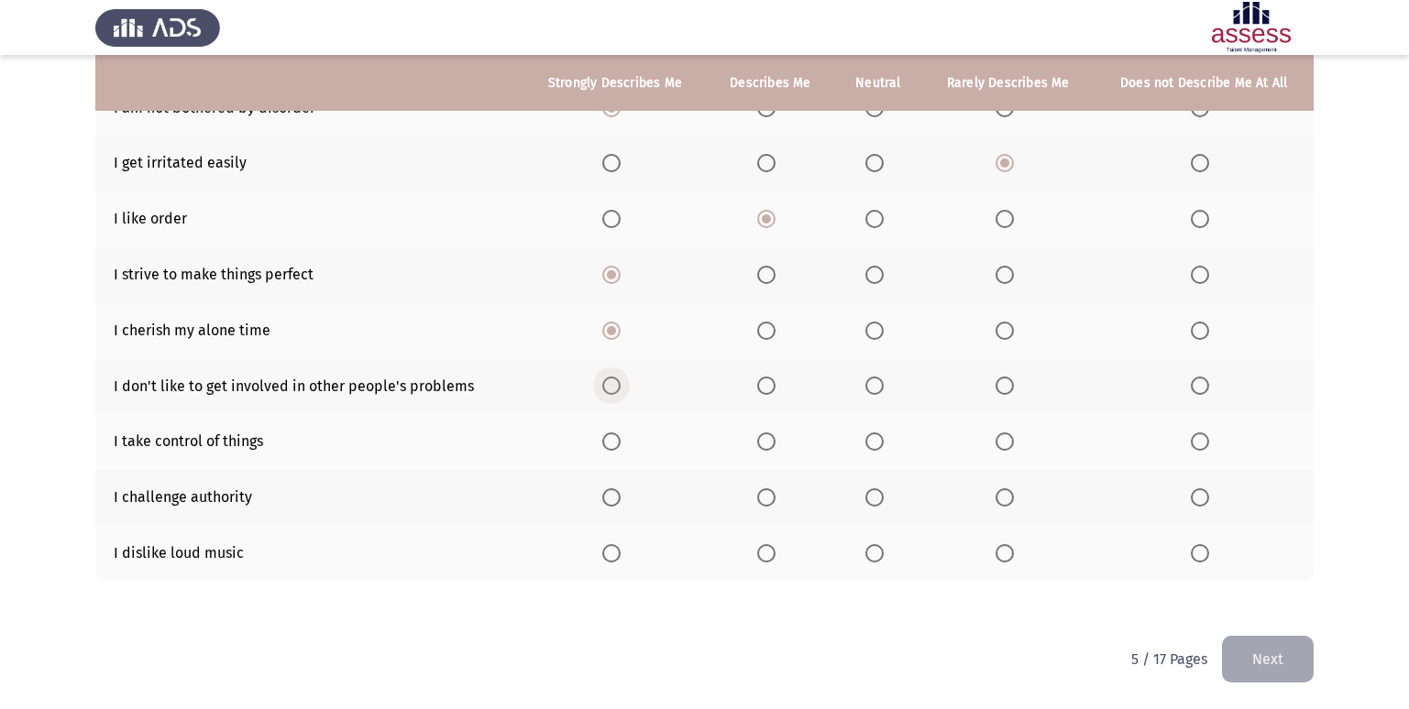
click at [621, 383] on input "Select an option" at bounding box center [611, 386] width 18 height 18
click at [604, 430] on th at bounding box center [615, 441] width 184 height 56
click at [607, 443] on span "Select an option" at bounding box center [611, 442] width 18 height 18
click at [607, 443] on input "Select an option" at bounding box center [611, 442] width 18 height 18
click at [1005, 494] on span "Select an option" at bounding box center [1004, 498] width 18 height 18
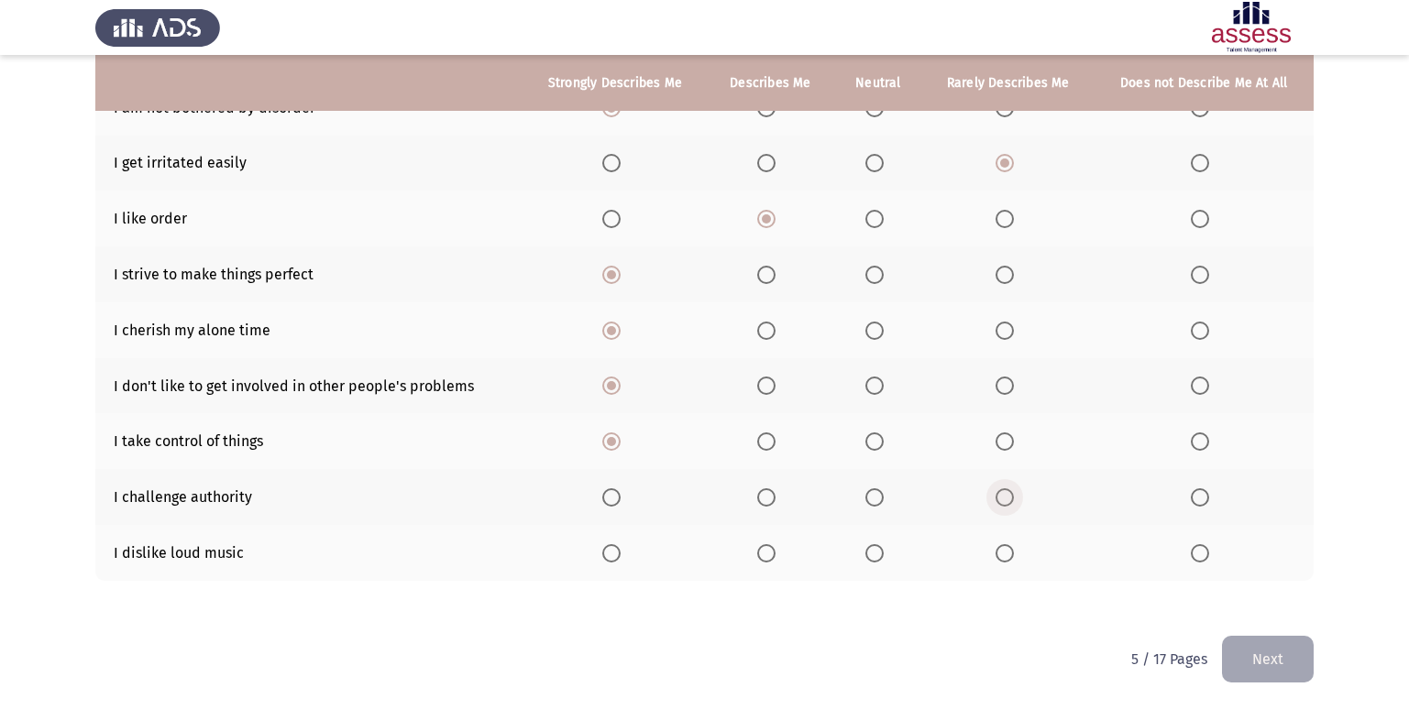
click at [1005, 494] on input "Select an option" at bounding box center [1004, 498] width 18 height 18
click at [1001, 556] on span "Select an option" at bounding box center [1004, 553] width 18 height 18
click at [1001, 556] on input "Select an option" at bounding box center [1004, 553] width 18 height 18
click at [1269, 653] on button "Next" at bounding box center [1268, 659] width 92 height 47
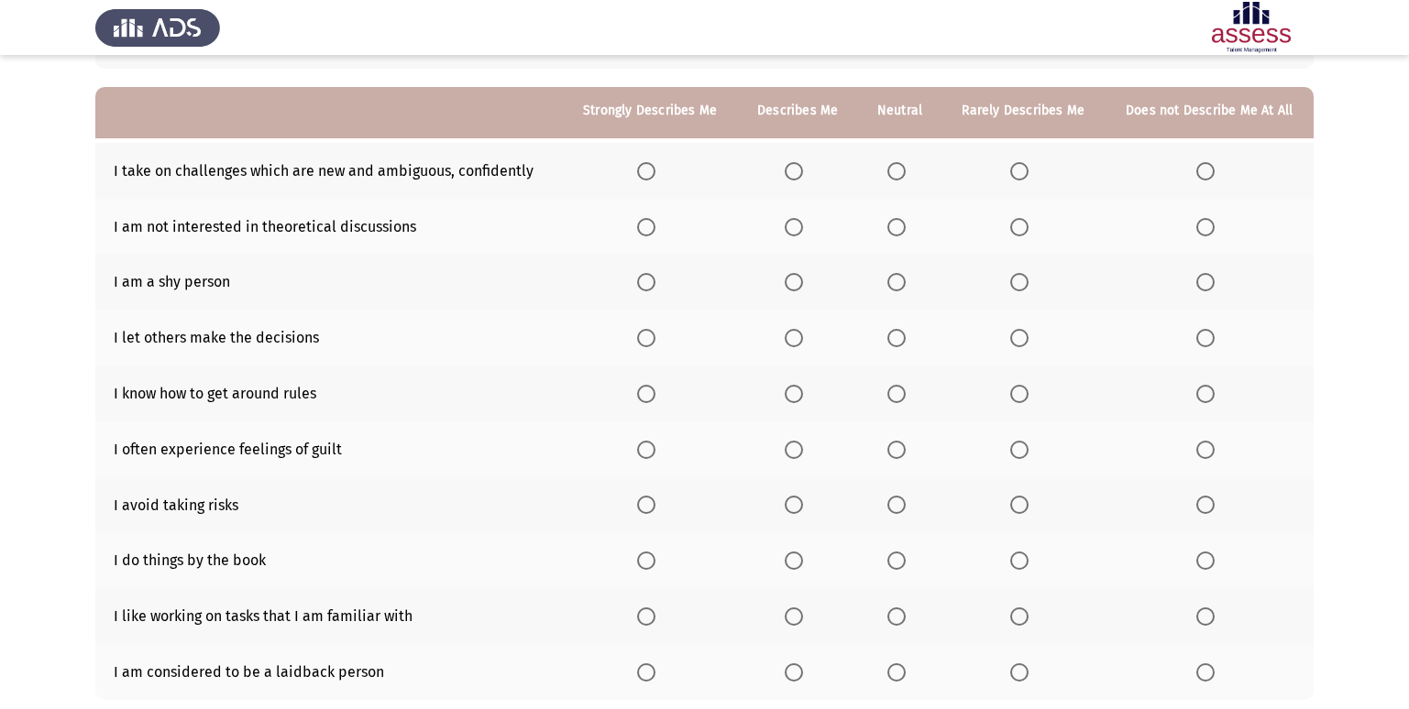
scroll to position [176, 0]
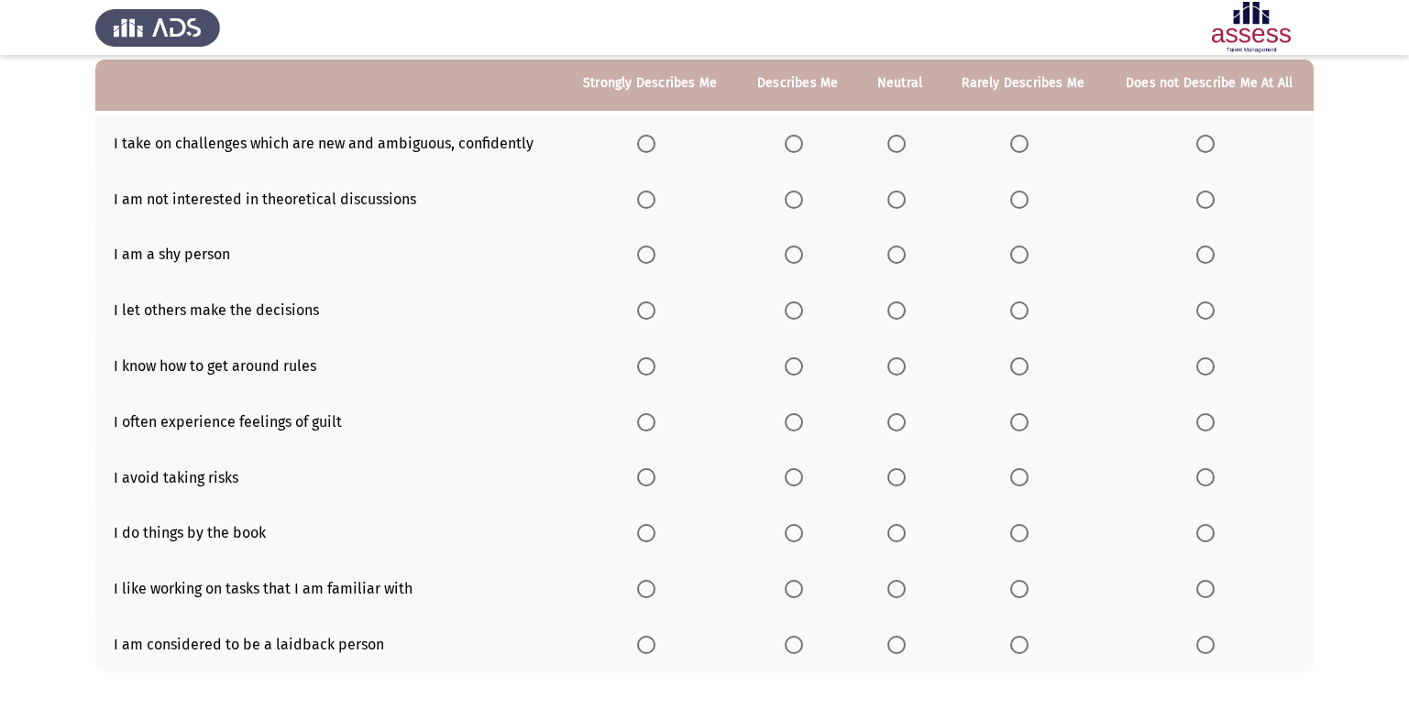
click at [784, 137] on th at bounding box center [797, 143] width 120 height 56
click at [791, 139] on span "Select an option" at bounding box center [794, 144] width 18 height 18
click at [791, 139] on input "Select an option" at bounding box center [794, 144] width 18 height 18
click at [798, 195] on span "Select an option" at bounding box center [794, 200] width 18 height 18
click at [798, 195] on input "Select an option" at bounding box center [794, 200] width 18 height 18
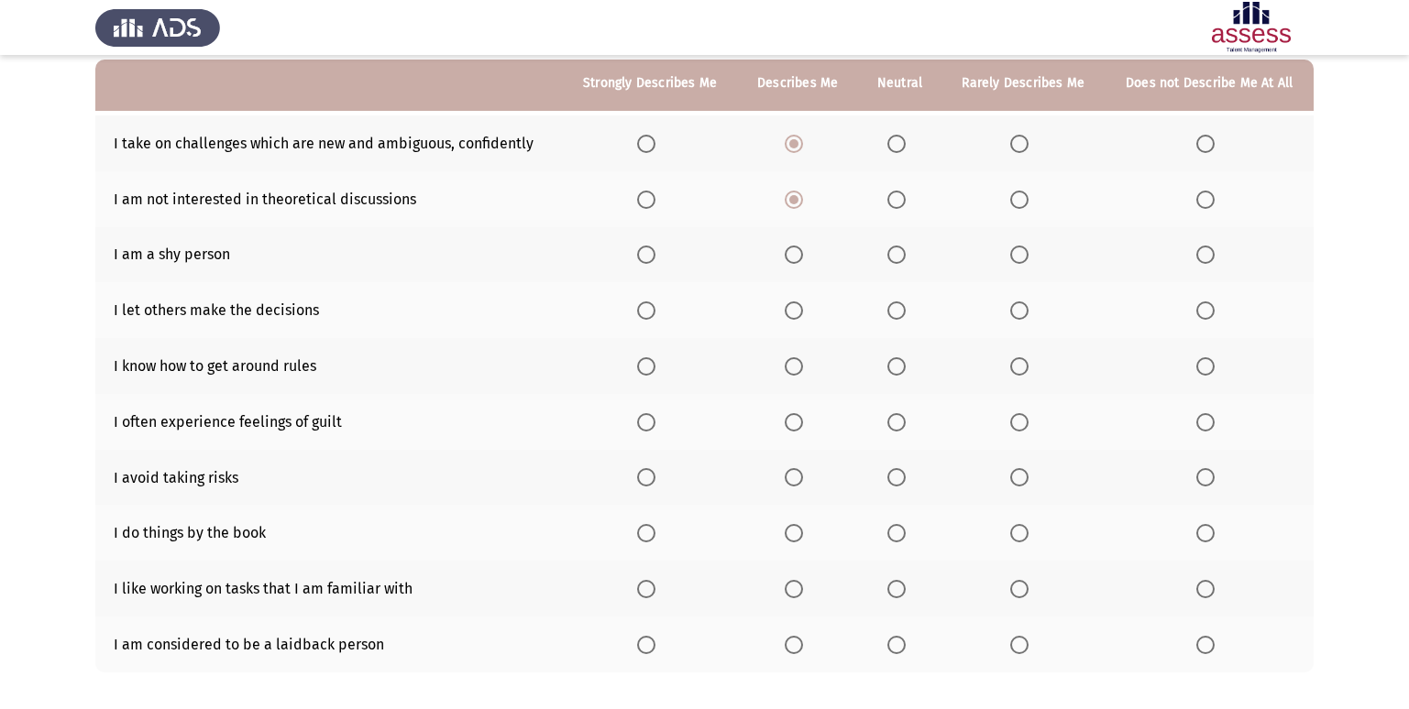
click at [649, 257] on span "Select an option" at bounding box center [646, 255] width 18 height 18
click at [649, 257] on input "Select an option" at bounding box center [646, 255] width 18 height 18
click at [794, 263] on span "Select an option" at bounding box center [794, 255] width 18 height 18
click at [794, 263] on input "Select an option" at bounding box center [794, 255] width 18 height 18
click at [1019, 313] on span "Select an option" at bounding box center [1019, 311] width 18 height 18
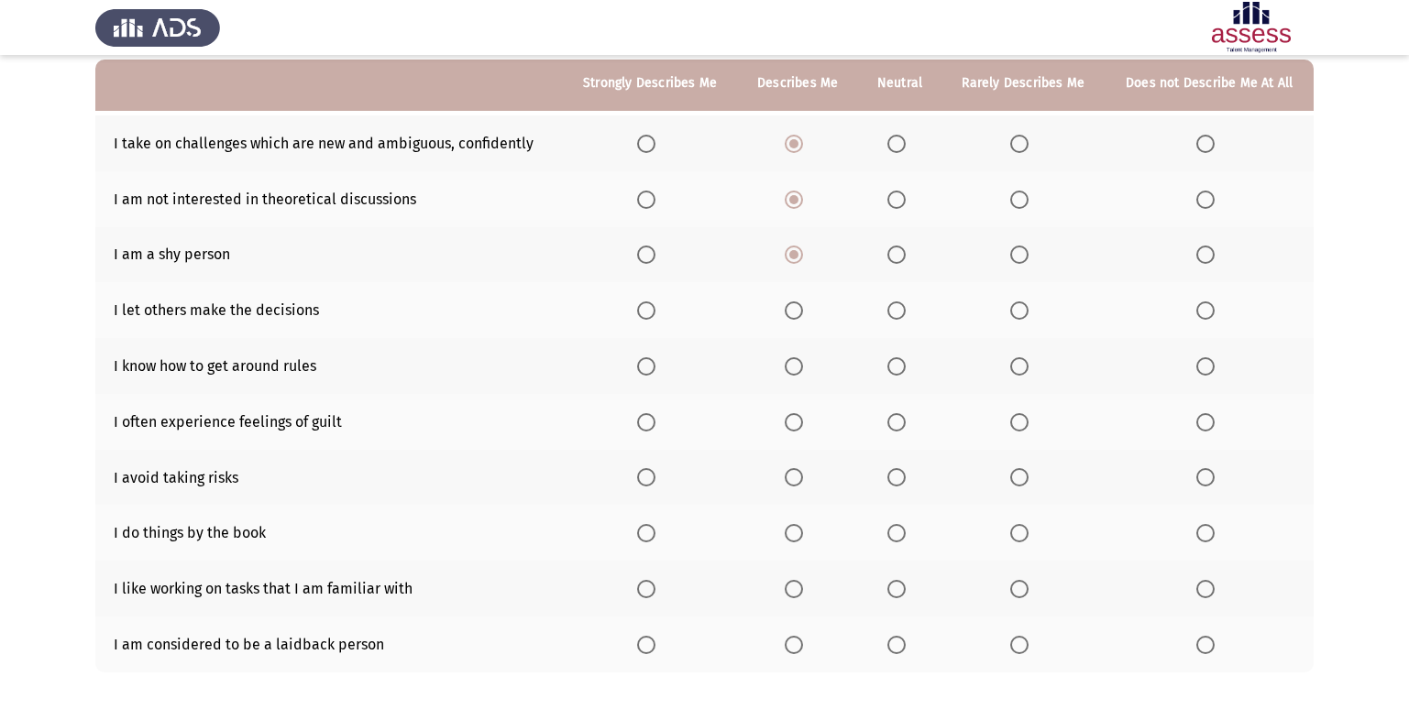
click at [1019, 313] on input "Select an option" at bounding box center [1019, 311] width 18 height 18
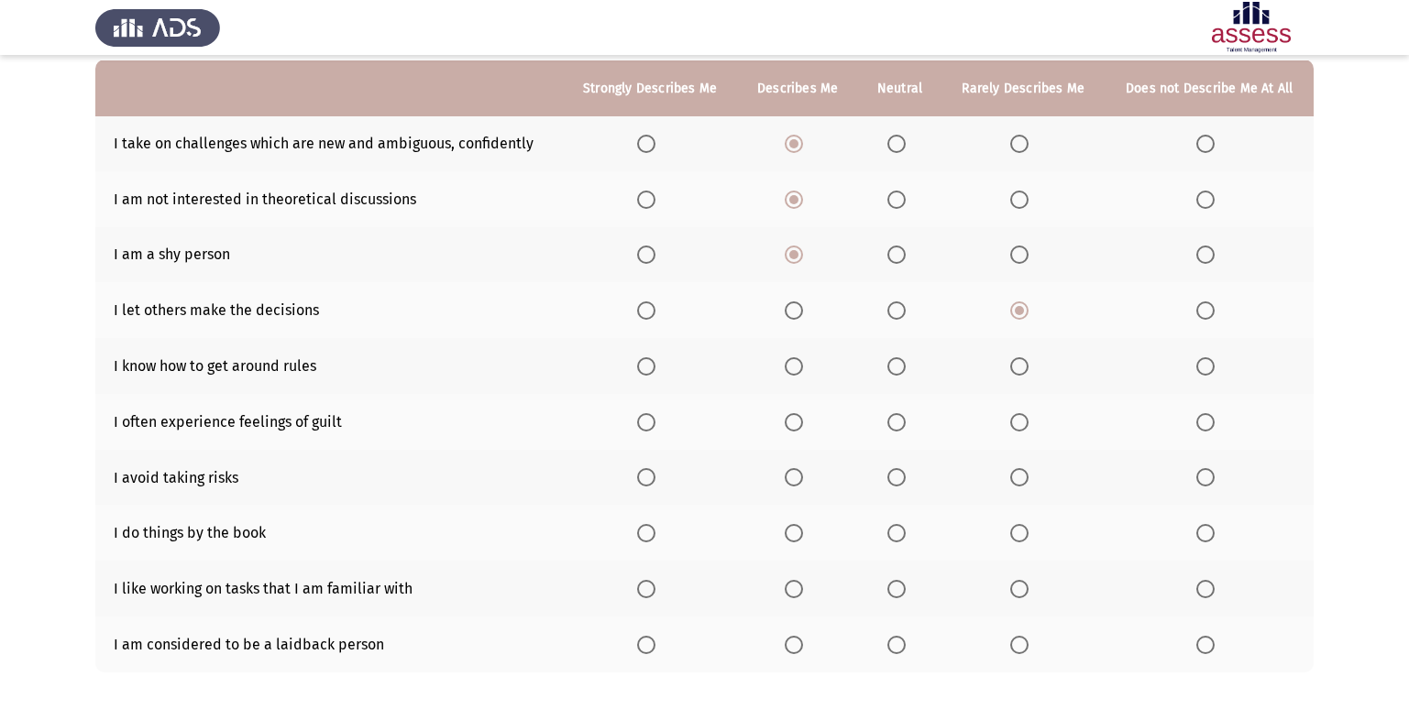
scroll to position [268, 0]
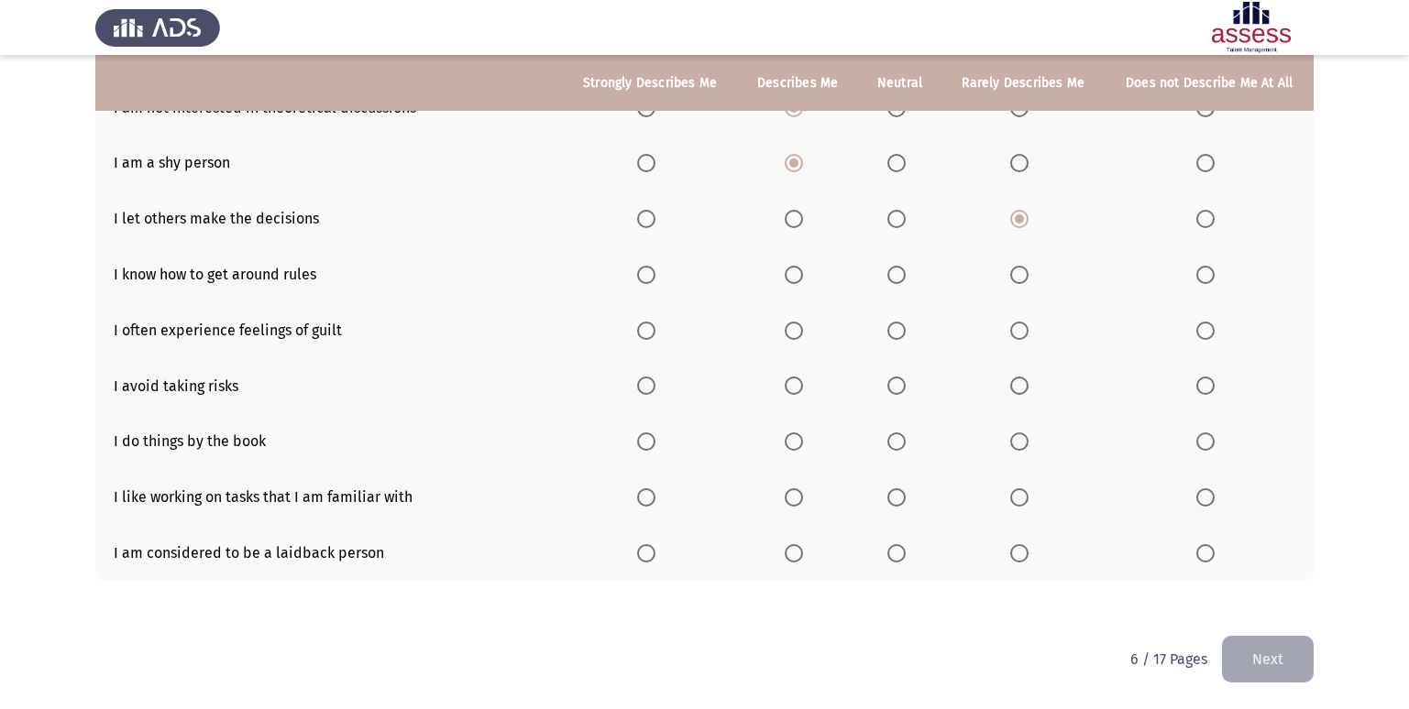
click at [900, 275] on span "Select an option" at bounding box center [896, 275] width 18 height 18
click at [900, 275] on input "Select an option" at bounding box center [896, 275] width 18 height 18
click at [655, 327] on span "Select an option" at bounding box center [646, 331] width 18 height 18
click at [655, 327] on input "Select an option" at bounding box center [646, 331] width 18 height 18
click at [794, 390] on span "Select an option" at bounding box center [794, 386] width 18 height 18
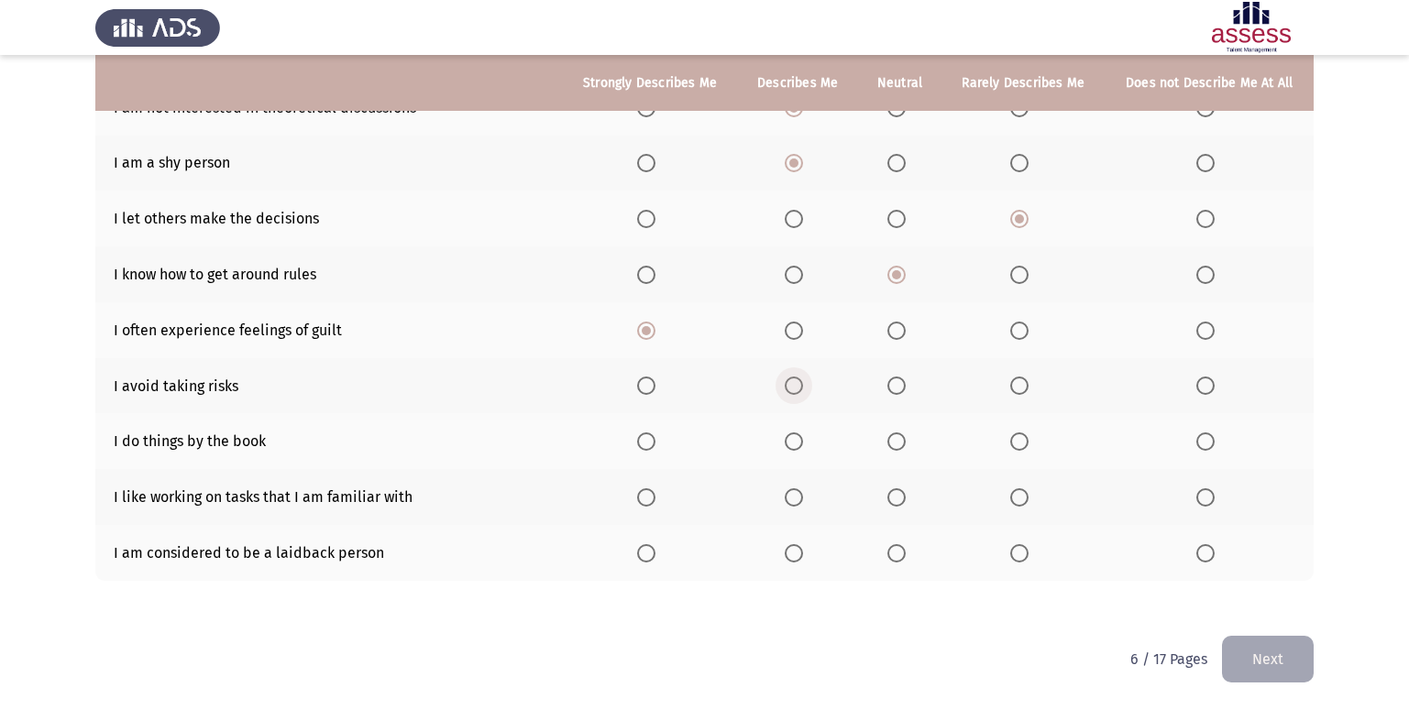
click at [794, 390] on input "Select an option" at bounding box center [794, 386] width 18 height 18
click at [803, 436] on span "Select an option" at bounding box center [794, 442] width 18 height 18
click at [803, 436] on input "Select an option" at bounding box center [794, 442] width 18 height 18
click at [799, 503] on span "Select an option" at bounding box center [794, 498] width 18 height 18
click at [799, 503] on input "Select an option" at bounding box center [794, 498] width 18 height 18
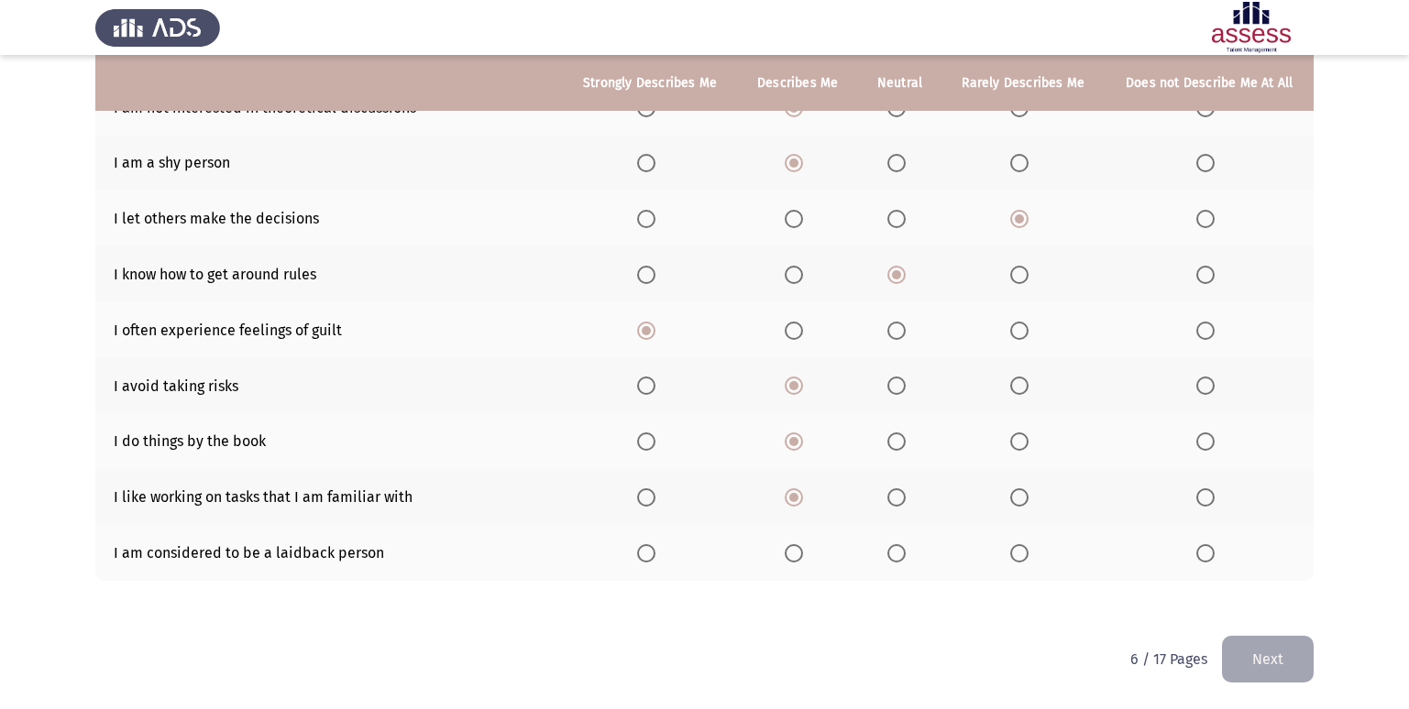
click at [896, 555] on span "Select an option" at bounding box center [896, 553] width 18 height 18
click at [896, 555] on input "Select an option" at bounding box center [896, 553] width 18 height 18
click at [1285, 660] on button "Next" at bounding box center [1268, 659] width 92 height 47
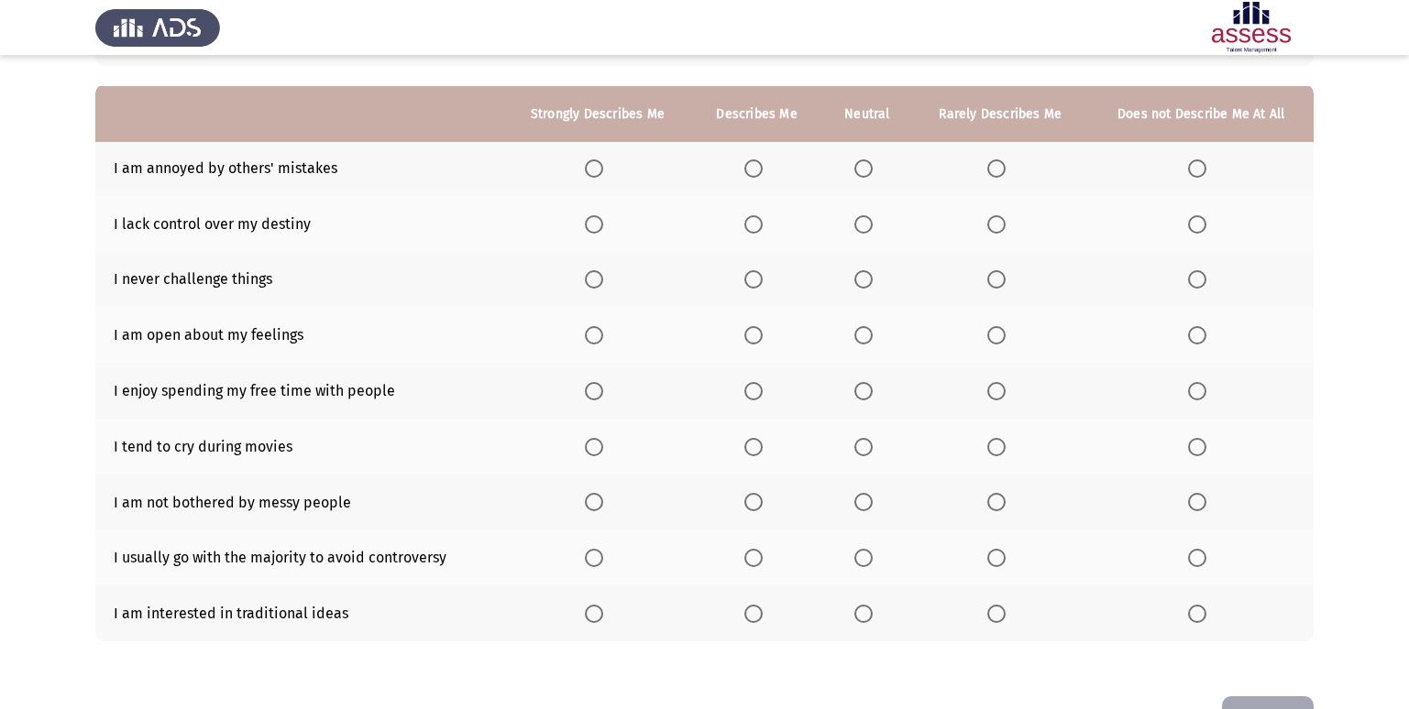
scroll to position [183, 0]
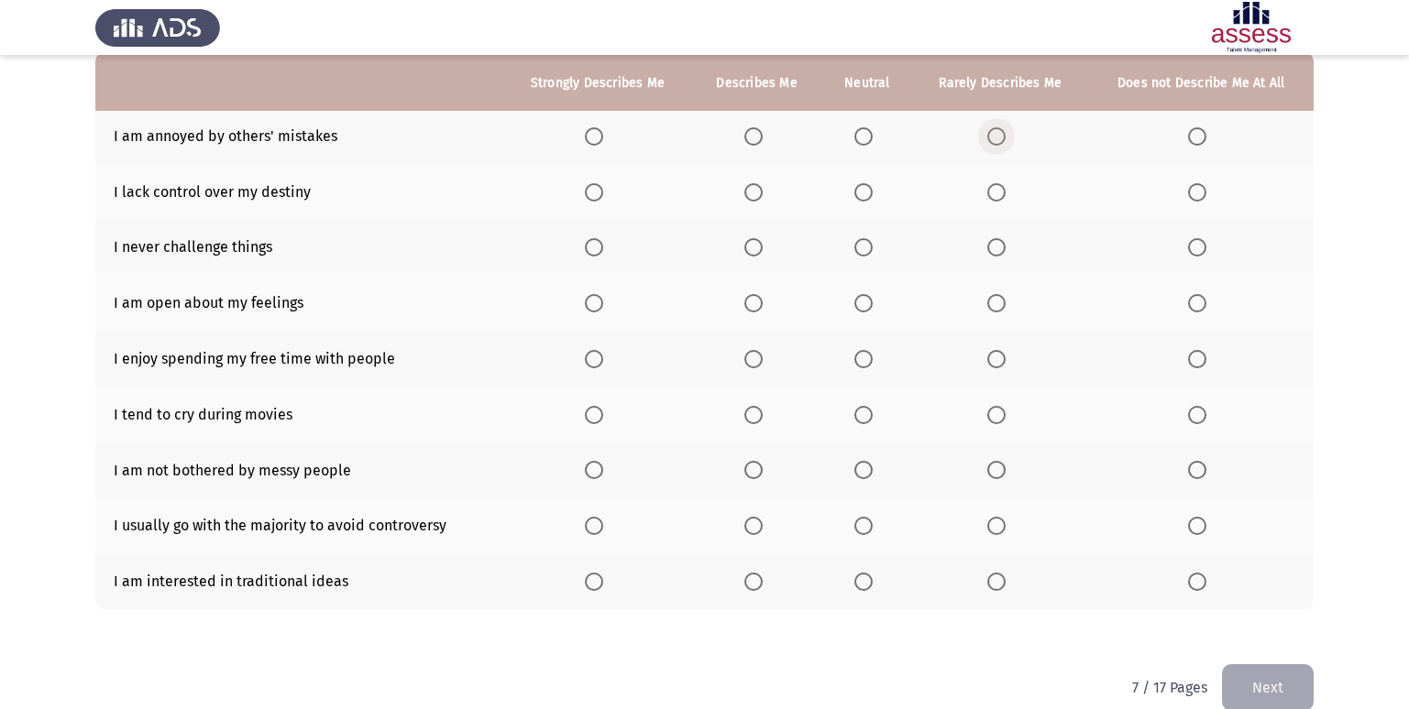
click at [994, 130] on span "Select an option" at bounding box center [996, 136] width 18 height 18
click at [994, 130] on input "Select an option" at bounding box center [996, 136] width 18 height 18
click at [1002, 184] on span "Select an option" at bounding box center [996, 192] width 18 height 18
click at [1002, 184] on input "Select an option" at bounding box center [996, 192] width 18 height 18
click at [983, 251] on th at bounding box center [1000, 248] width 176 height 56
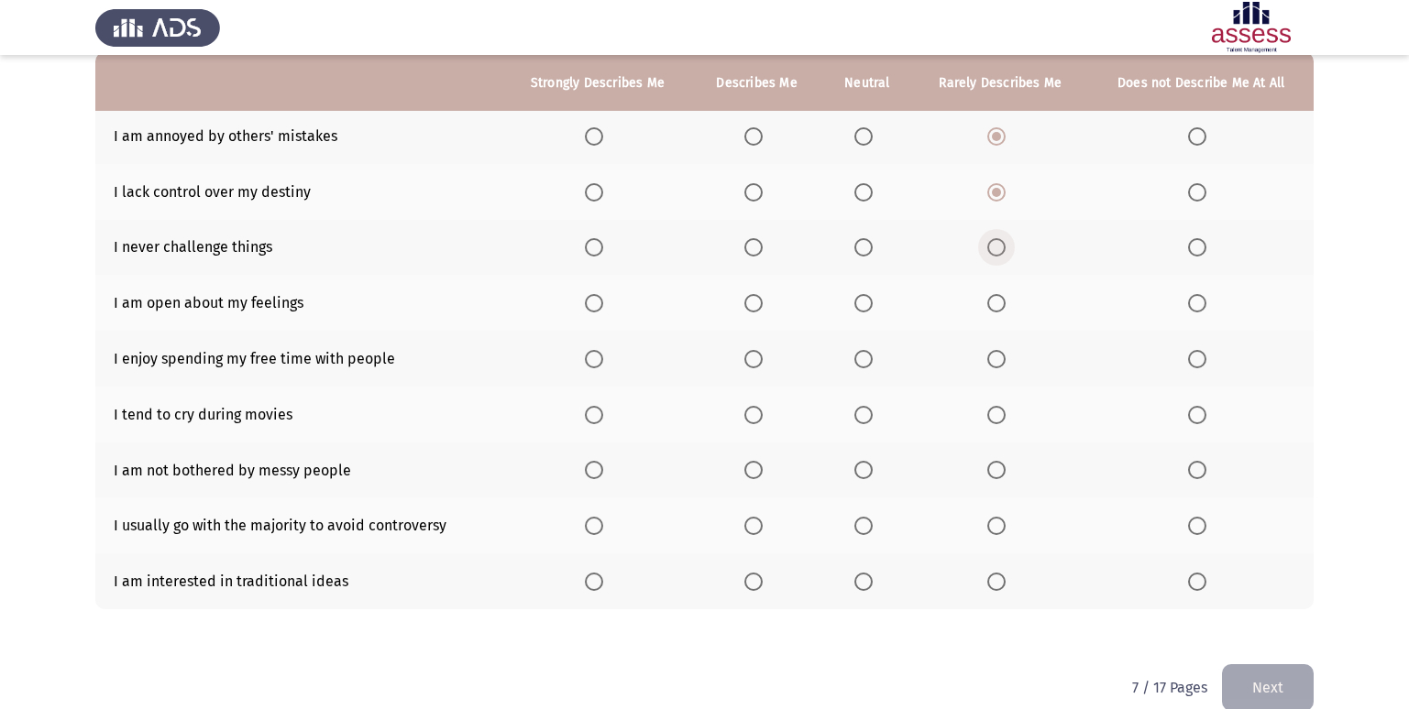
click at [994, 241] on span "Select an option" at bounding box center [996, 247] width 18 height 18
click at [994, 241] on input "Select an option" at bounding box center [996, 247] width 18 height 18
click at [756, 303] on span "Select an option" at bounding box center [753, 303] width 18 height 18
click at [756, 303] on input "Select an option" at bounding box center [753, 303] width 18 height 18
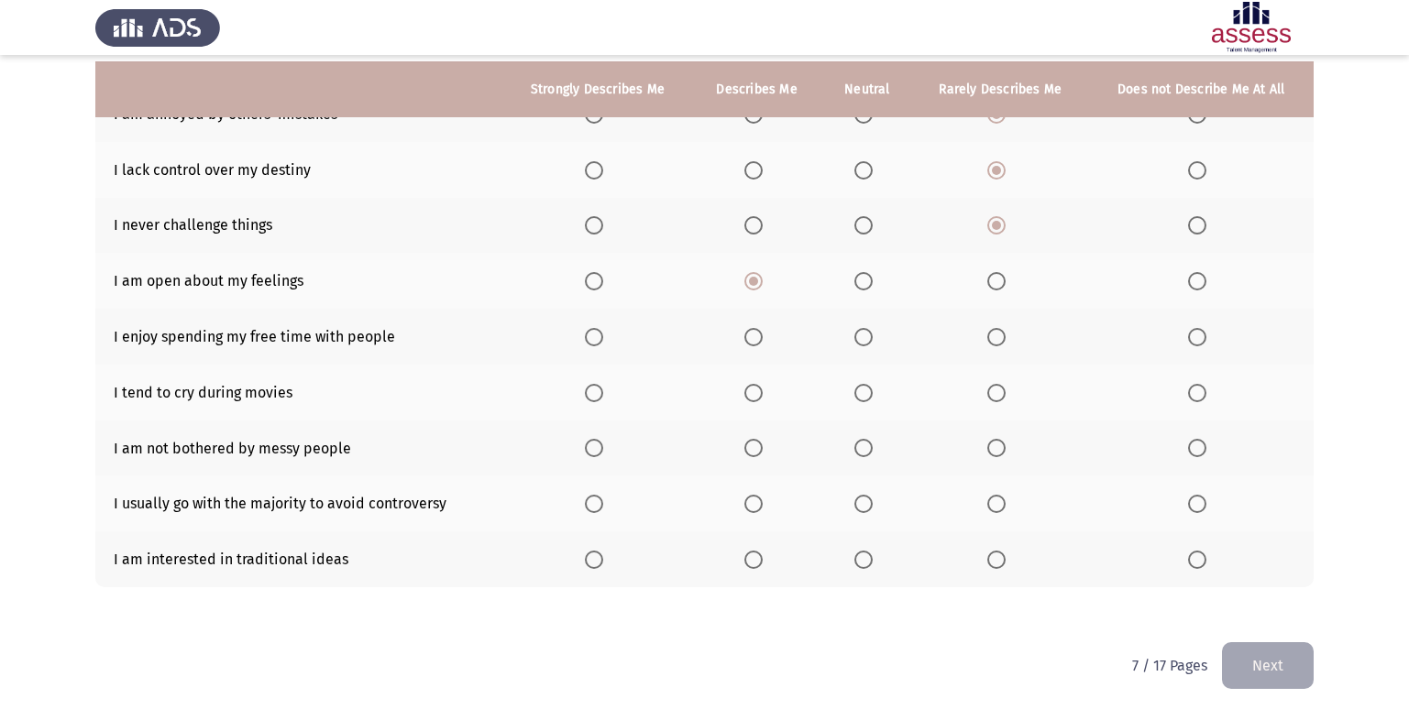
scroll to position [212, 0]
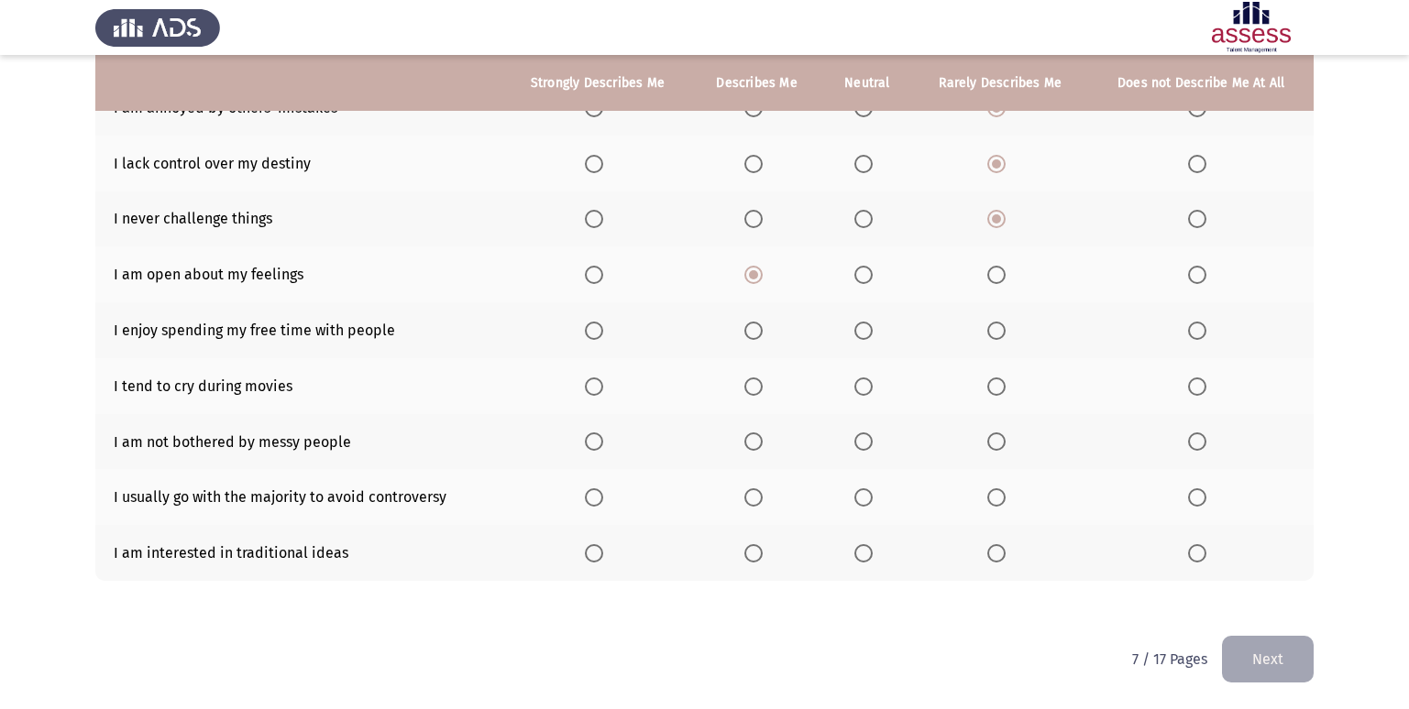
click at [1005, 340] on th at bounding box center [1000, 330] width 176 height 56
click at [1003, 338] on span "Select an option" at bounding box center [996, 331] width 18 height 18
click at [1003, 338] on input "Select an option" at bounding box center [996, 331] width 18 height 18
click at [586, 391] on th at bounding box center [597, 386] width 189 height 56
click at [598, 383] on span "Select an option" at bounding box center [594, 387] width 18 height 18
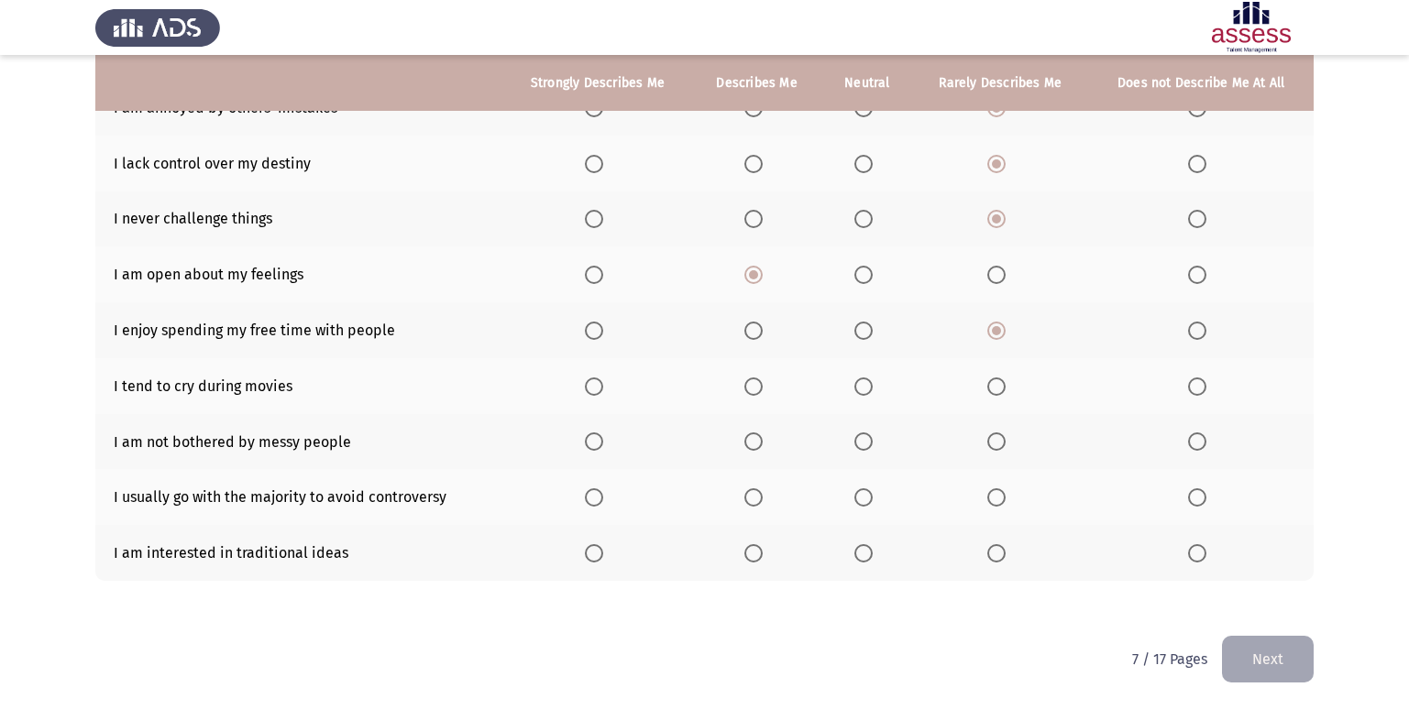
click at [598, 383] on input "Select an option" at bounding box center [594, 387] width 18 height 18
click at [998, 443] on span "Select an option" at bounding box center [996, 442] width 18 height 18
click at [998, 443] on input "Select an option" at bounding box center [996, 442] width 18 height 18
click at [1005, 494] on span "Select an option" at bounding box center [996, 498] width 18 height 18
click at [1005, 494] on input "Select an option" at bounding box center [996, 498] width 18 height 18
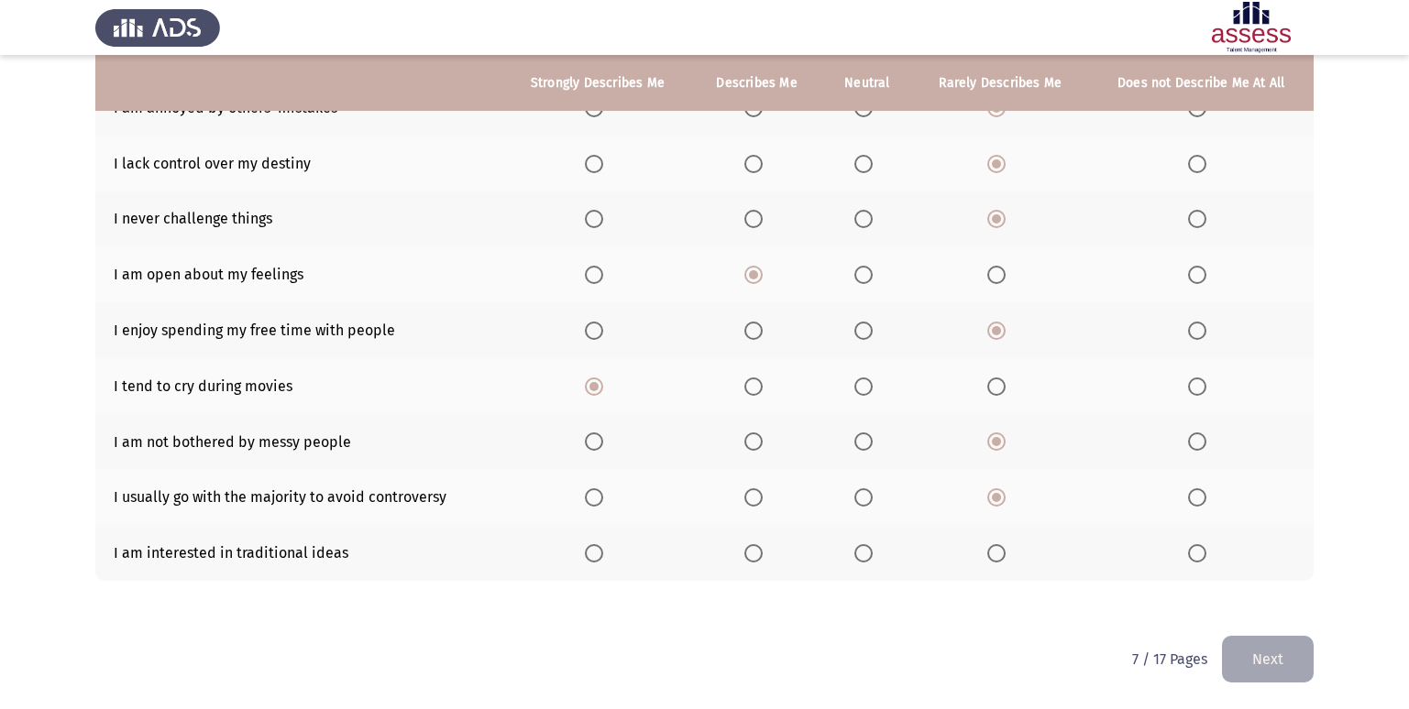
click at [994, 560] on span "Select an option" at bounding box center [996, 553] width 18 height 18
click at [994, 560] on input "Select an option" at bounding box center [996, 553] width 18 height 18
click at [1253, 652] on button "Next" at bounding box center [1268, 659] width 92 height 47
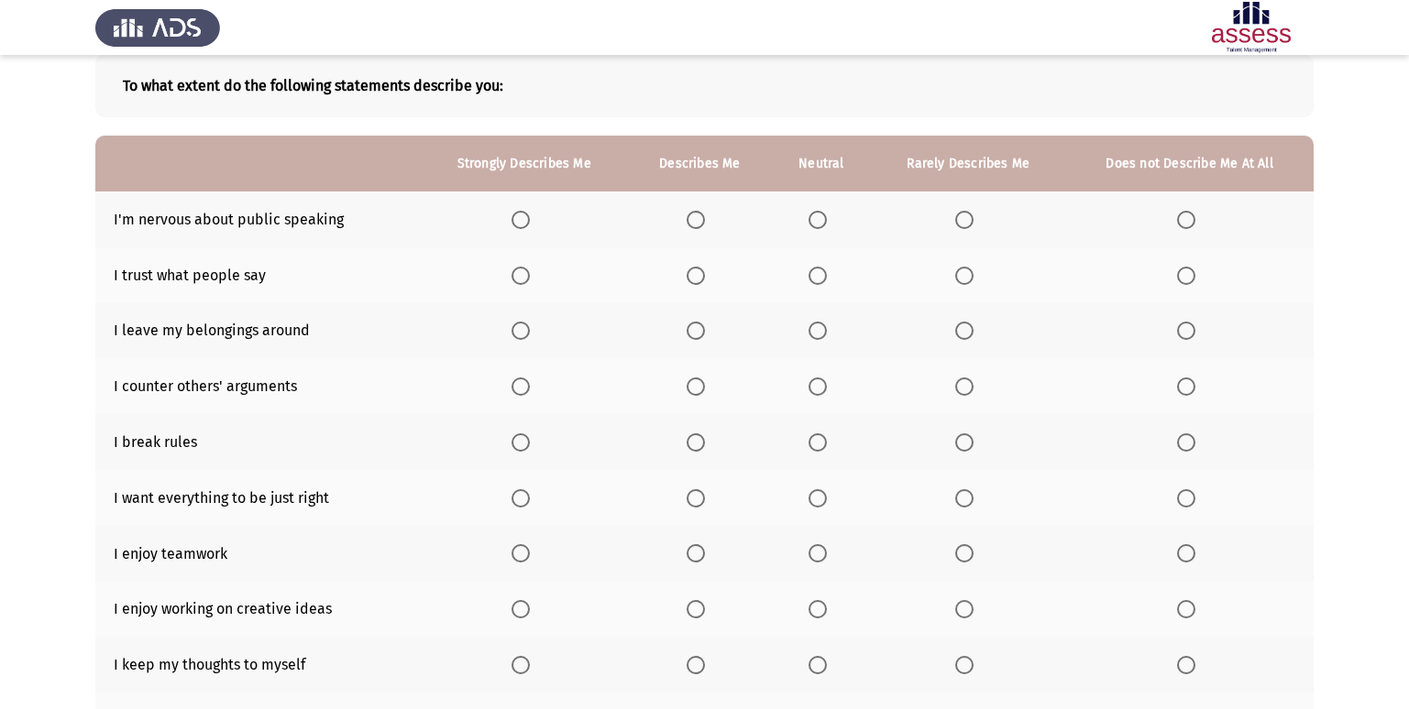
scroll to position [84, 0]
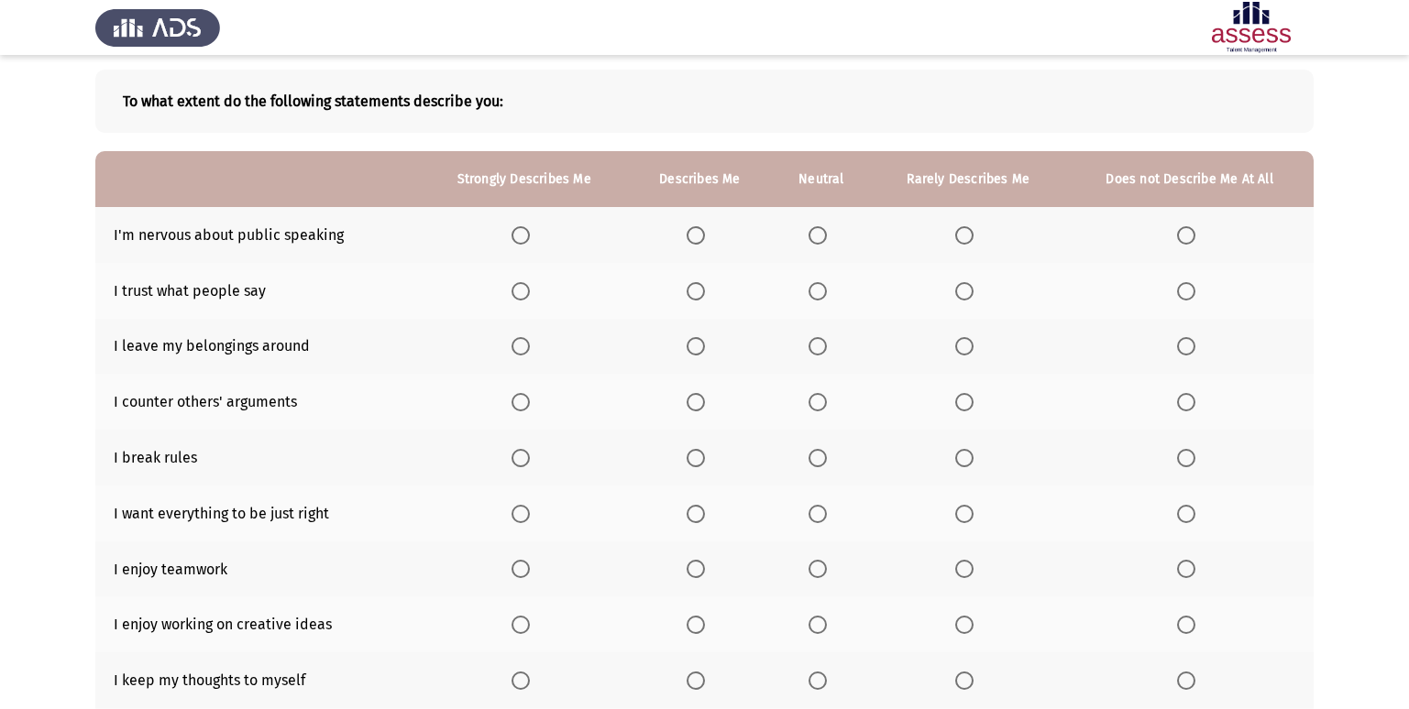
click at [698, 238] on span "Select an option" at bounding box center [696, 235] width 18 height 18
click at [698, 238] on input "Select an option" at bounding box center [696, 235] width 18 height 18
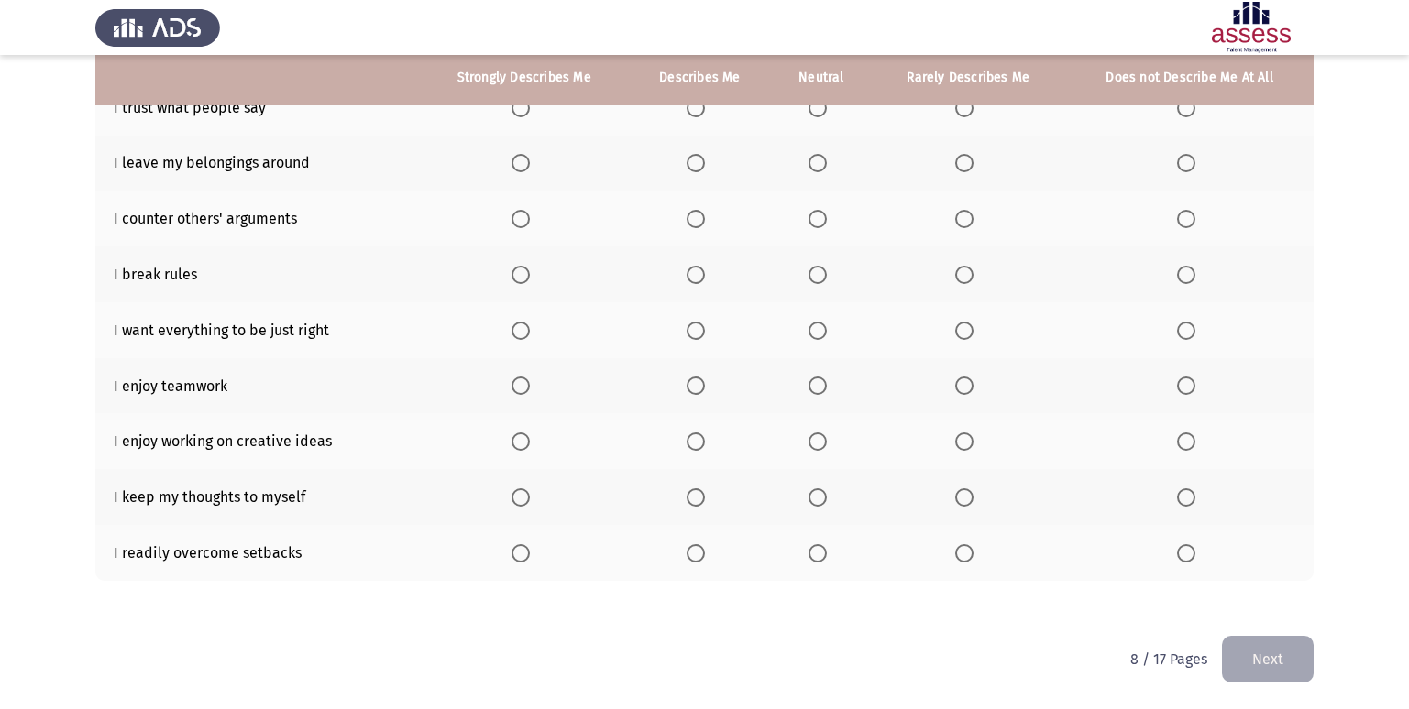
scroll to position [176, 0]
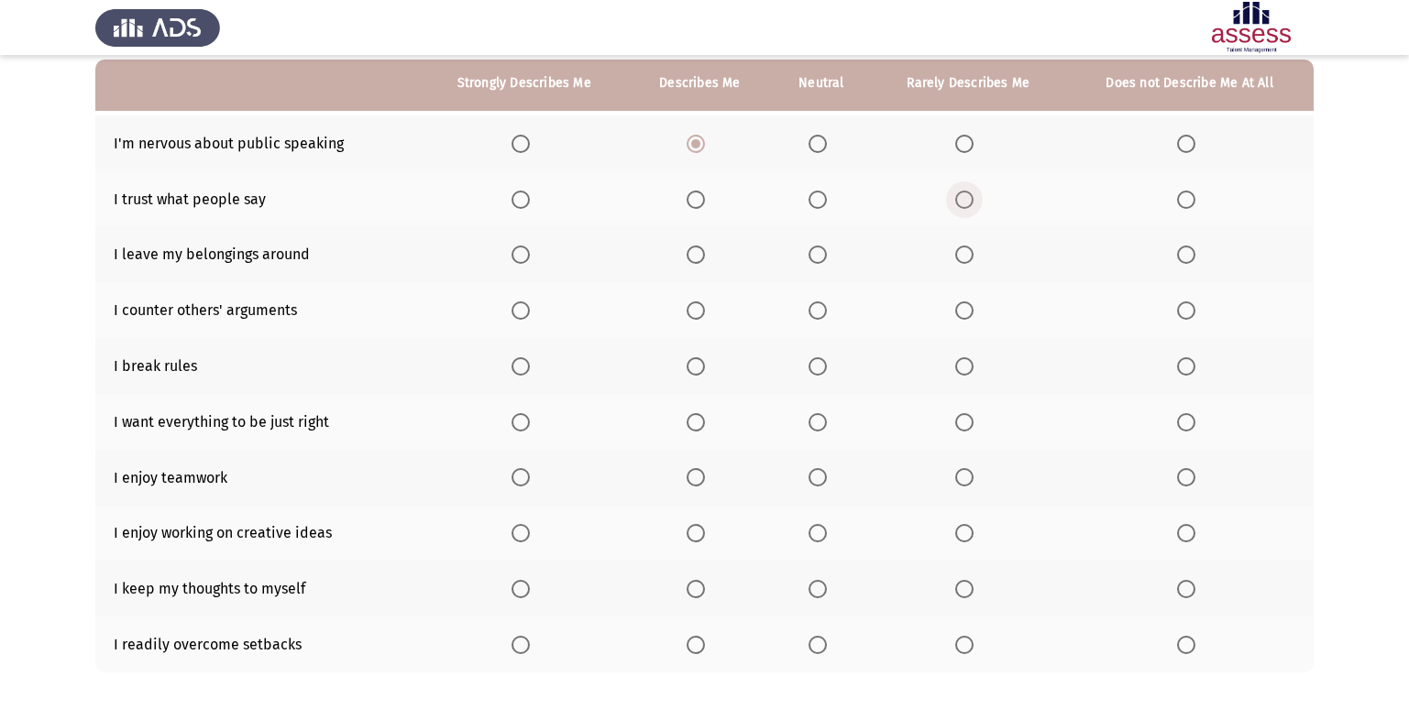
click at [964, 197] on span "Select an option" at bounding box center [964, 200] width 18 height 18
click at [964, 197] on input "Select an option" at bounding box center [964, 200] width 18 height 18
click at [1192, 259] on span "Select an option" at bounding box center [1186, 255] width 18 height 18
click at [1192, 259] on input "Select an option" at bounding box center [1186, 255] width 18 height 18
click at [818, 316] on span "Select an option" at bounding box center [817, 311] width 18 height 18
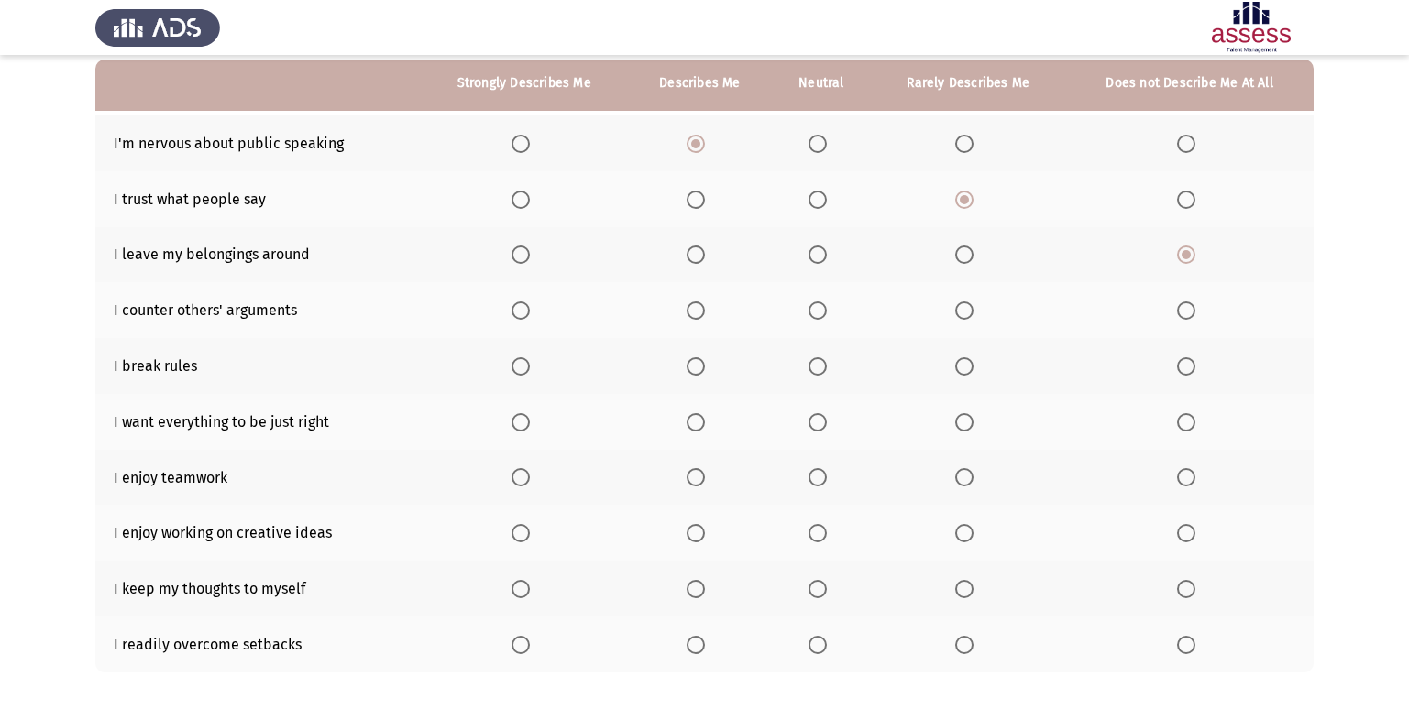
click at [818, 316] on input "Select an option" at bounding box center [817, 311] width 18 height 18
click at [1184, 363] on span "Select an option" at bounding box center [1186, 366] width 18 height 18
click at [1184, 363] on input "Select an option" at bounding box center [1186, 366] width 18 height 18
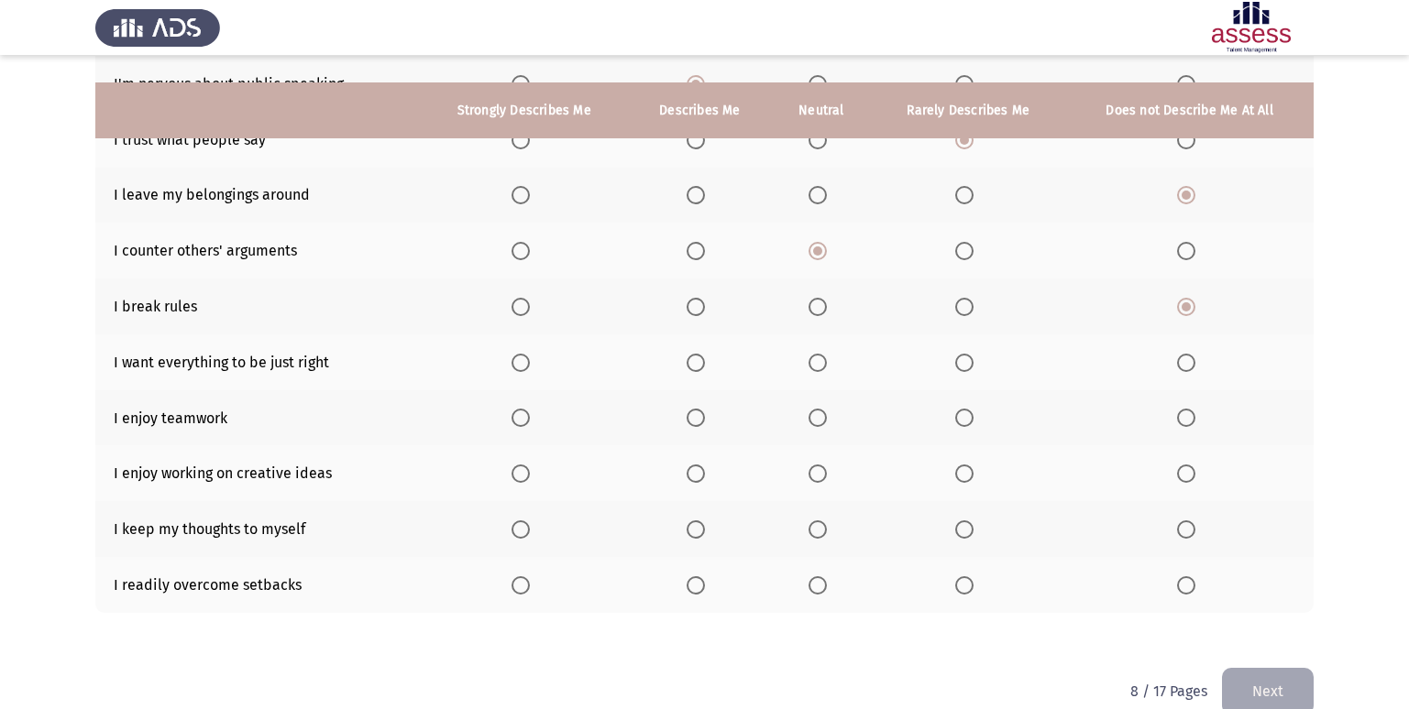
scroll to position [268, 0]
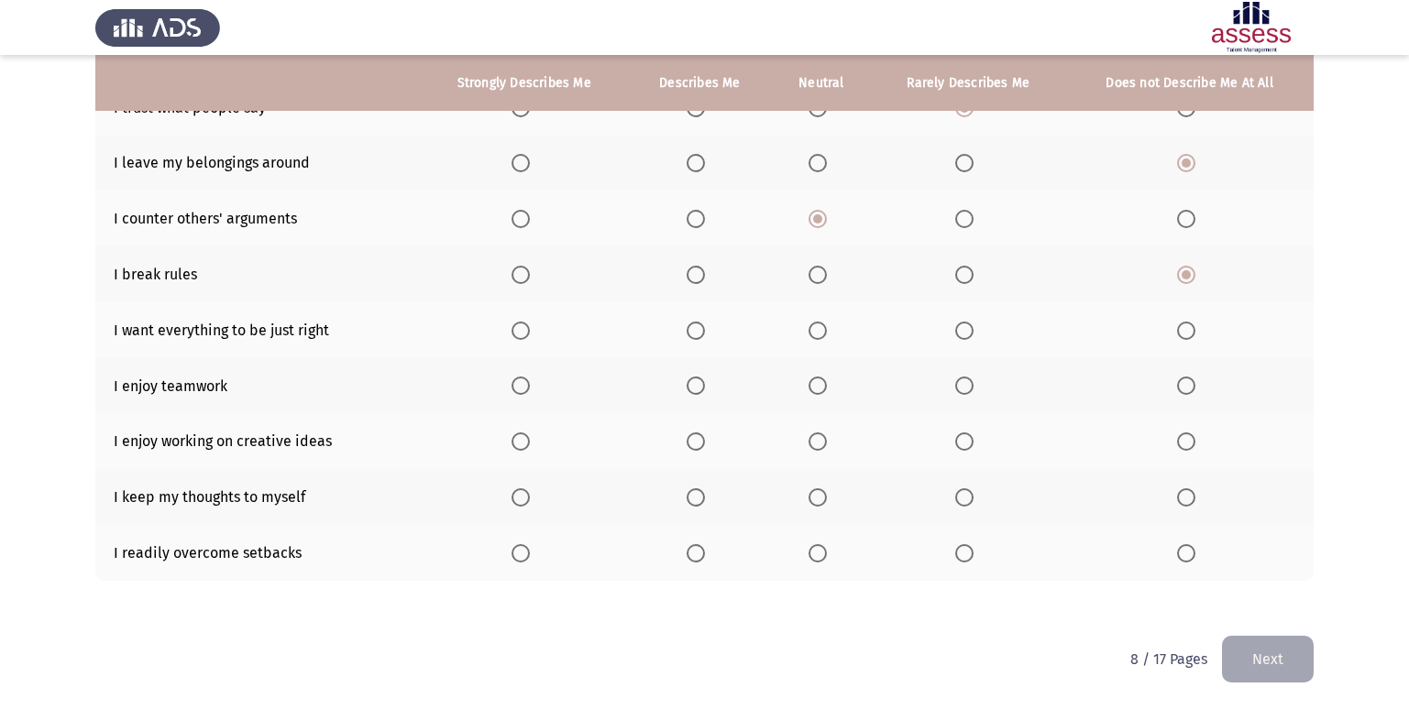
click at [530, 325] on span "Select an option" at bounding box center [520, 331] width 18 height 18
click at [530, 325] on input "Select an option" at bounding box center [520, 331] width 18 height 18
click at [514, 390] on span "Select an option" at bounding box center [520, 386] width 18 height 18
click at [514, 390] on input "Select an option" at bounding box center [520, 386] width 18 height 18
click at [522, 443] on span "Select an option" at bounding box center [520, 442] width 18 height 18
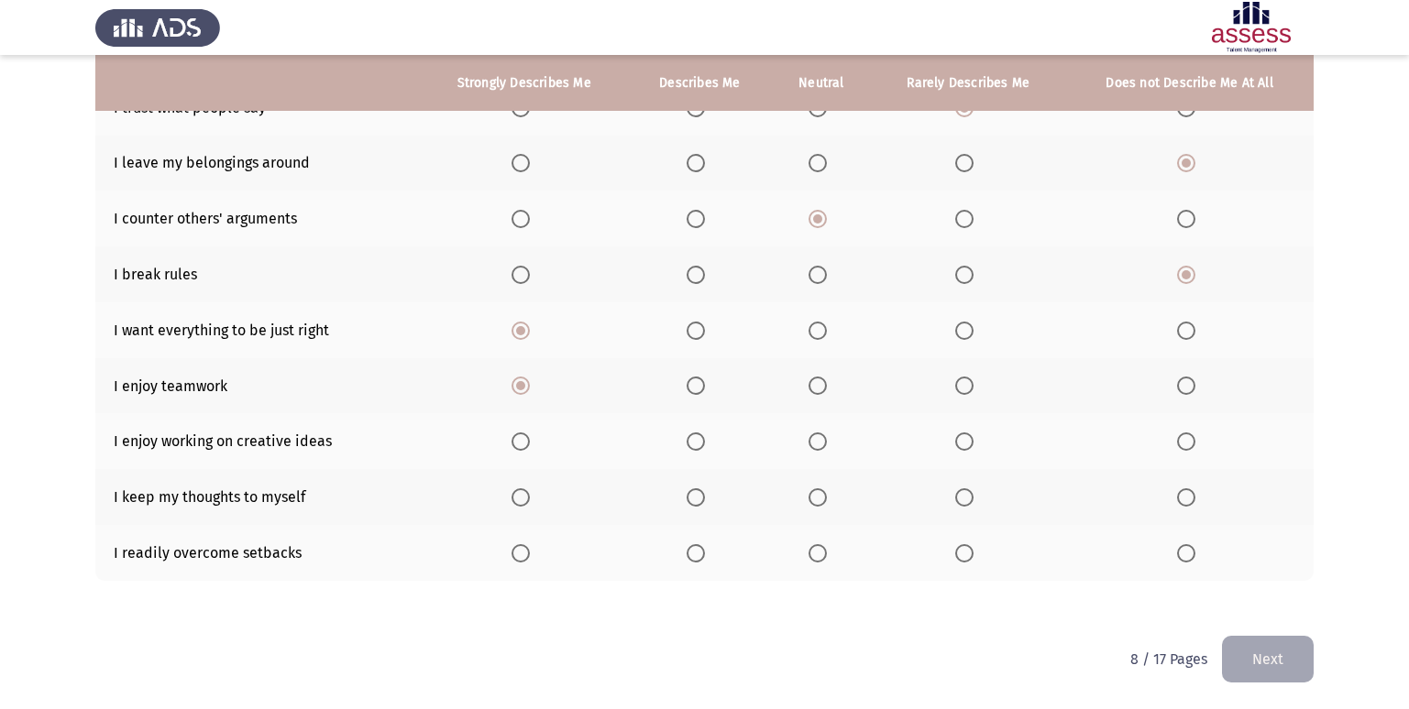
click at [522, 443] on input "Select an option" at bounding box center [520, 442] width 18 height 18
click at [962, 495] on span "Select an option" at bounding box center [964, 498] width 18 height 18
click at [962, 495] on input "Select an option" at bounding box center [964, 498] width 18 height 18
click at [696, 560] on span "Select an option" at bounding box center [696, 553] width 18 height 18
click at [696, 560] on input "Select an option" at bounding box center [696, 553] width 18 height 18
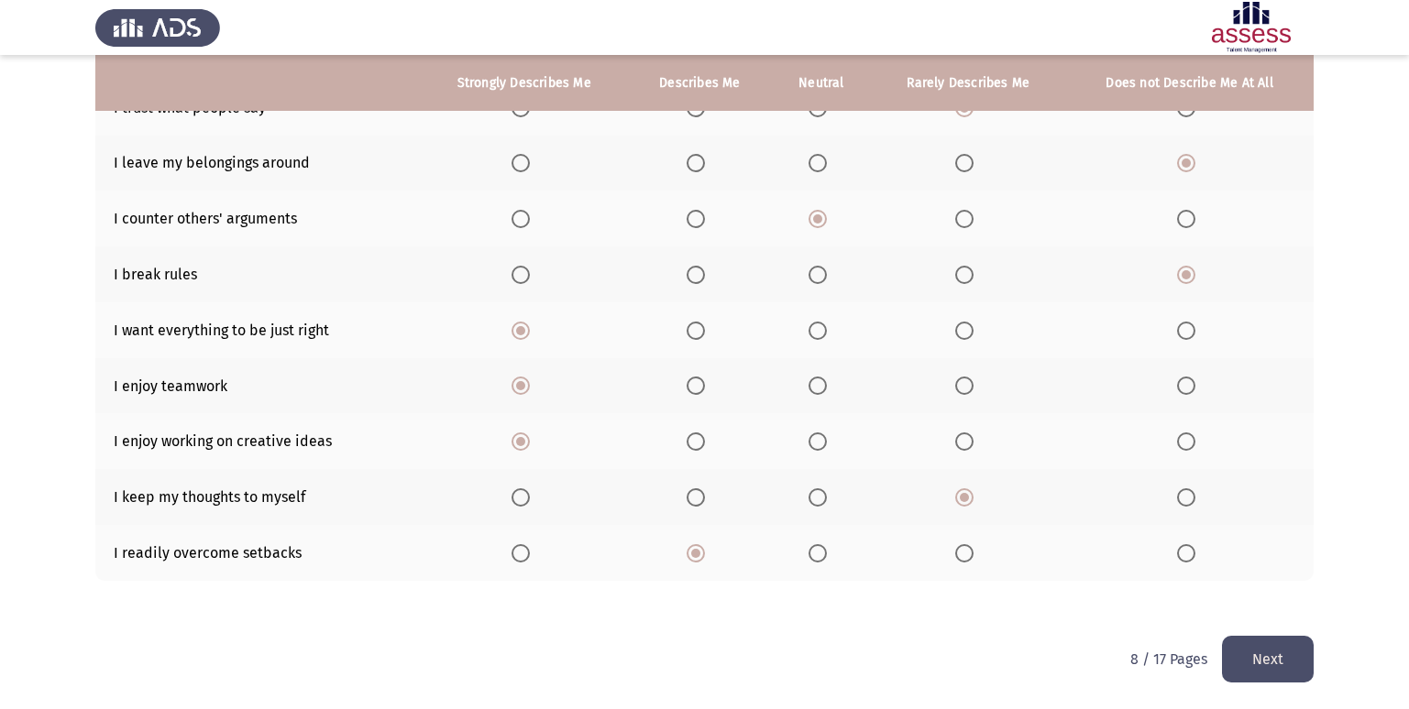
click at [1281, 661] on button "Next" at bounding box center [1268, 659] width 92 height 47
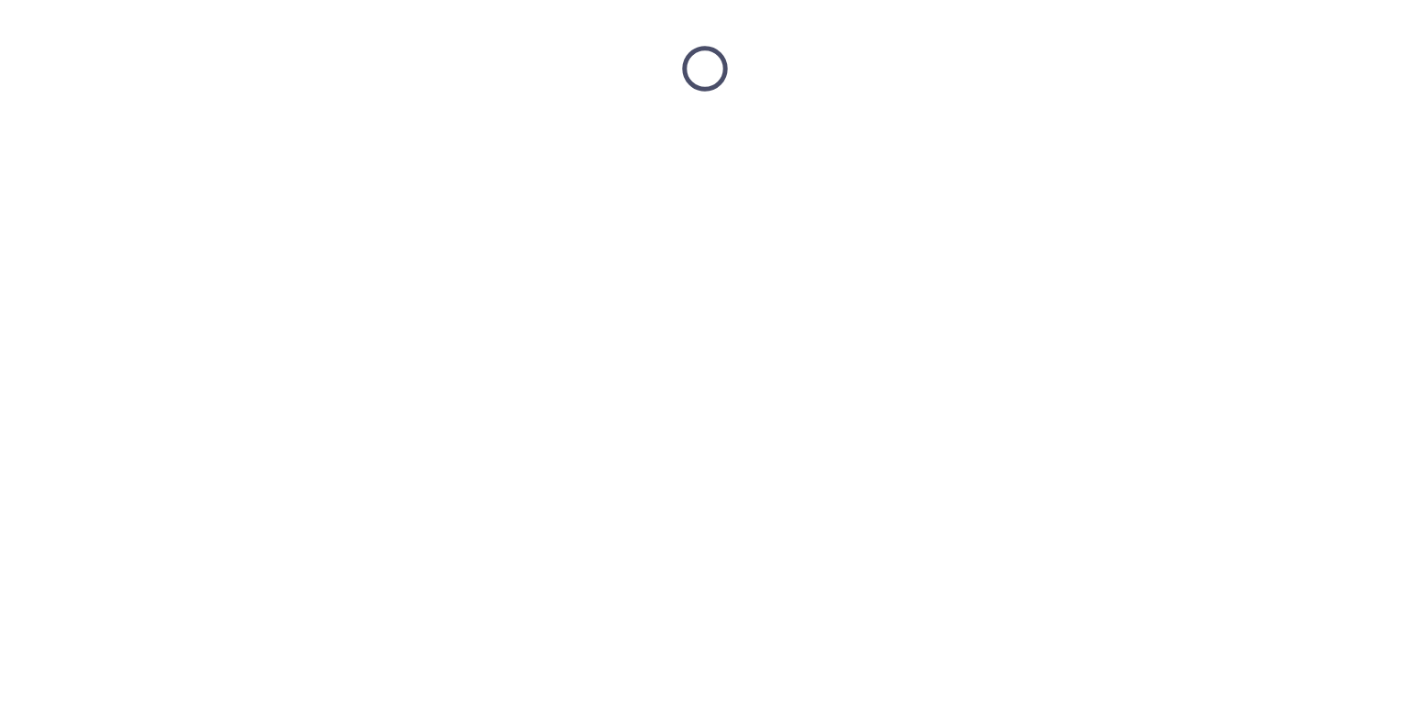
scroll to position [0, 0]
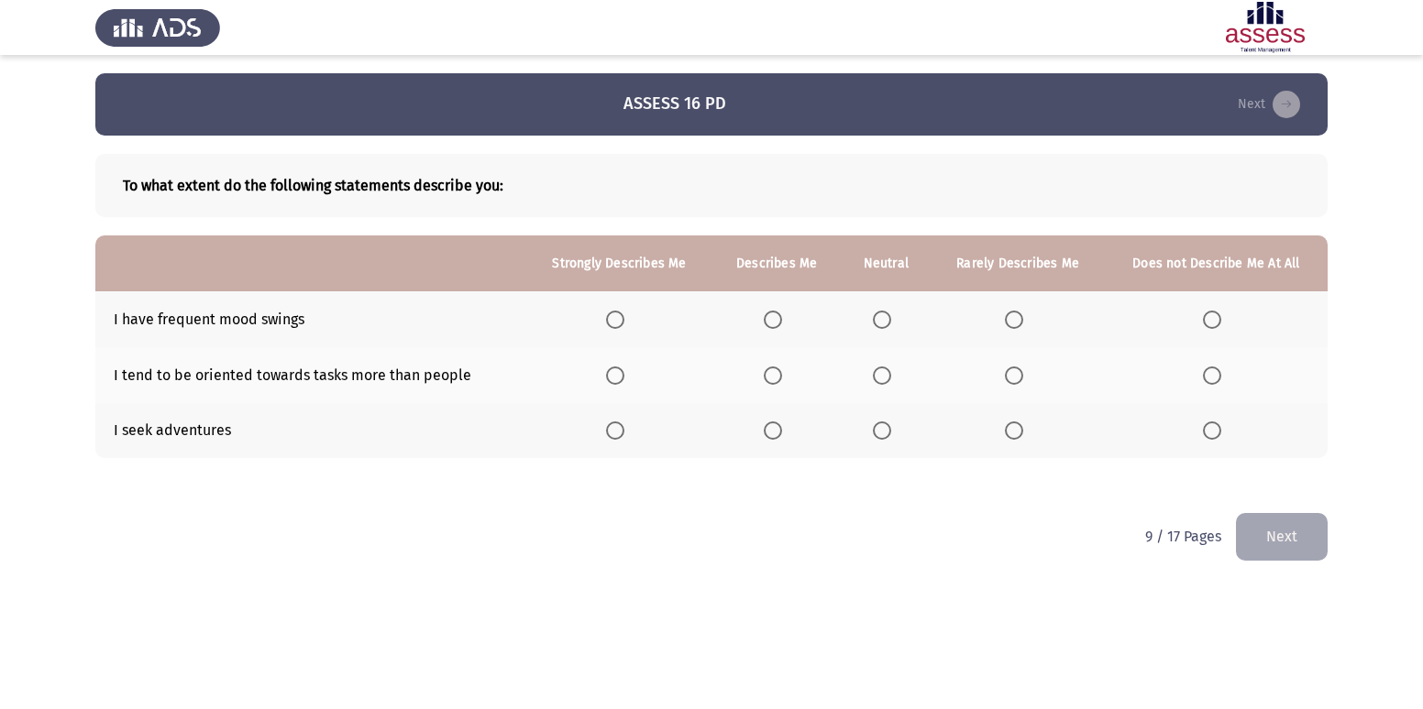
click at [1029, 314] on label "Select an option" at bounding box center [1018, 320] width 26 height 18
click at [1023, 314] on input "Select an option" at bounding box center [1014, 320] width 18 height 18
click at [883, 426] on span "Select an option" at bounding box center [882, 431] width 18 height 18
click at [883, 426] on input "Select an option" at bounding box center [882, 431] width 18 height 18
click at [236, 368] on td "I tend to be oriented towards tasks more than people" at bounding box center [310, 375] width 431 height 56
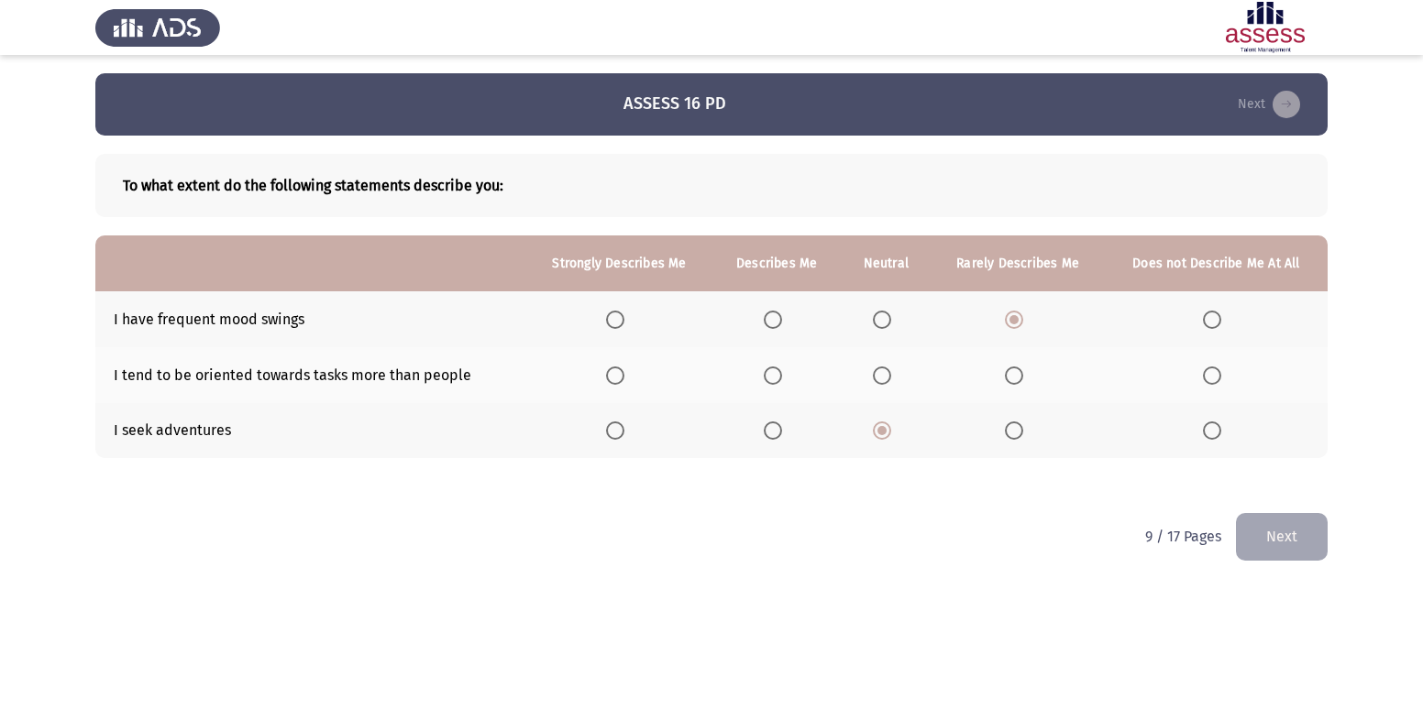
click at [896, 366] on mat-radio-button "Select an option" at bounding box center [886, 375] width 26 height 19
click at [881, 388] on th at bounding box center [886, 375] width 90 height 56
click at [884, 378] on span "Select an option" at bounding box center [882, 376] width 18 height 18
click at [884, 378] on input "Select an option" at bounding box center [882, 376] width 18 height 18
click at [1287, 527] on button "Next" at bounding box center [1282, 536] width 92 height 47
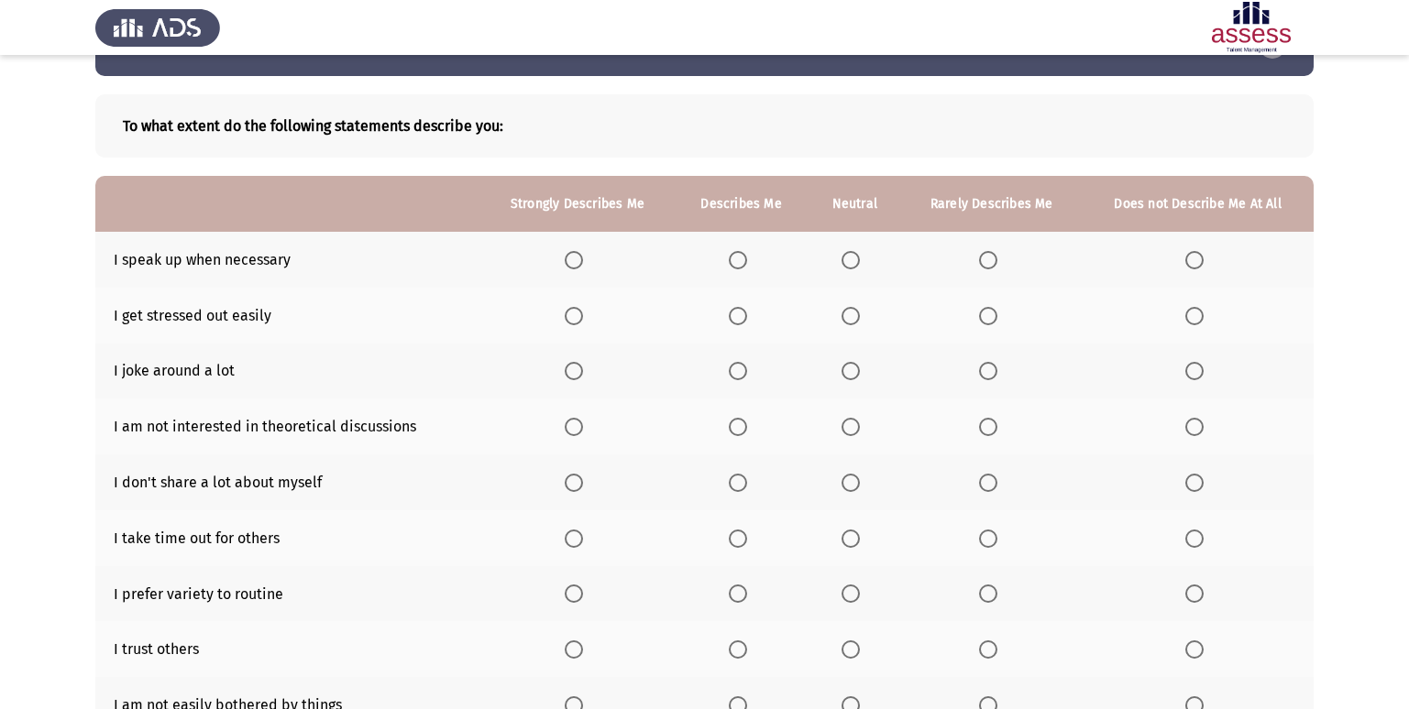
scroll to position [92, 0]
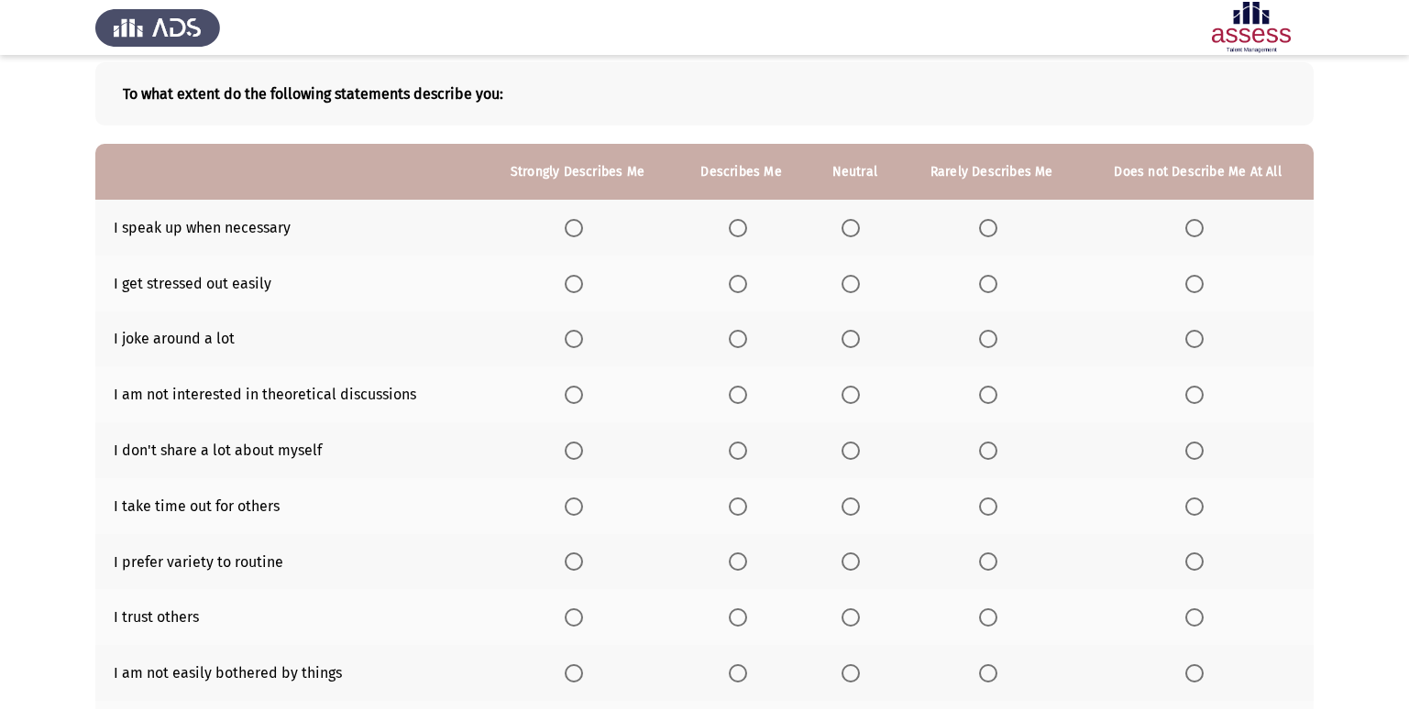
click at [731, 224] on span "Select an option" at bounding box center [738, 228] width 18 height 18
click at [731, 224] on input "Select an option" at bounding box center [738, 228] width 18 height 18
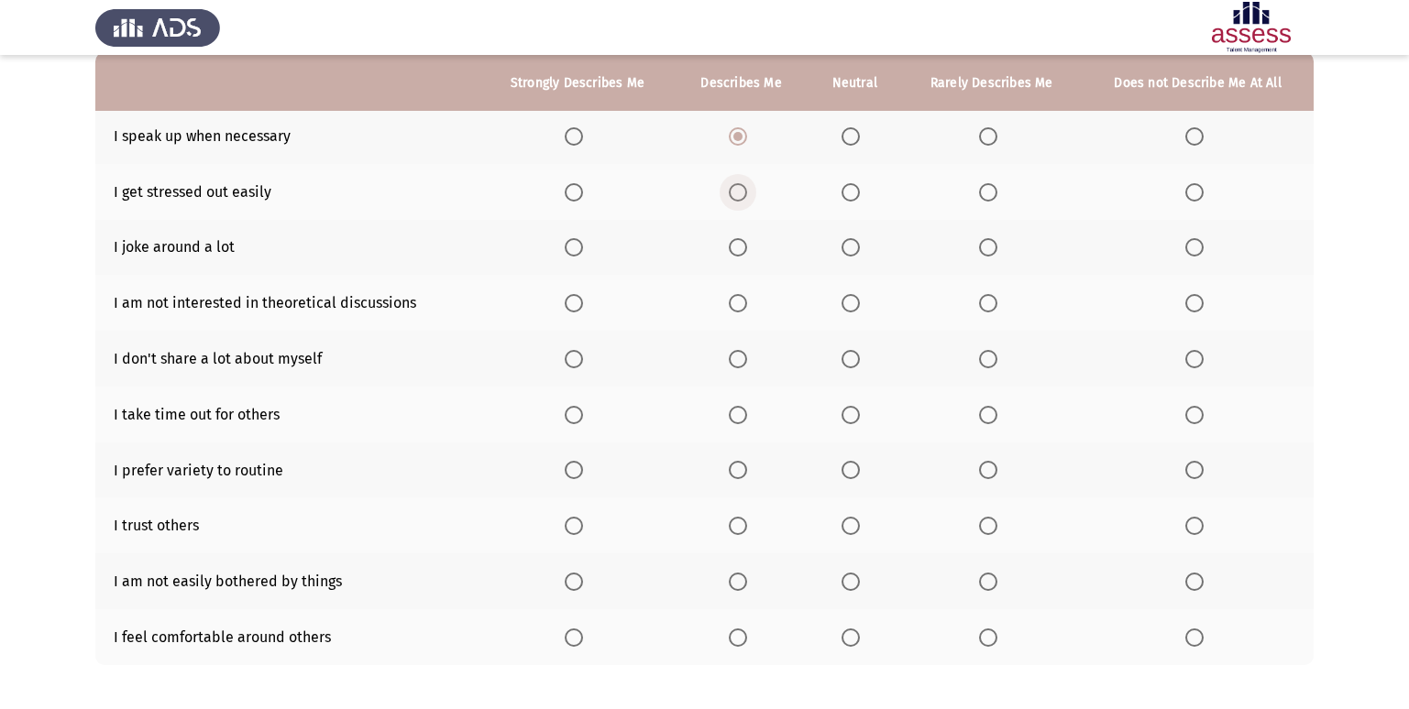
click at [731, 184] on span "Select an option" at bounding box center [738, 192] width 18 height 18
click at [731, 184] on input "Select an option" at bounding box center [738, 192] width 18 height 18
click at [853, 239] on span "Select an option" at bounding box center [850, 247] width 18 height 18
click at [853, 239] on input "Select an option" at bounding box center [850, 247] width 18 height 18
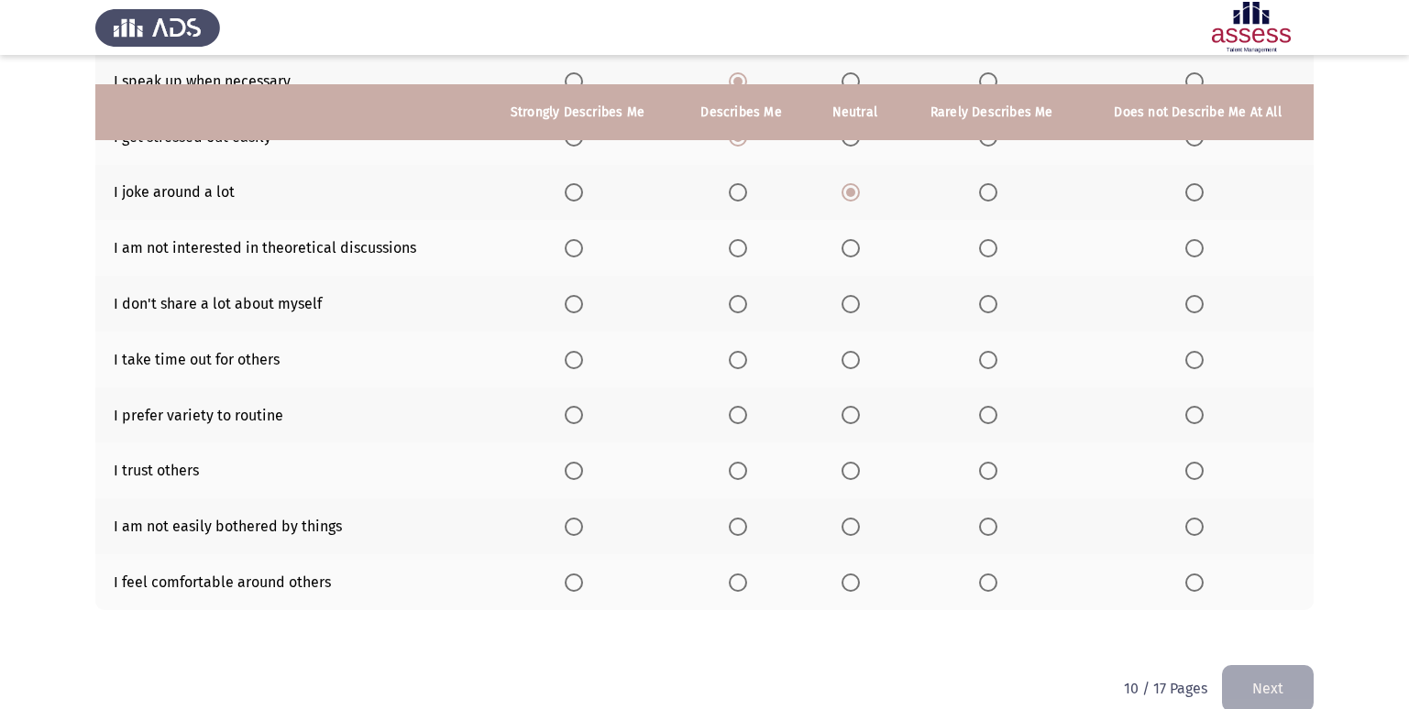
scroll to position [268, 0]
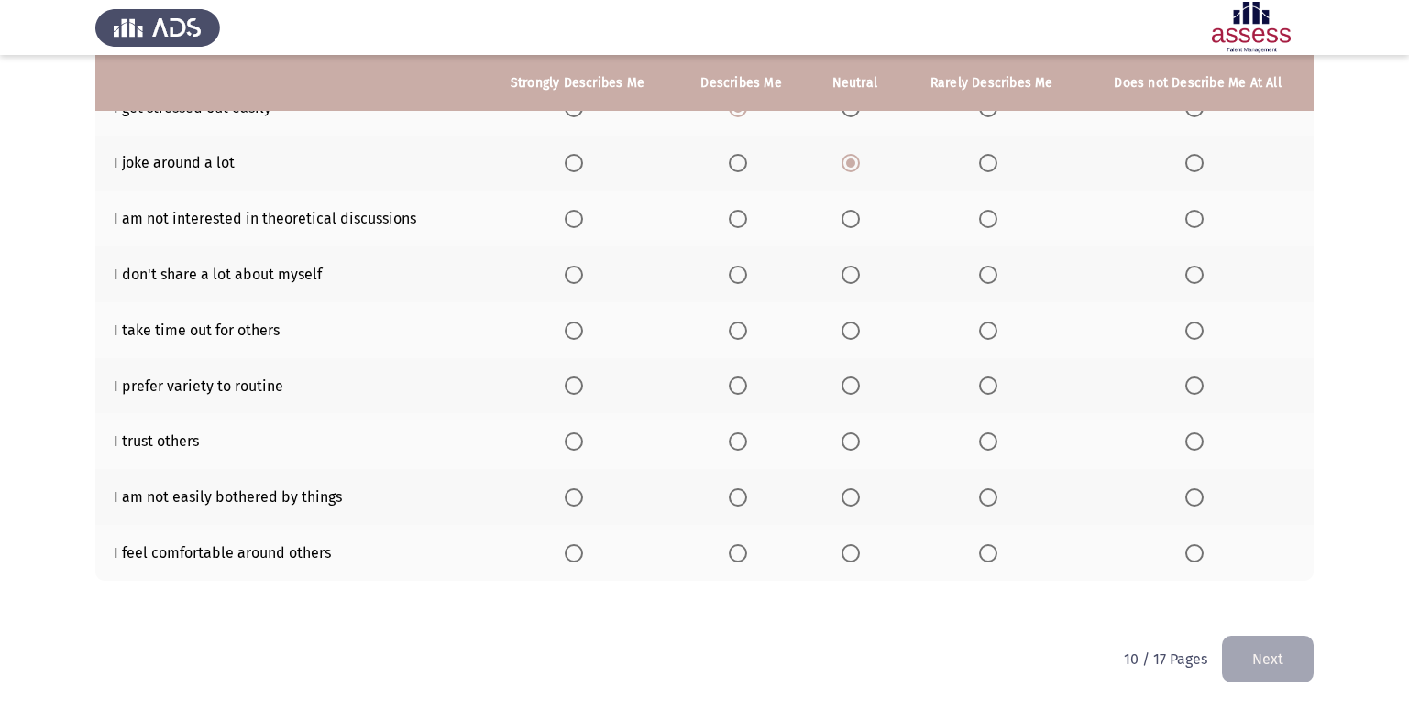
click at [985, 163] on span "Select an option" at bounding box center [988, 163] width 18 height 18
click at [985, 163] on input "Select an option" at bounding box center [988, 163] width 18 height 18
click at [850, 159] on span "Select an option" at bounding box center [850, 163] width 18 height 18
click at [850, 159] on input "Select an option" at bounding box center [850, 163] width 18 height 18
click at [742, 219] on span "Select an option" at bounding box center [738, 219] width 18 height 18
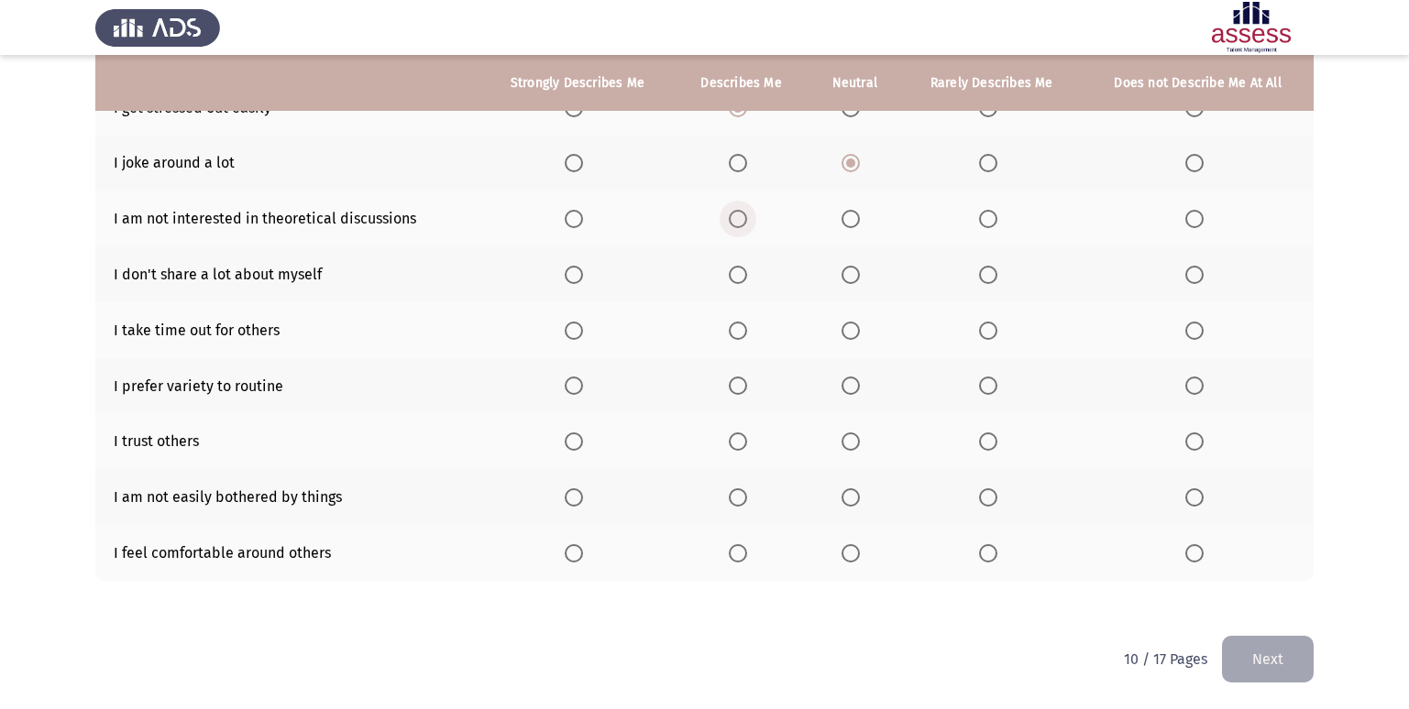
click at [742, 219] on input "Select an option" at bounding box center [738, 219] width 18 height 18
click at [752, 269] on label "Select an option" at bounding box center [742, 275] width 26 height 18
click at [747, 269] on input "Select an option" at bounding box center [738, 275] width 18 height 18
click at [731, 328] on span "Select an option" at bounding box center [738, 331] width 18 height 18
click at [731, 328] on input "Select an option" at bounding box center [738, 331] width 18 height 18
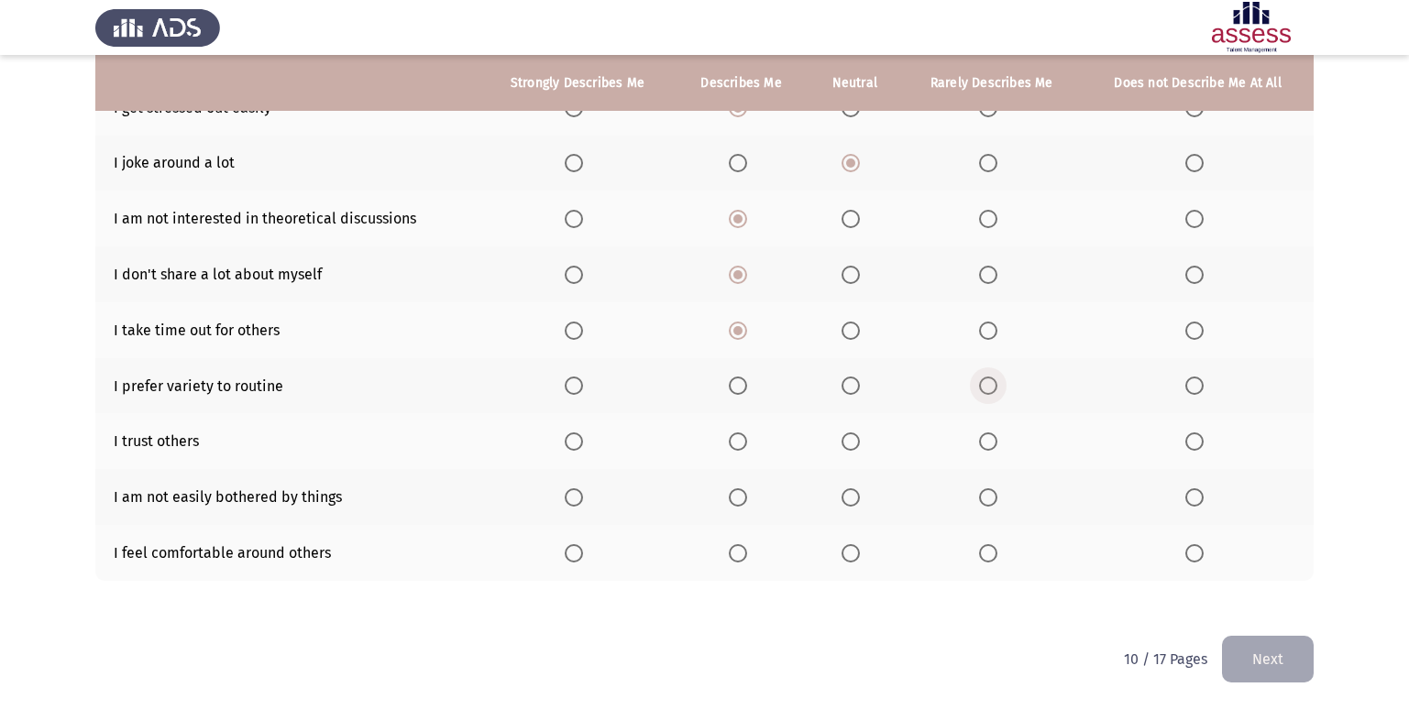
click at [994, 381] on span "Select an option" at bounding box center [988, 386] width 18 height 18
click at [994, 381] on input "Select an option" at bounding box center [988, 386] width 18 height 18
click at [982, 429] on th at bounding box center [991, 441] width 181 height 56
click at [984, 440] on span "Select an option" at bounding box center [988, 442] width 18 height 18
click at [984, 440] on input "Select an option" at bounding box center [988, 442] width 18 height 18
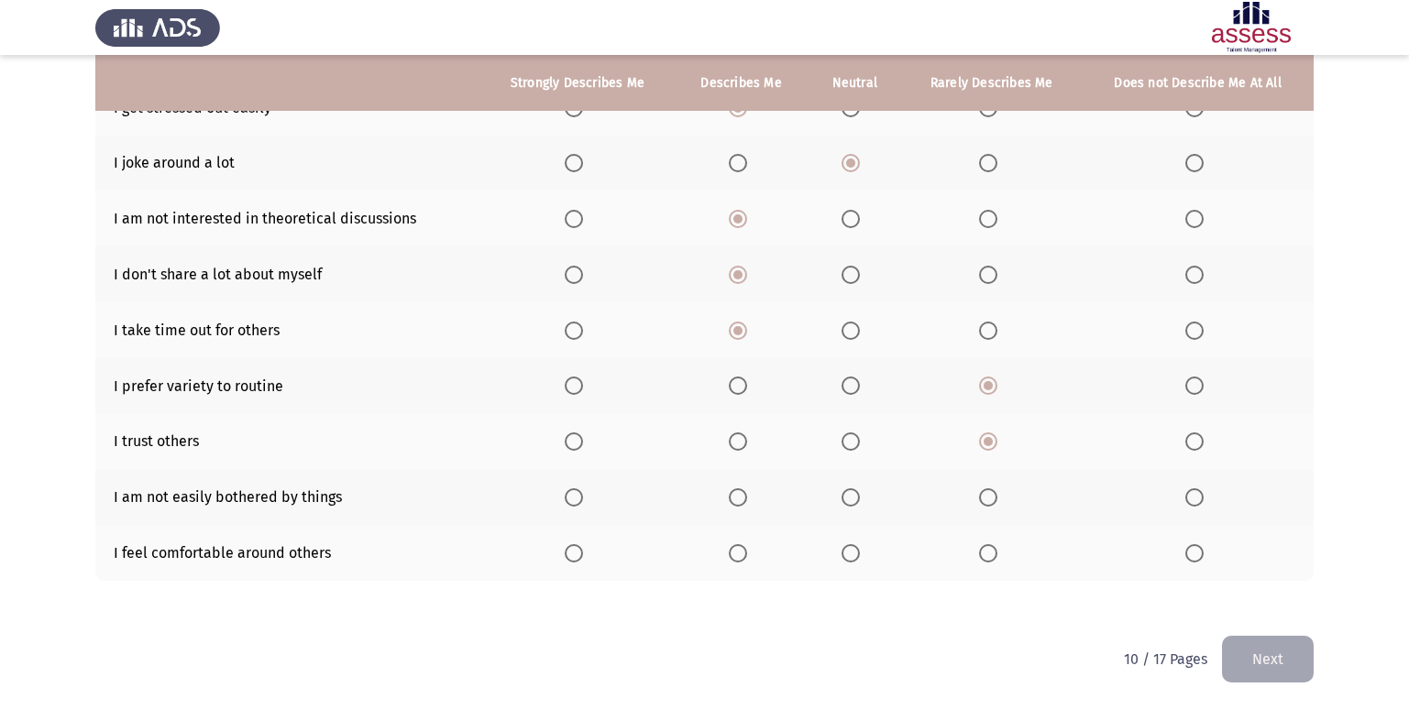
click at [733, 505] on span "Select an option" at bounding box center [738, 498] width 18 height 18
click at [733, 505] on input "Select an option" at bounding box center [738, 498] width 18 height 18
click at [995, 561] on span "Select an option" at bounding box center [988, 553] width 18 height 18
click at [995, 561] on input "Select an option" at bounding box center [988, 553] width 18 height 18
click at [843, 546] on span "Select an option" at bounding box center [850, 553] width 18 height 18
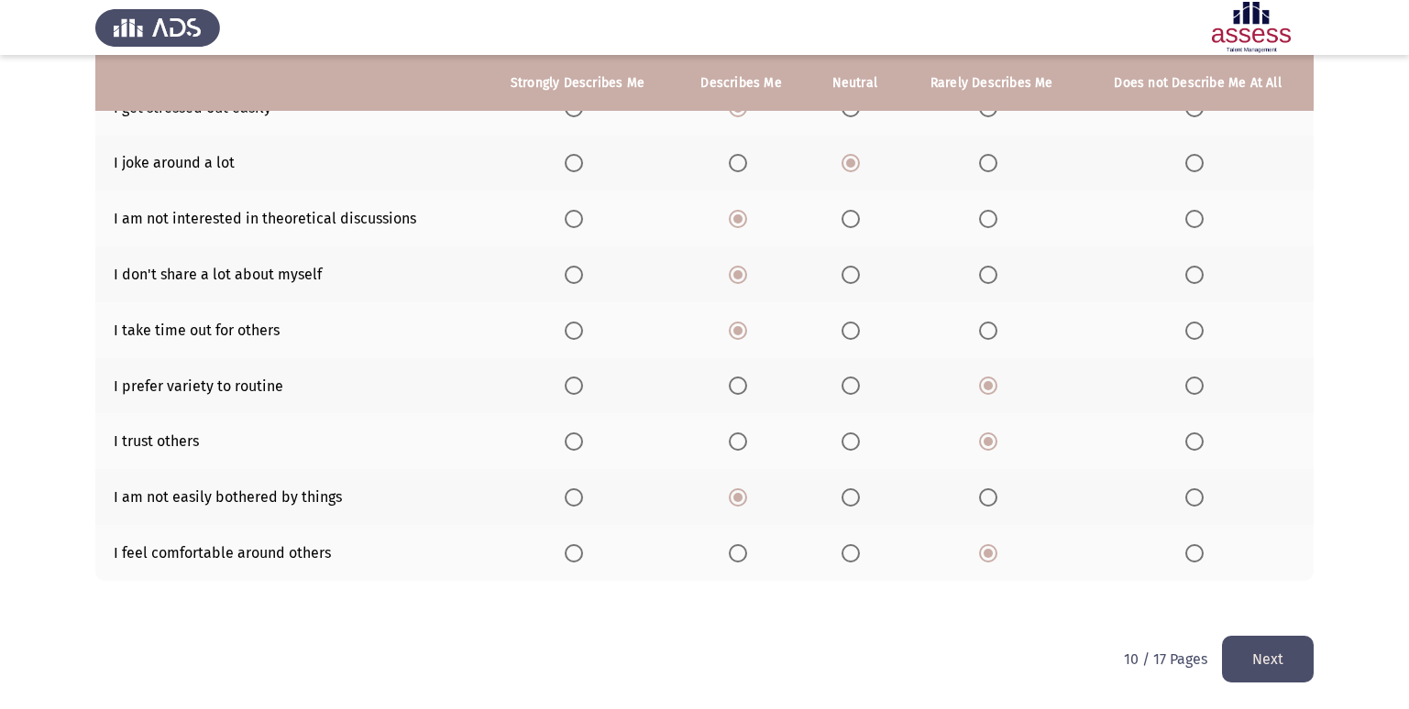
click at [843, 546] on input "Select an option" at bounding box center [850, 553] width 18 height 18
click at [1300, 659] on button "Next" at bounding box center [1268, 659] width 92 height 47
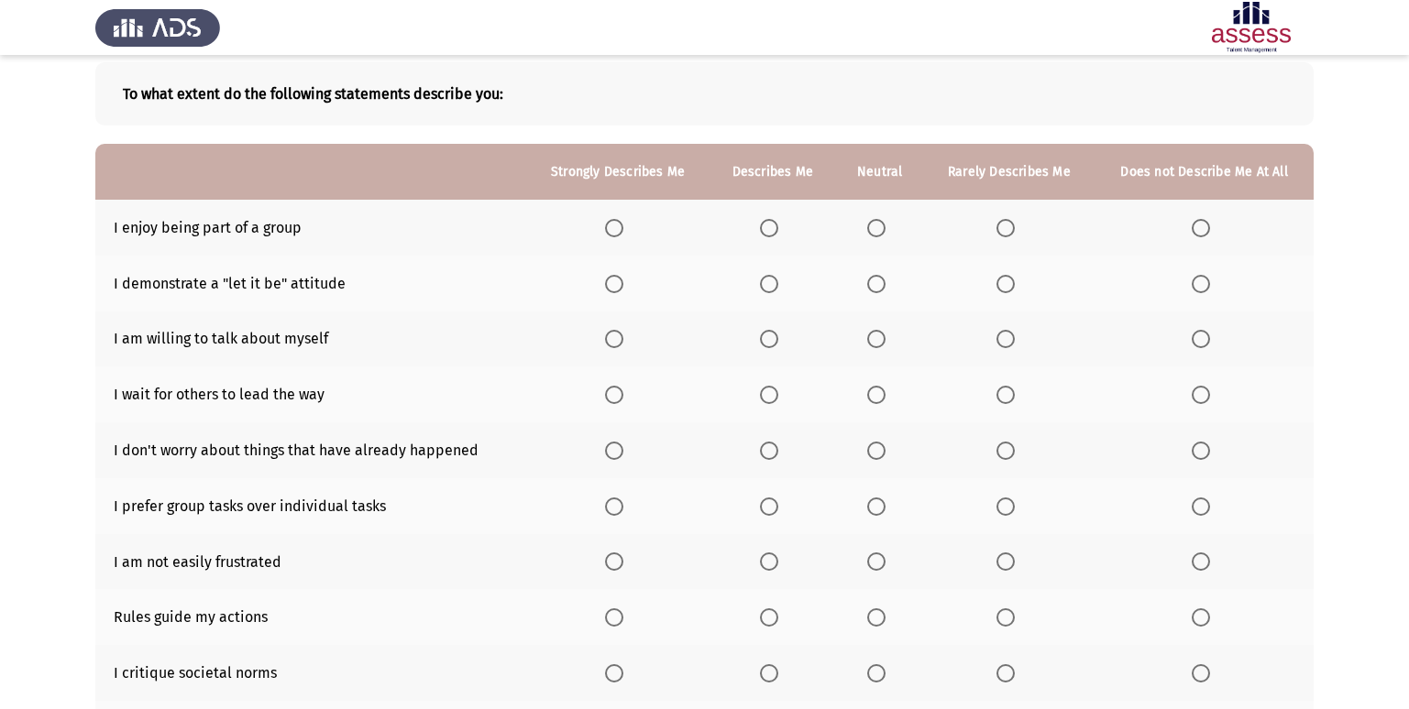
scroll to position [183, 0]
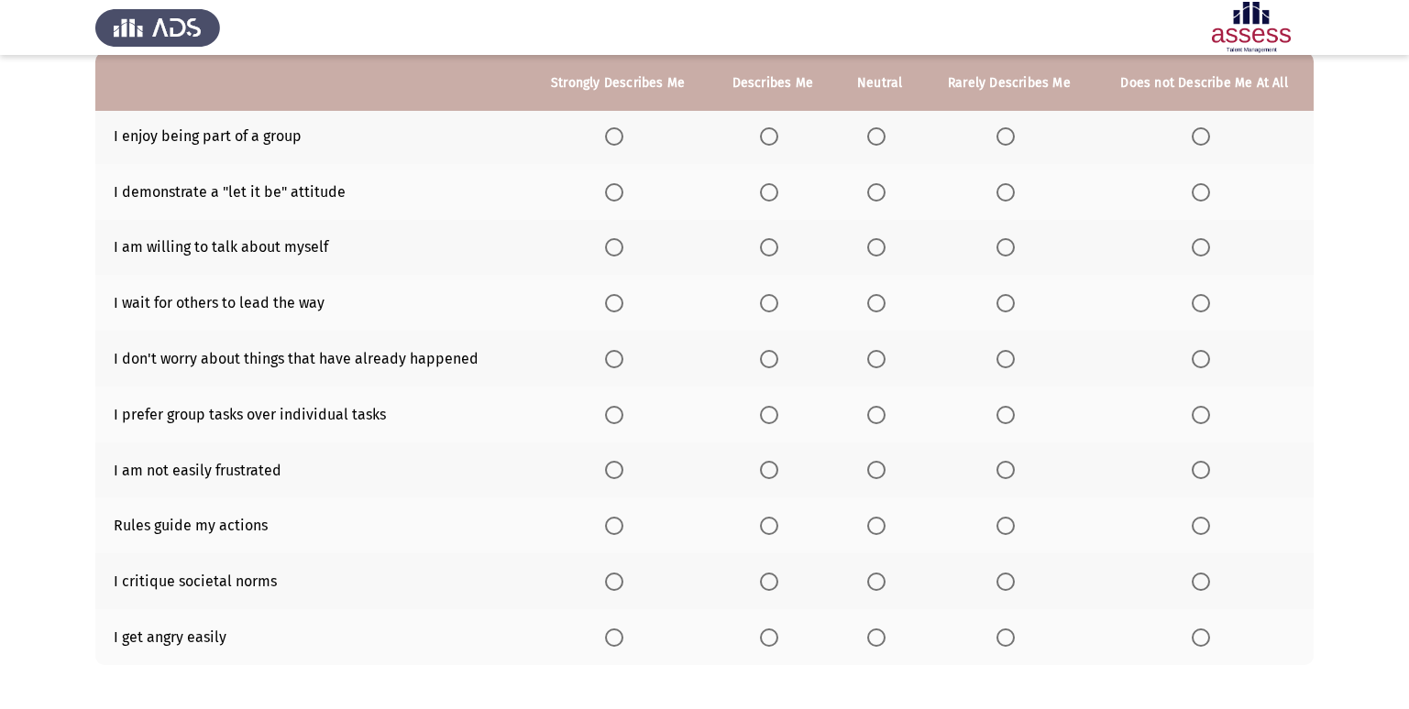
click at [774, 127] on span "Select an option" at bounding box center [769, 136] width 18 height 18
click at [774, 127] on input "Select an option" at bounding box center [769, 136] width 18 height 18
click at [999, 203] on th at bounding box center [1009, 192] width 171 height 56
click at [1007, 192] on span "Select an option" at bounding box center [1005, 192] width 18 height 18
click at [1007, 192] on input "Select an option" at bounding box center [1005, 192] width 18 height 18
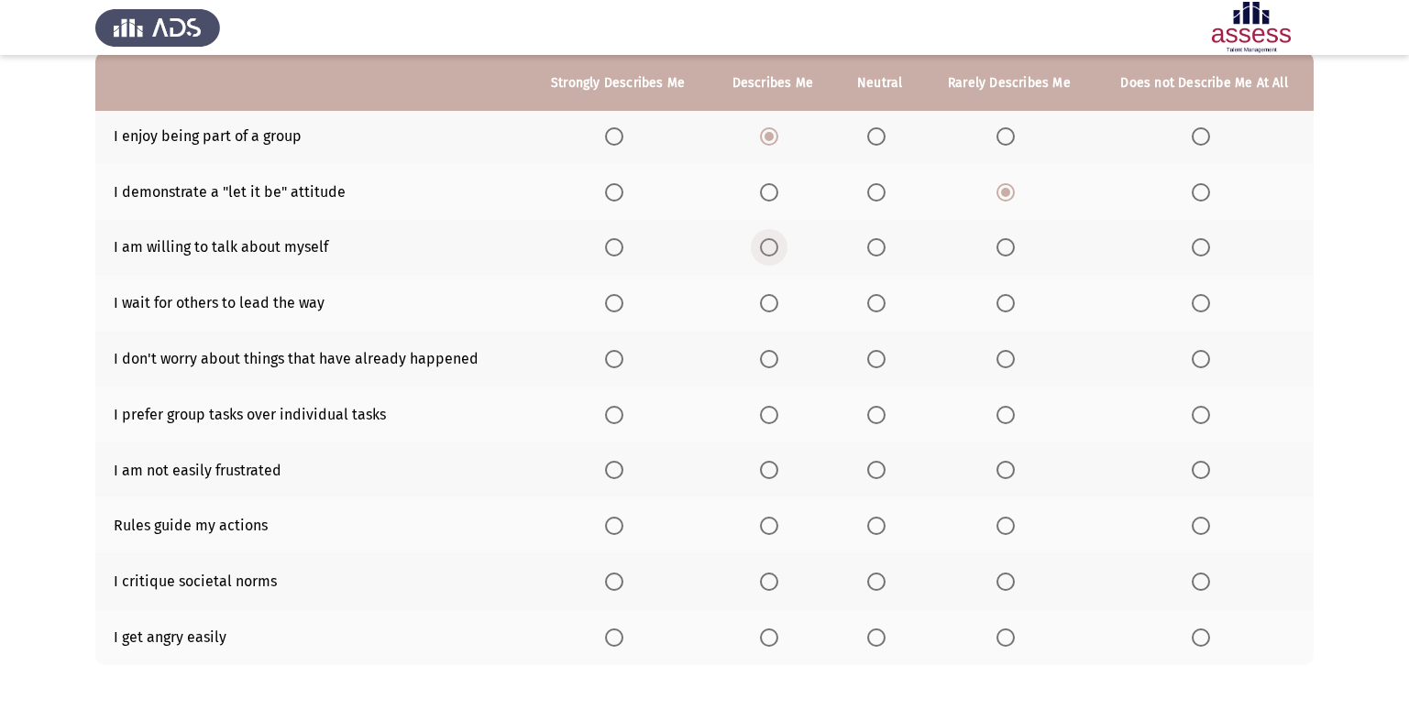
click at [769, 247] on span "Select an option" at bounding box center [769, 247] width 18 height 18
click at [769, 247] on input "Select an option" at bounding box center [769, 247] width 18 height 18
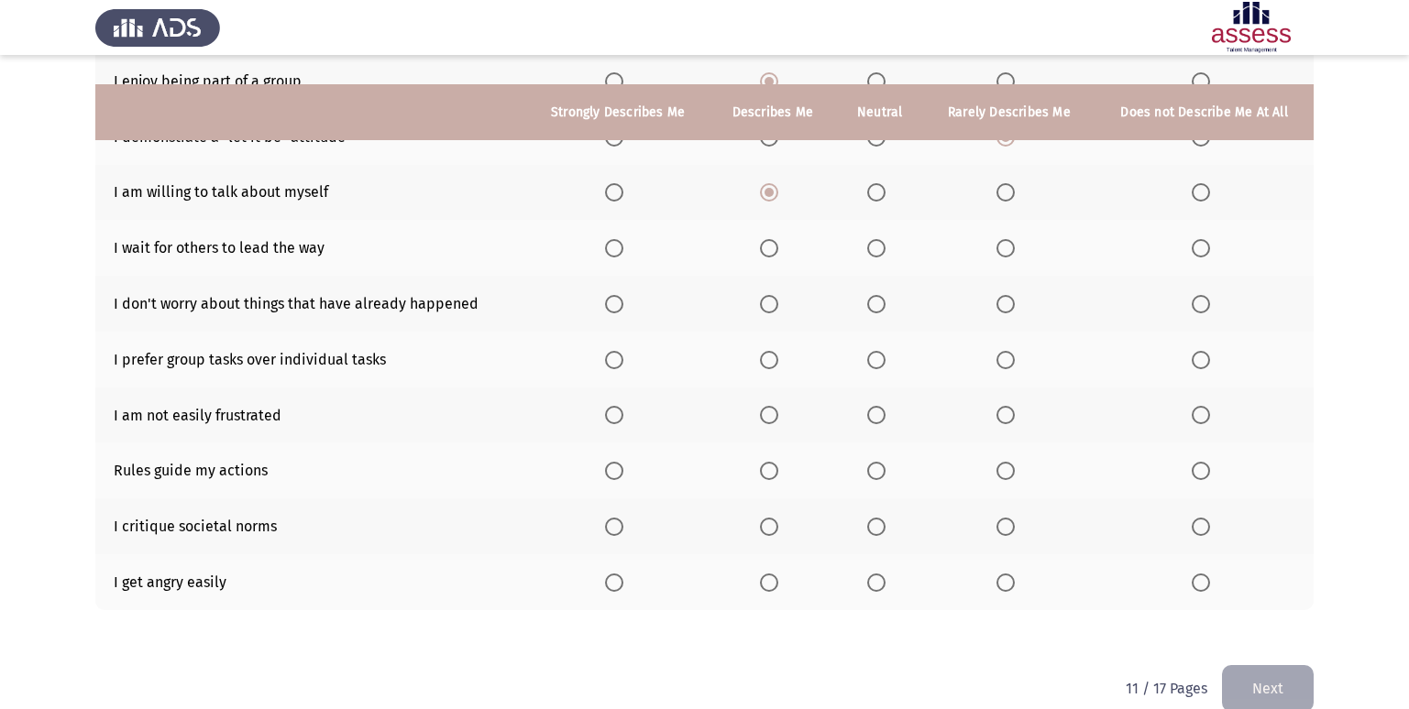
scroll to position [268, 0]
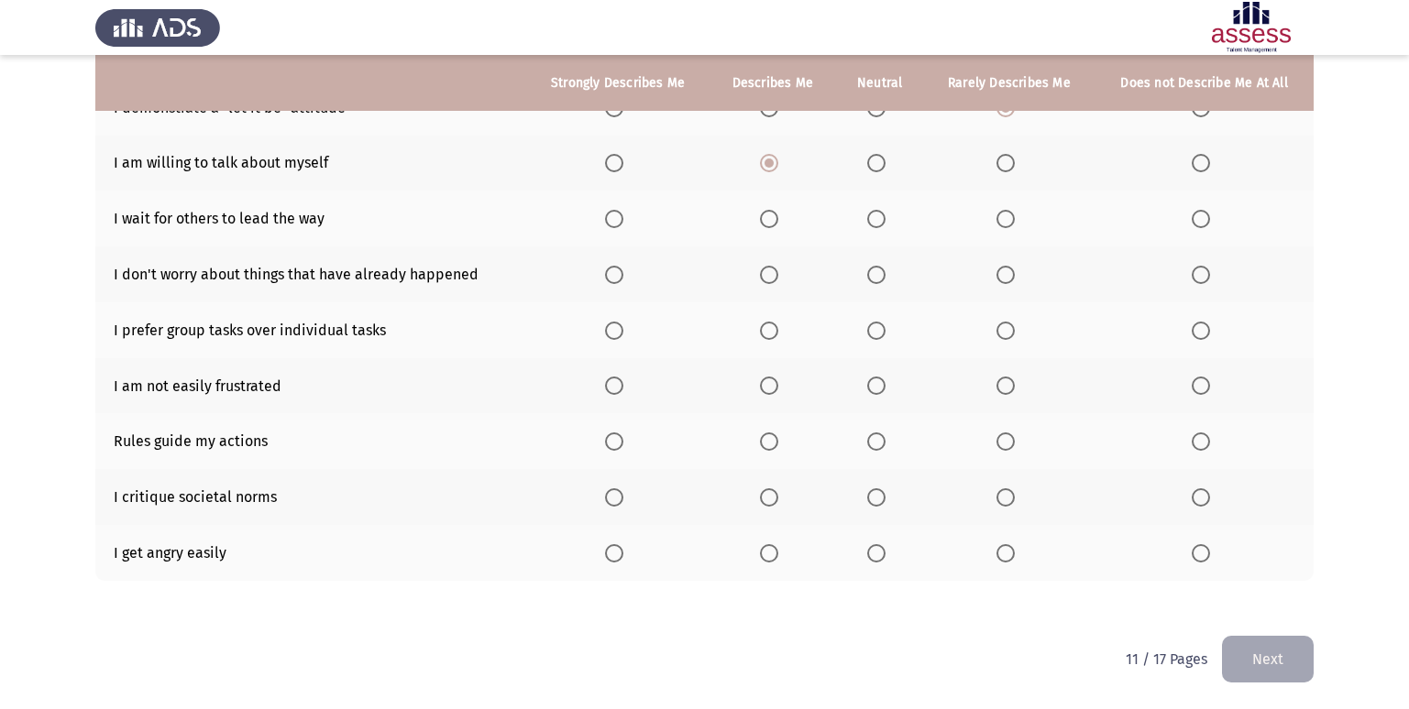
click at [1007, 216] on span "Select an option" at bounding box center [1005, 219] width 18 height 18
click at [1007, 216] on input "Select an option" at bounding box center [1005, 219] width 18 height 18
click at [772, 273] on span "Select an option" at bounding box center [769, 275] width 18 height 18
click at [772, 273] on input "Select an option" at bounding box center [769, 275] width 18 height 18
click at [773, 332] on span "Select an option" at bounding box center [769, 331] width 18 height 18
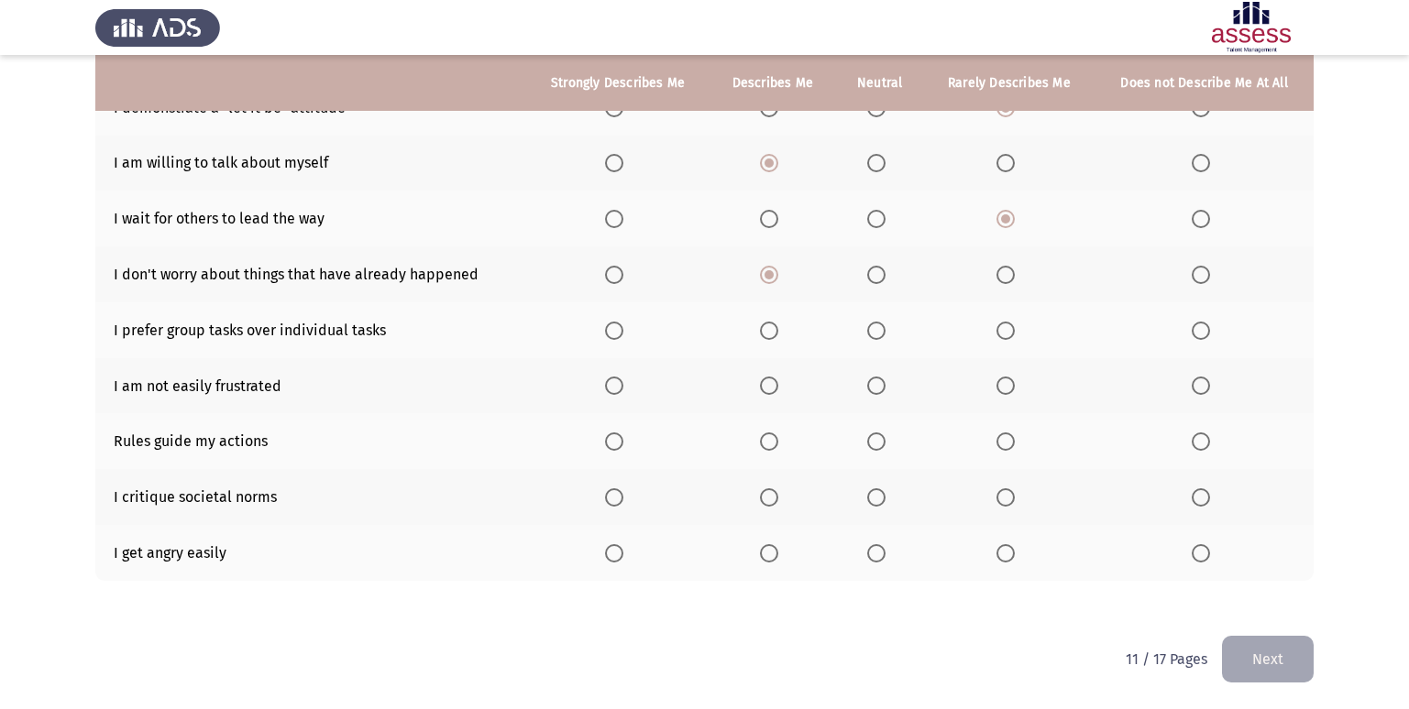
click at [773, 332] on input "Select an option" at bounding box center [769, 331] width 18 height 18
click at [768, 379] on span "Select an option" at bounding box center [769, 386] width 18 height 18
click at [768, 379] on input "Select an option" at bounding box center [769, 386] width 18 height 18
click at [767, 444] on span "Select an option" at bounding box center [769, 442] width 18 height 18
click at [767, 444] on input "Select an option" at bounding box center [769, 442] width 18 height 18
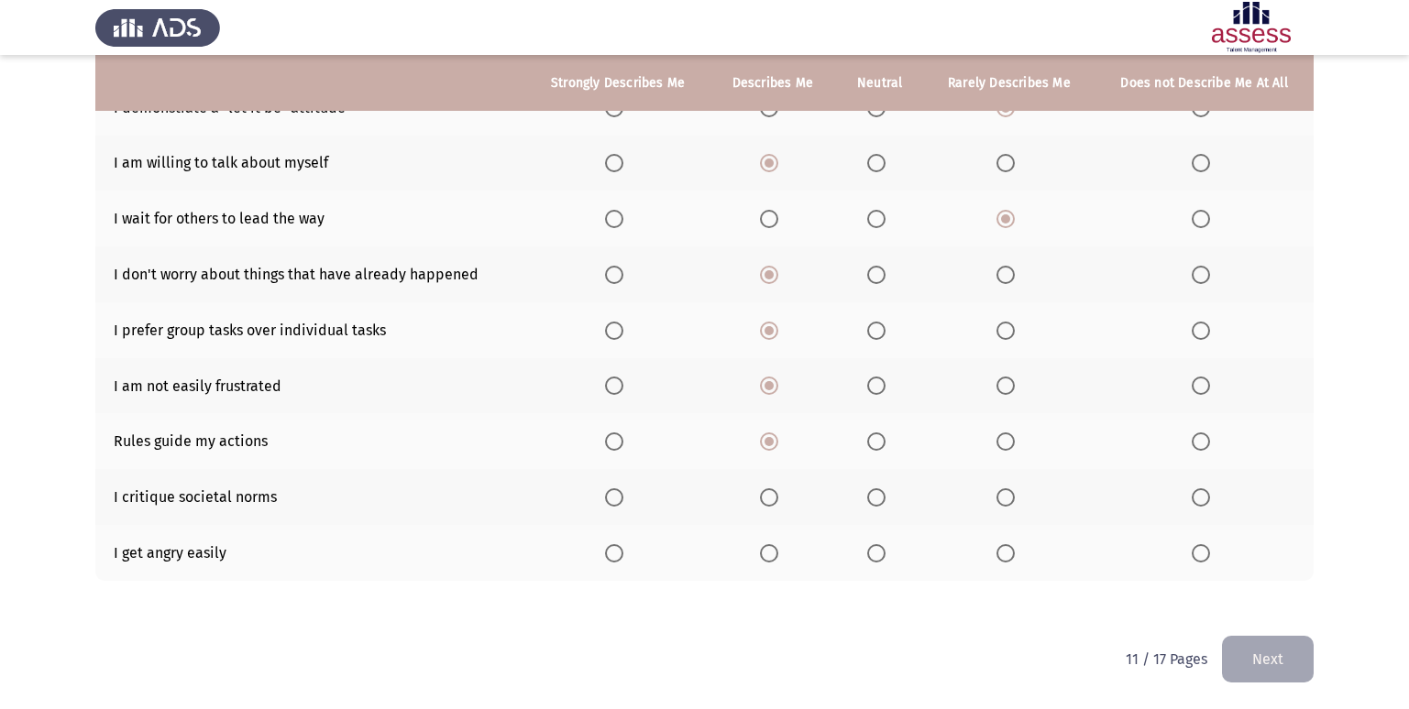
click at [876, 492] on span "Select an option" at bounding box center [876, 498] width 18 height 18
click at [876, 492] on input "Select an option" at bounding box center [876, 498] width 18 height 18
click at [1026, 555] on th at bounding box center [1009, 553] width 171 height 56
click at [1017, 560] on label "Select an option" at bounding box center [1009, 553] width 26 height 18
click at [1015, 560] on input "Select an option" at bounding box center [1005, 553] width 18 height 18
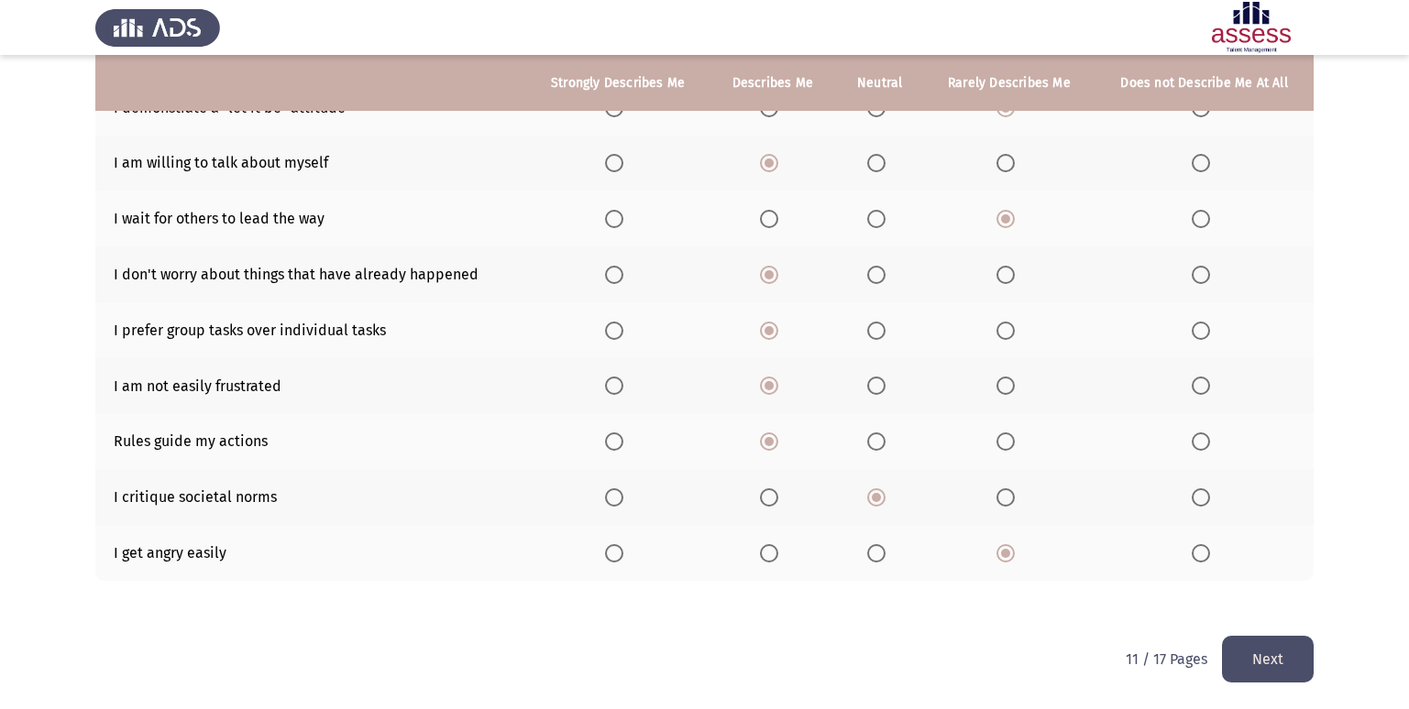
click at [1264, 647] on button "Next" at bounding box center [1268, 659] width 92 height 47
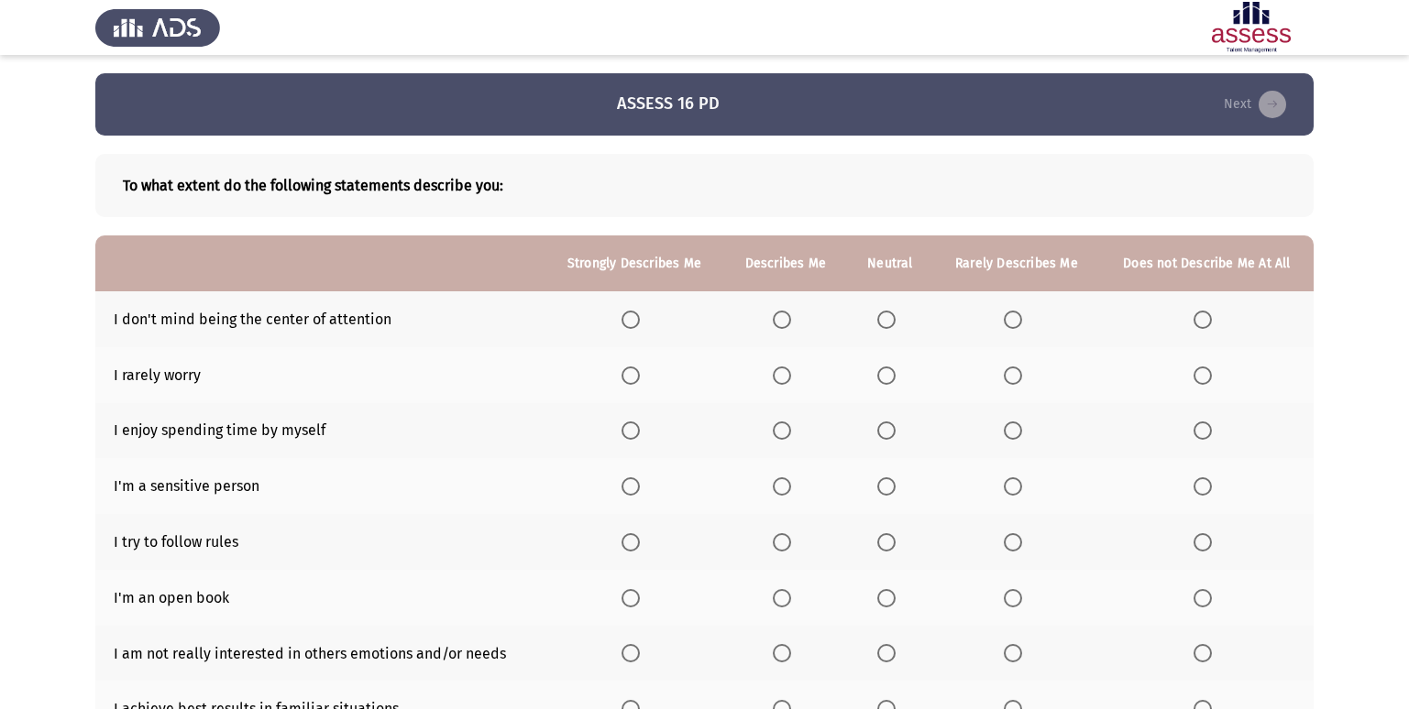
scroll to position [92, 0]
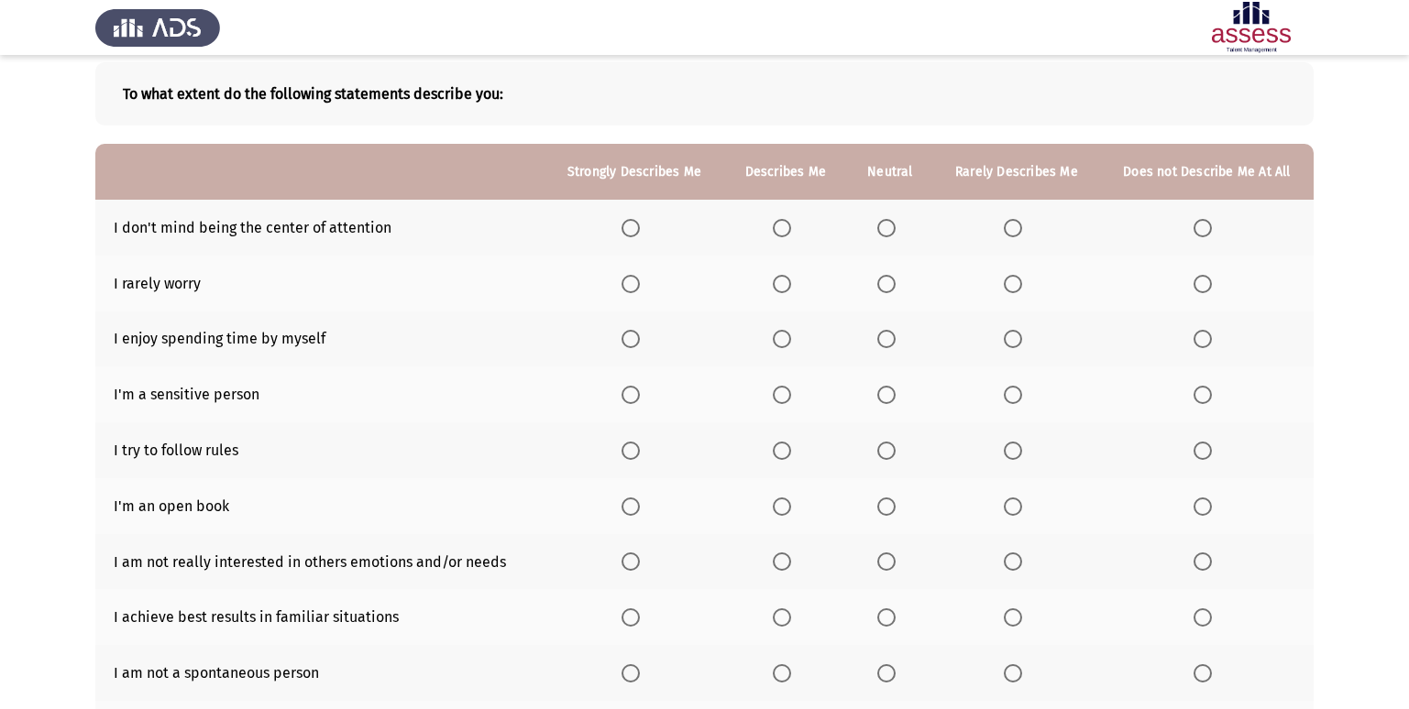
click at [1012, 225] on span "Select an option" at bounding box center [1013, 228] width 18 height 18
click at [1012, 225] on input "Select an option" at bounding box center [1013, 228] width 18 height 18
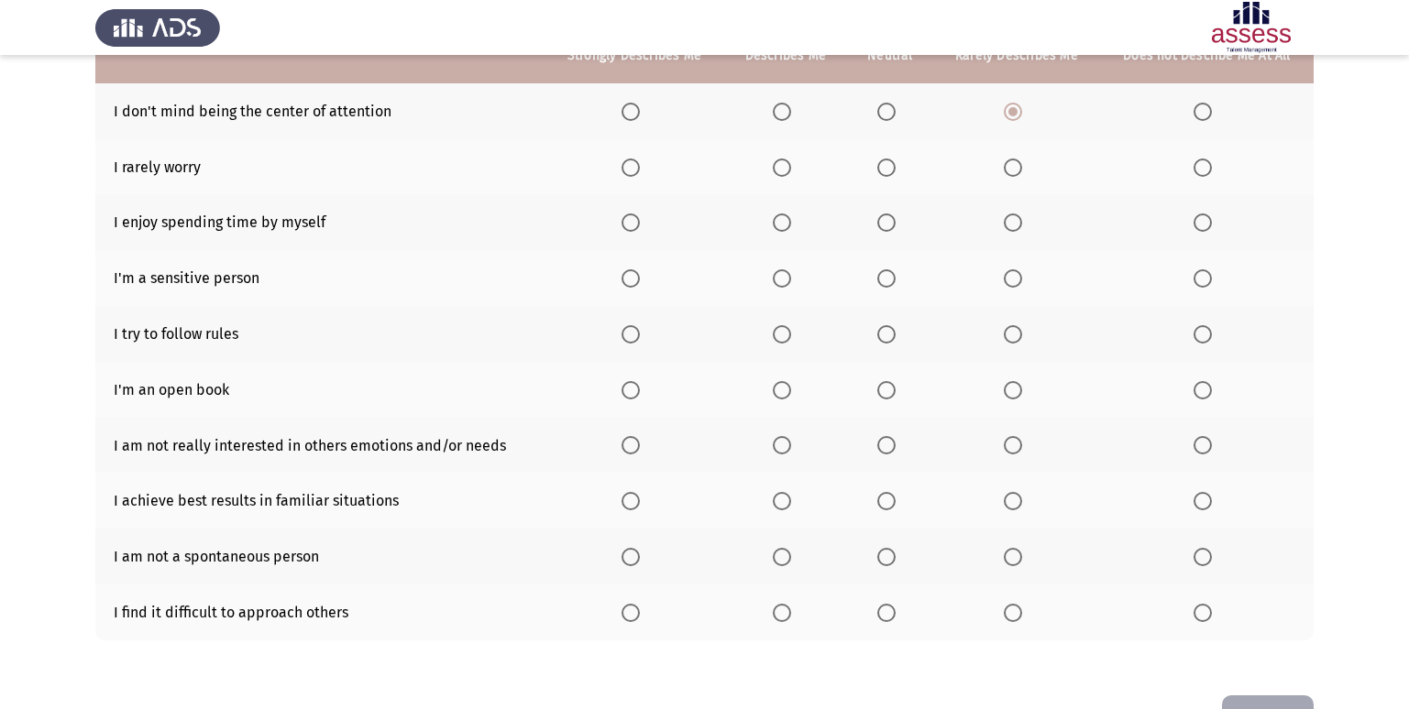
scroll to position [176, 0]
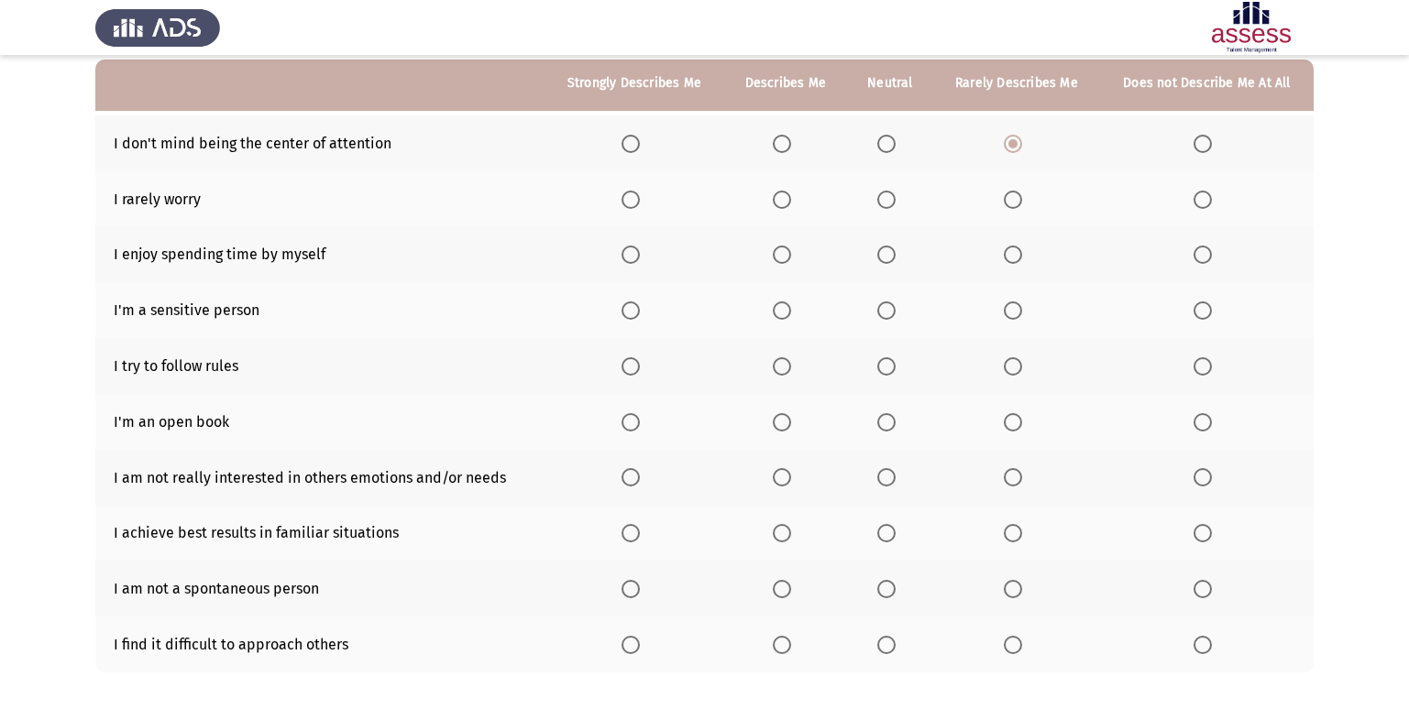
click at [1020, 197] on span "Select an option" at bounding box center [1013, 200] width 18 height 18
click at [1020, 197] on input "Select an option" at bounding box center [1013, 200] width 18 height 18
click at [636, 258] on span "Select an option" at bounding box center [630, 255] width 18 height 18
click at [636, 258] on input "Select an option" at bounding box center [630, 255] width 18 height 18
click at [885, 312] on span "Select an option" at bounding box center [886, 311] width 18 height 18
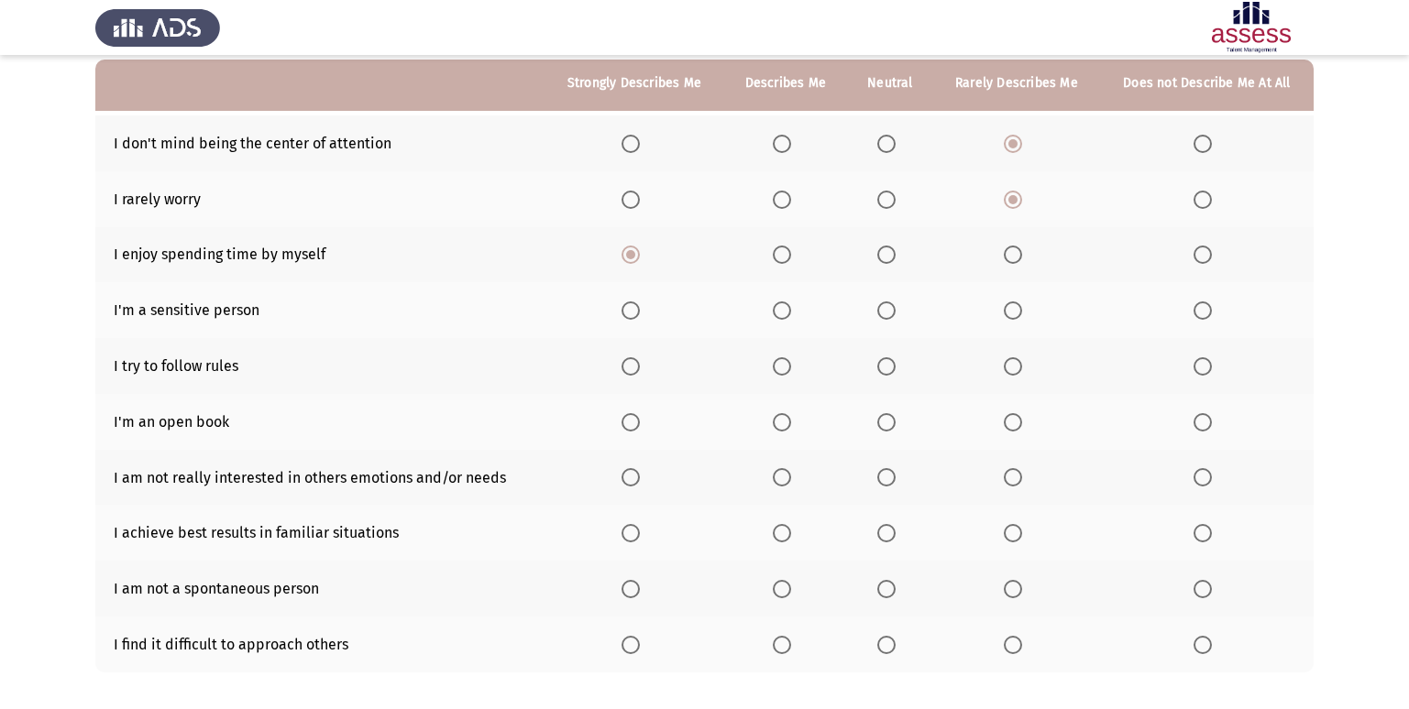
click at [885, 312] on input "Select an option" at bounding box center [886, 311] width 18 height 18
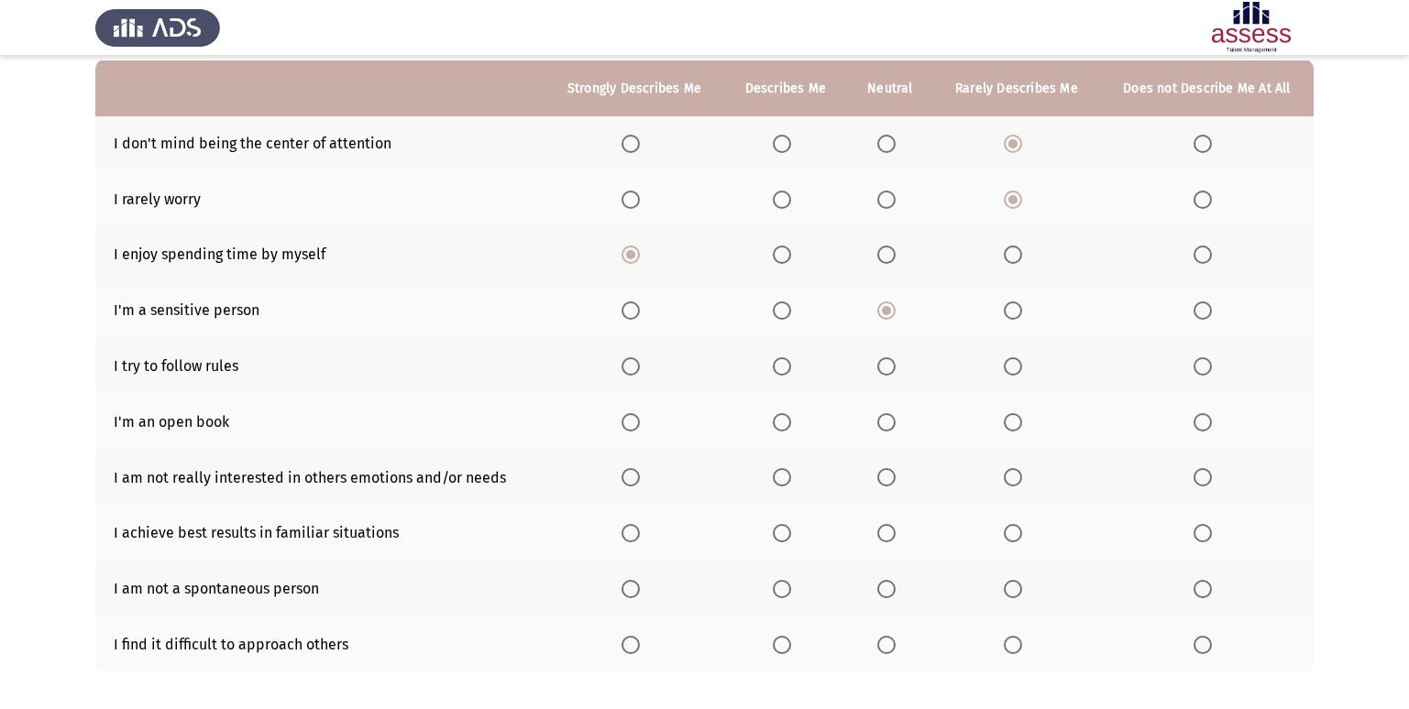
scroll to position [268, 0]
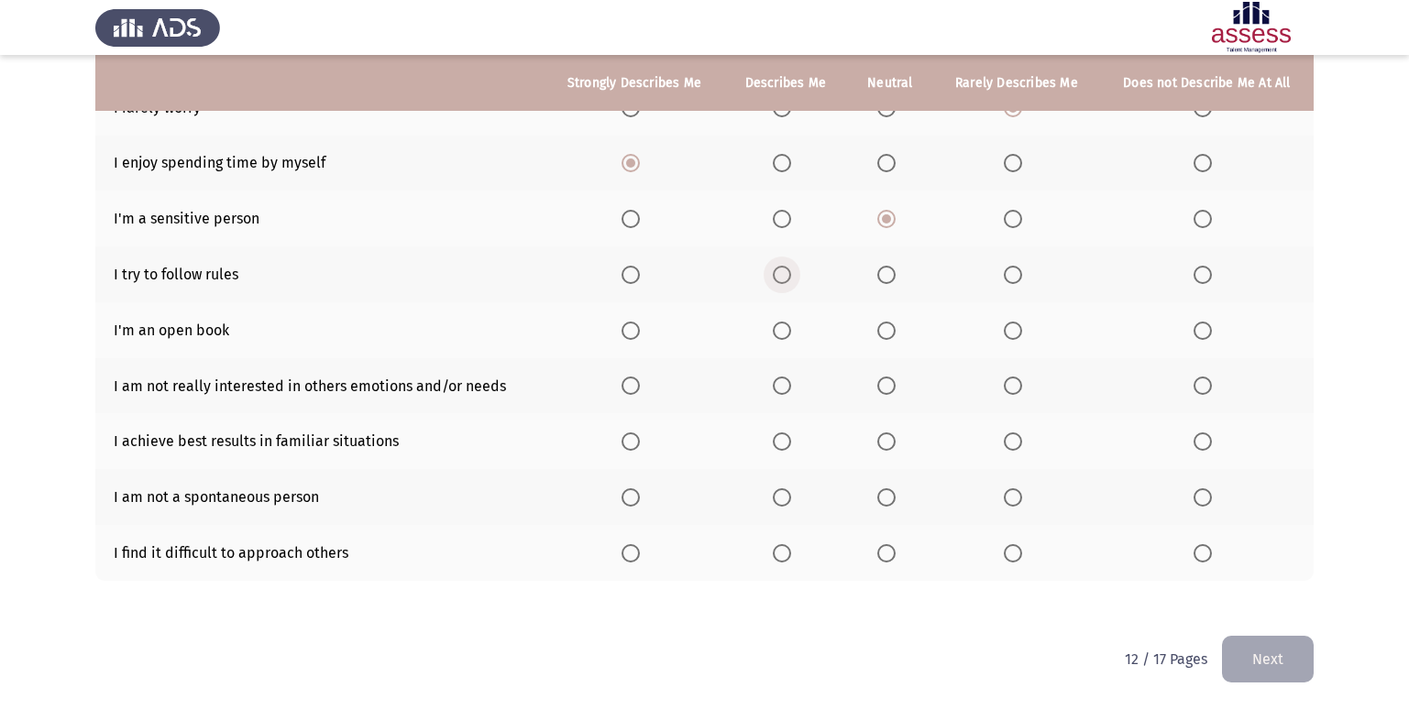
click at [783, 281] on span "Select an option" at bounding box center [782, 275] width 18 height 18
click at [783, 281] on input "Select an option" at bounding box center [782, 275] width 18 height 18
click at [627, 271] on span "Select an option" at bounding box center [630, 275] width 18 height 18
click at [627, 271] on input "Select an option" at bounding box center [630, 275] width 18 height 18
click at [788, 335] on span "Select an option" at bounding box center [782, 331] width 18 height 18
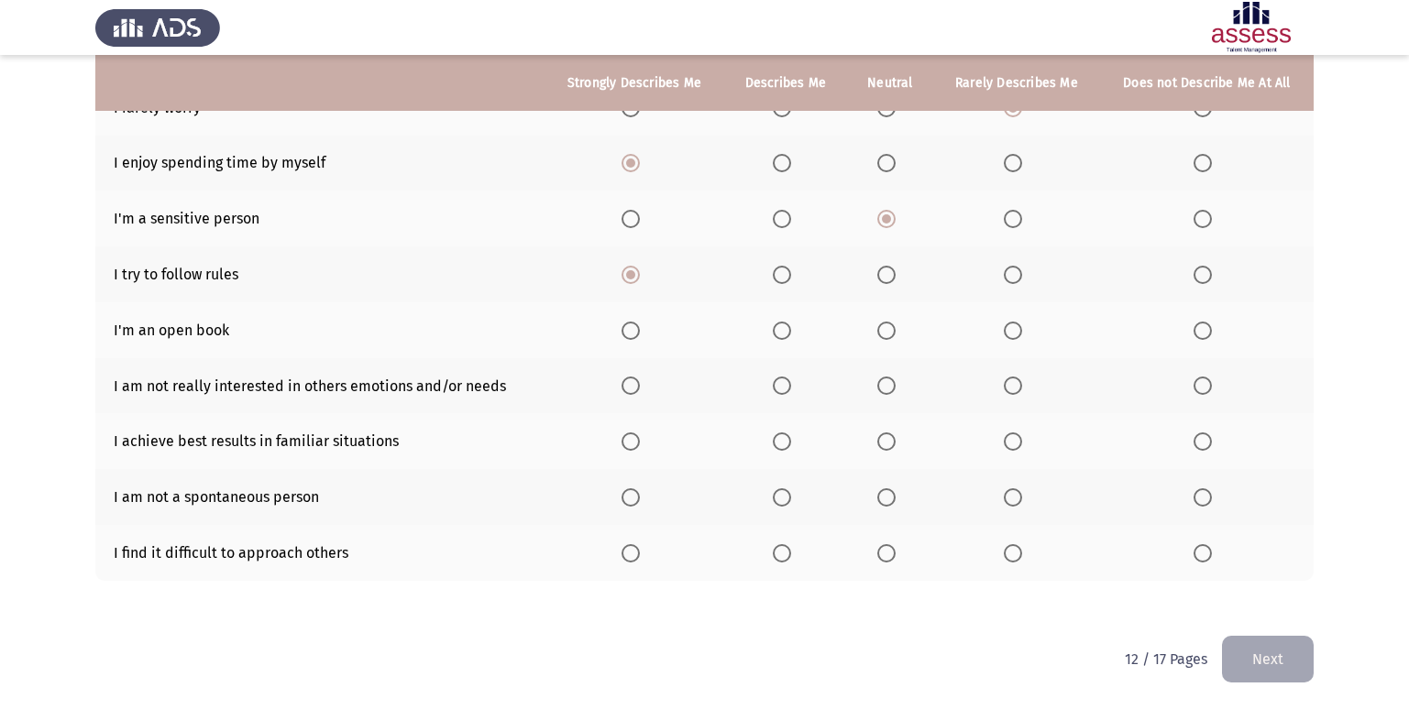
click at [788, 335] on input "Select an option" at bounding box center [782, 331] width 18 height 18
click at [1011, 394] on span "Select an option" at bounding box center [1013, 386] width 18 height 18
click at [1011, 394] on input "Select an option" at bounding box center [1013, 386] width 18 height 18
click at [789, 438] on span "Select an option" at bounding box center [782, 442] width 18 height 18
click at [789, 438] on input "Select an option" at bounding box center [782, 442] width 18 height 18
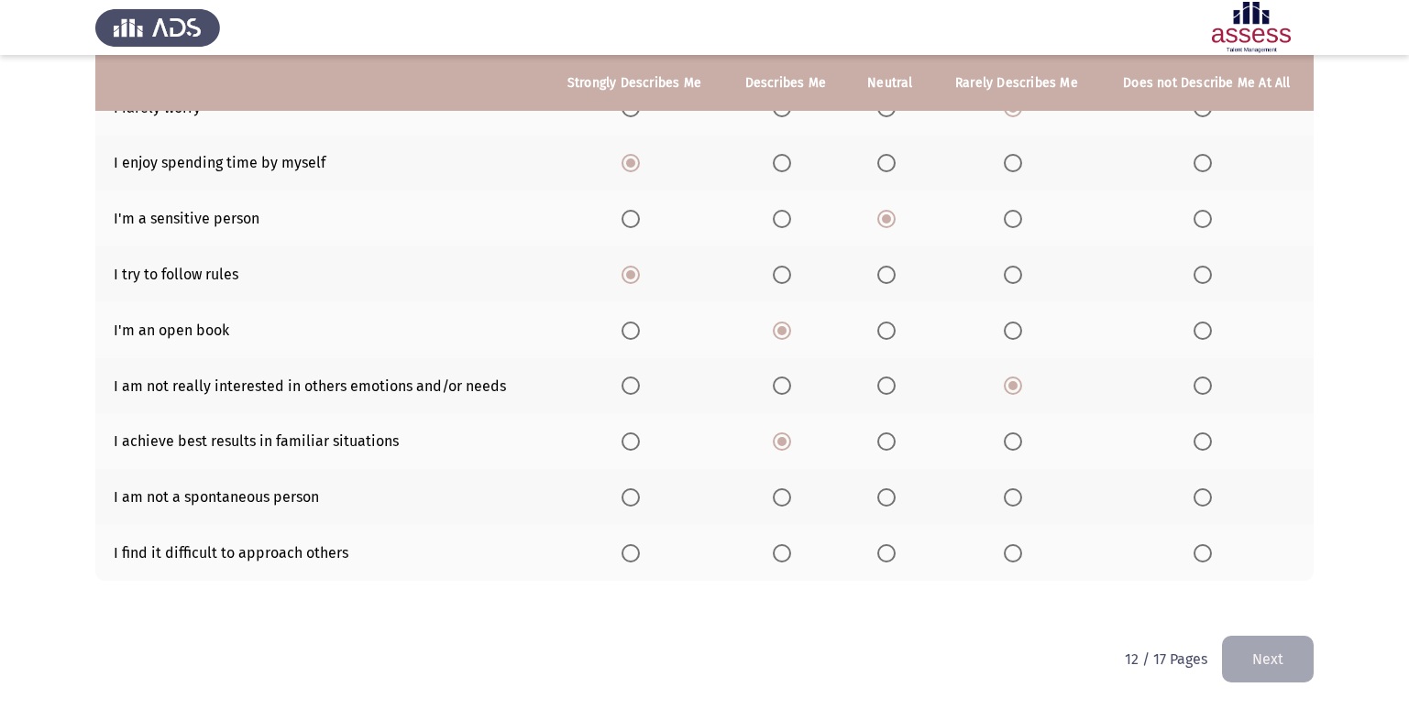
click at [626, 449] on span "Select an option" at bounding box center [630, 442] width 18 height 18
click at [626, 449] on input "Select an option" at bounding box center [630, 442] width 18 height 18
click at [778, 495] on span "Select an option" at bounding box center [782, 498] width 18 height 18
click at [778, 495] on input "Select an option" at bounding box center [782, 498] width 18 height 18
click at [1029, 549] on label "Select an option" at bounding box center [1017, 553] width 26 height 18
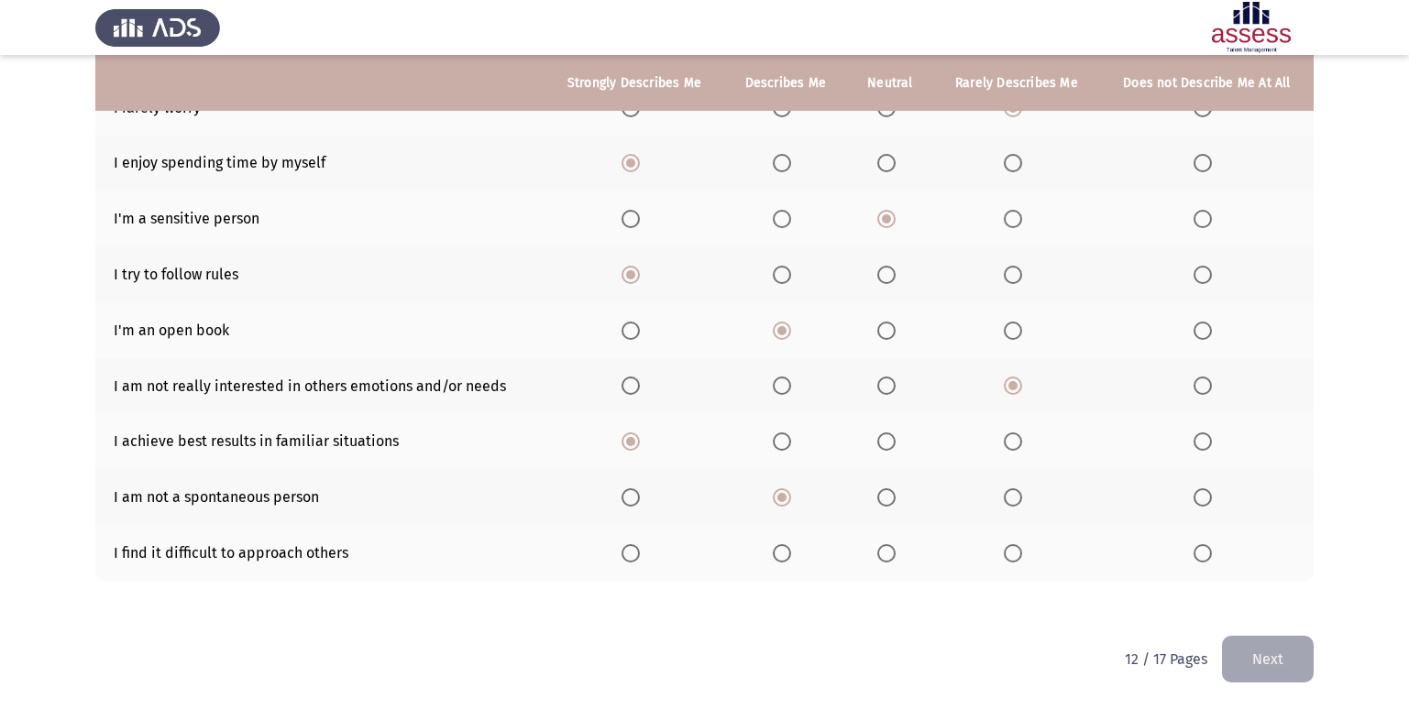
click at [1022, 549] on input "Select an option" at bounding box center [1013, 553] width 18 height 18
click at [1295, 646] on button "Next" at bounding box center [1268, 659] width 92 height 47
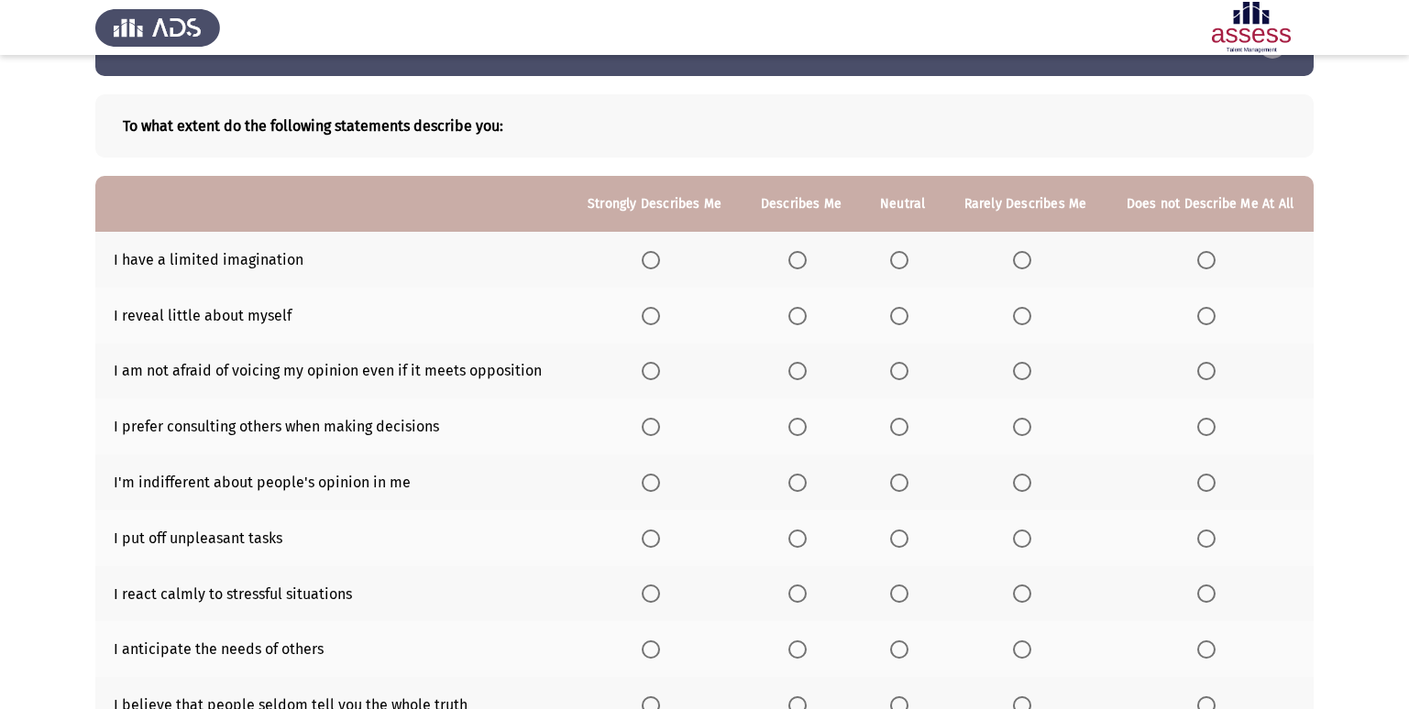
scroll to position [92, 0]
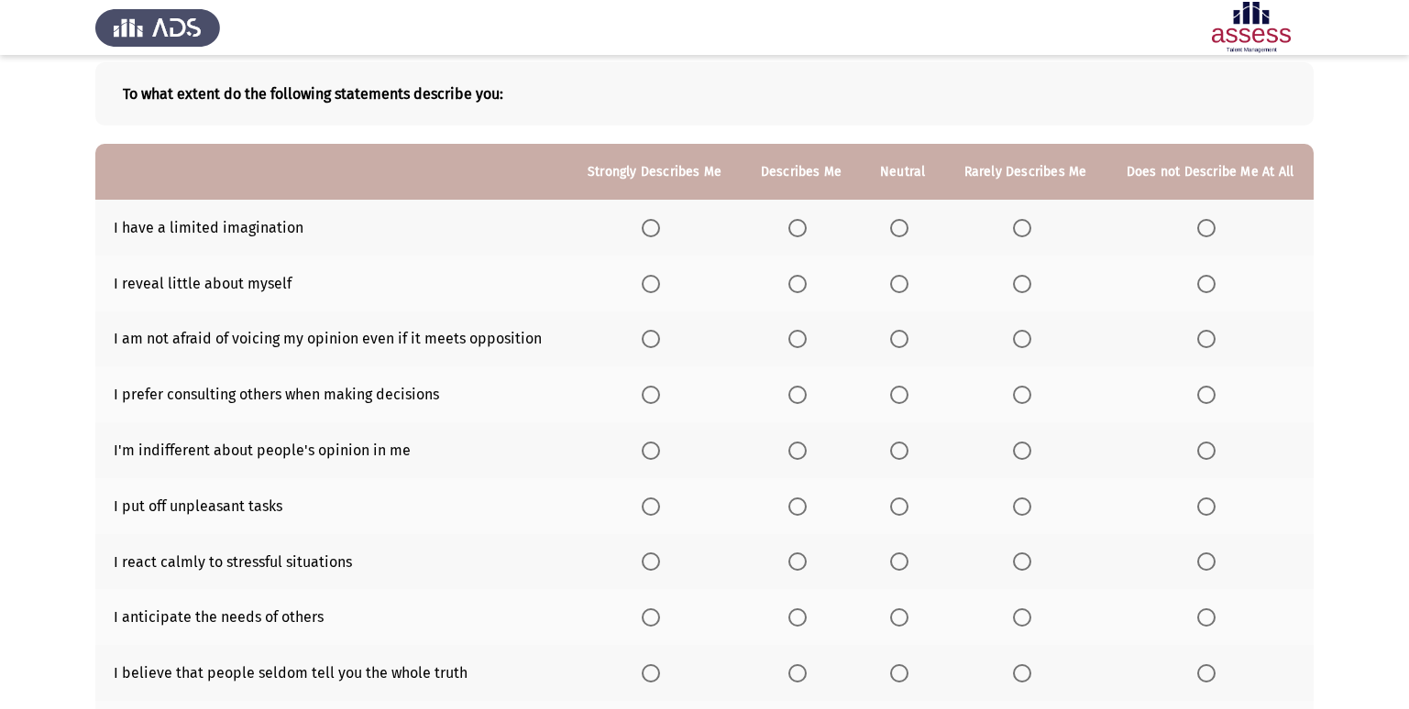
click at [1017, 229] on span "Select an option" at bounding box center [1022, 228] width 18 height 18
click at [1017, 229] on input "Select an option" at bounding box center [1022, 228] width 18 height 18
click at [805, 281] on span "Select an option" at bounding box center [797, 284] width 18 height 18
click at [805, 281] on input "Select an option" at bounding box center [797, 284] width 18 height 18
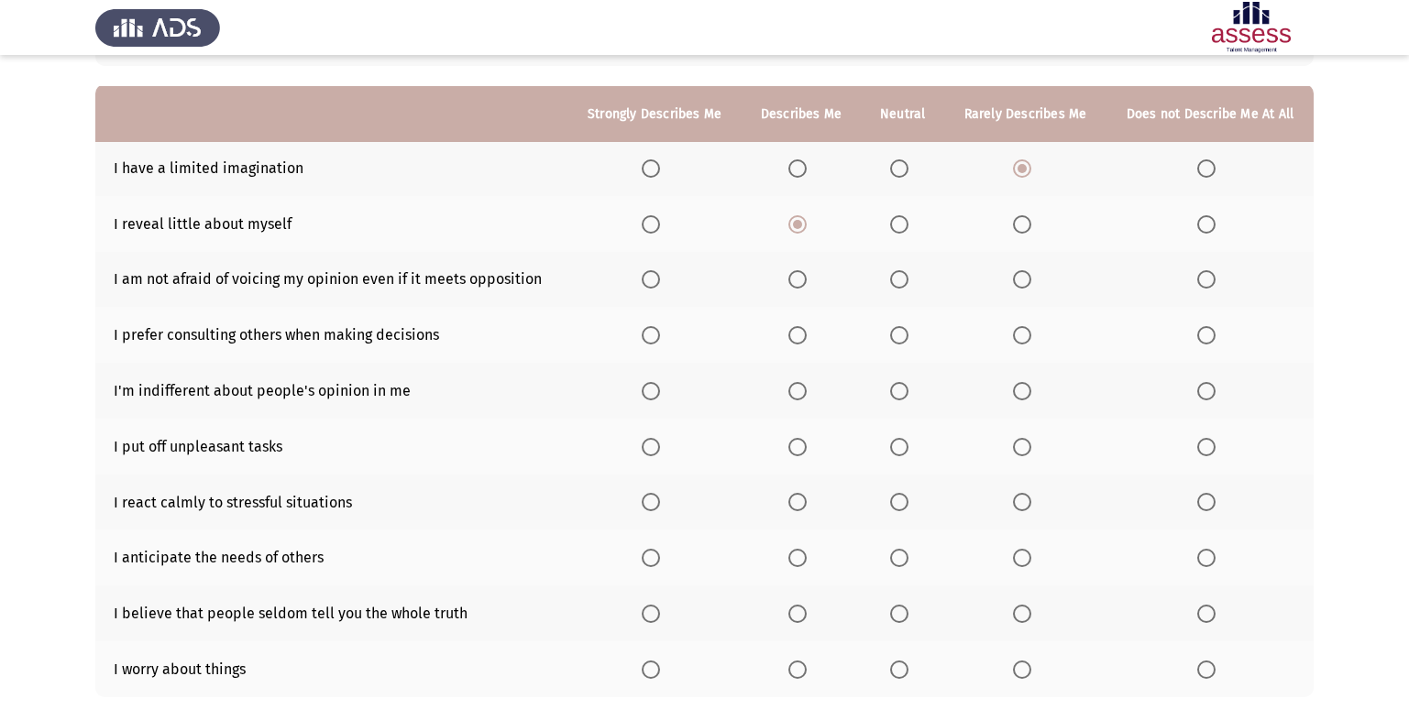
scroll to position [183, 0]
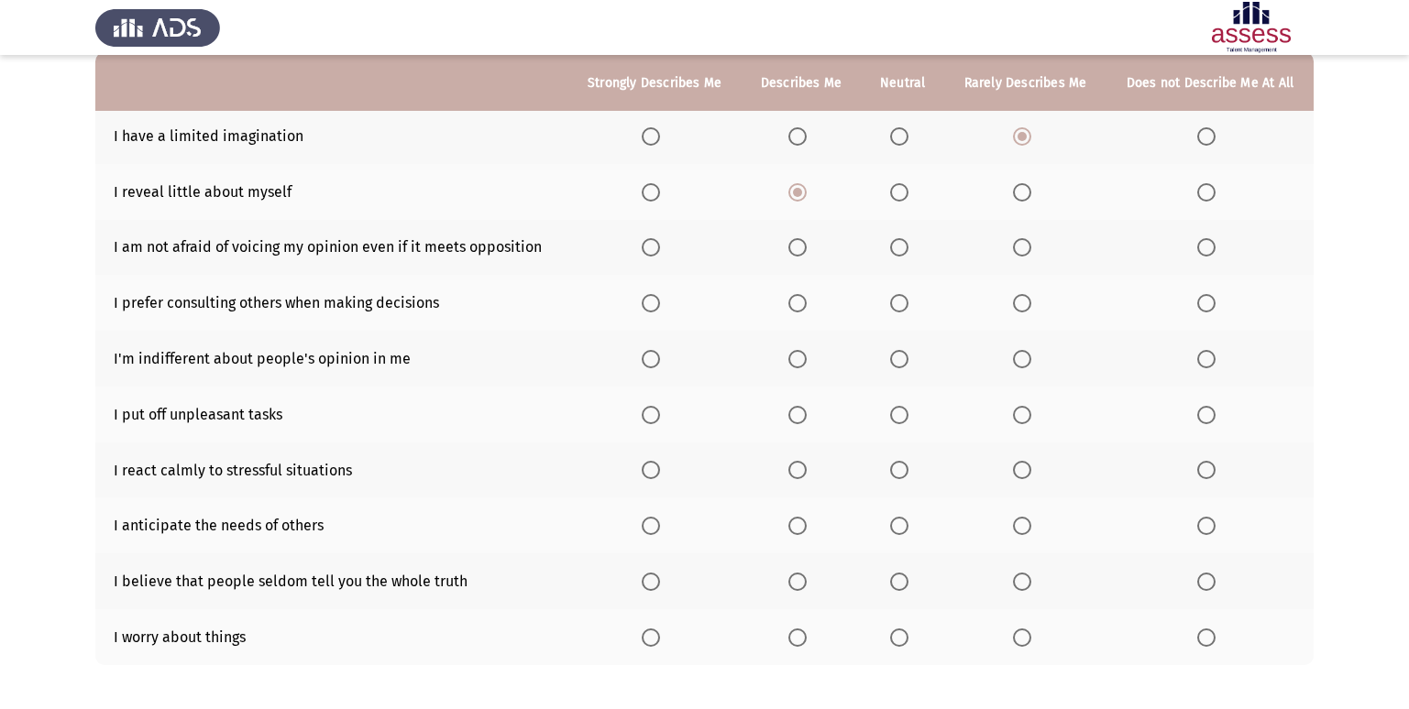
click at [784, 238] on th at bounding box center [802, 248] width 120 height 56
click at [799, 244] on span "Select an option" at bounding box center [797, 247] width 18 height 18
click at [799, 244] on input "Select an option" at bounding box center [797, 247] width 18 height 18
click at [655, 304] on span "Select an option" at bounding box center [651, 303] width 18 height 18
click at [655, 304] on input "Select an option" at bounding box center [651, 303] width 18 height 18
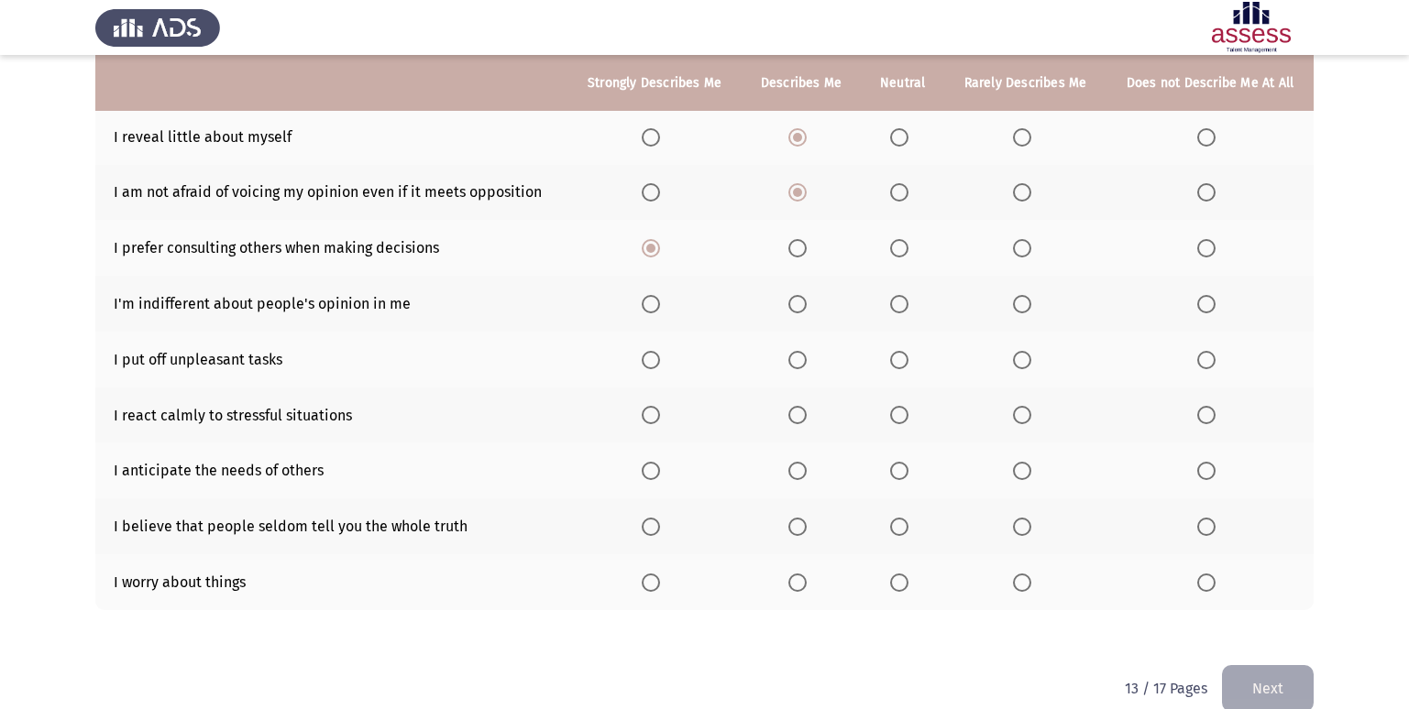
scroll to position [268, 0]
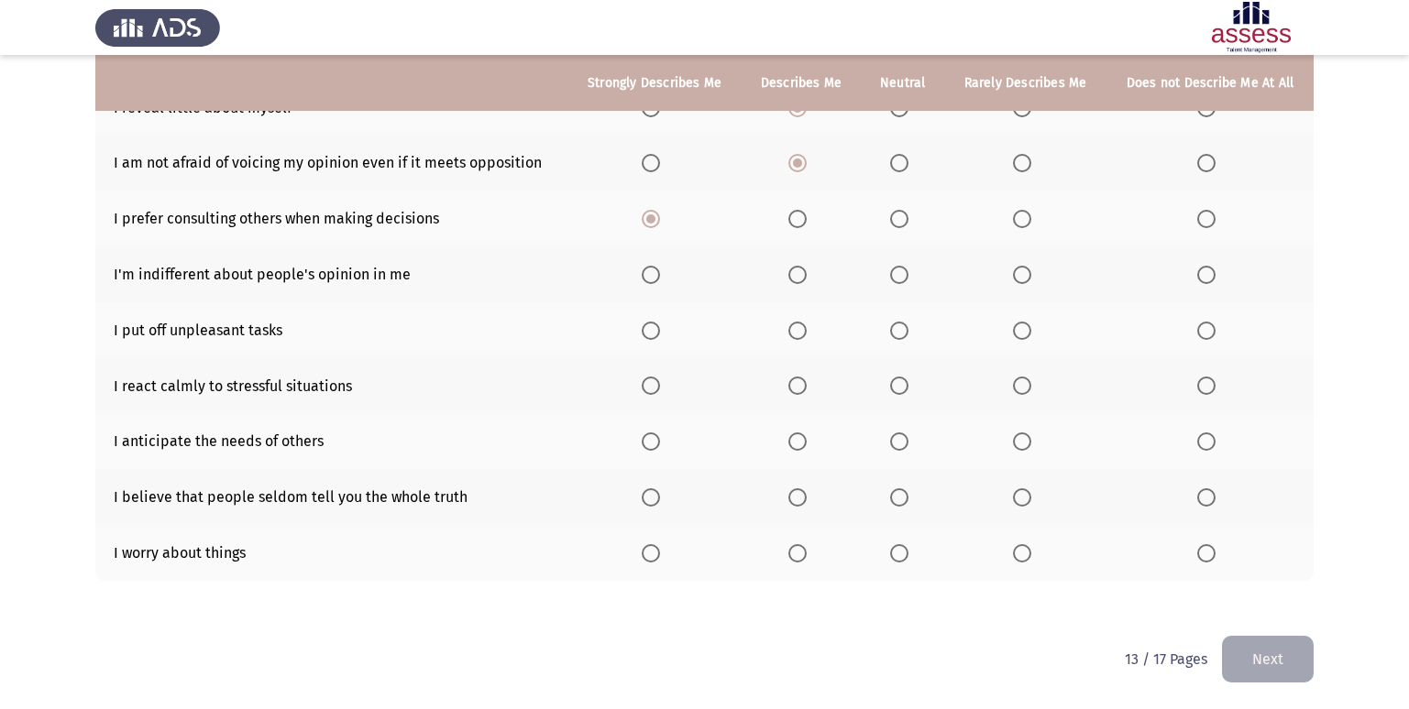
click at [793, 279] on span "Select an option" at bounding box center [797, 275] width 18 height 18
click at [793, 279] on input "Select an option" at bounding box center [797, 275] width 18 height 18
click at [1023, 323] on span "Select an option" at bounding box center [1022, 331] width 18 height 18
click at [1023, 323] on input "Select an option" at bounding box center [1022, 331] width 18 height 18
click at [811, 390] on label "Select an option" at bounding box center [801, 386] width 26 height 18
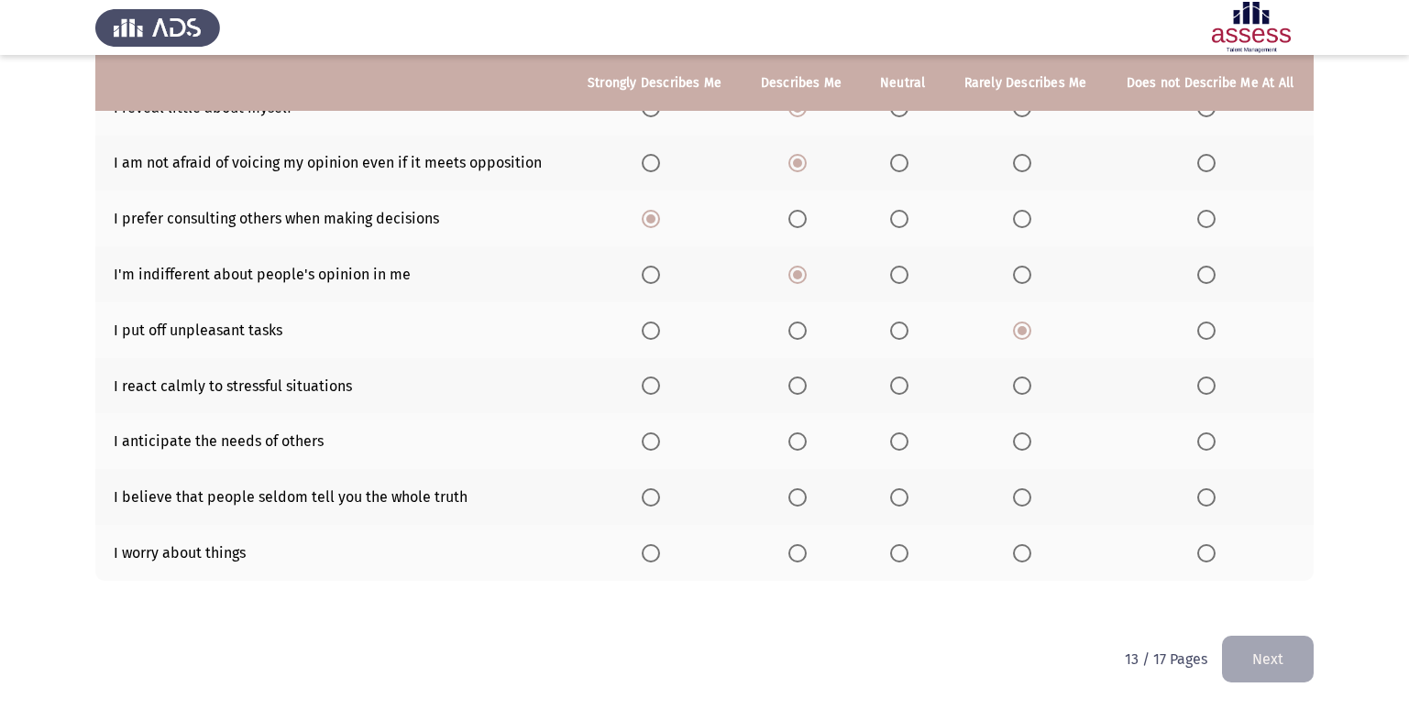
click at [807, 390] on input "Select an option" at bounding box center [797, 386] width 18 height 18
click at [893, 435] on span "Select an option" at bounding box center [899, 442] width 18 height 18
click at [893, 435] on input "Select an option" at bounding box center [899, 442] width 18 height 18
click at [907, 491] on span "Select an option" at bounding box center [899, 498] width 18 height 18
click at [907, 491] on input "Select an option" at bounding box center [899, 498] width 18 height 18
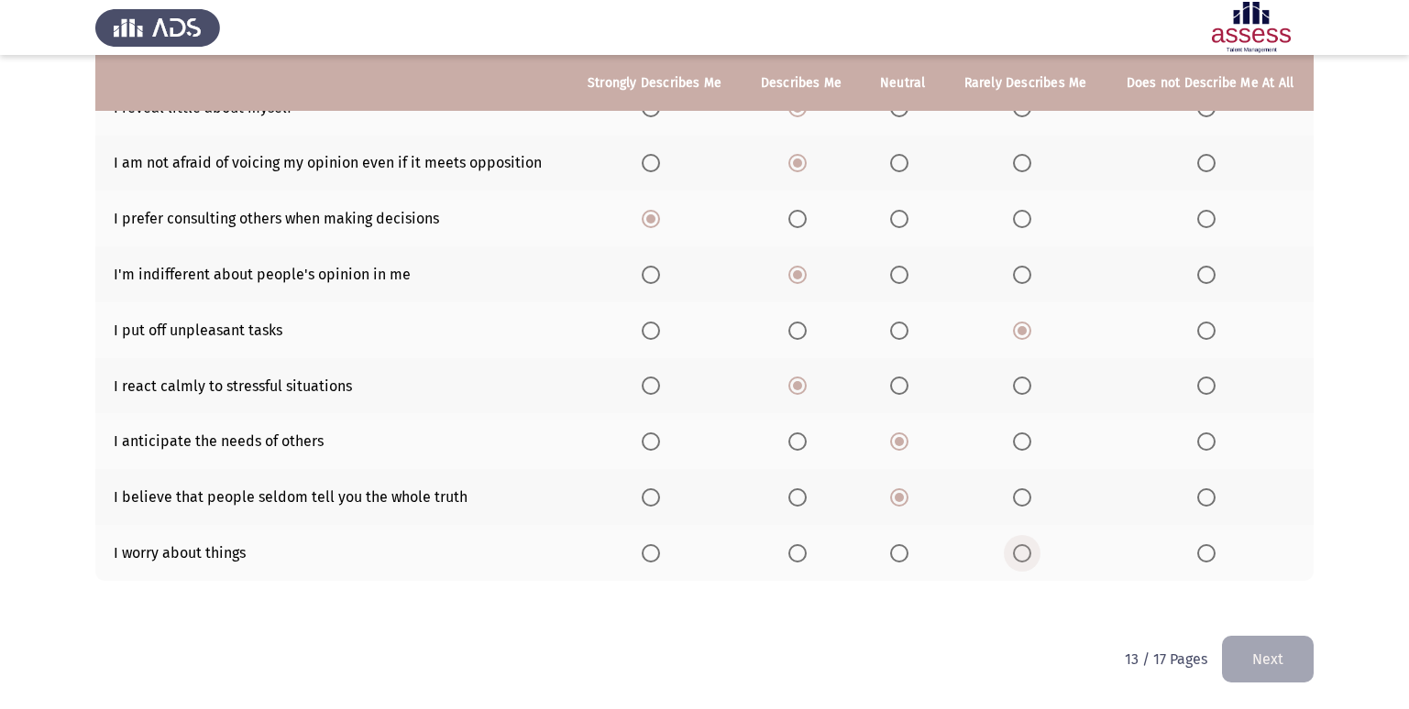
click at [1026, 555] on span "Select an option" at bounding box center [1022, 553] width 18 height 18
click at [1026, 555] on input "Select an option" at bounding box center [1022, 553] width 18 height 18
click at [906, 555] on span "Select an option" at bounding box center [899, 553] width 18 height 18
click at [906, 555] on input "Select an option" at bounding box center [899, 553] width 18 height 18
click at [805, 560] on span "Select an option" at bounding box center [797, 553] width 18 height 18
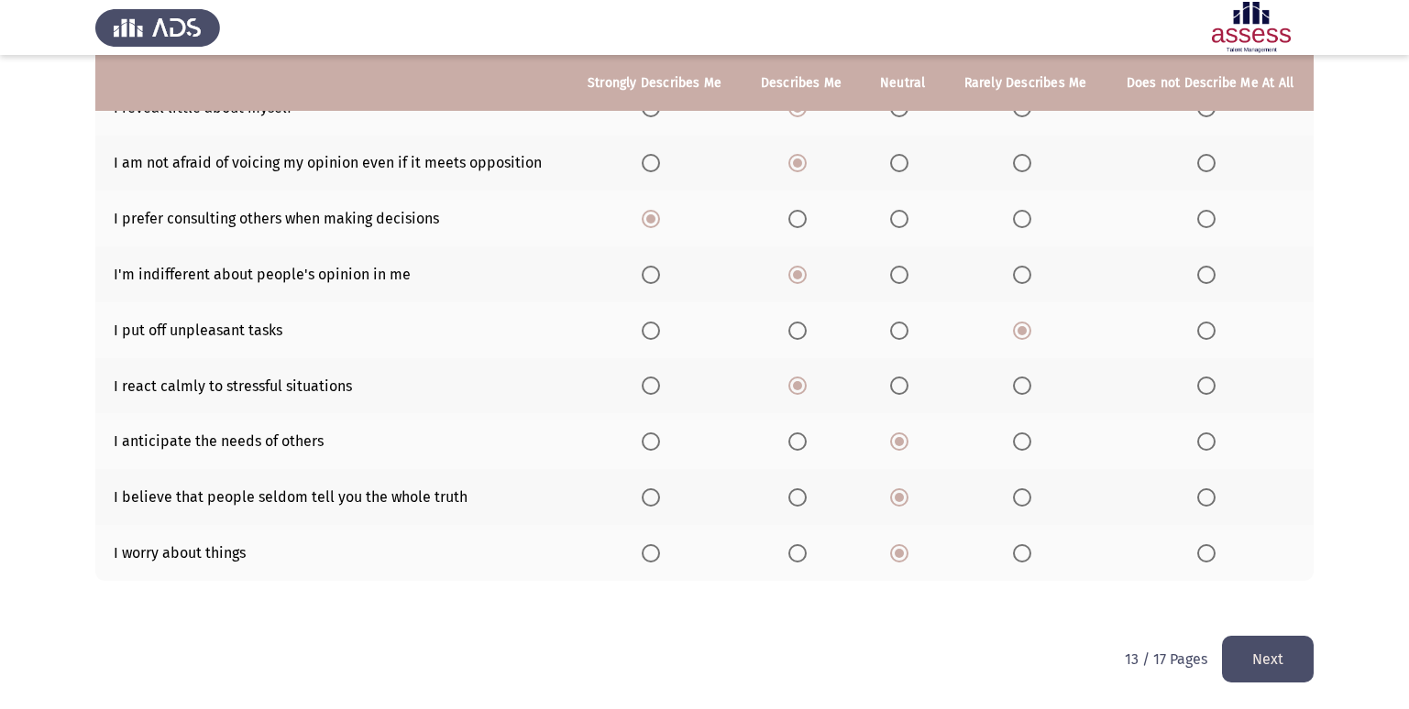
click at [805, 560] on input "Select an option" at bounding box center [797, 553] width 18 height 18
click at [1266, 654] on button "Next" at bounding box center [1268, 659] width 92 height 47
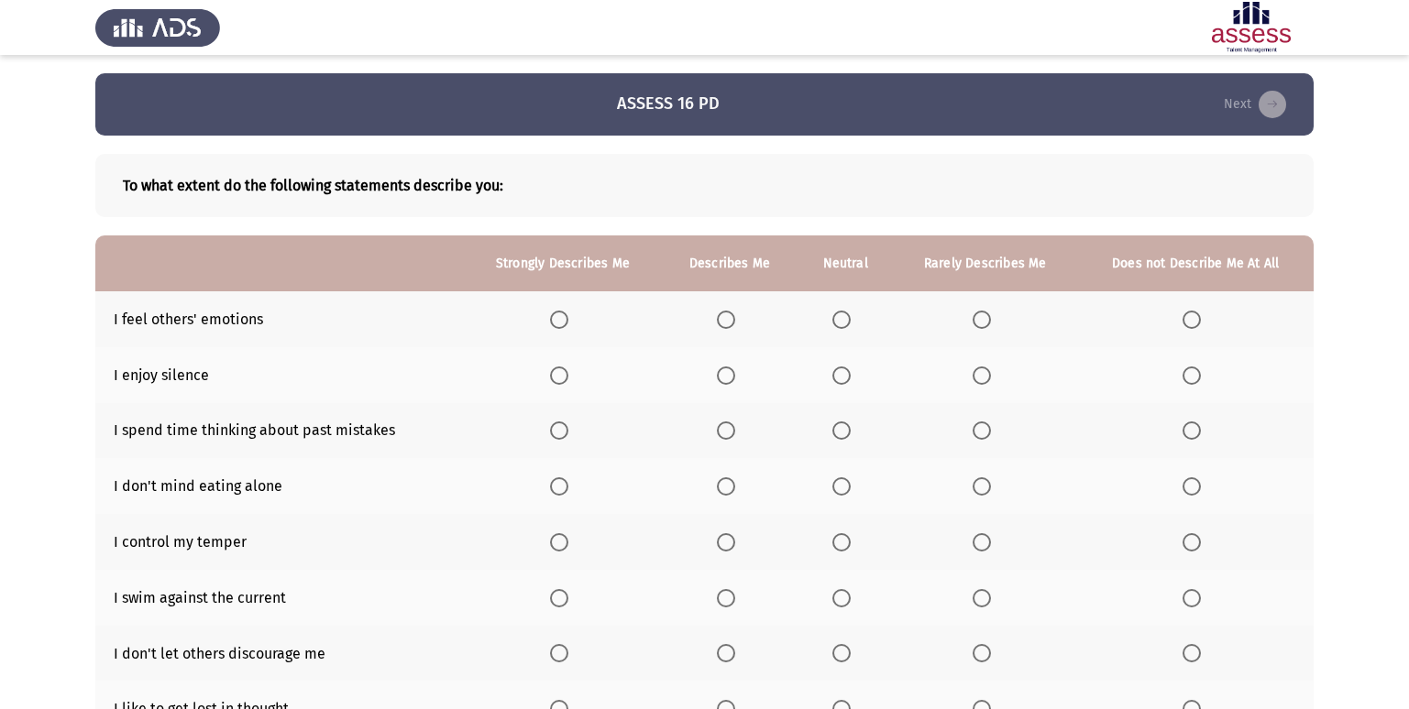
click at [555, 330] on th at bounding box center [563, 319] width 198 height 56
click at [555, 320] on span "Select an option" at bounding box center [559, 320] width 18 height 18
click at [555, 320] on input "Select an option" at bounding box center [559, 320] width 18 height 18
click at [730, 376] on span "Select an option" at bounding box center [726, 376] width 18 height 18
click at [730, 376] on input "Select an option" at bounding box center [726, 376] width 18 height 18
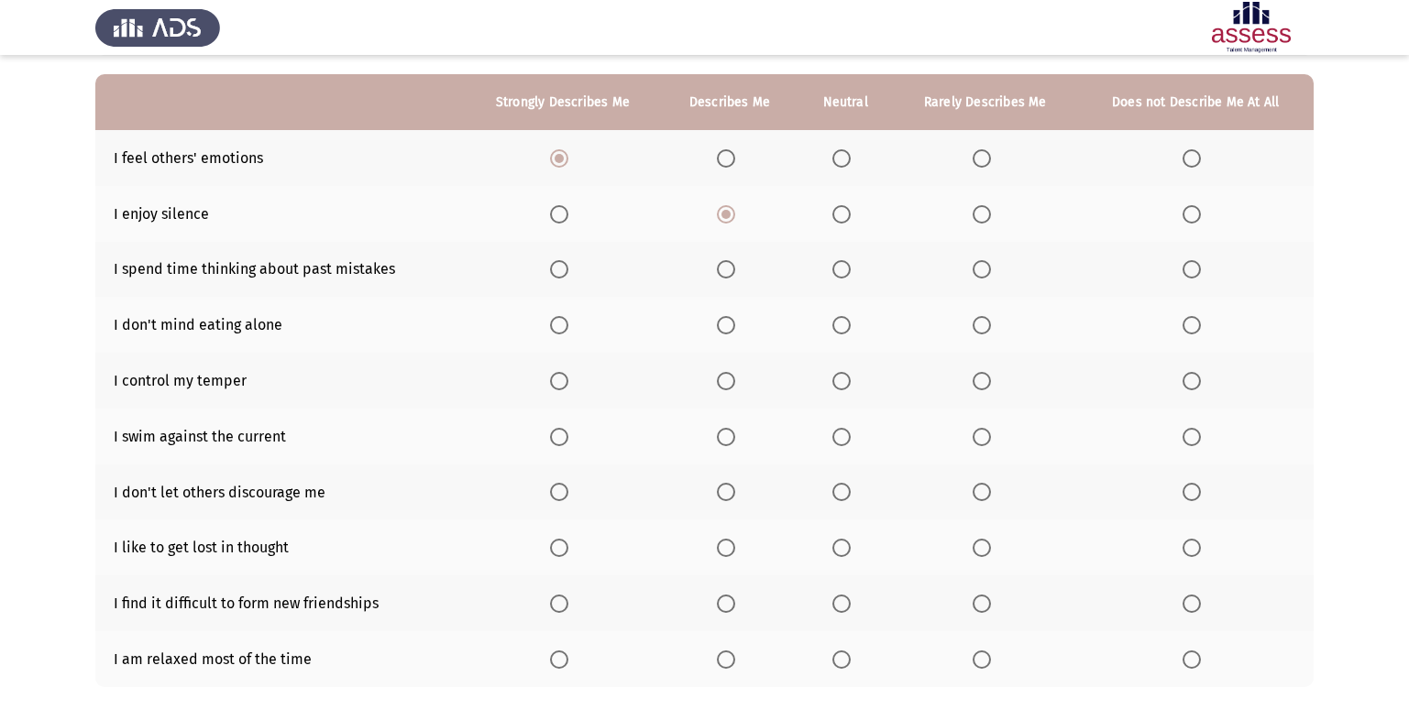
scroll to position [183, 0]
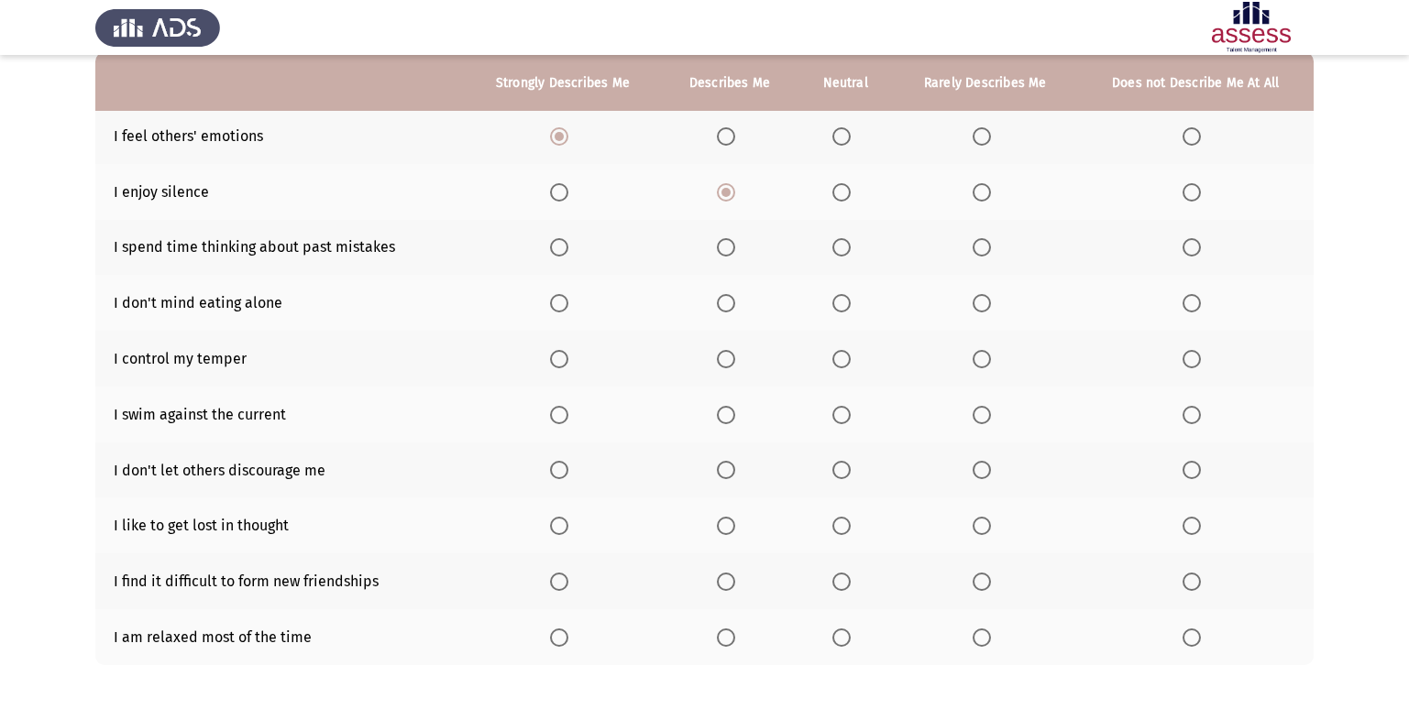
click at [988, 244] on span "Select an option" at bounding box center [982, 247] width 18 height 18
click at [988, 244] on input "Select an option" at bounding box center [982, 247] width 18 height 18
click at [732, 297] on span "Select an option" at bounding box center [726, 303] width 18 height 18
click at [732, 297] on input "Select an option" at bounding box center [726, 303] width 18 height 18
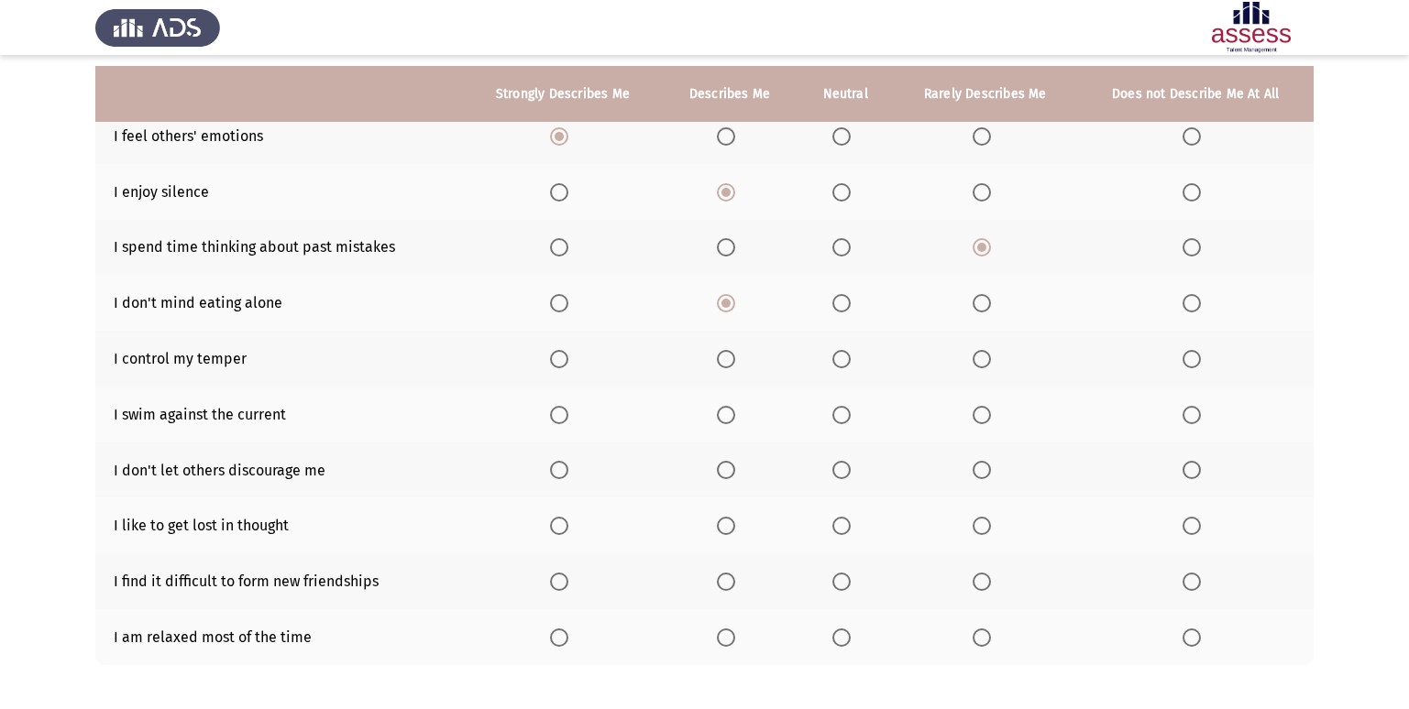
scroll to position [268, 0]
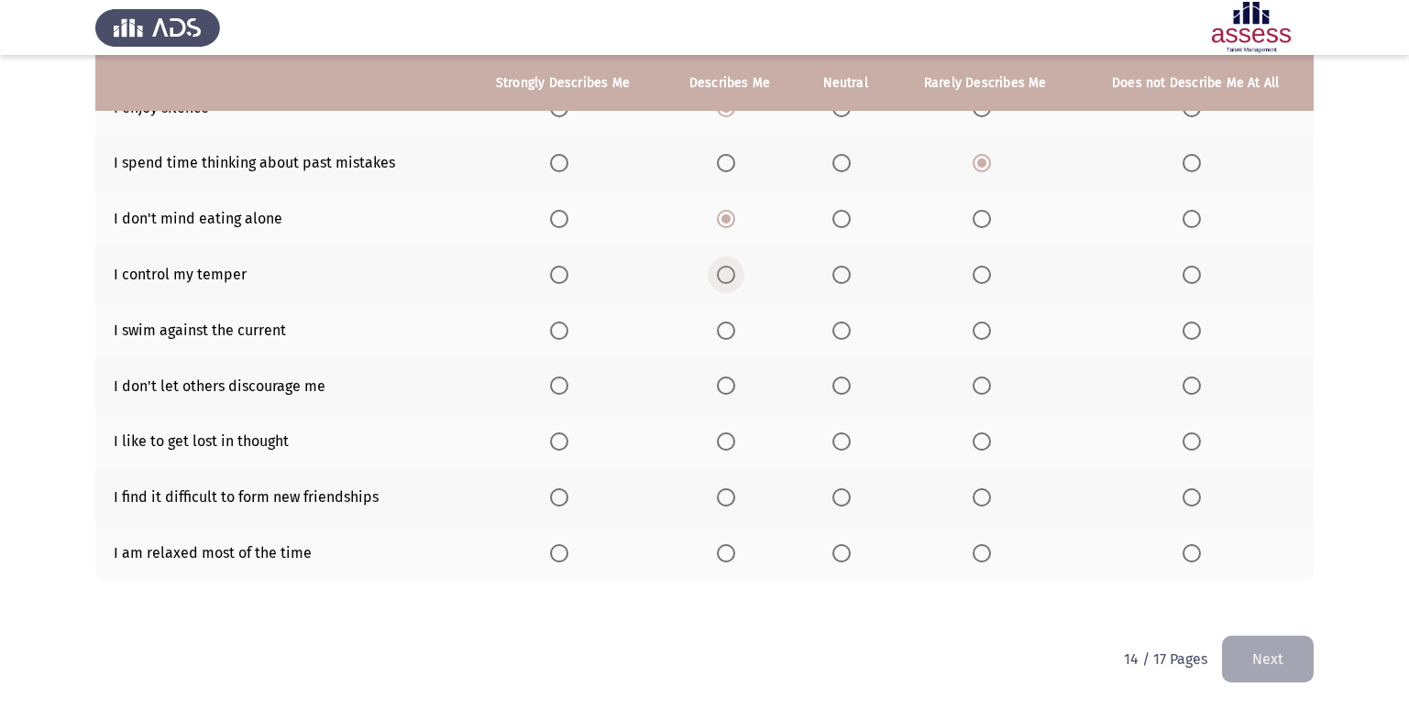
click at [724, 268] on span "Select an option" at bounding box center [726, 275] width 18 height 18
click at [724, 268] on input "Select an option" at bounding box center [726, 275] width 18 height 18
click at [987, 322] on span "Select an option" at bounding box center [982, 331] width 18 height 18
click at [987, 322] on input "Select an option" at bounding box center [982, 331] width 18 height 18
click at [722, 387] on span "Select an option" at bounding box center [726, 386] width 18 height 18
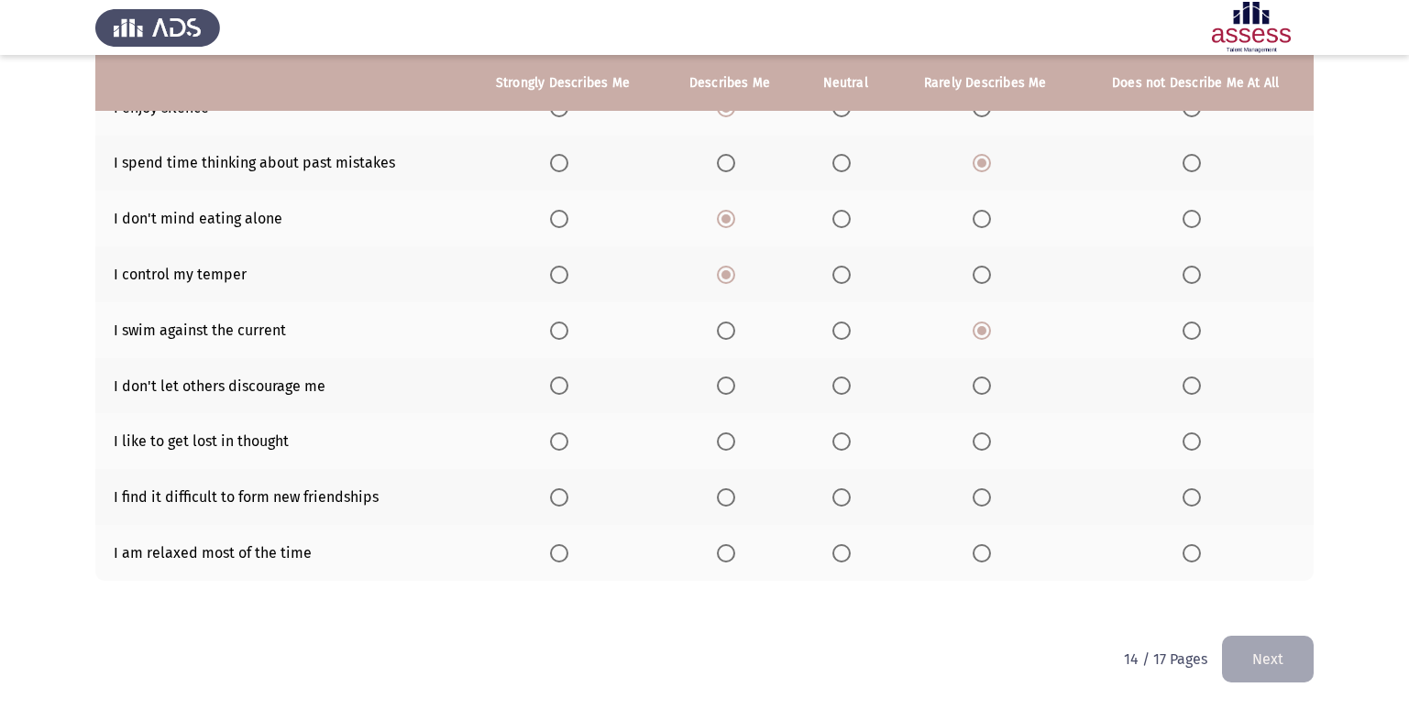
click at [722, 387] on input "Select an option" at bounding box center [726, 386] width 18 height 18
click at [1185, 440] on span "Select an option" at bounding box center [1191, 442] width 18 height 18
click at [1185, 440] on input "Select an option" at bounding box center [1191, 442] width 18 height 18
click at [987, 498] on span "Select an option" at bounding box center [982, 498] width 18 height 18
click at [987, 498] on input "Select an option" at bounding box center [982, 498] width 18 height 18
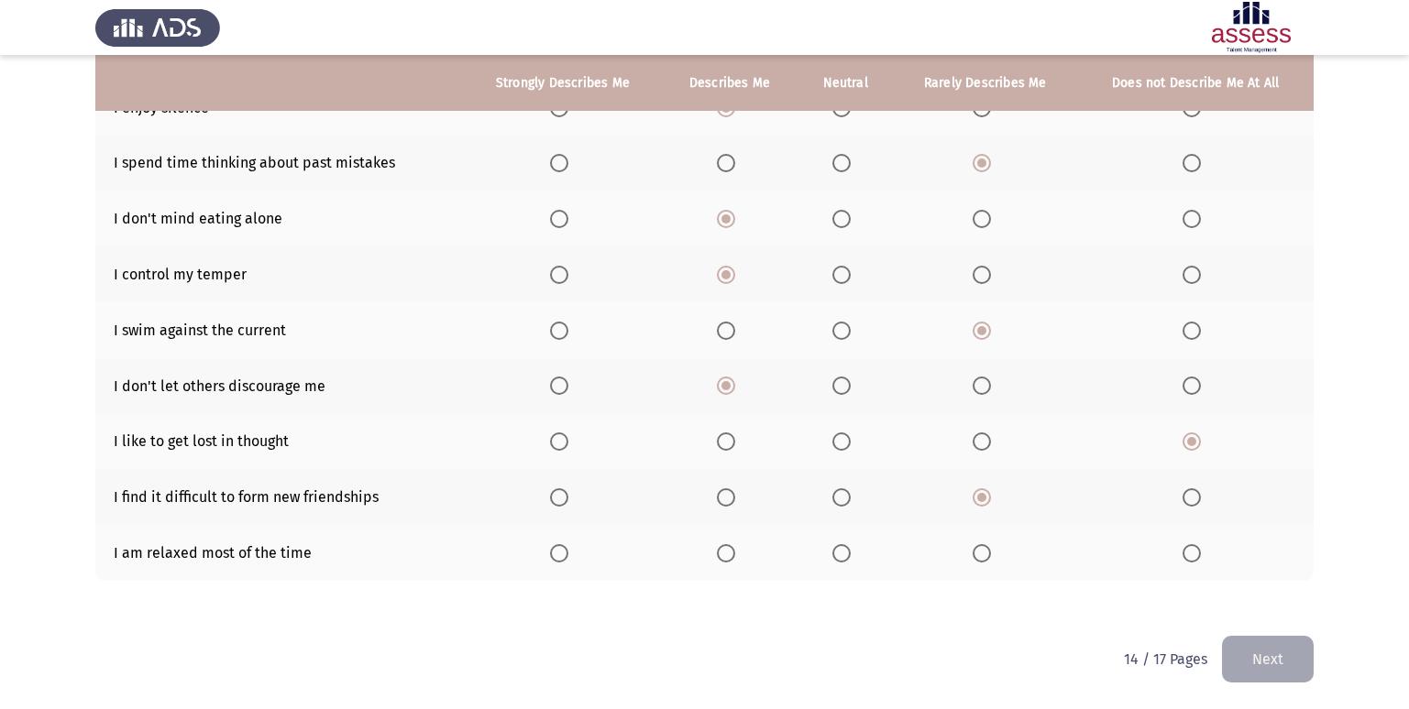
click at [559, 562] on span "Select an option" at bounding box center [559, 553] width 18 height 18
click at [559, 562] on input "Select an option" at bounding box center [559, 553] width 18 height 18
click at [1311, 650] on button "Next" at bounding box center [1268, 659] width 92 height 47
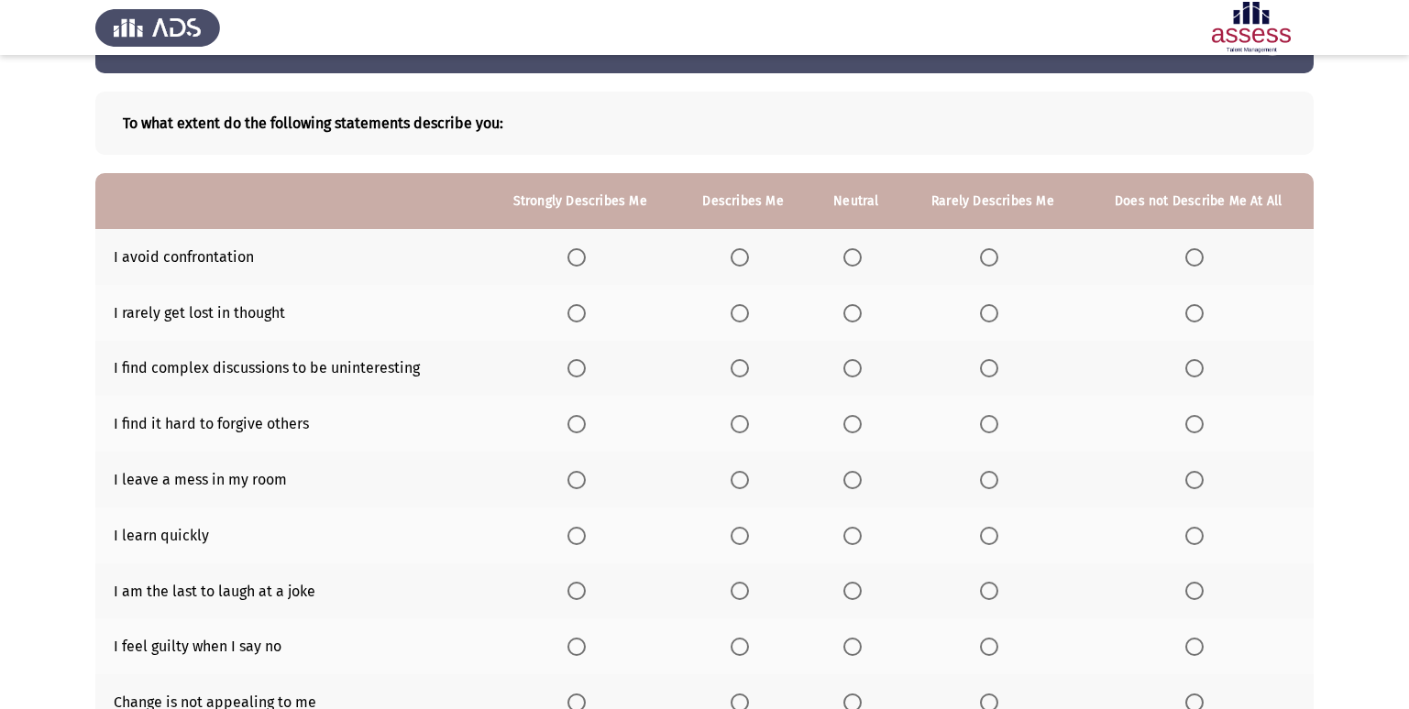
scroll to position [92, 0]
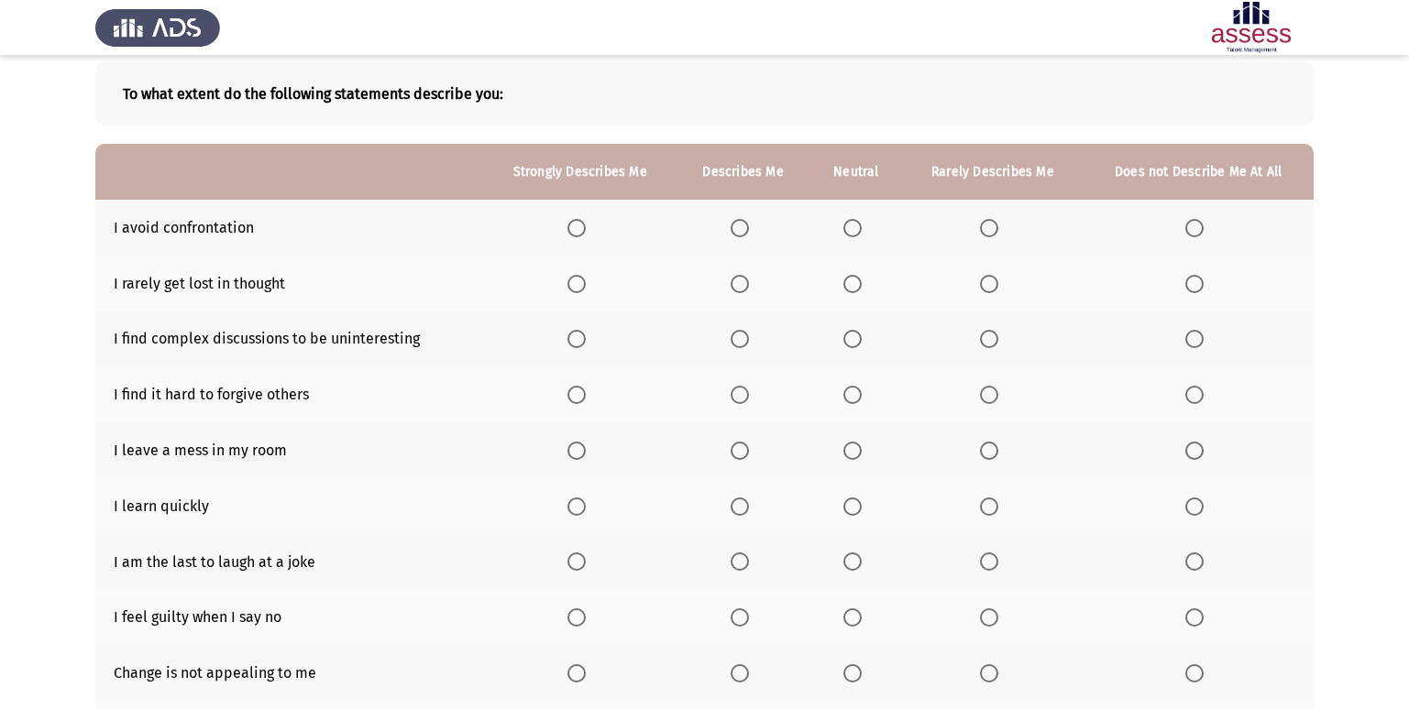
click at [748, 219] on span "Select an option" at bounding box center [740, 228] width 18 height 18
click at [748, 219] on input "Select an option" at bounding box center [740, 228] width 18 height 18
click at [741, 286] on span "Select an option" at bounding box center [740, 284] width 18 height 18
click at [741, 286] on input "Select an option" at bounding box center [740, 284] width 18 height 18
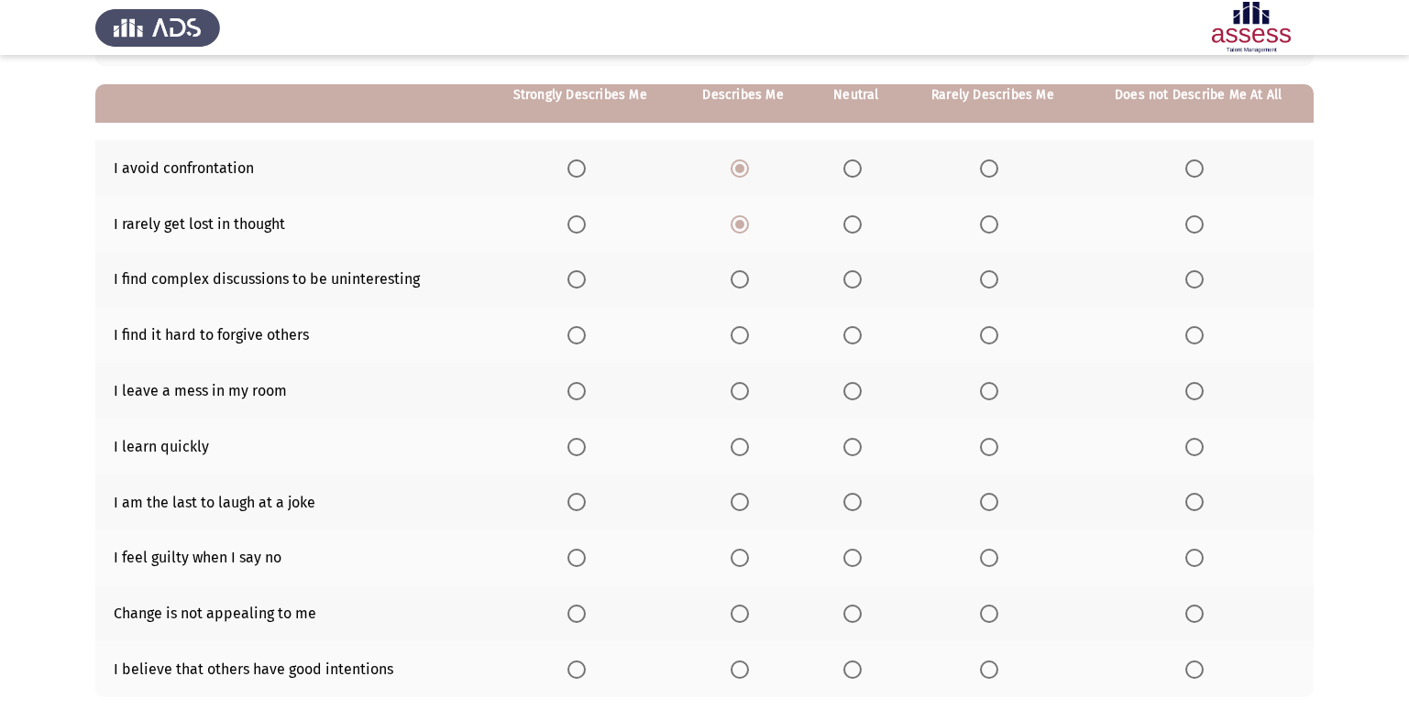
scroll to position [183, 0]
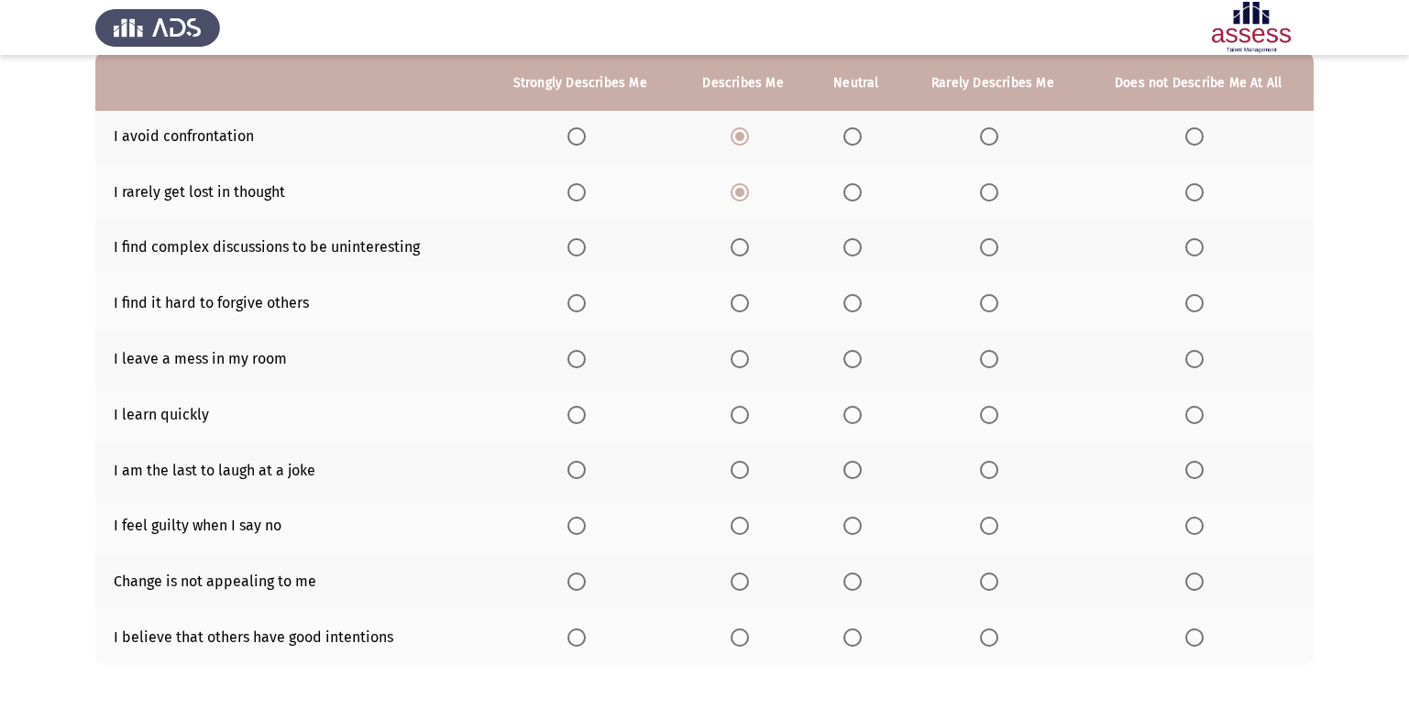
click at [728, 242] on th at bounding box center [742, 248] width 133 height 56
click at [742, 243] on span "Select an option" at bounding box center [740, 247] width 18 height 18
click at [742, 243] on input "Select an option" at bounding box center [740, 247] width 18 height 18
click at [737, 305] on span "Select an option" at bounding box center [740, 303] width 18 height 18
click at [737, 305] on input "Select an option" at bounding box center [740, 303] width 18 height 18
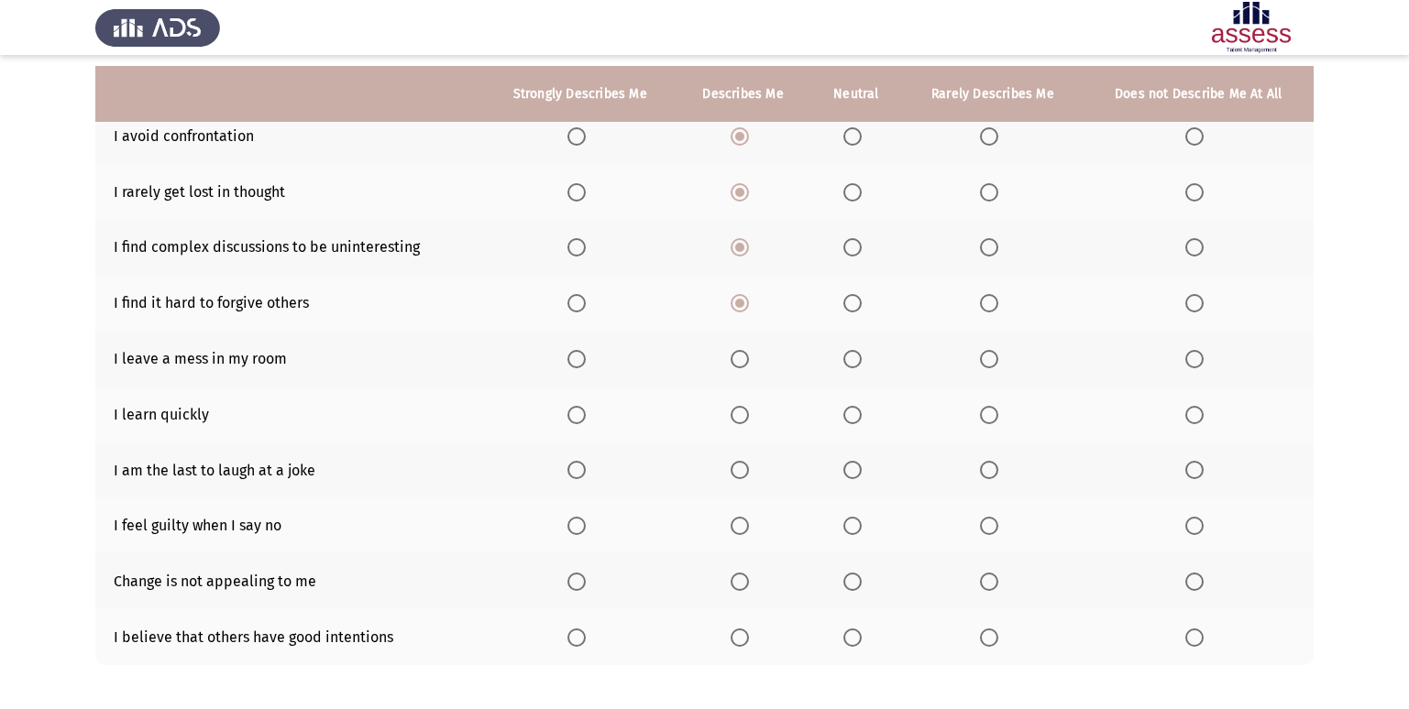
scroll to position [268, 0]
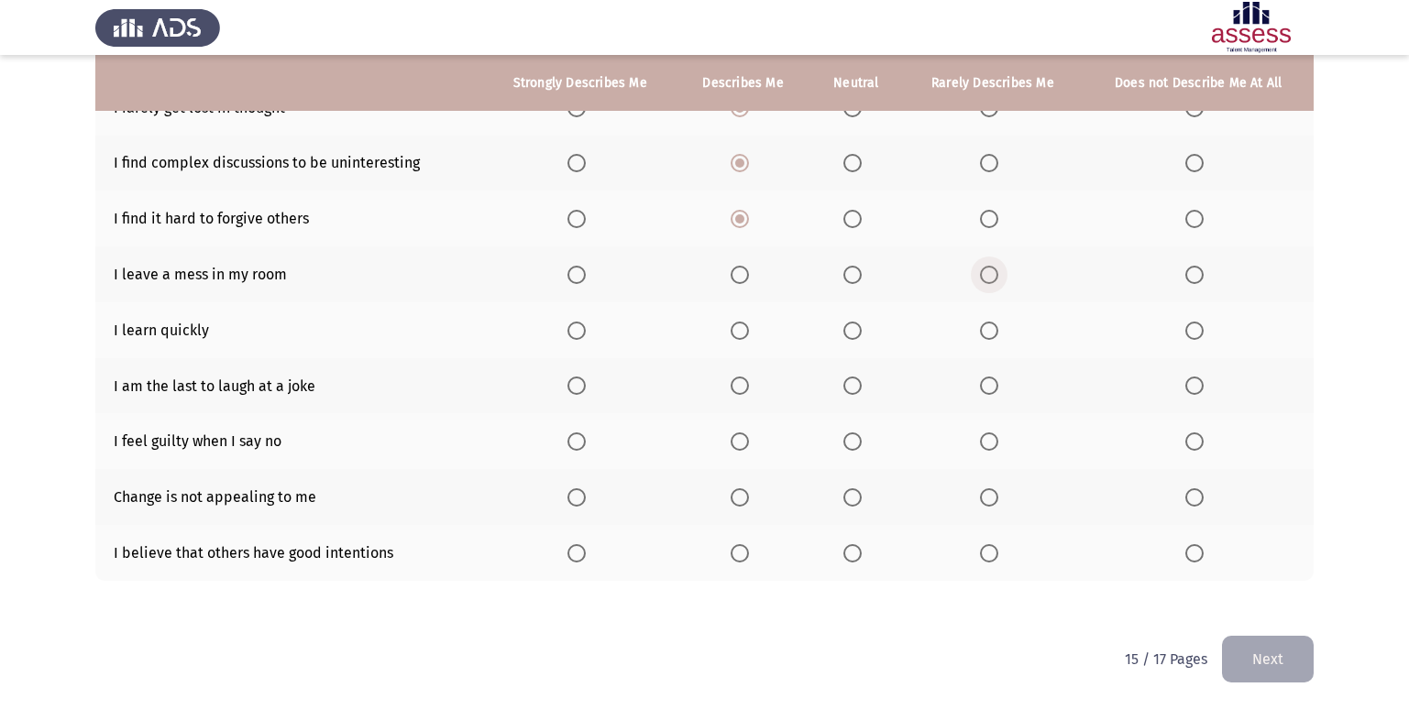
click at [987, 280] on span "Select an option" at bounding box center [989, 275] width 18 height 18
click at [987, 280] on input "Select an option" at bounding box center [989, 275] width 18 height 18
click at [572, 335] on span "Select an option" at bounding box center [576, 331] width 18 height 18
click at [572, 335] on input "Select an option" at bounding box center [576, 331] width 18 height 18
click at [983, 382] on span "Select an option" at bounding box center [989, 386] width 18 height 18
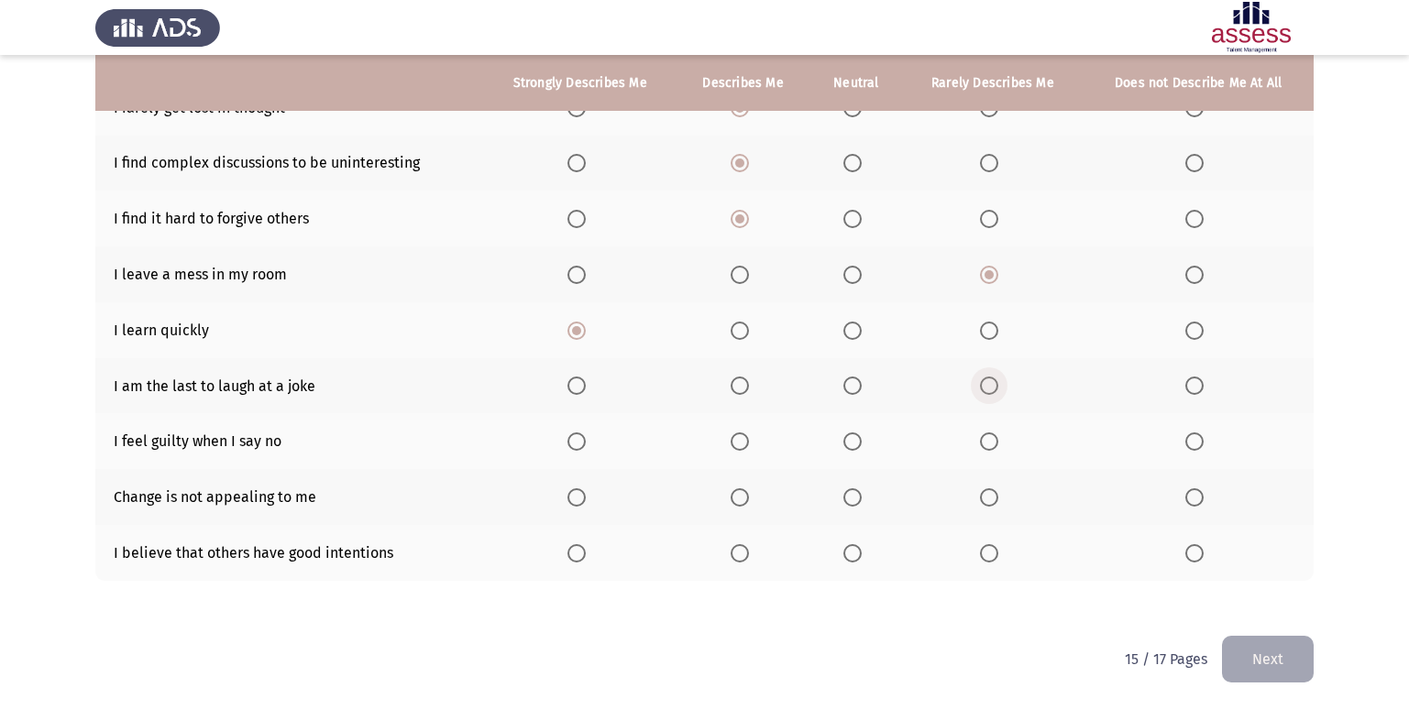
click at [983, 382] on input "Select an option" at bounding box center [989, 386] width 18 height 18
click at [753, 436] on label "Select an option" at bounding box center [744, 442] width 26 height 18
click at [749, 436] on input "Select an option" at bounding box center [740, 442] width 18 height 18
click at [740, 500] on span "Select an option" at bounding box center [740, 498] width 18 height 18
click at [740, 500] on input "Select an option" at bounding box center [740, 498] width 18 height 18
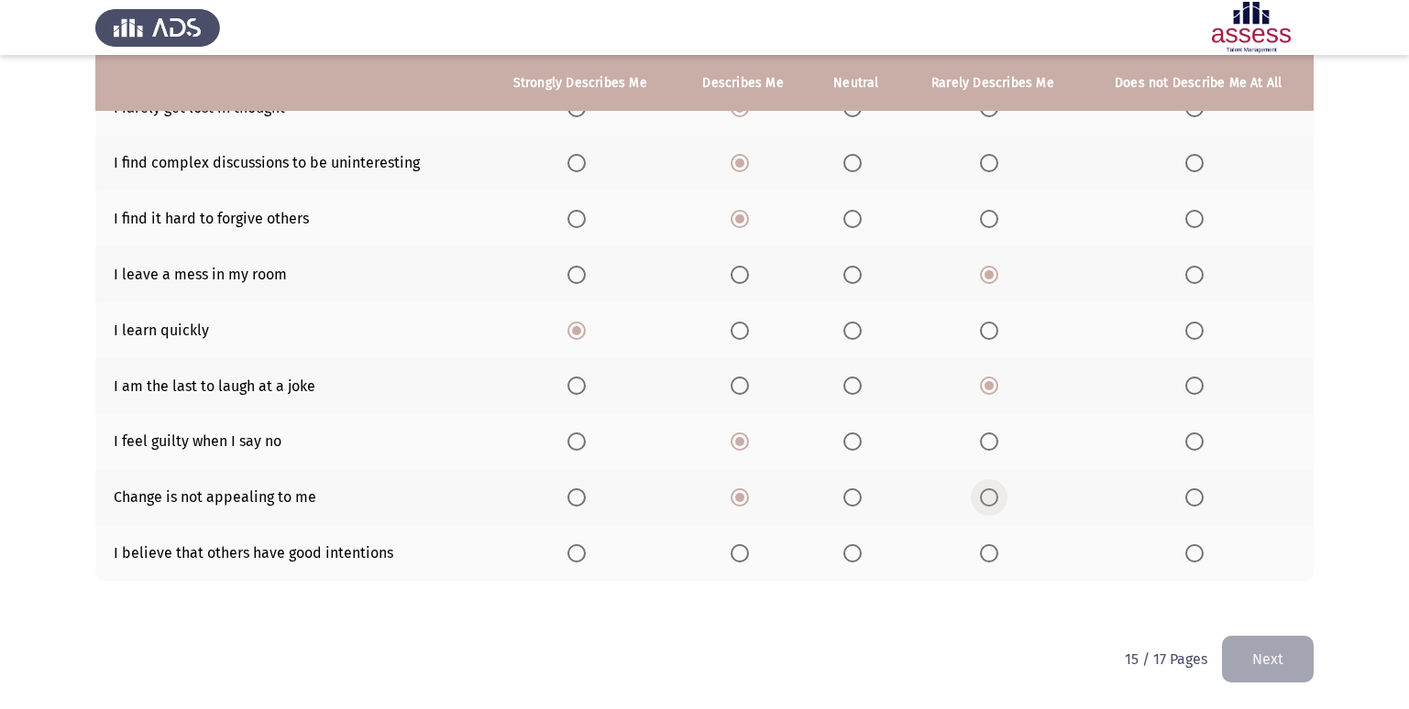
click at [993, 498] on span "Select an option" at bounding box center [989, 498] width 18 height 18
click at [993, 498] on input "Select an option" at bounding box center [989, 498] width 18 height 18
click at [741, 555] on span "Select an option" at bounding box center [740, 553] width 18 height 18
click at [741, 555] on input "Select an option" at bounding box center [740, 553] width 18 height 18
click at [1294, 650] on button "Next" at bounding box center [1268, 659] width 92 height 47
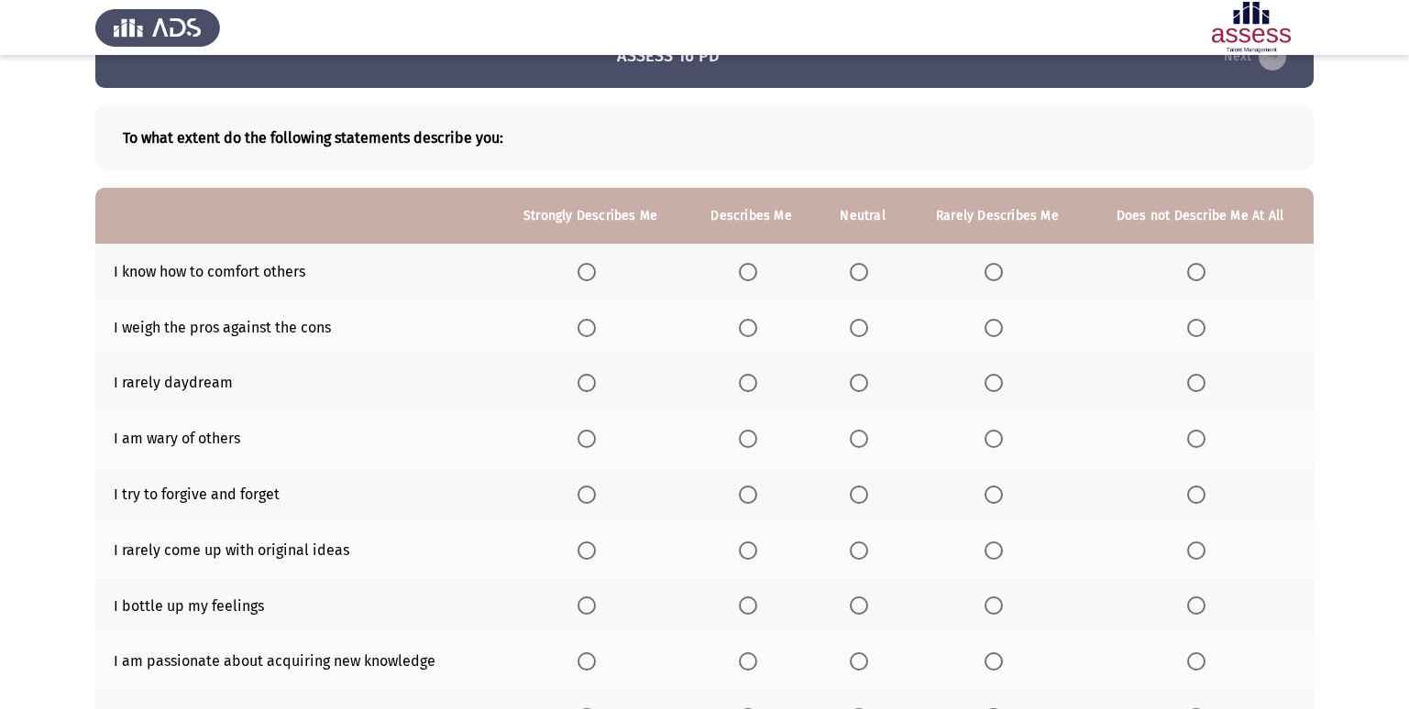
scroll to position [92, 0]
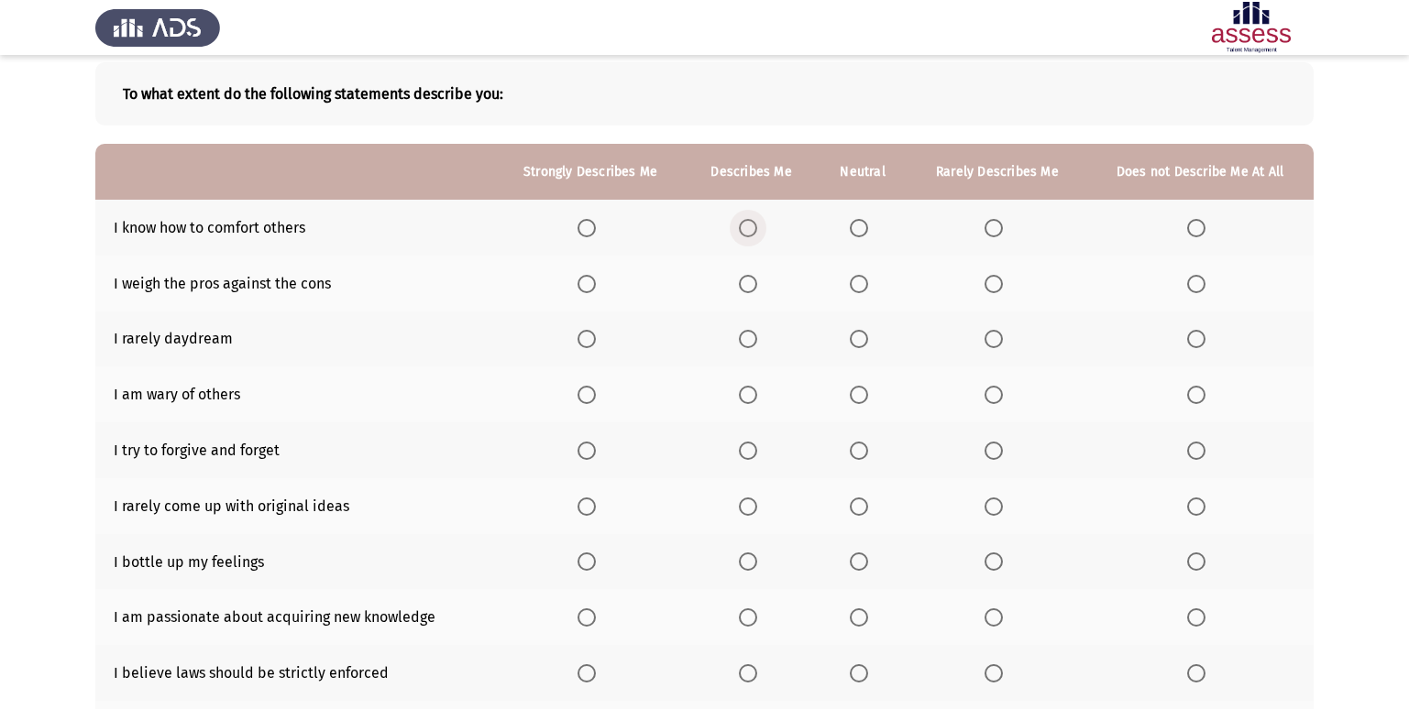
click at [743, 226] on span "Select an option" at bounding box center [748, 228] width 18 height 18
click at [743, 226] on input "Select an option" at bounding box center [748, 228] width 18 height 18
click at [752, 282] on span "Select an option" at bounding box center [748, 284] width 18 height 18
click at [752, 282] on input "Select an option" at bounding box center [748, 284] width 18 height 18
drag, startPoint x: 734, startPoint y: 333, endPoint x: 747, endPoint y: 333, distance: 12.8
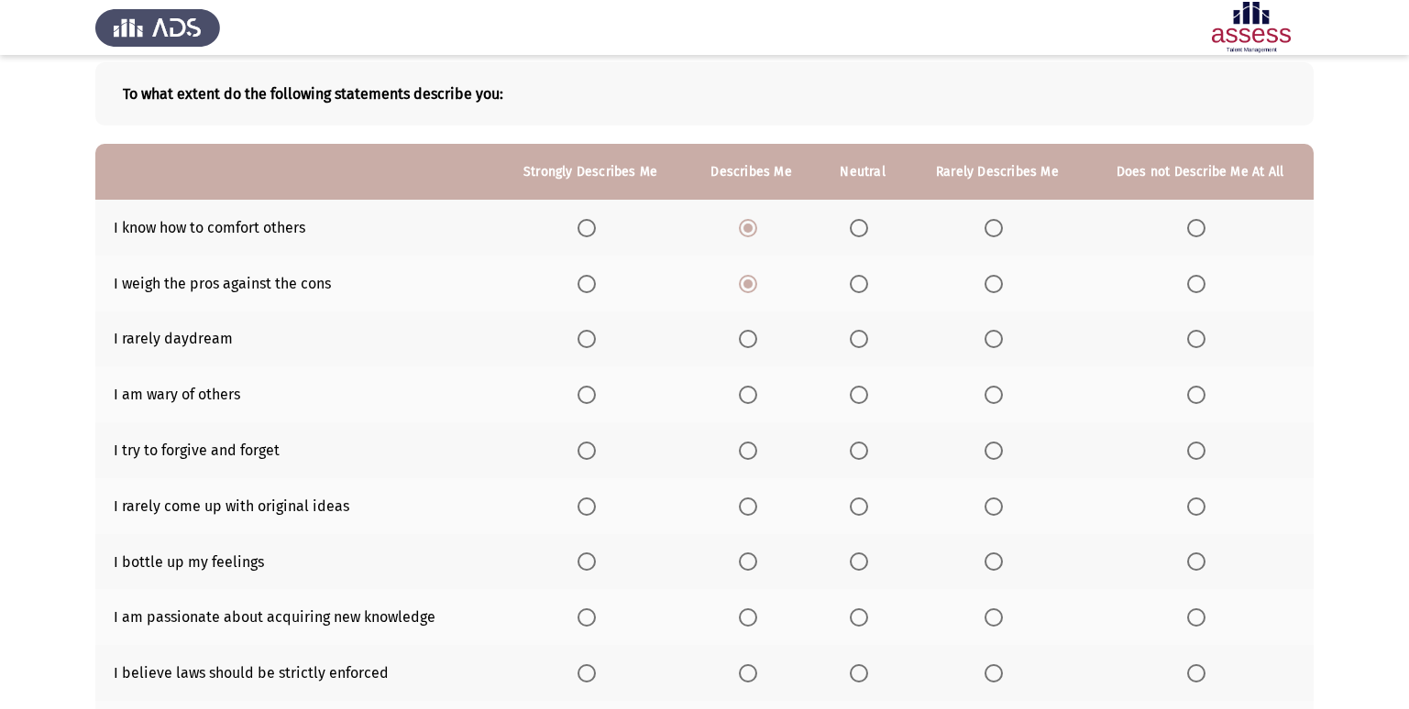
click at [737, 333] on th at bounding box center [751, 340] width 131 height 56
click at [747, 333] on span "Select an option" at bounding box center [748, 339] width 18 height 18
click at [747, 333] on input "Select an option" at bounding box center [748, 339] width 18 height 18
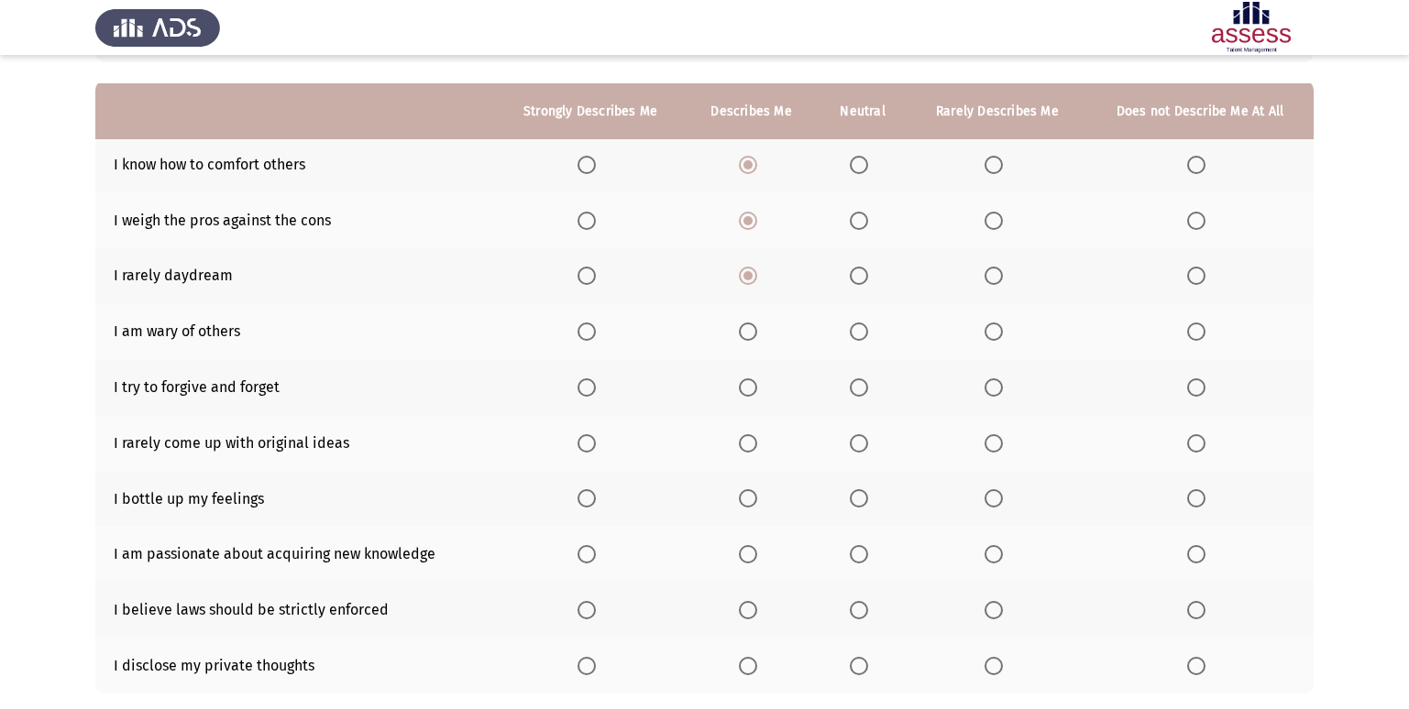
scroll to position [183, 0]
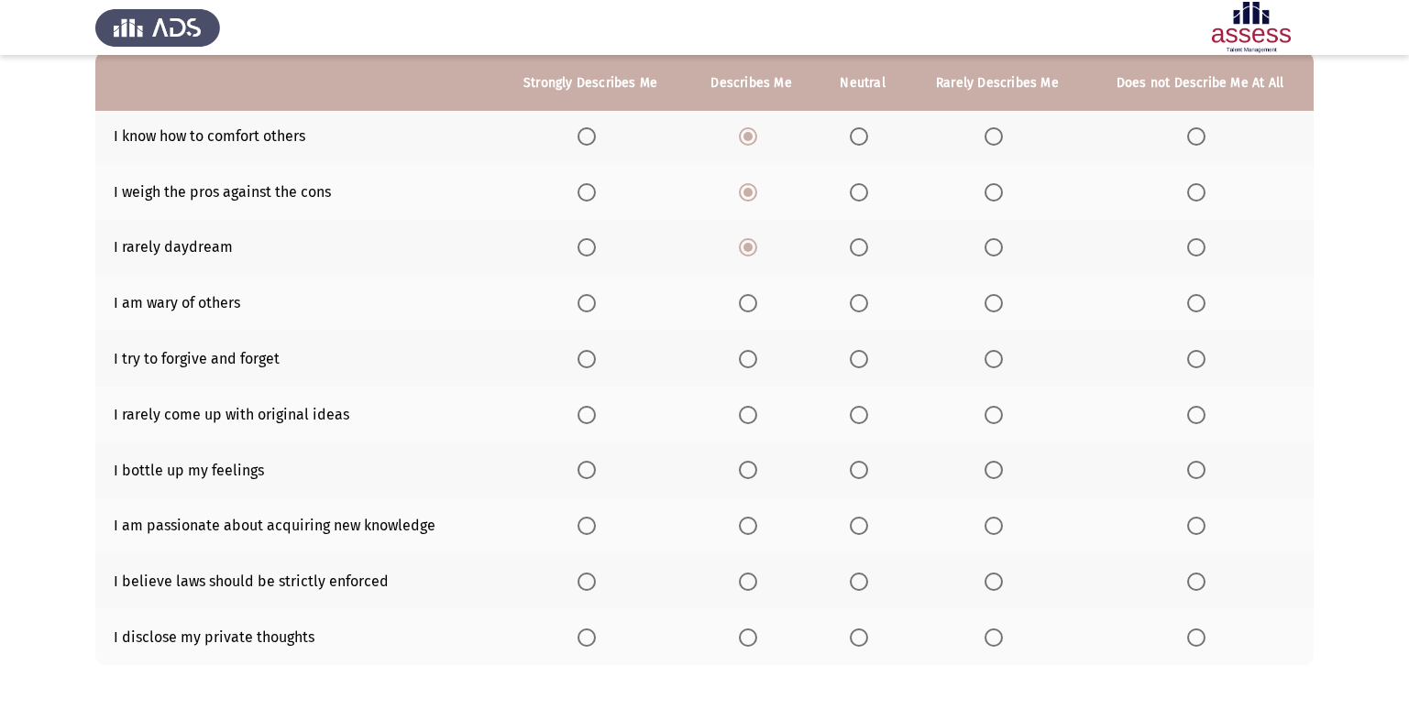
click at [871, 308] on label "Select an option" at bounding box center [863, 303] width 26 height 18
click at [868, 308] on input "Select an option" at bounding box center [859, 303] width 18 height 18
click at [745, 350] on span "Select an option" at bounding box center [748, 359] width 18 height 18
click at [745, 350] on input "Select an option" at bounding box center [748, 359] width 18 height 18
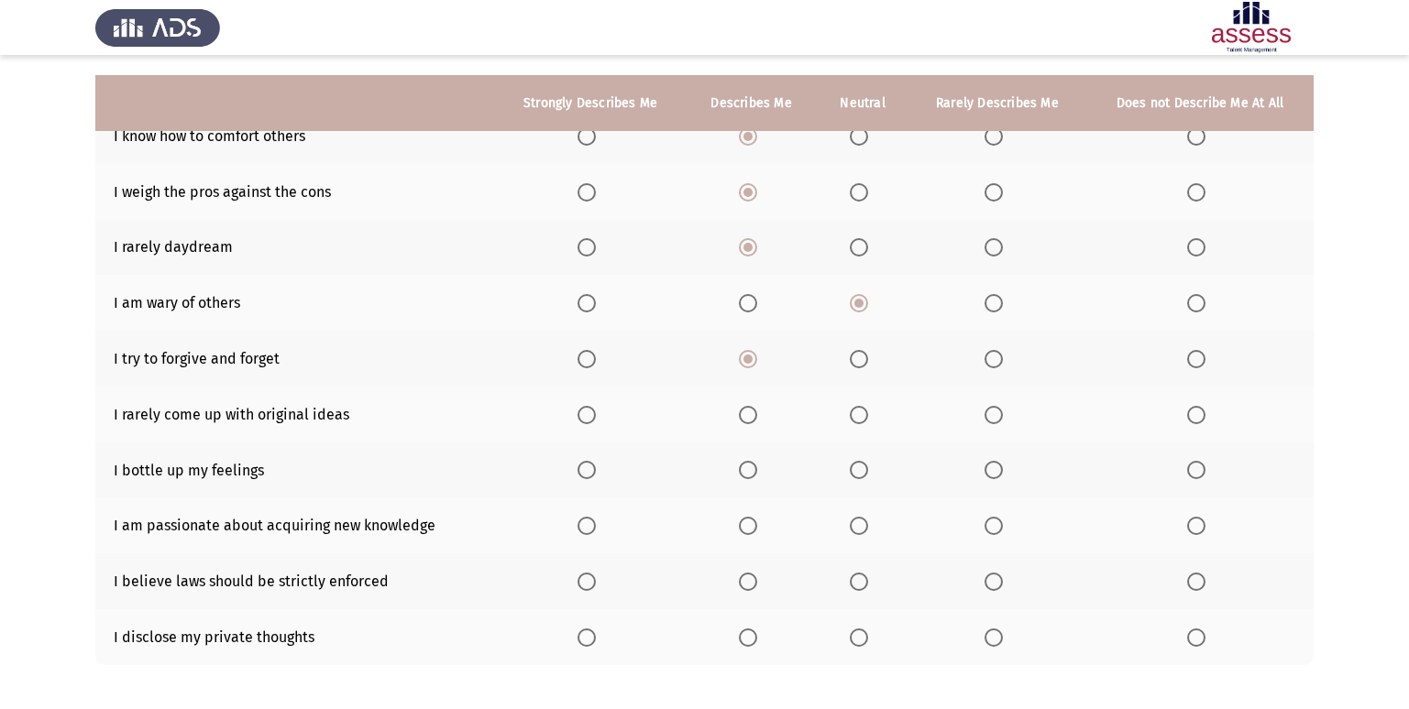
scroll to position [268, 0]
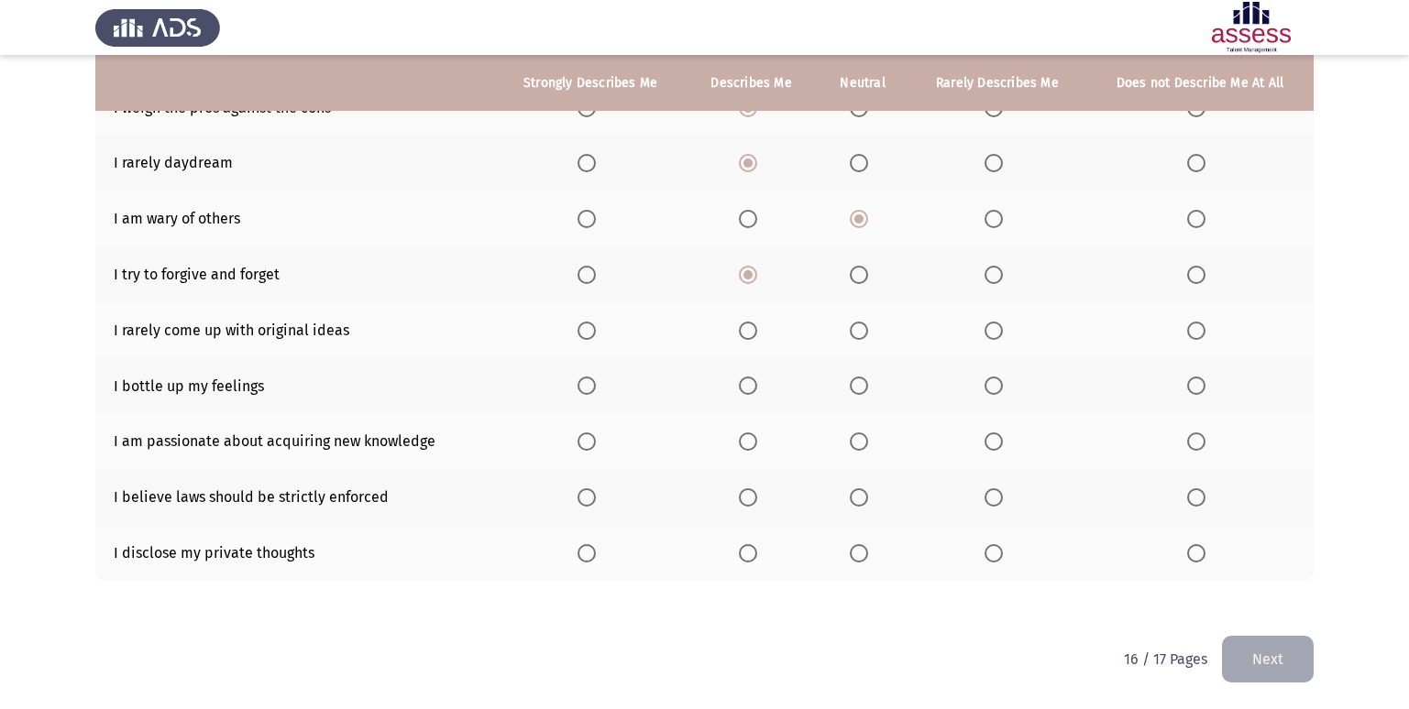
click at [988, 337] on span "Select an option" at bounding box center [993, 331] width 18 height 18
click at [988, 337] on input "Select an option" at bounding box center [993, 331] width 18 height 18
click at [974, 398] on th at bounding box center [997, 386] width 178 height 56
click at [980, 393] on th at bounding box center [997, 386] width 178 height 56
click at [984, 390] on span "Select an option" at bounding box center [993, 386] width 18 height 18
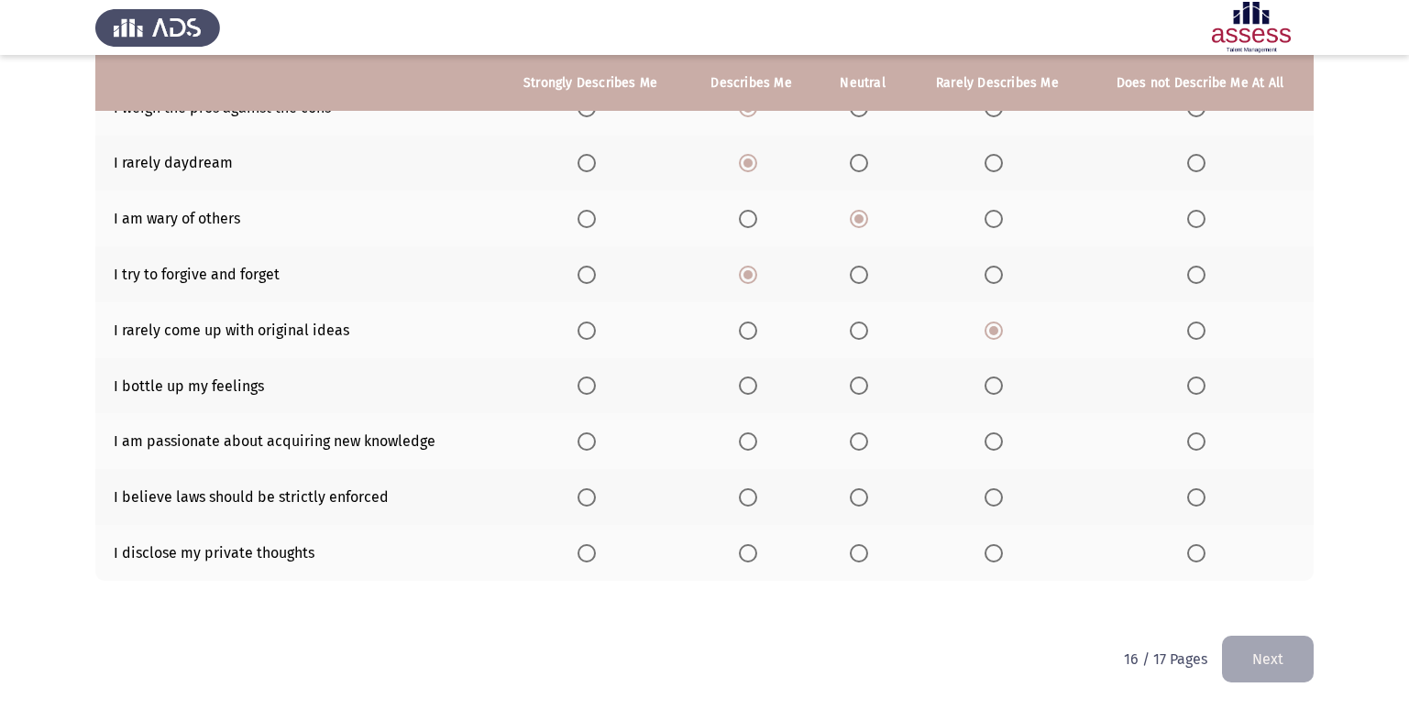
click at [984, 390] on input "Select an option" at bounding box center [993, 386] width 18 height 18
click at [586, 439] on span "Select an option" at bounding box center [586, 442] width 18 height 18
click at [586, 439] on input "Select an option" at bounding box center [586, 442] width 18 height 18
click at [748, 493] on span "Select an option" at bounding box center [748, 498] width 18 height 18
click at [748, 493] on input "Select an option" at bounding box center [748, 498] width 18 height 18
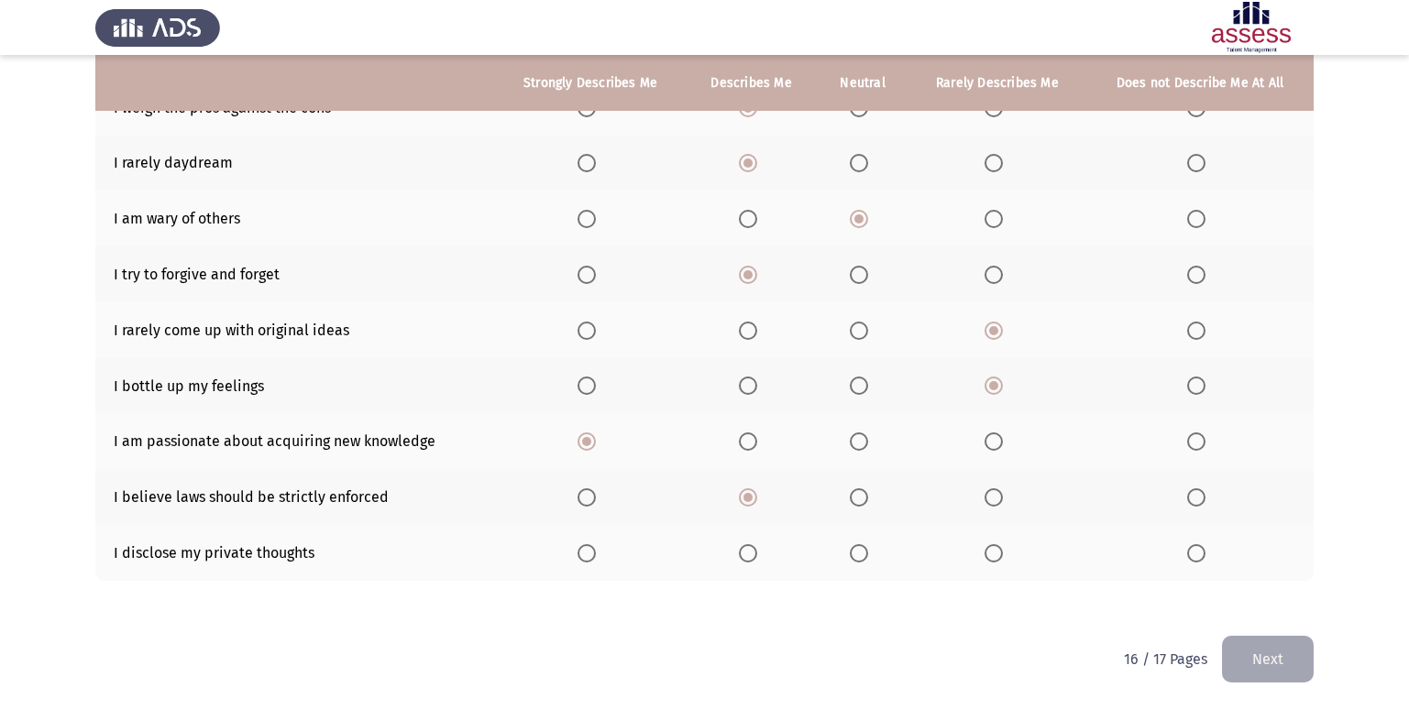
click at [746, 554] on span "Select an option" at bounding box center [748, 553] width 18 height 18
click at [746, 554] on input "Select an option" at bounding box center [748, 553] width 18 height 18
click at [1280, 653] on button "Next" at bounding box center [1268, 659] width 92 height 47
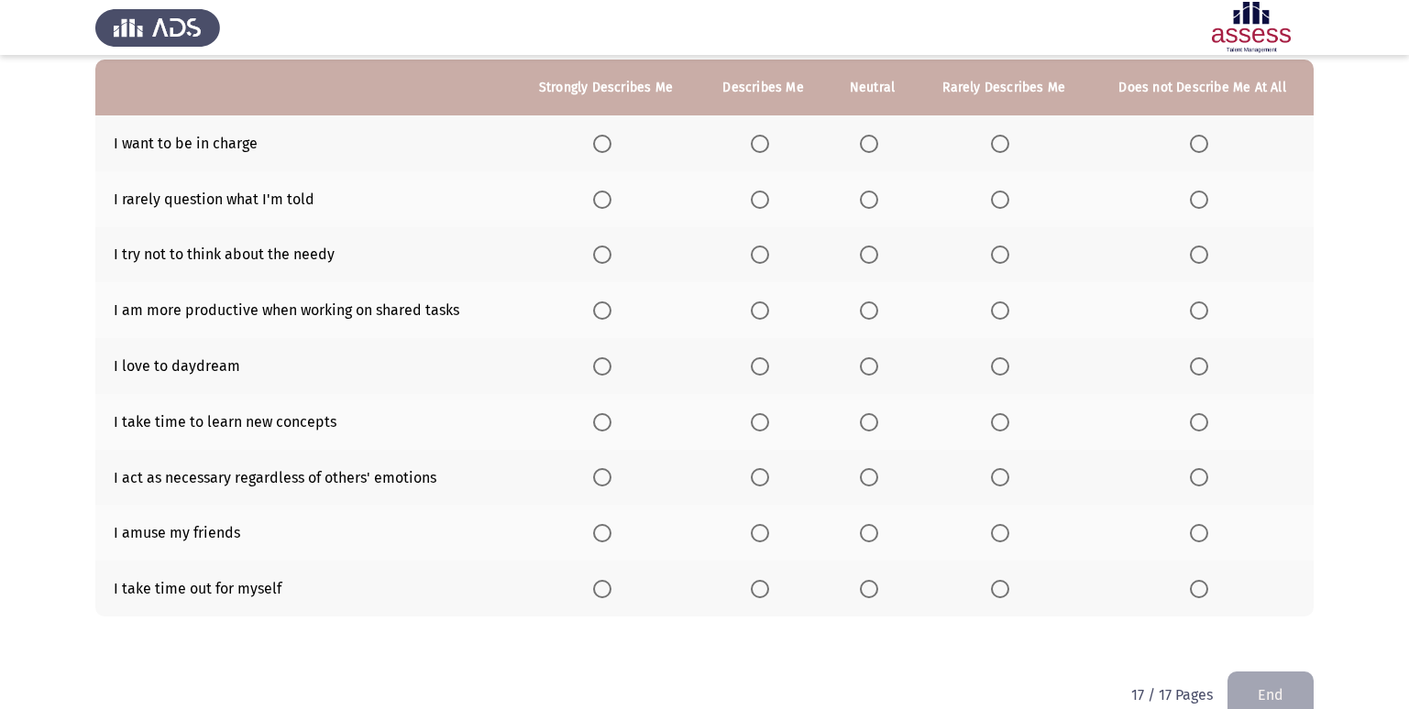
scroll to position [183, 0]
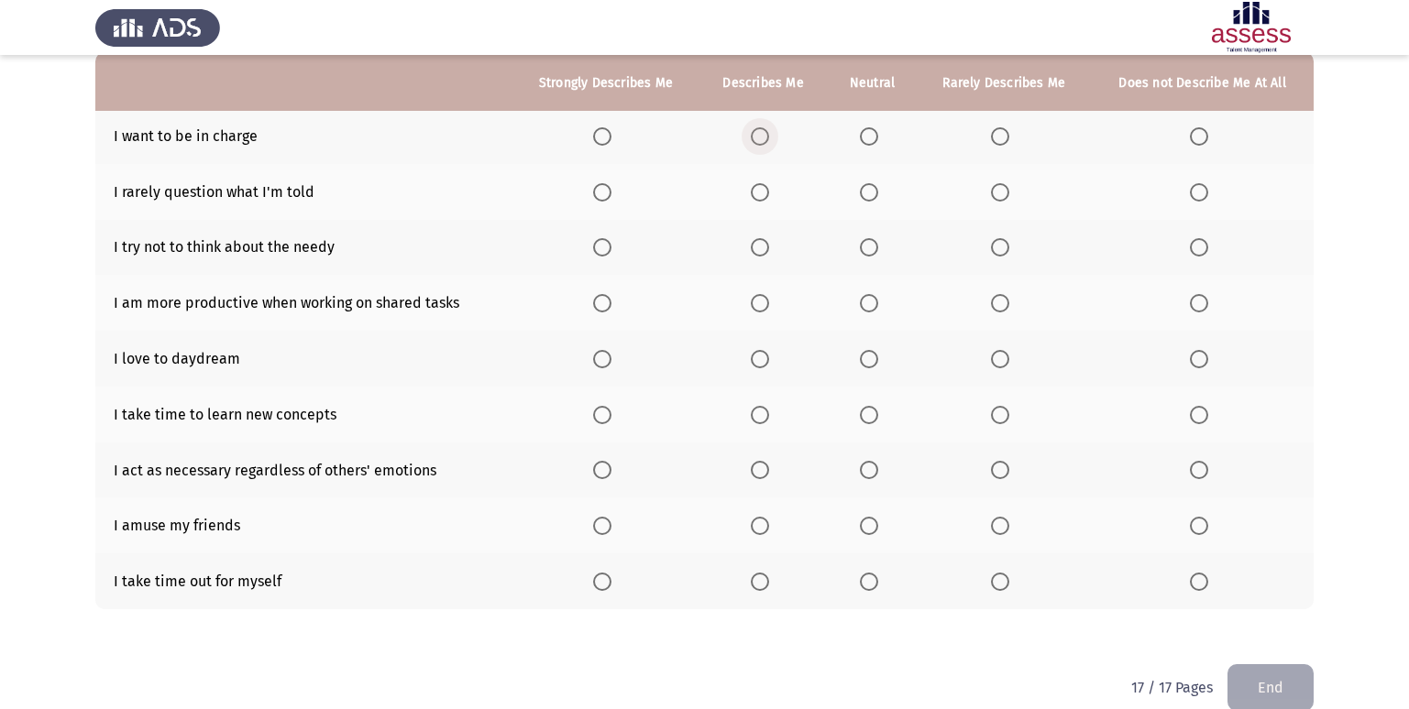
click at [765, 134] on span "Select an option" at bounding box center [760, 136] width 18 height 18
click at [765, 134] on input "Select an option" at bounding box center [760, 136] width 18 height 18
click at [753, 194] on span "Select an option" at bounding box center [760, 192] width 18 height 18
click at [753, 194] on input "Select an option" at bounding box center [760, 192] width 18 height 18
click at [1005, 192] on span "Select an option" at bounding box center [1000, 192] width 18 height 18
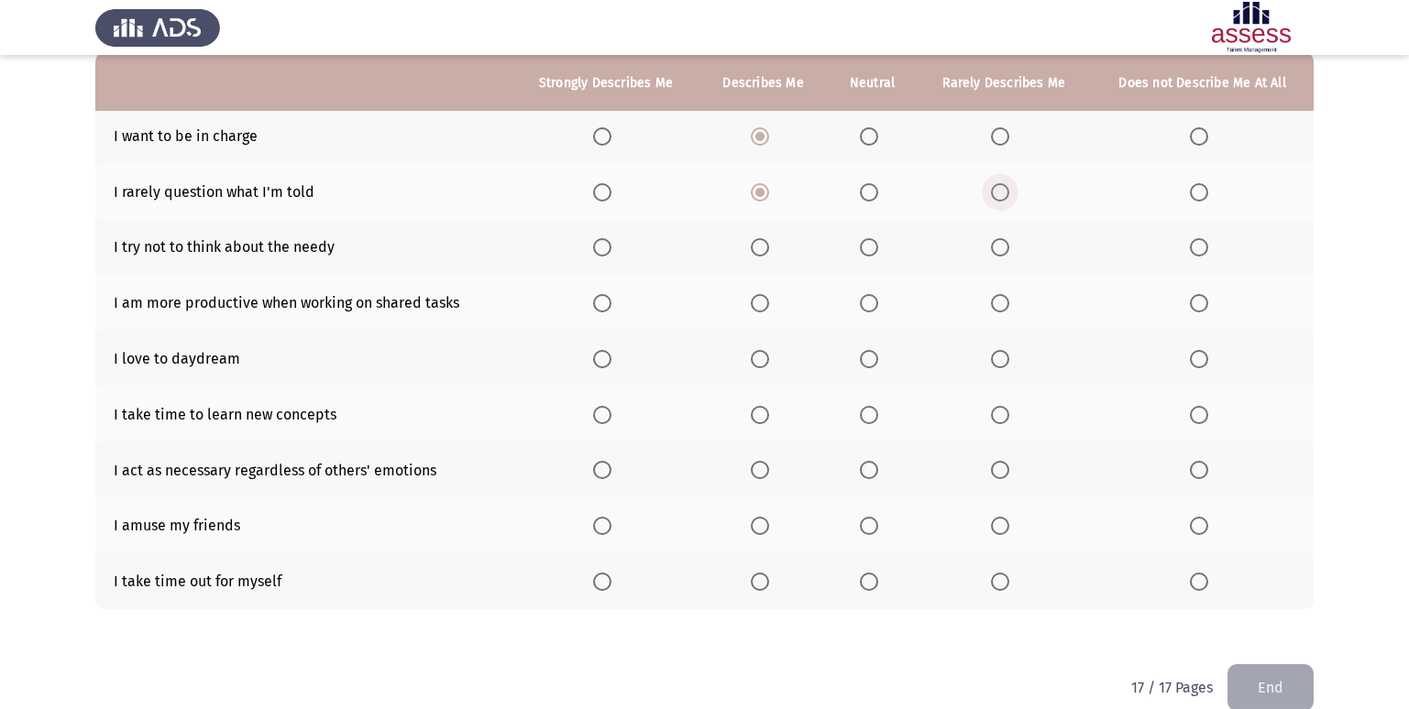
click at [1005, 192] on input "Select an option" at bounding box center [1000, 192] width 18 height 18
click at [872, 253] on span "Select an option" at bounding box center [869, 247] width 18 height 18
click at [872, 253] on input "Select an option" at bounding box center [869, 247] width 18 height 18
click at [607, 306] on span "Select an option" at bounding box center [602, 303] width 18 height 18
click at [607, 306] on input "Select an option" at bounding box center [602, 303] width 18 height 18
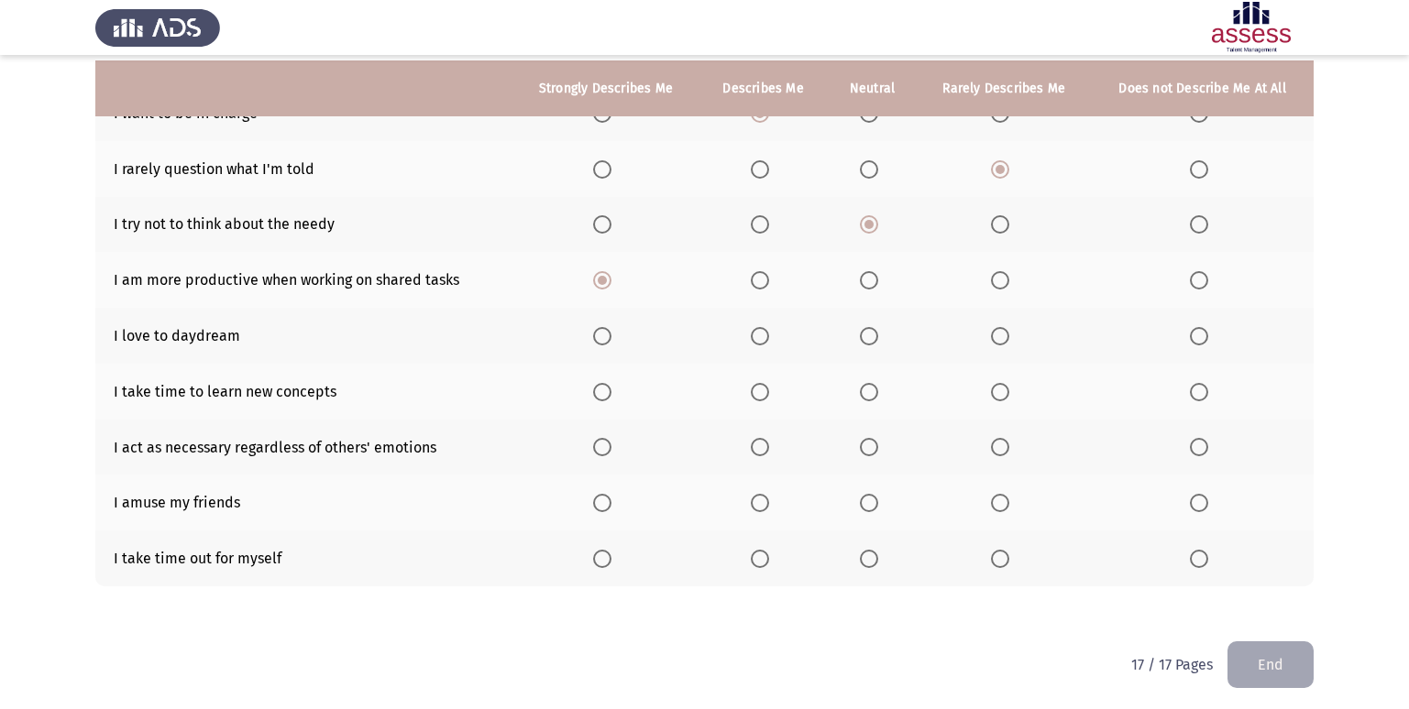
scroll to position [212, 0]
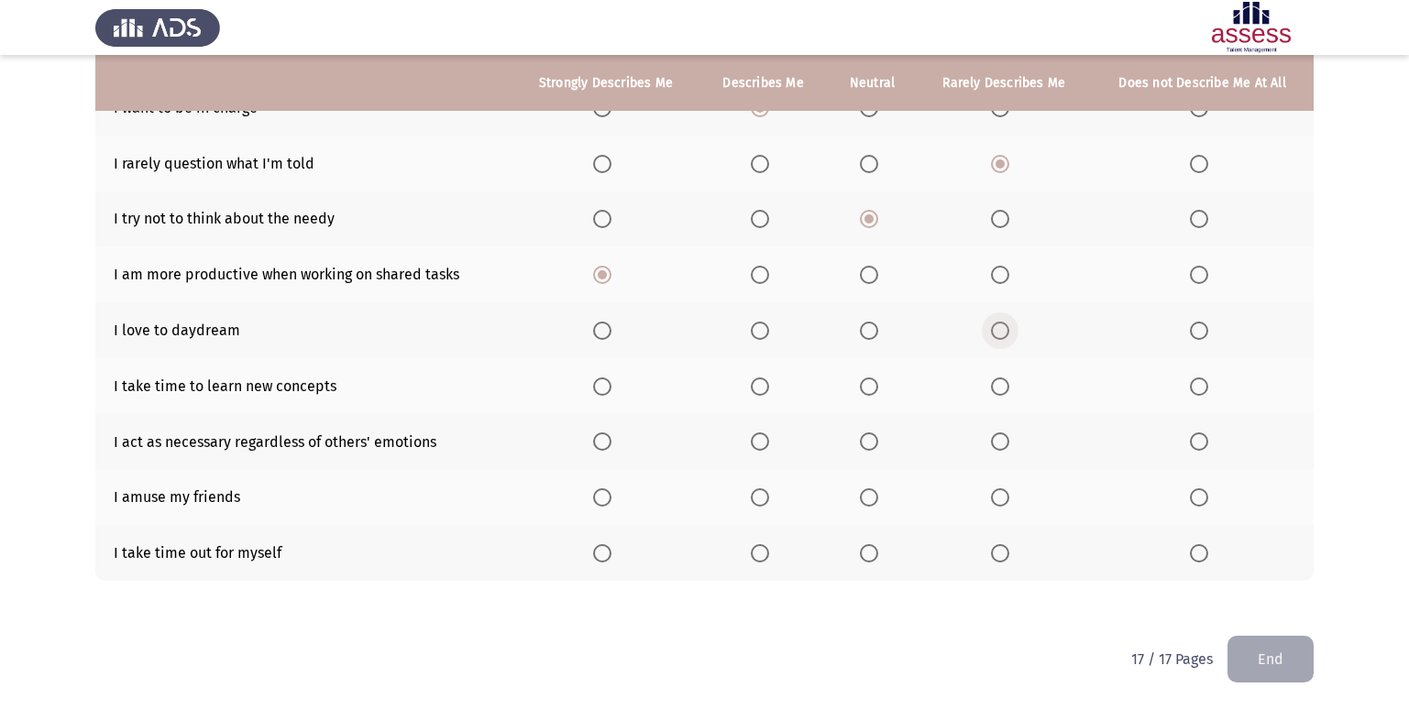
click at [996, 322] on span "Select an option" at bounding box center [1000, 331] width 18 height 18
click at [996, 322] on input "Select an option" at bounding box center [1000, 331] width 18 height 18
click at [1006, 393] on span "Select an option" at bounding box center [1000, 387] width 18 height 18
click at [1006, 393] on input "Select an option" at bounding box center [1000, 387] width 18 height 18
click at [763, 499] on span "Select an option" at bounding box center [760, 498] width 18 height 18
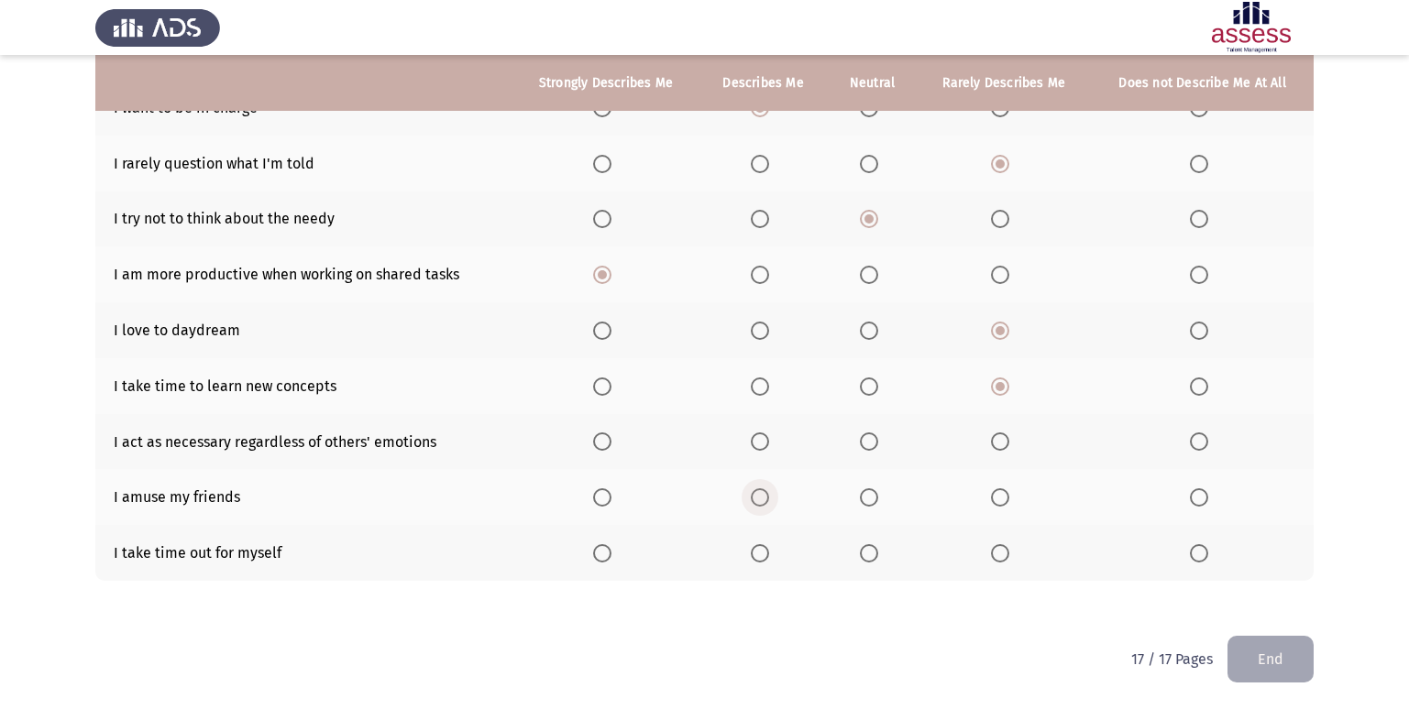
click at [763, 499] on input "Select an option" at bounding box center [760, 498] width 18 height 18
click at [757, 555] on span "Select an option" at bounding box center [760, 553] width 18 height 18
click at [757, 555] on input "Select an option" at bounding box center [760, 553] width 18 height 18
click at [1005, 438] on span "Select an option" at bounding box center [1000, 442] width 18 height 18
click at [1005, 438] on input "Select an option" at bounding box center [1000, 442] width 18 height 18
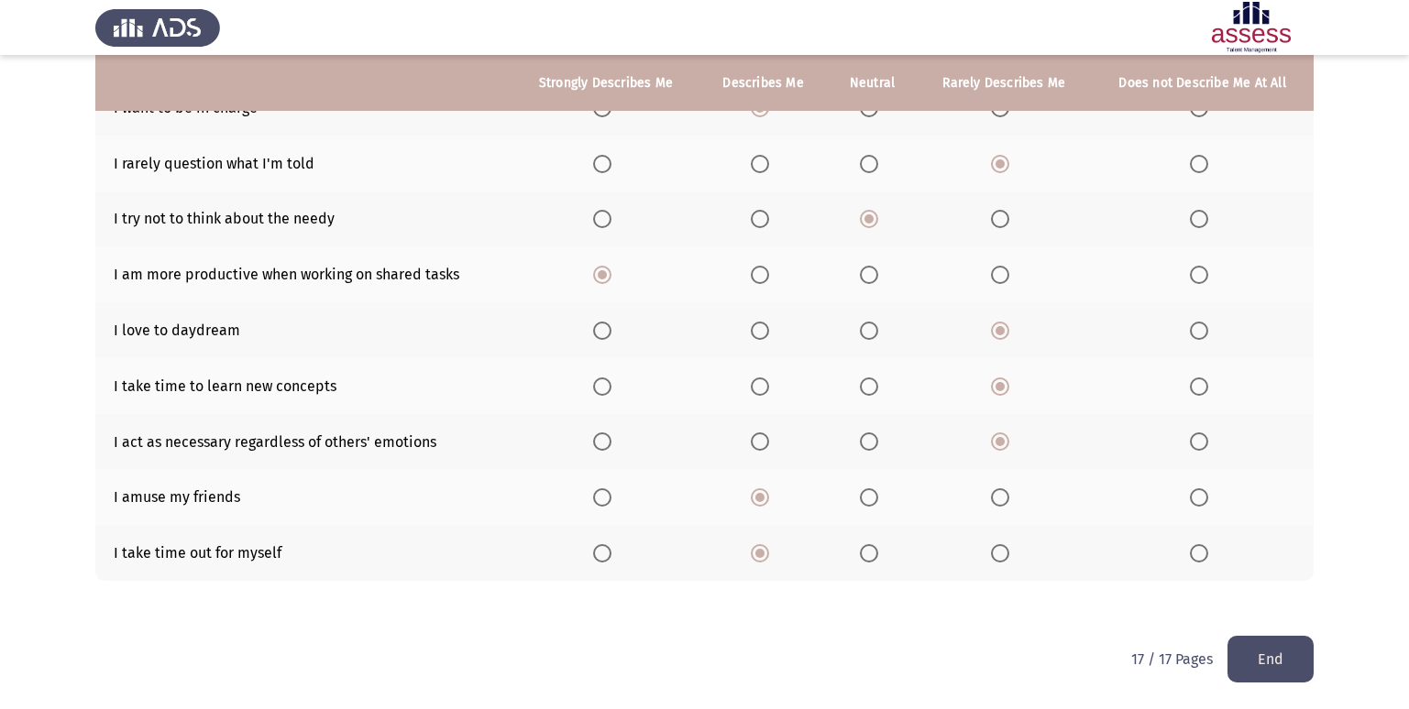
click at [1289, 671] on button "End" at bounding box center [1270, 659] width 86 height 47
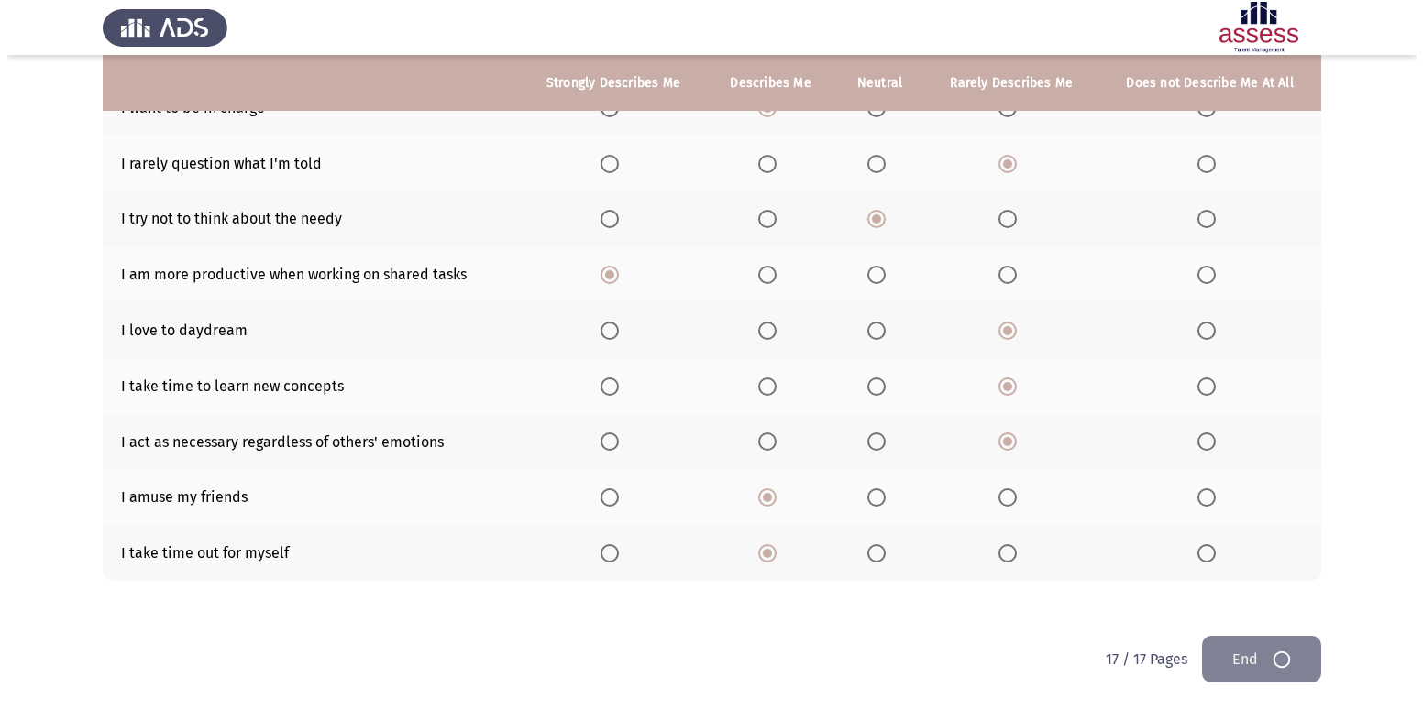
scroll to position [0, 0]
